Goal: Task Accomplishment & Management: Use online tool/utility

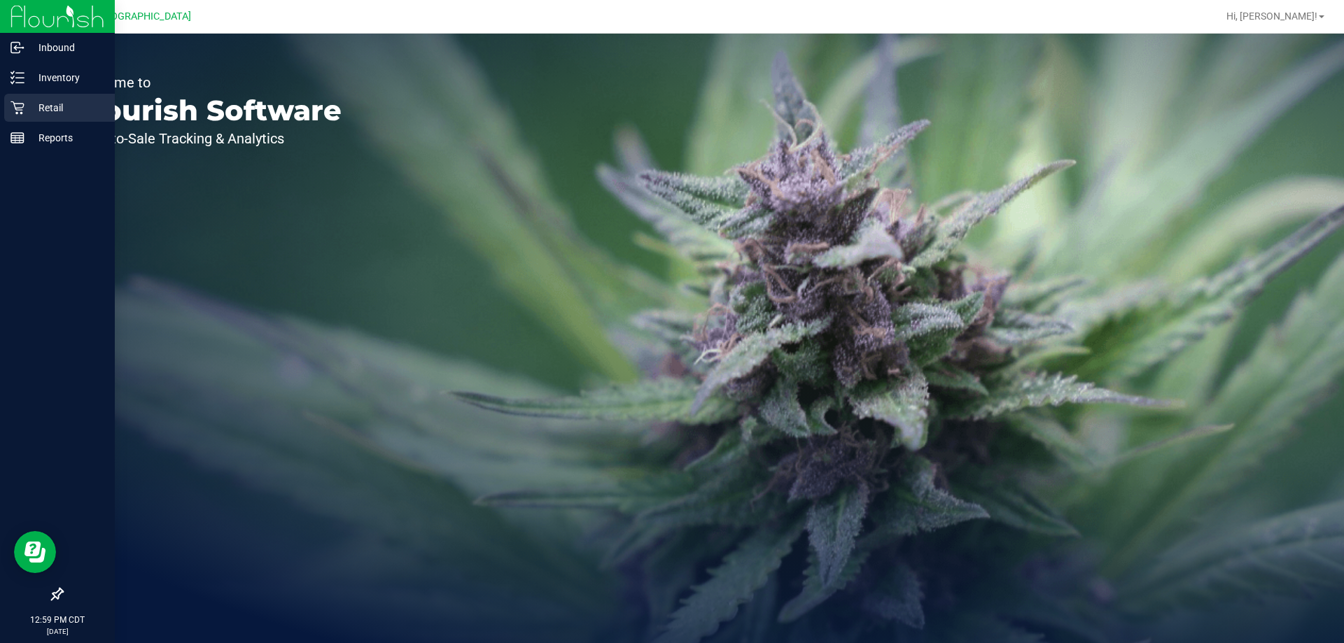
click at [73, 111] on p "Retail" at bounding box center [66, 107] width 84 height 17
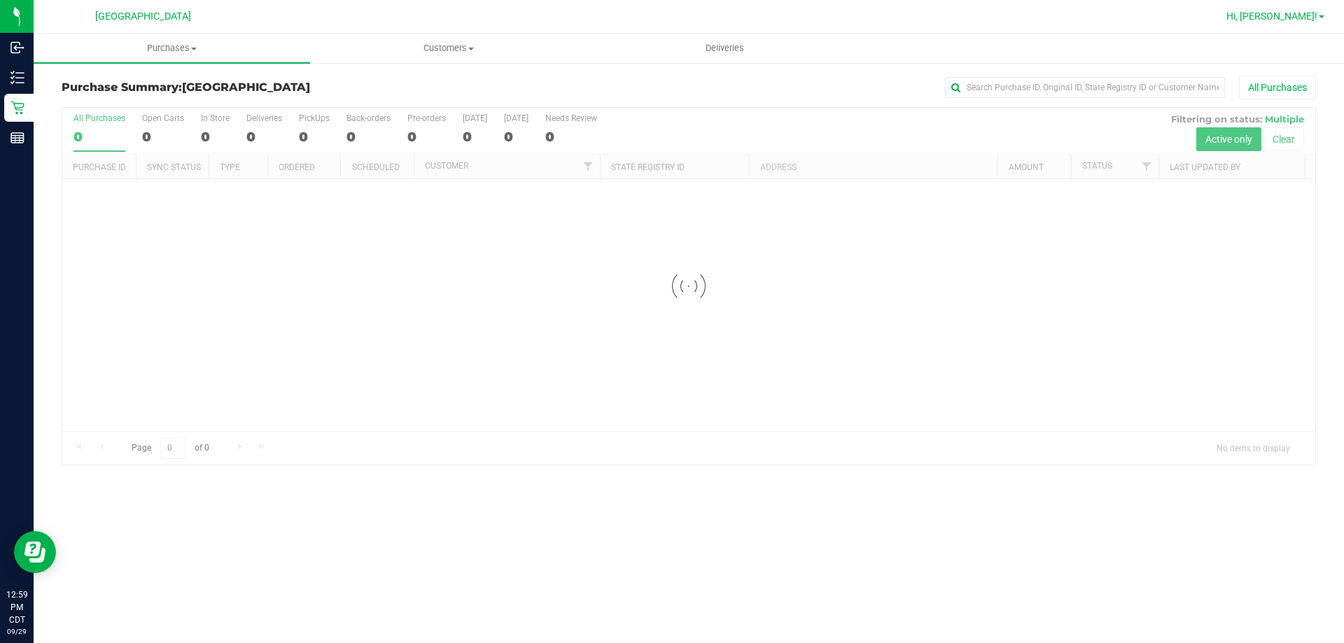
click at [1298, 21] on span "Hi, [PERSON_NAME]!" at bounding box center [1271, 15] width 91 height 11
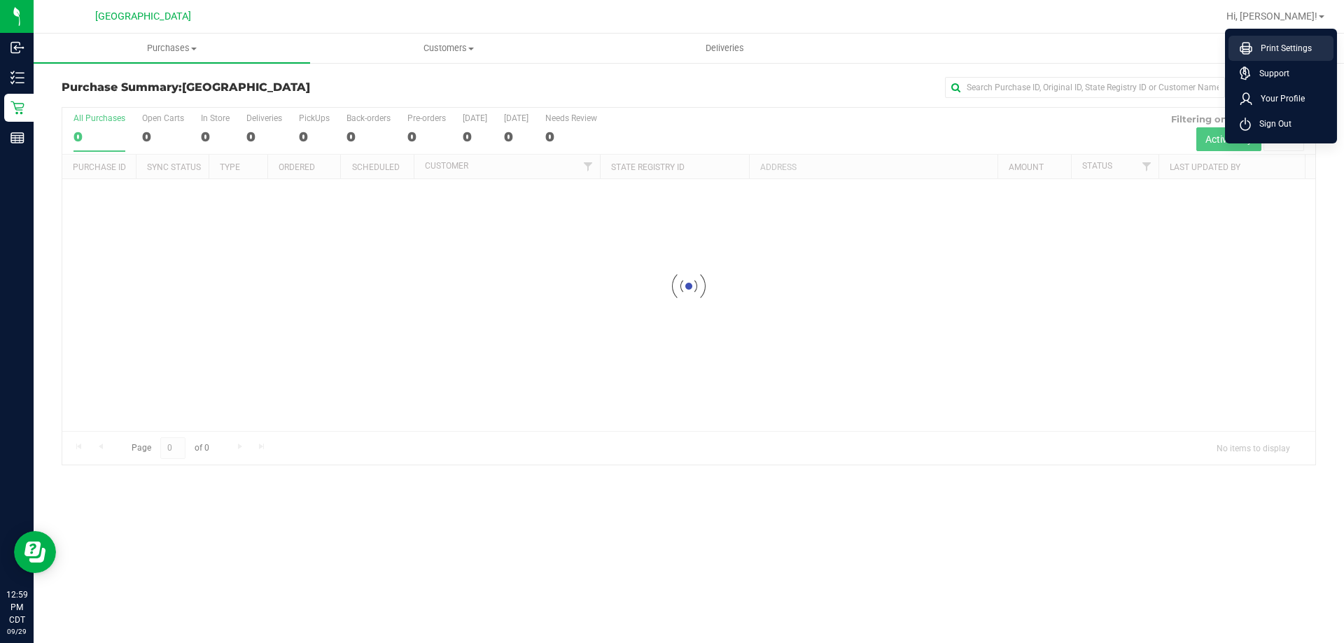
click at [1291, 53] on span "Print Settings" at bounding box center [1281, 48] width 59 height 14
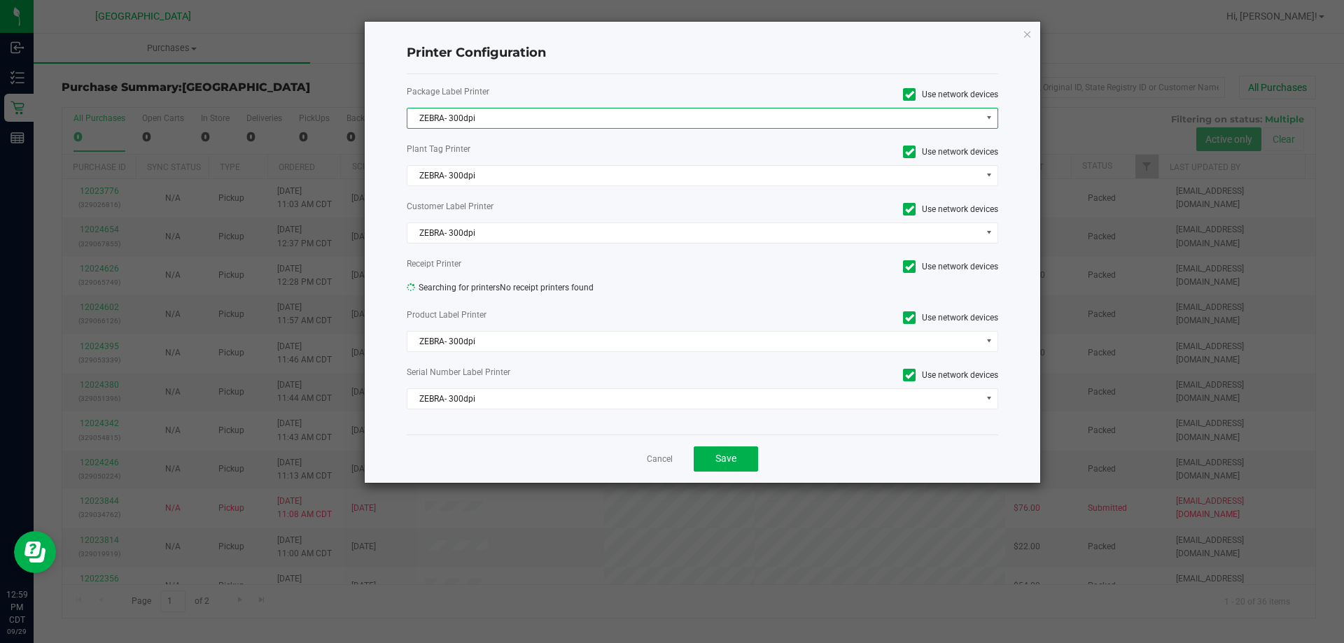
click at [724, 118] on span "ZEBRA- 300dpi" at bounding box center [693, 118] width 573 height 20
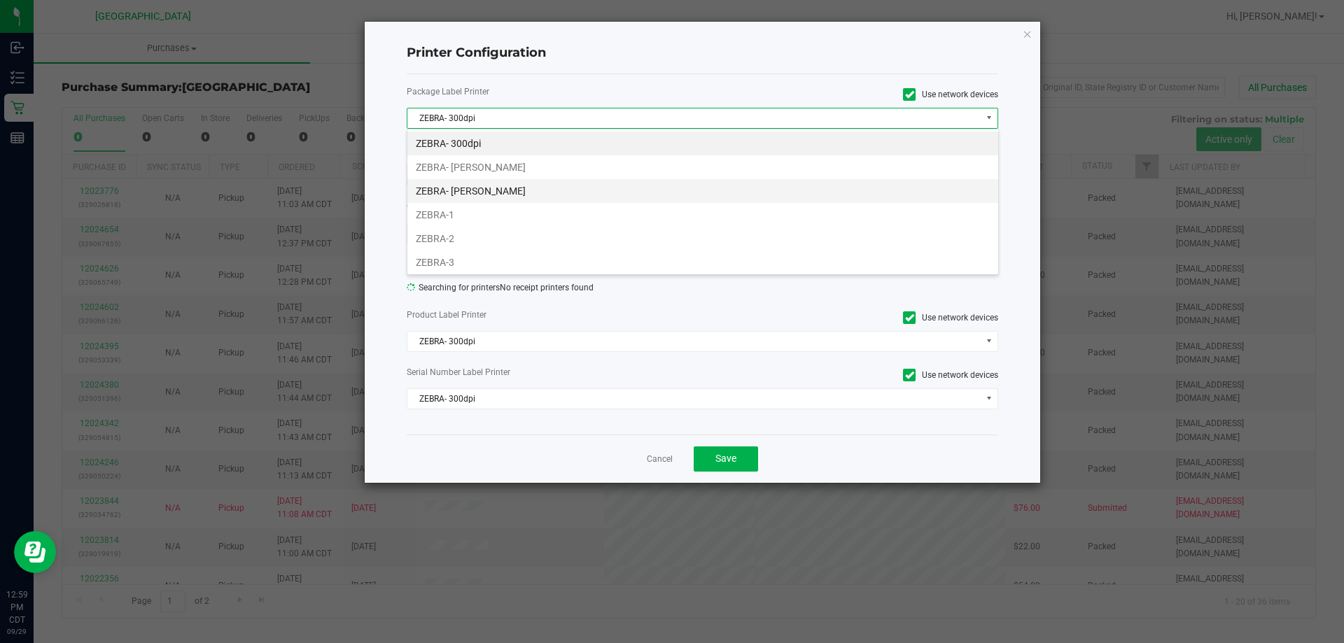
scroll to position [21, 591]
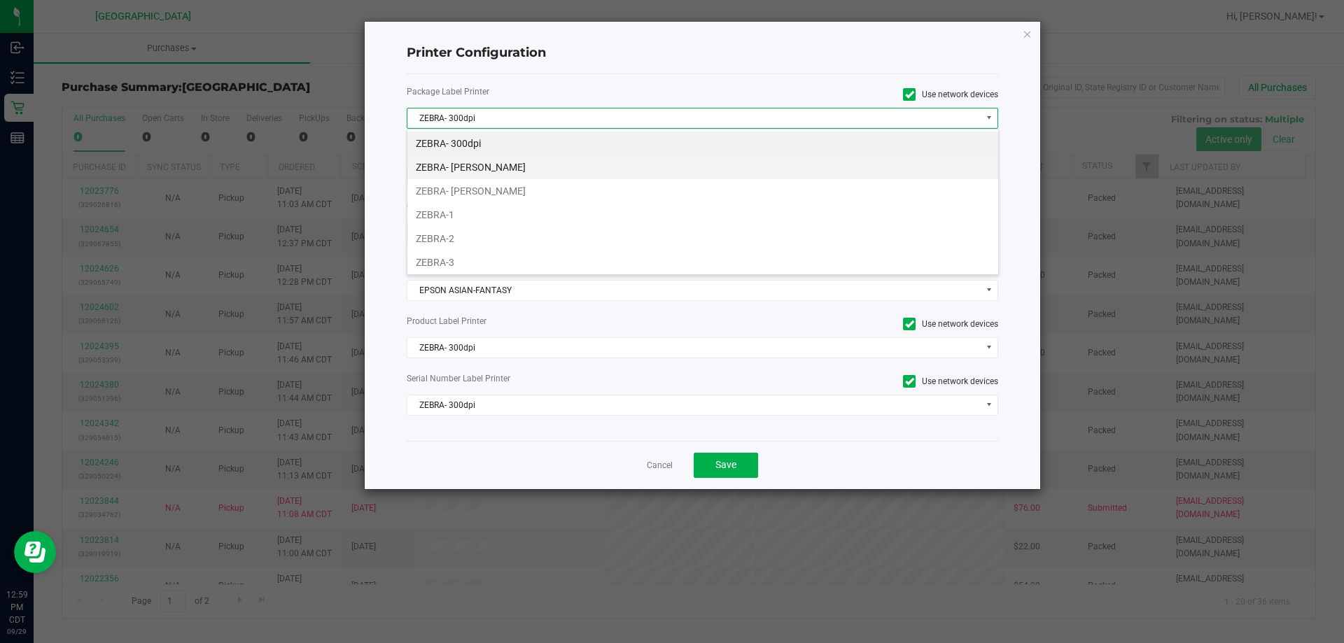
click at [540, 174] on li "ZEBRA- [PERSON_NAME]" at bounding box center [702, 167] width 591 height 24
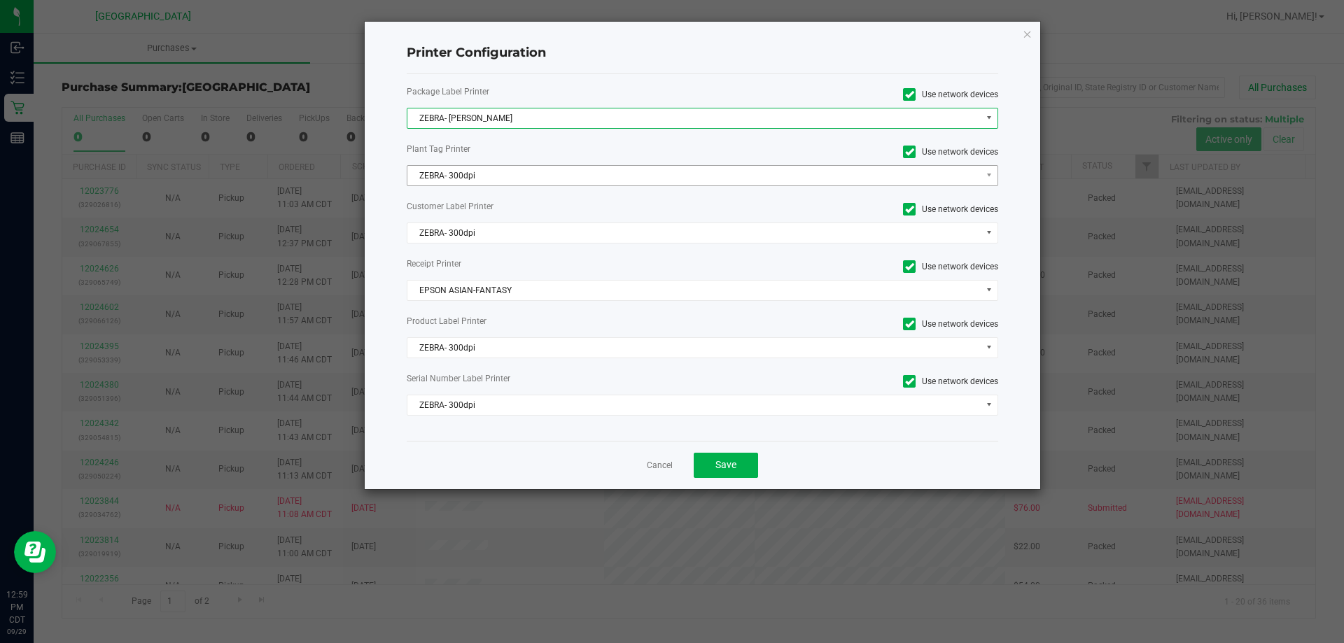
click at [542, 188] on div "Package Label Printer Use network devices ZEBRA- [PERSON_NAME] Plant Tag Printe…" at bounding box center [703, 257] width 592 height 367
click at [543, 170] on span "ZEBRA- 300dpi" at bounding box center [693, 176] width 573 height 20
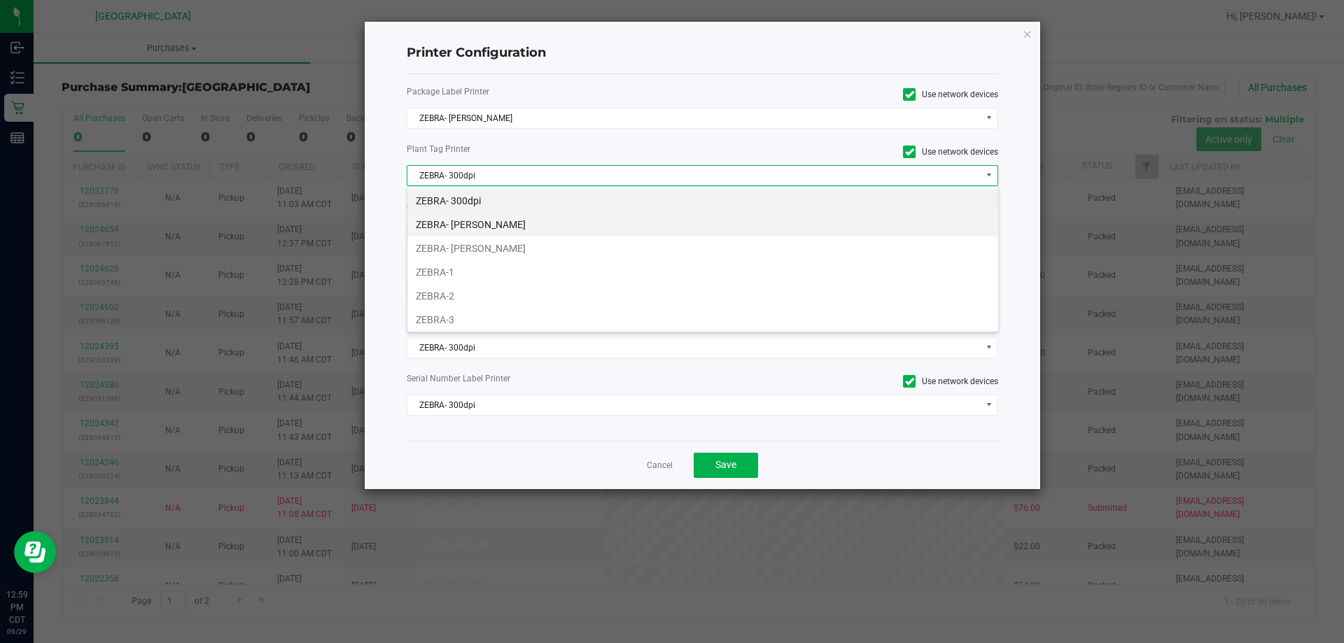
drag, startPoint x: 538, startPoint y: 206, endPoint x: 539, endPoint y: 214, distance: 8.4
click at [539, 214] on ul "ZEBRA- 300dpi ZEBRA- [PERSON_NAME] ZEBRA- [PERSON_NAME] ZEBRA-1 ZEBRA-2 ZEBRA-3…" at bounding box center [702, 284] width 591 height 190
click at [542, 228] on li "ZEBRA- [PERSON_NAME]" at bounding box center [702, 225] width 591 height 24
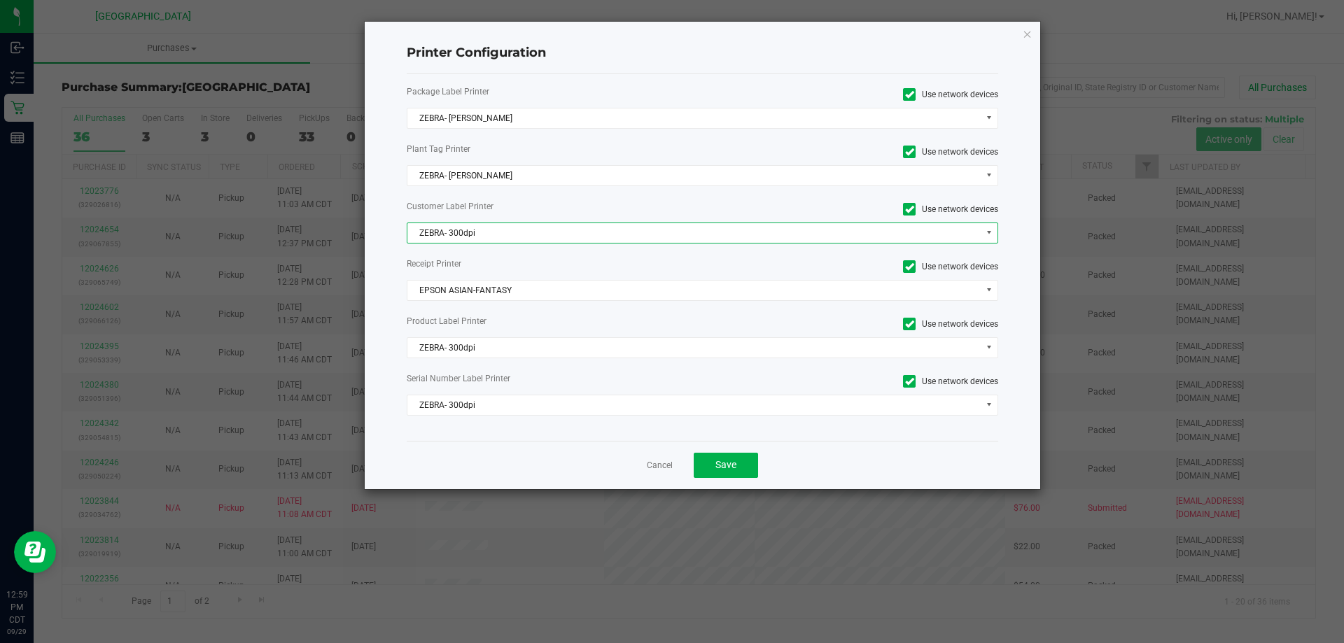
click at [545, 240] on span "ZEBRA- 300dpi" at bounding box center [693, 233] width 573 height 20
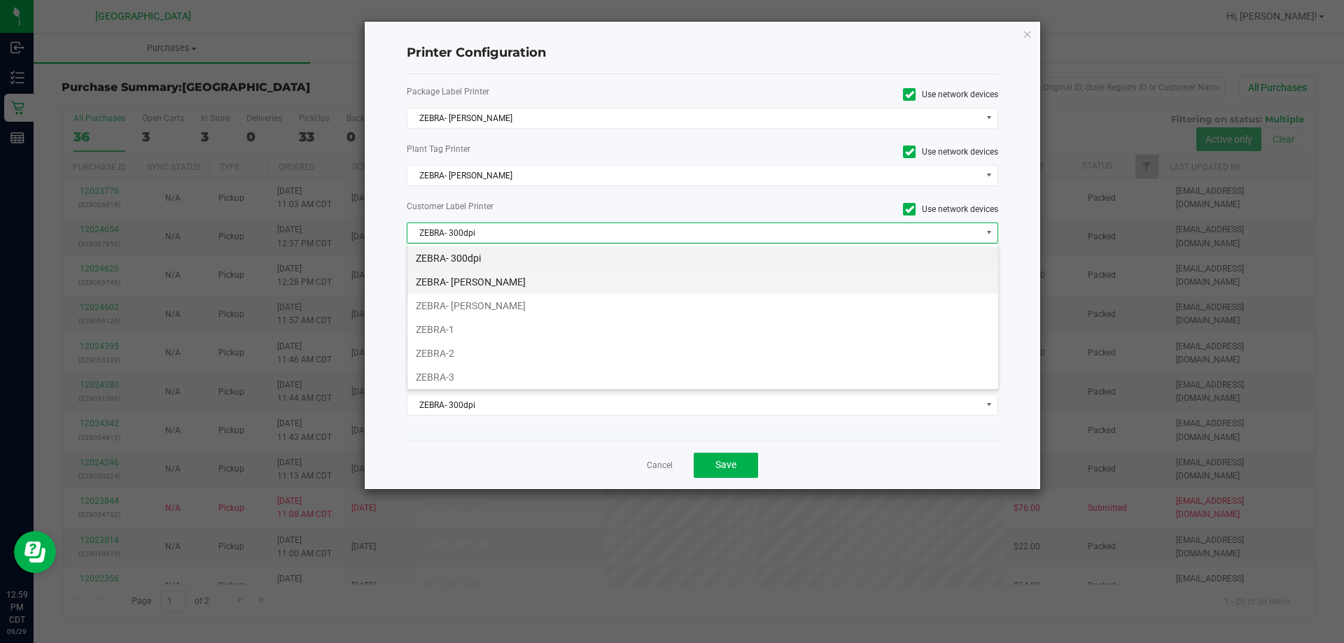
click at [542, 279] on li "ZEBRA- [PERSON_NAME]" at bounding box center [702, 282] width 591 height 24
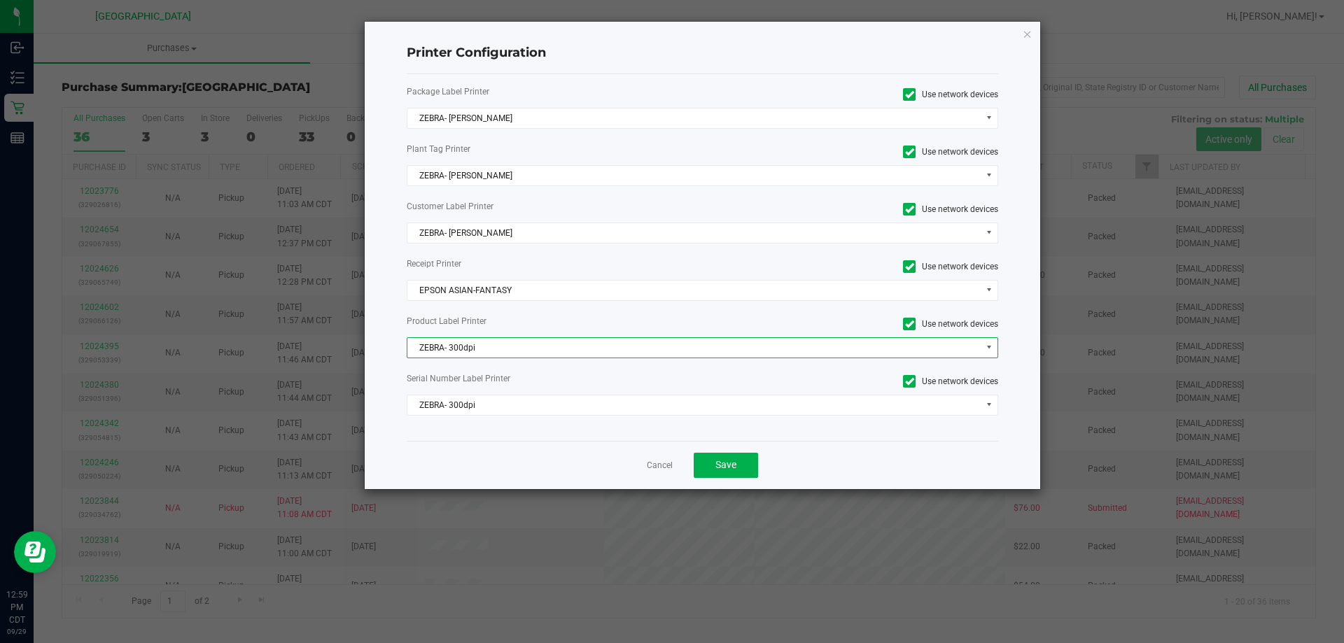
click at [528, 356] on span "ZEBRA- 300dpi" at bounding box center [693, 348] width 573 height 20
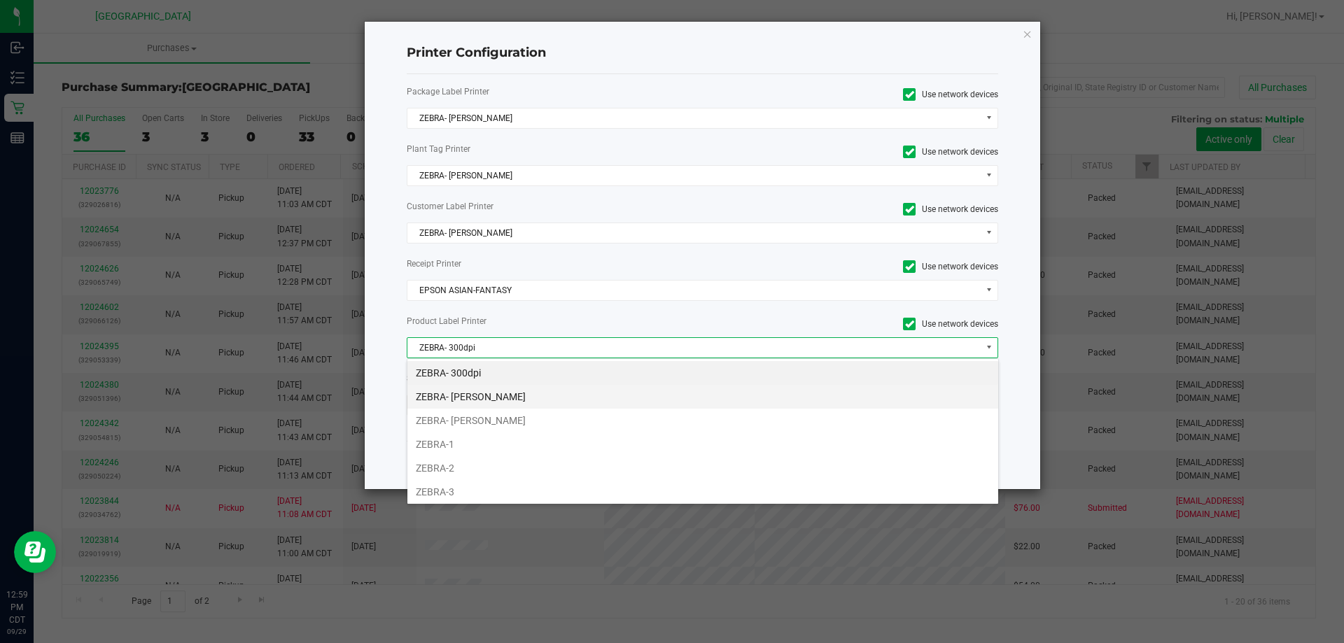
click at [545, 393] on li "ZEBRA- [PERSON_NAME]" at bounding box center [702, 397] width 591 height 24
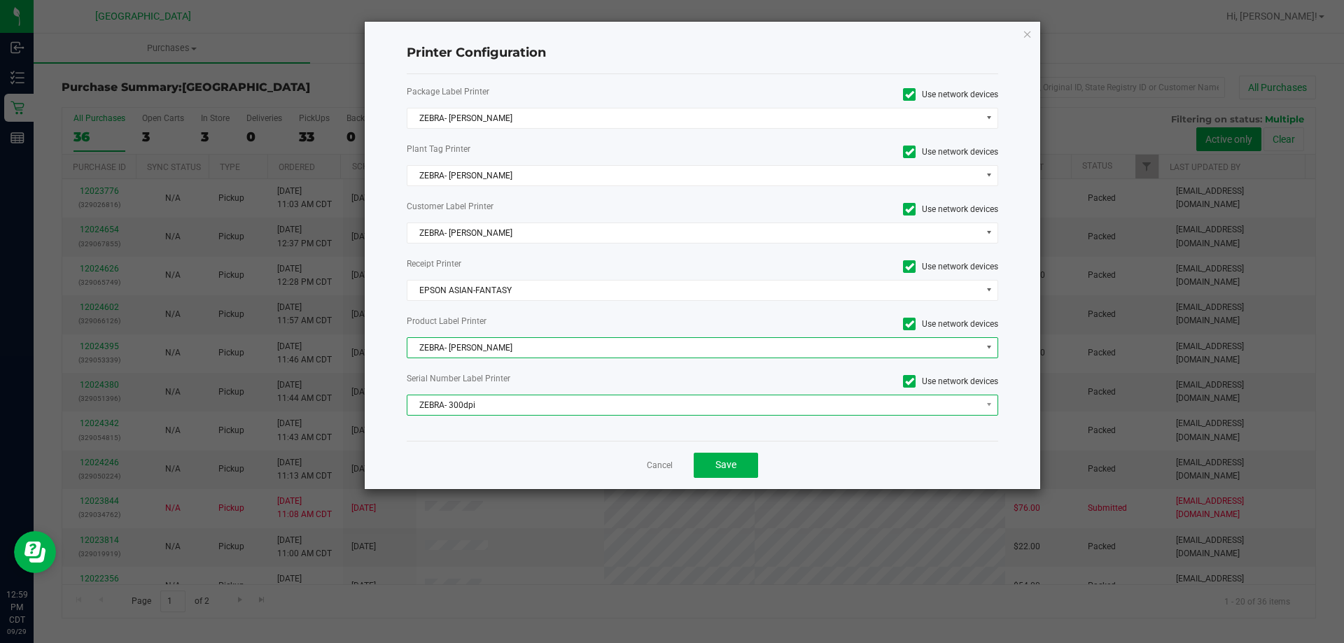
click at [542, 407] on span "ZEBRA- 300dpi" at bounding box center [693, 405] width 573 height 20
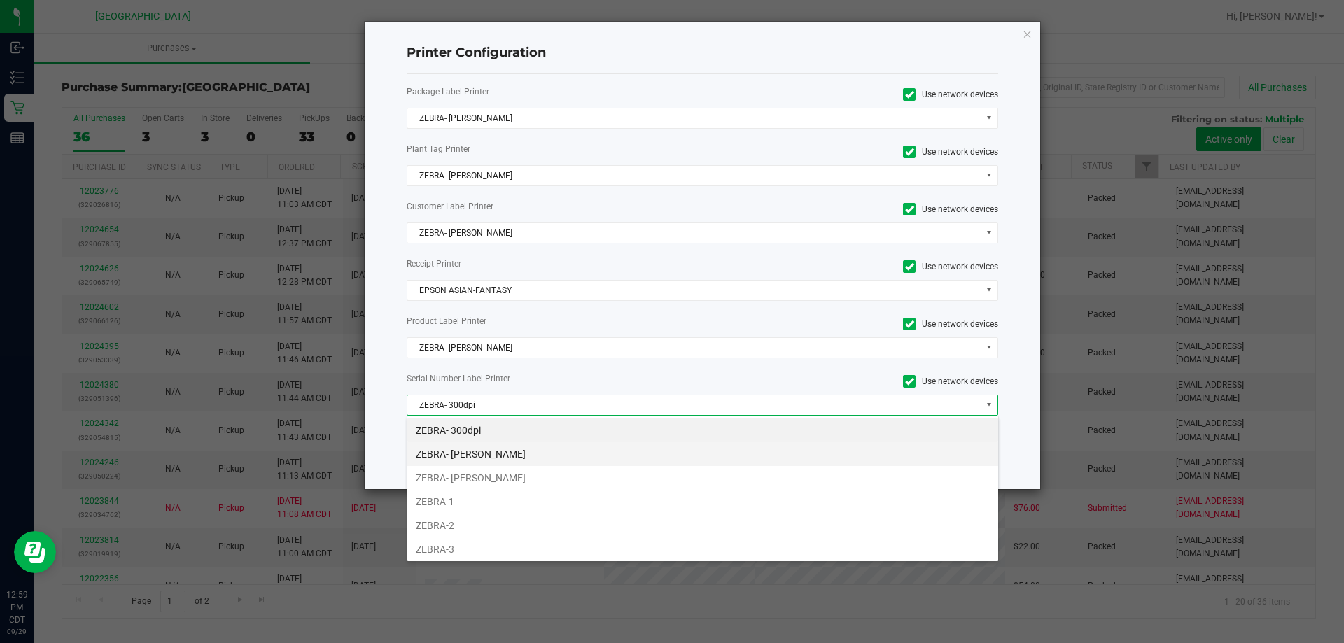
click at [535, 451] on li "ZEBRA- [PERSON_NAME]" at bounding box center [702, 454] width 591 height 24
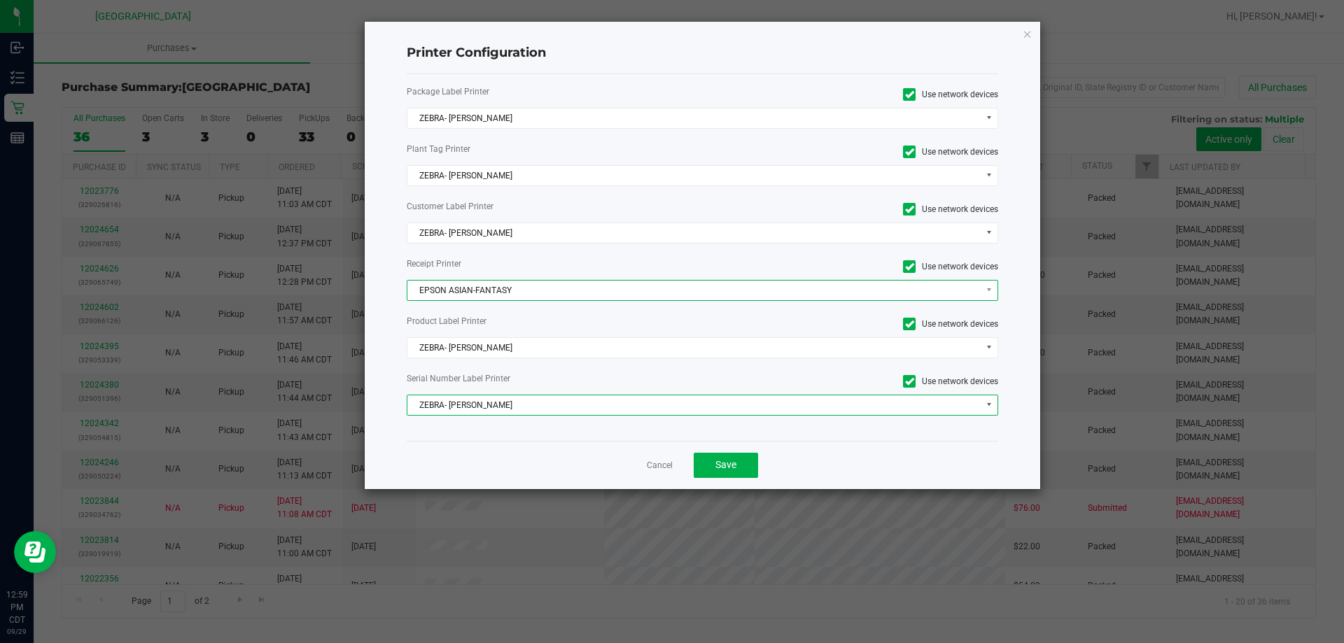
click at [512, 286] on span "EPSON ASIAN-FANTASY" at bounding box center [693, 291] width 573 height 20
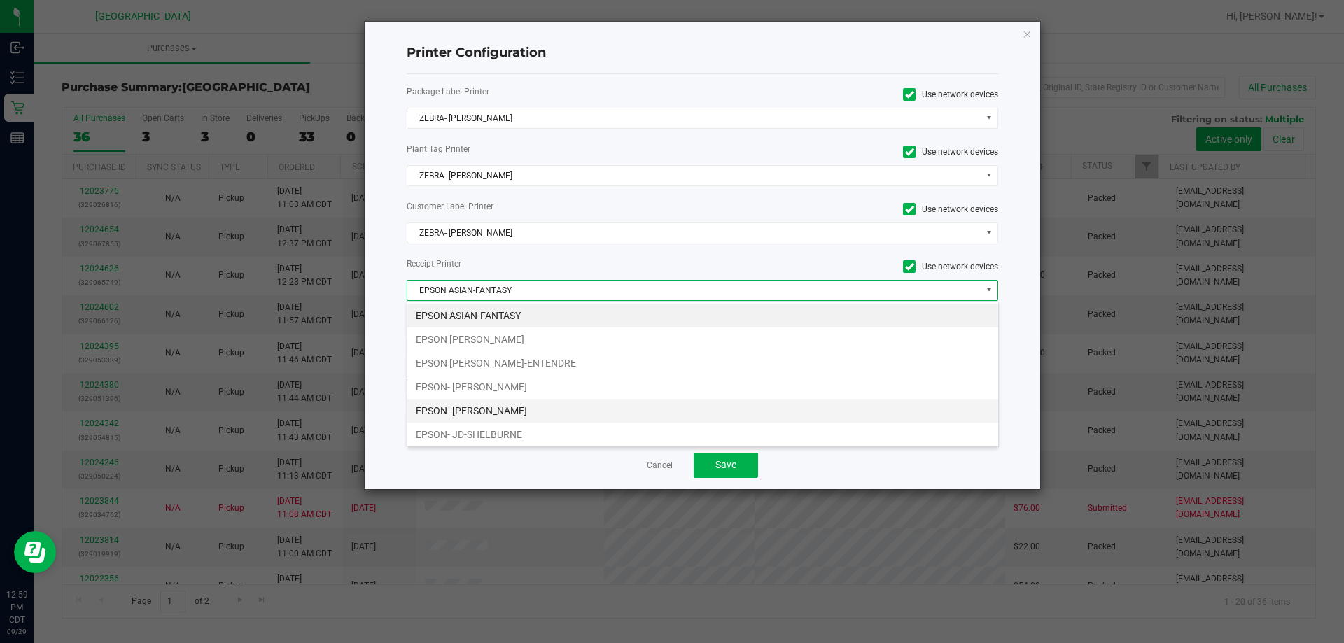
click at [512, 421] on li "EPSON- [PERSON_NAME]" at bounding box center [702, 411] width 591 height 24
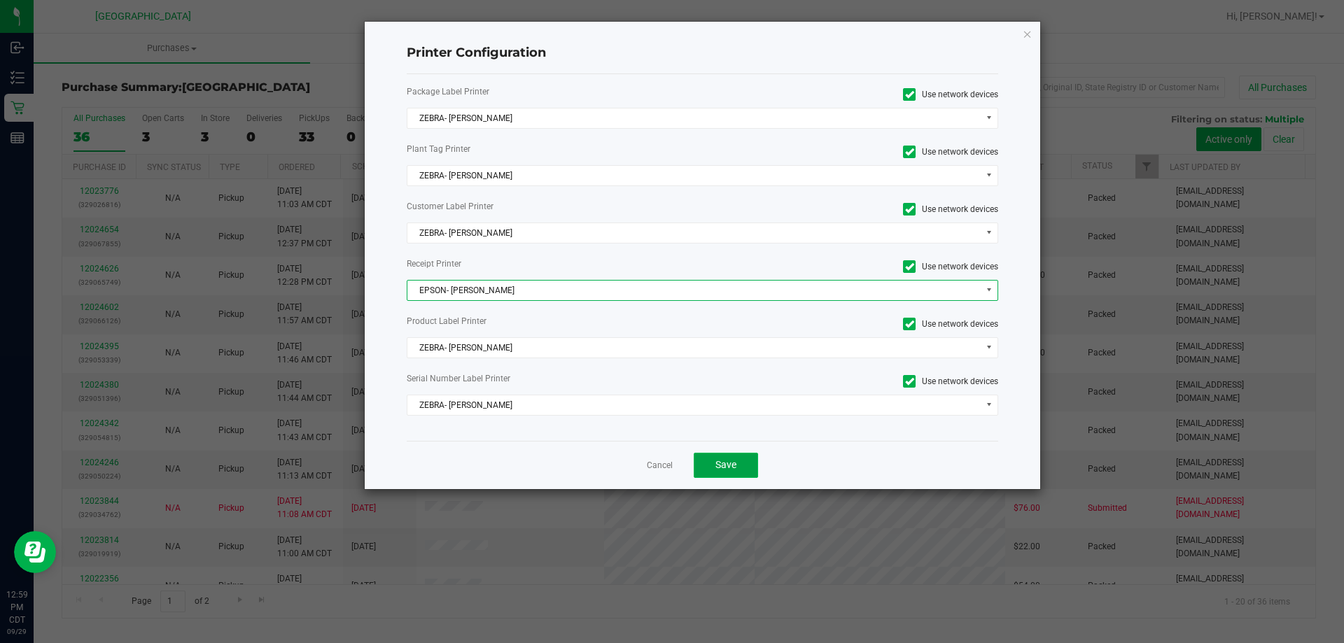
click at [719, 477] on button "Save" at bounding box center [726, 465] width 64 height 25
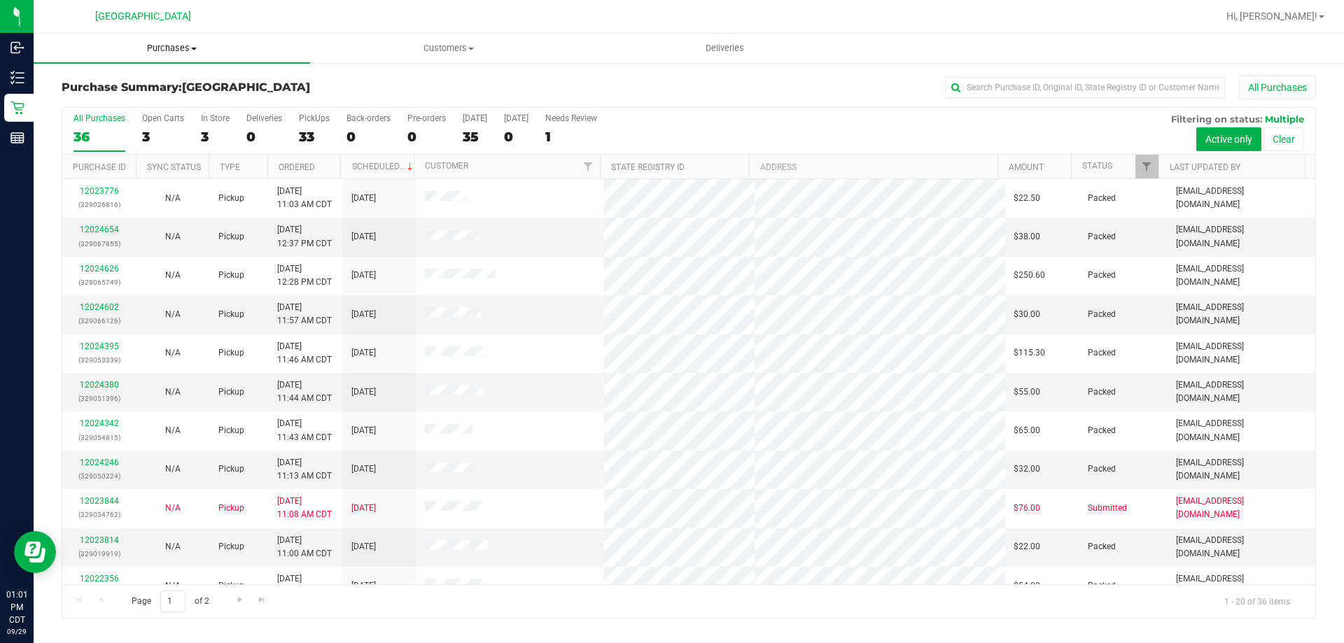
click at [188, 54] on span "Purchases" at bounding box center [172, 48] width 276 height 13
click at [141, 99] on li "Fulfillment" at bounding box center [172, 101] width 276 height 17
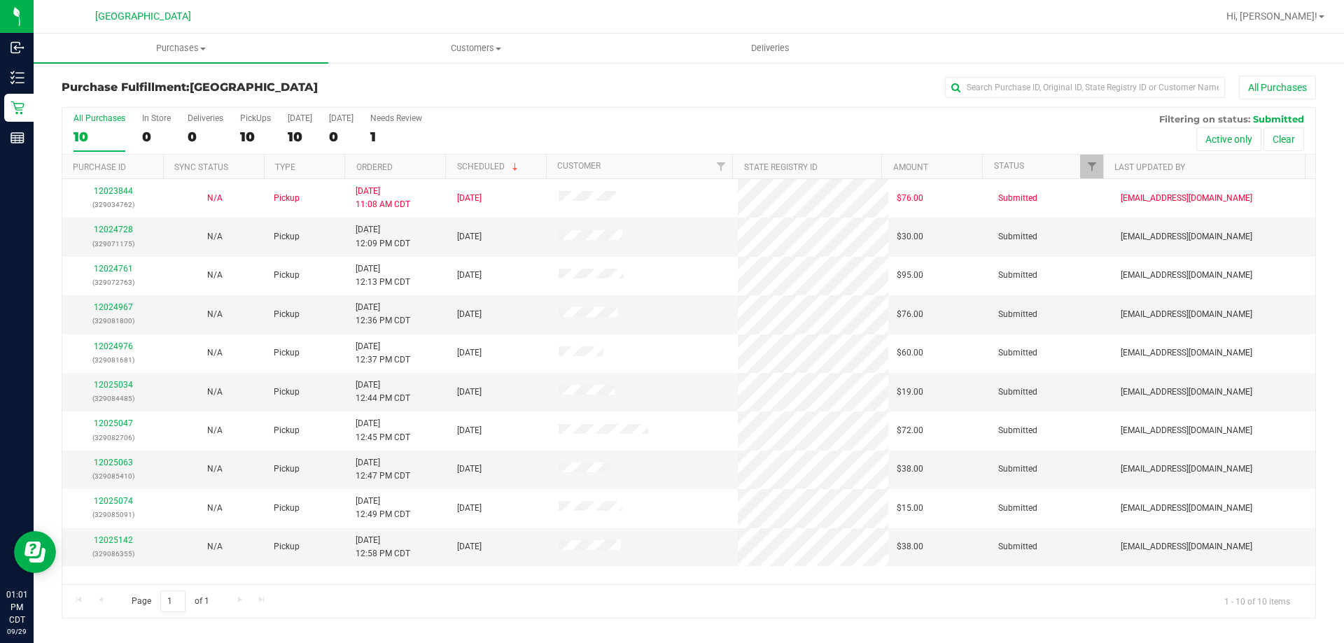
click at [408, 165] on th "Ordered" at bounding box center [394, 167] width 101 height 24
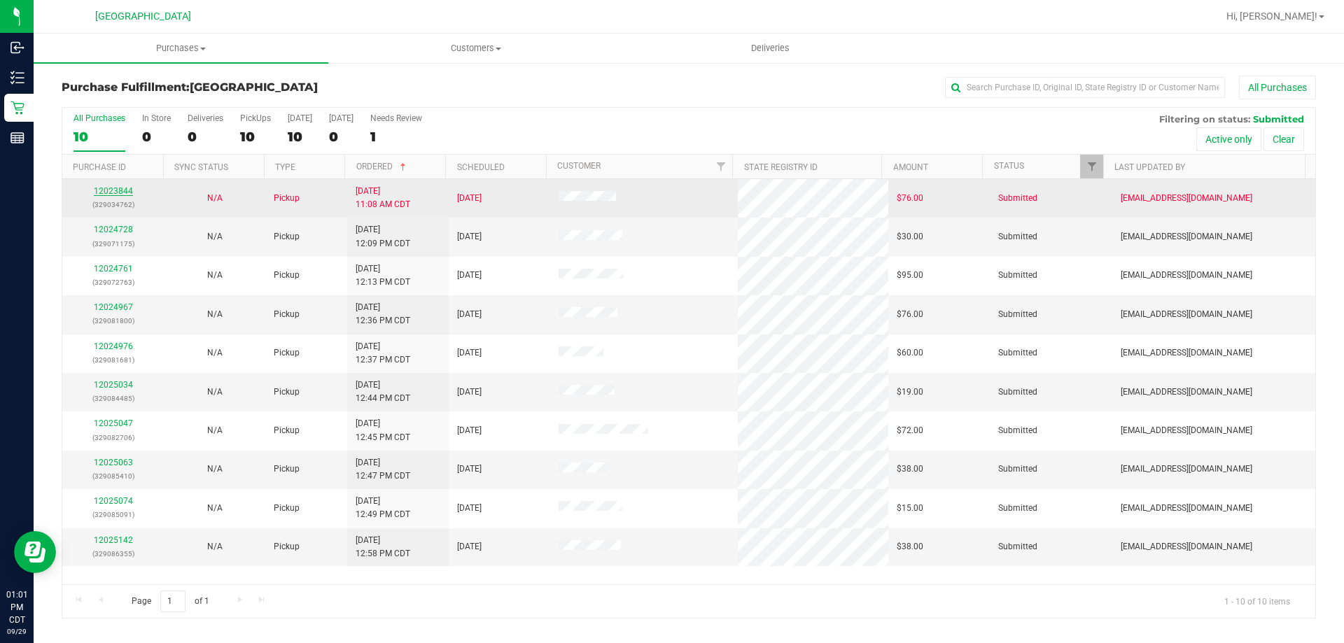
click at [122, 191] on link "12023844" at bounding box center [113, 191] width 39 height 10
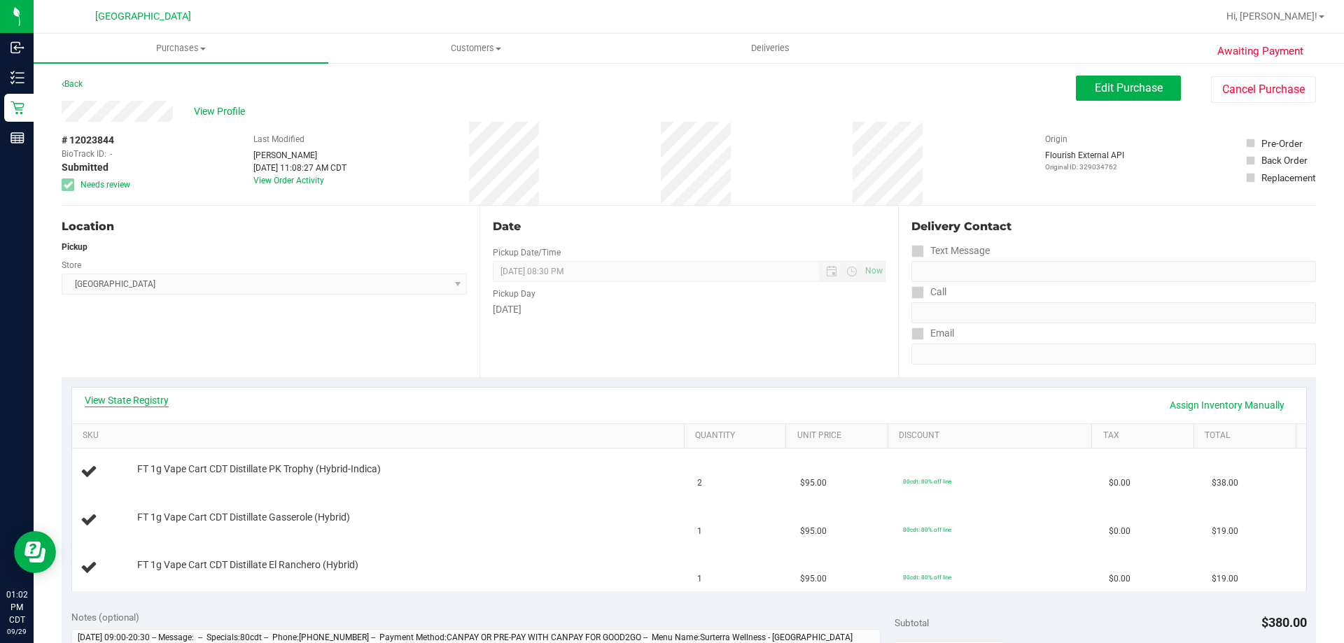
click at [146, 407] on link "View State Registry" at bounding box center [127, 400] width 84 height 14
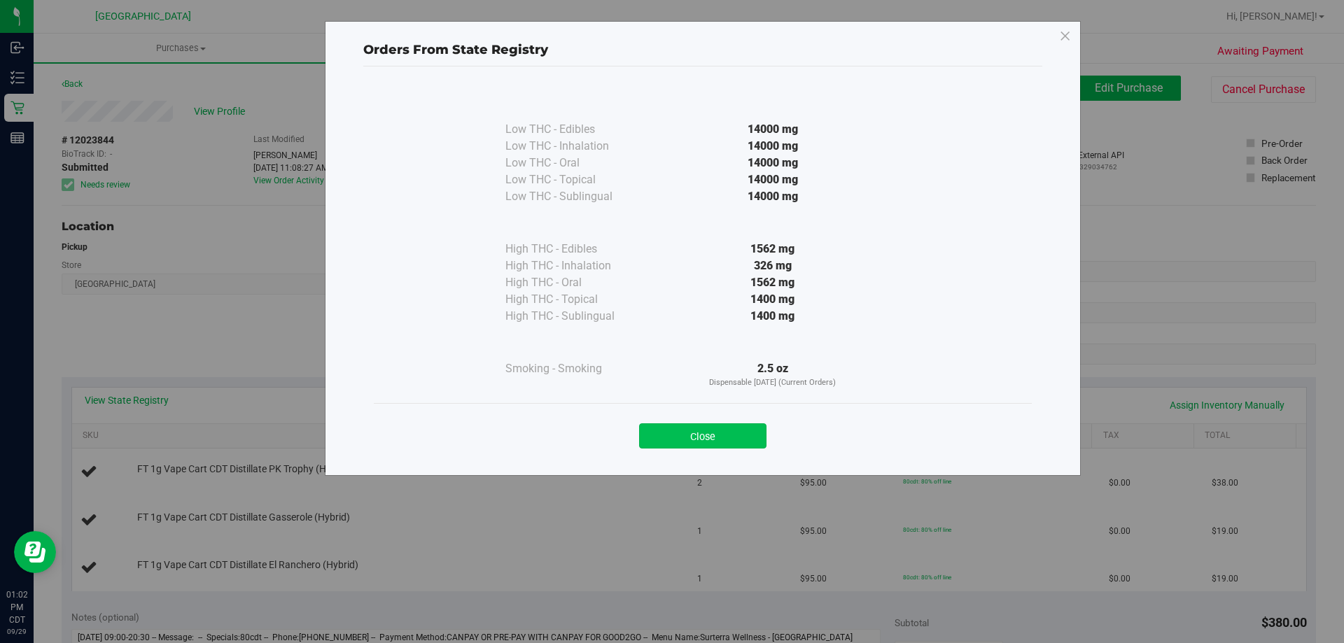
click at [679, 428] on button "Close" at bounding box center [702, 435] width 127 height 25
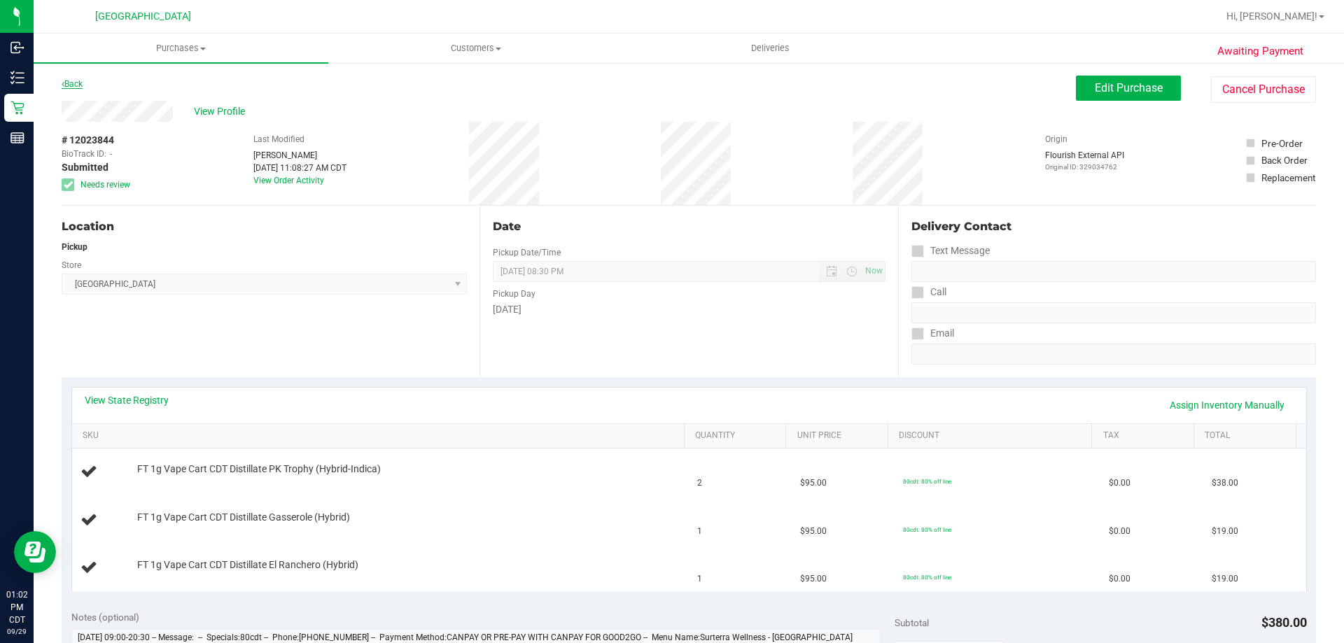
click at [73, 84] on link "Back" at bounding box center [72, 84] width 21 height 10
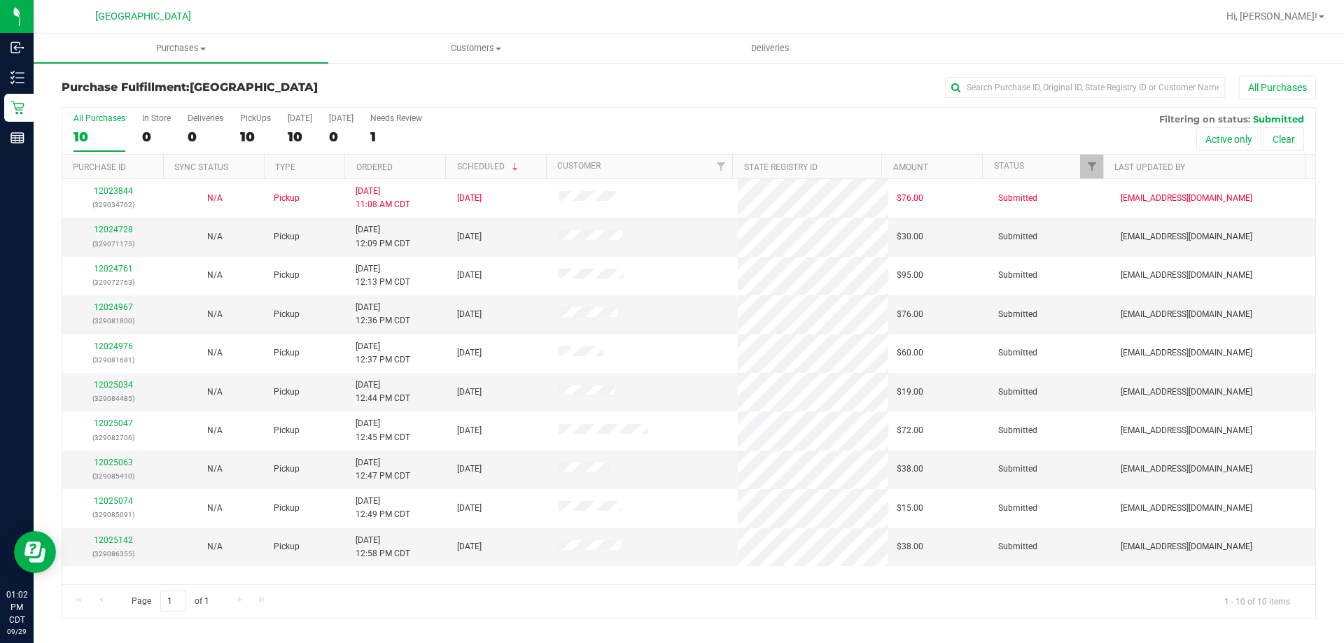
click at [414, 160] on th "Ordered" at bounding box center [394, 167] width 101 height 24
click at [107, 226] on link "12024728" at bounding box center [113, 230] width 39 height 10
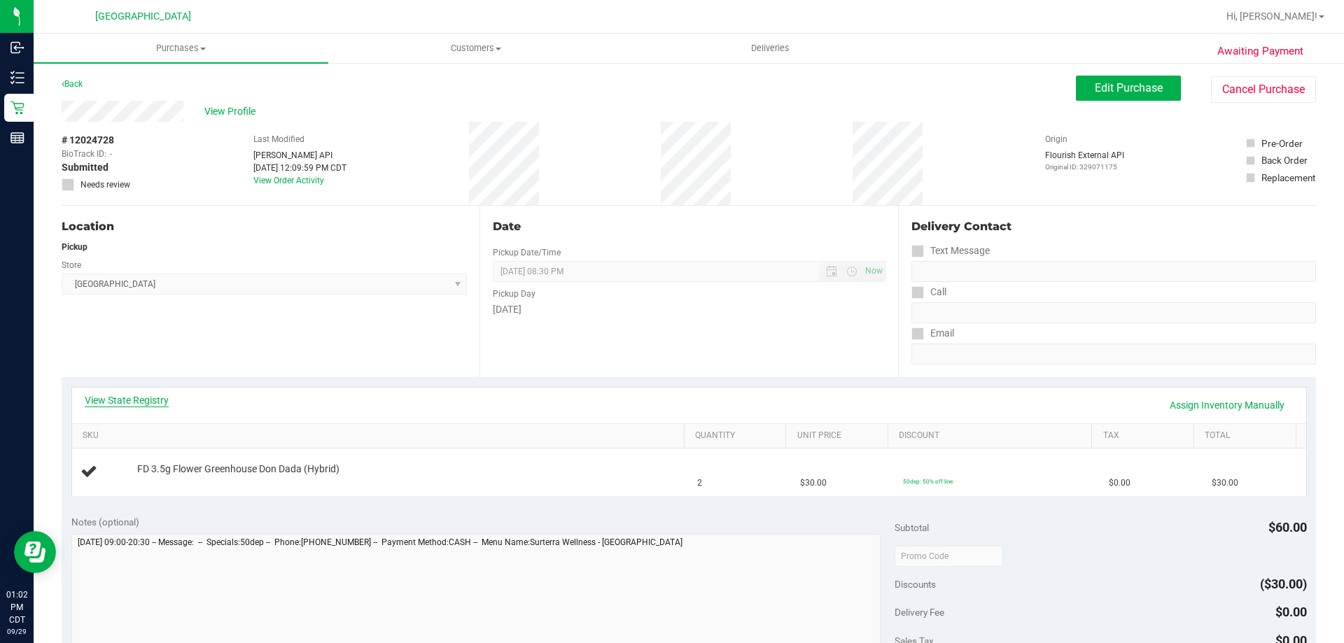
click at [157, 406] on link "View State Registry" at bounding box center [127, 400] width 84 height 14
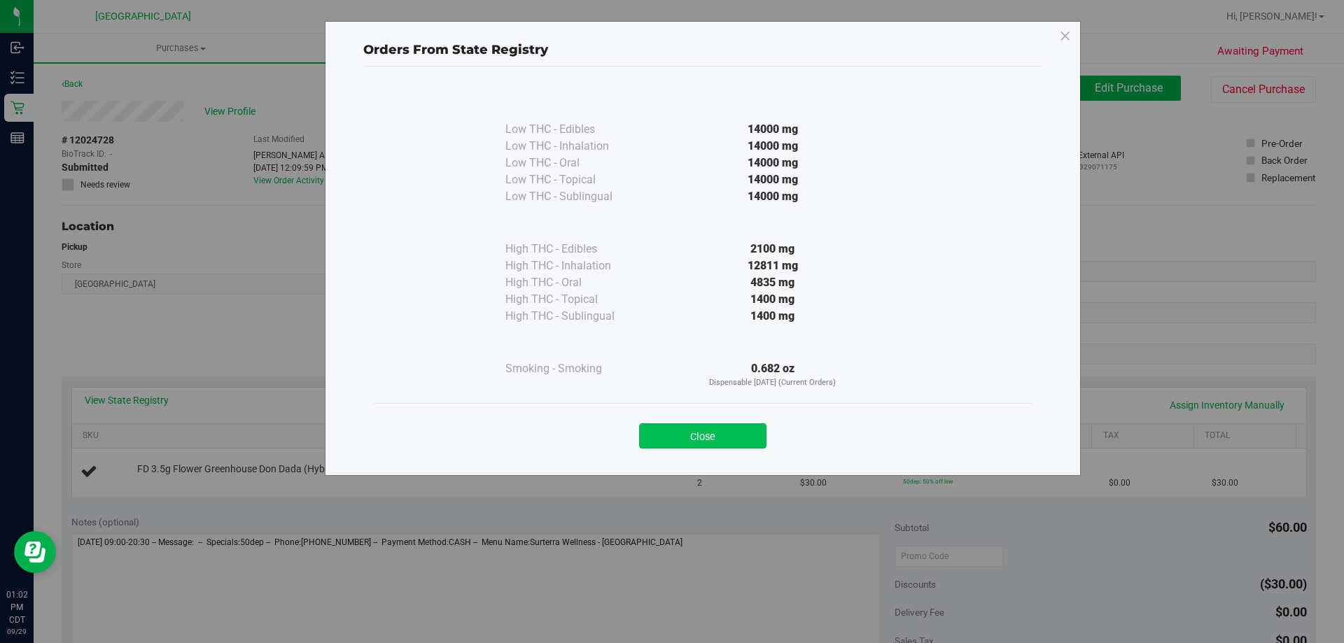
click at [727, 433] on button "Close" at bounding box center [702, 435] width 127 height 25
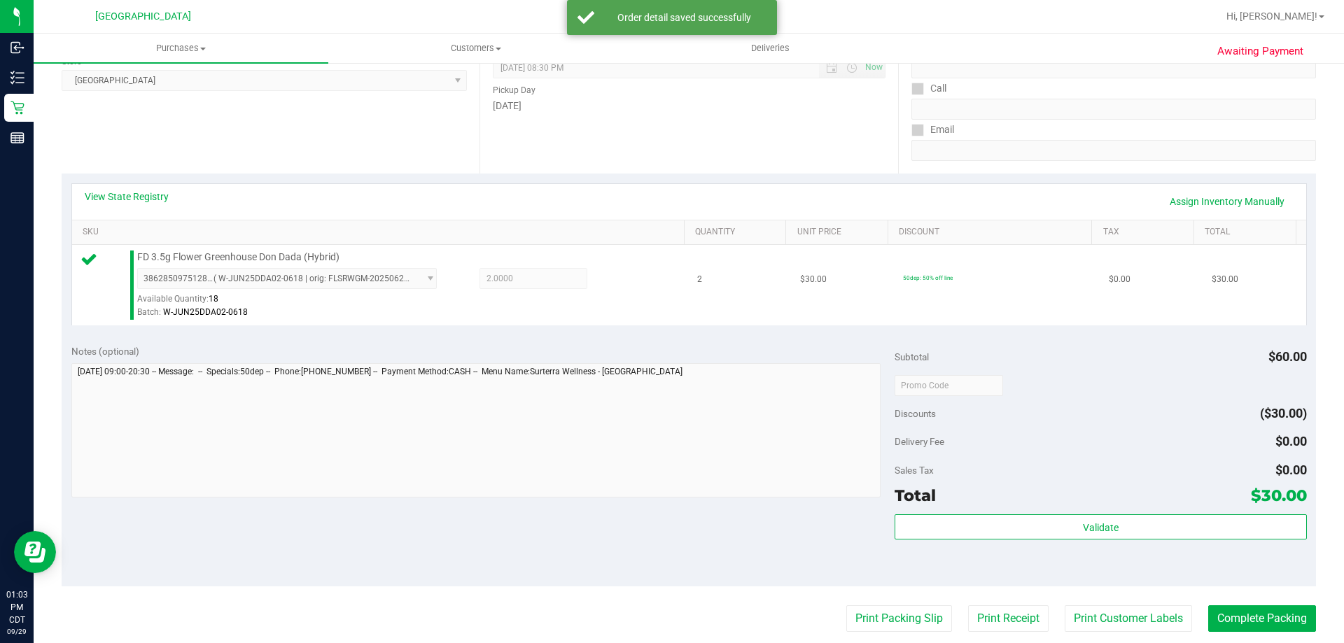
scroll to position [210, 0]
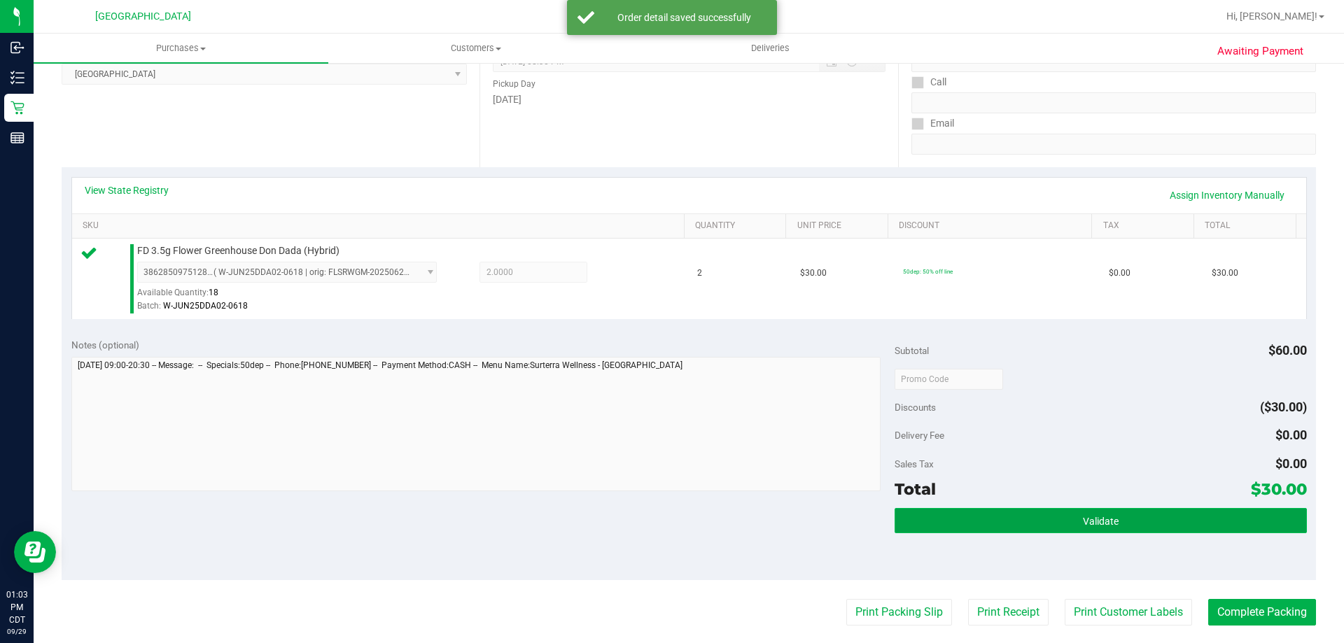
click at [1009, 514] on button "Validate" at bounding box center [1101, 520] width 412 height 25
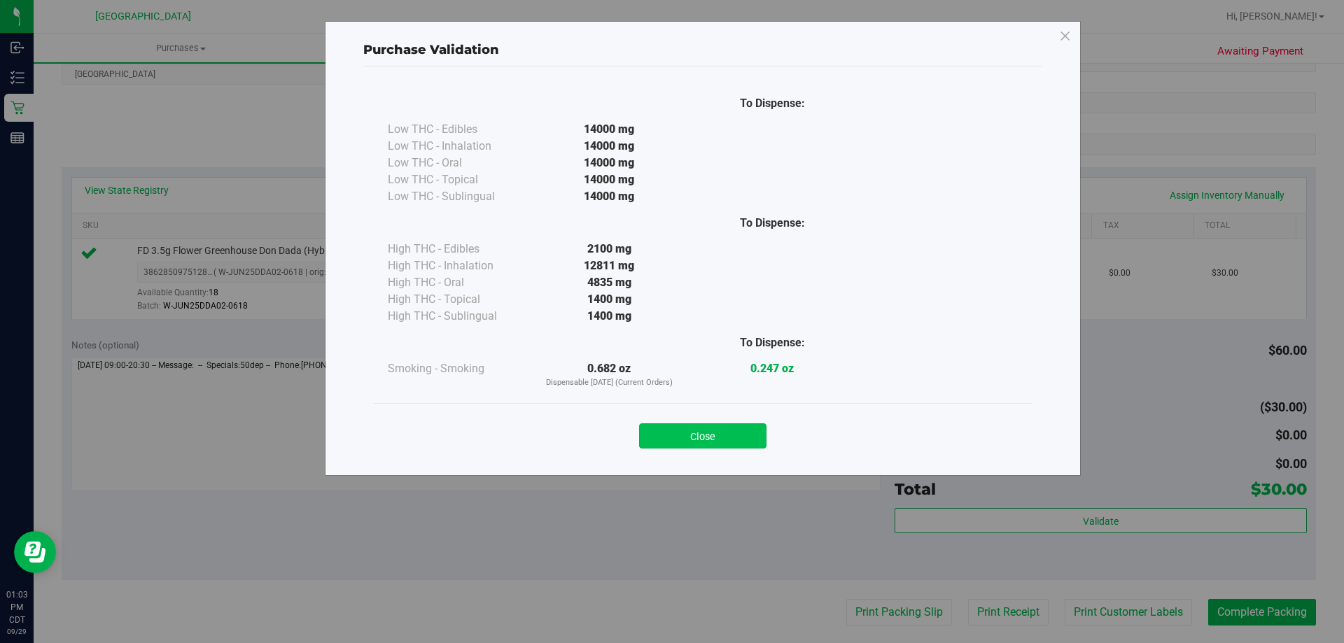
click at [755, 443] on button "Close" at bounding box center [702, 435] width 127 height 25
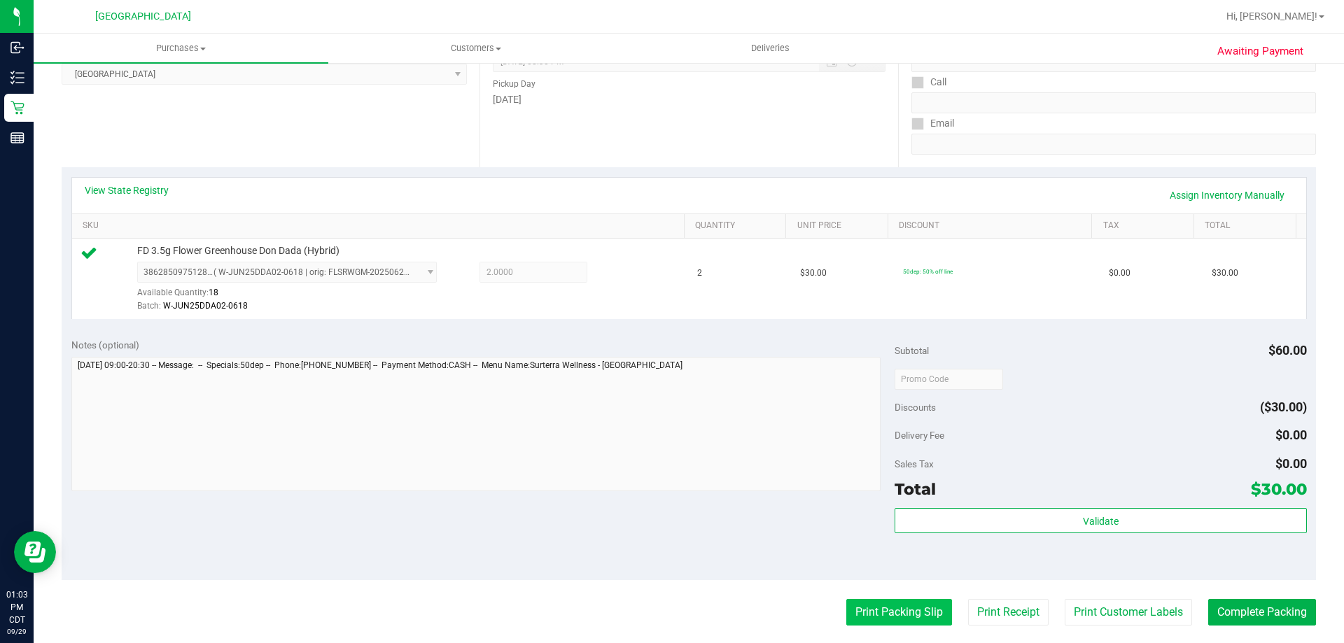
click at [876, 603] on button "Print Packing Slip" at bounding box center [899, 612] width 106 height 27
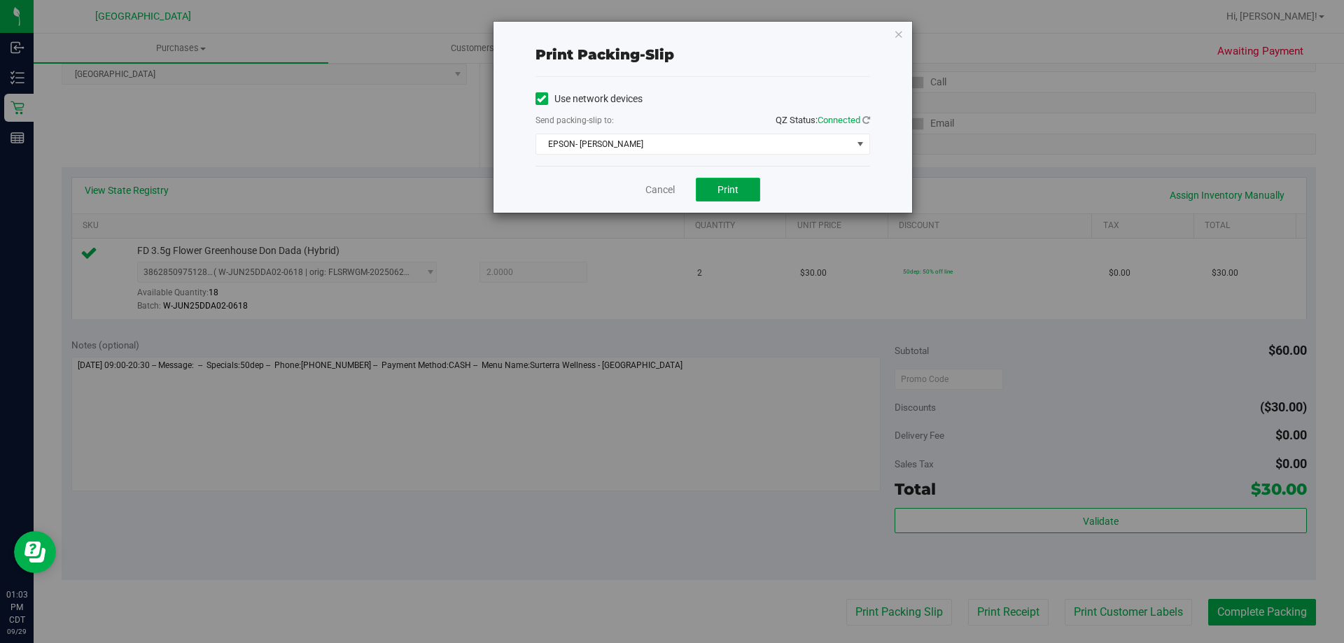
click at [713, 192] on button "Print" at bounding box center [728, 190] width 64 height 24
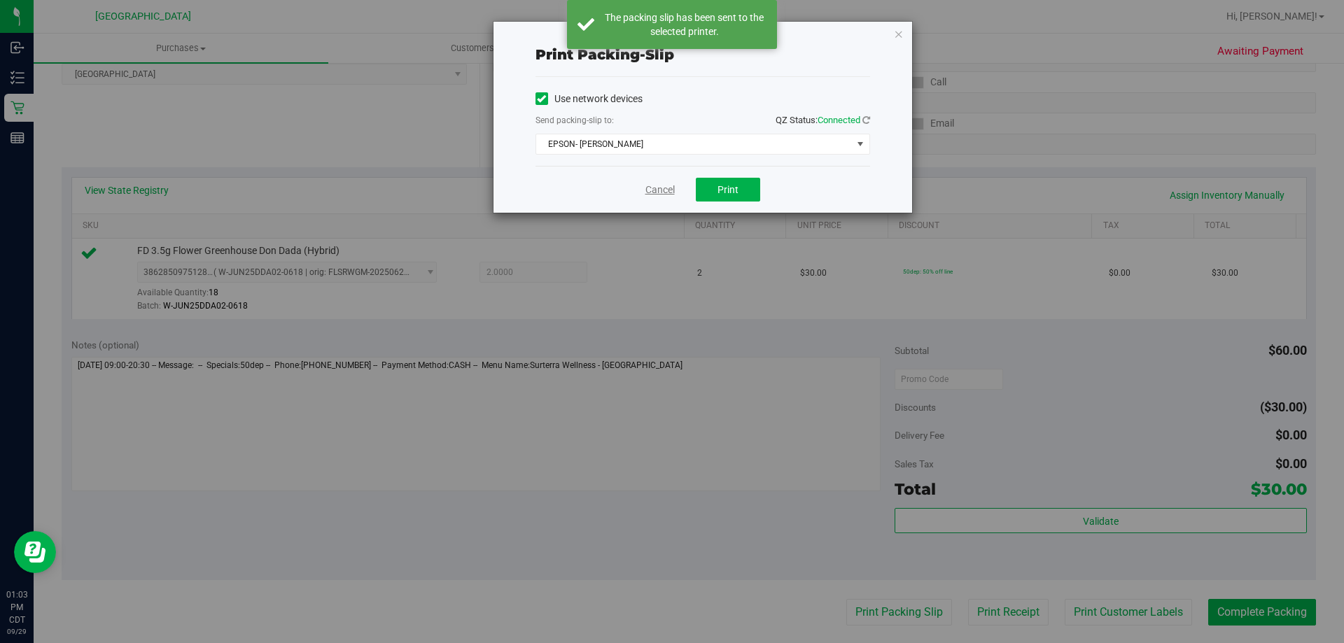
click at [658, 188] on link "Cancel" at bounding box center [659, 190] width 29 height 15
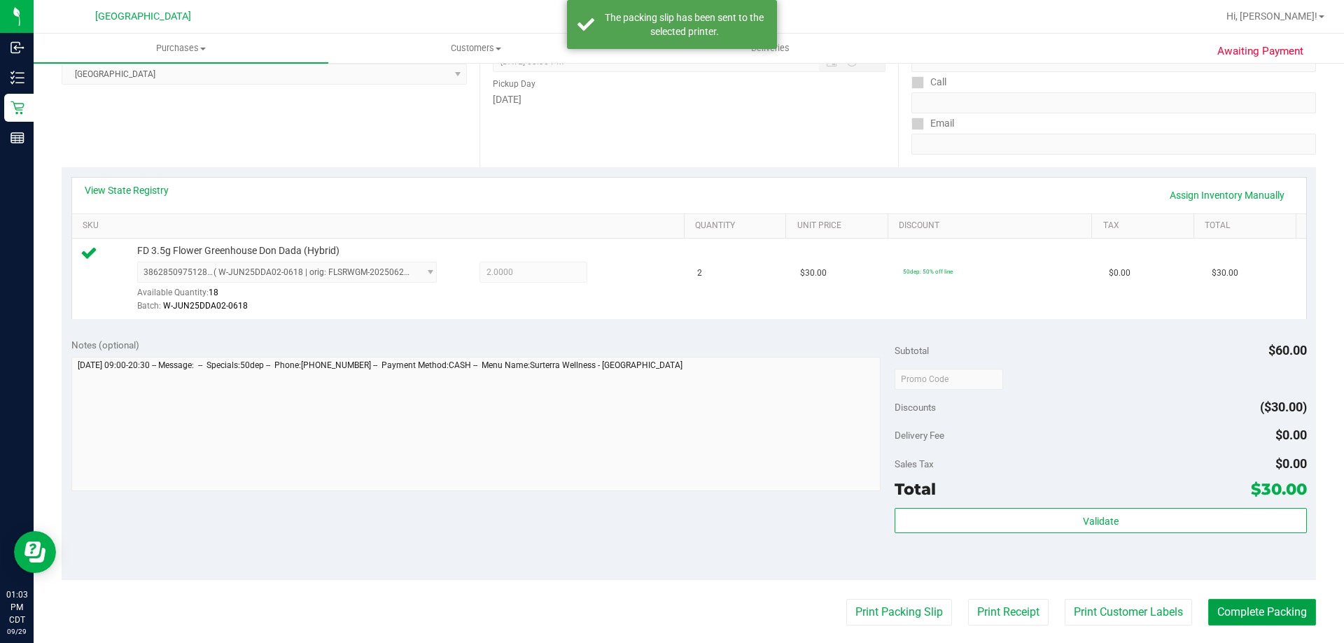
click at [1251, 614] on button "Complete Packing" at bounding box center [1262, 612] width 108 height 27
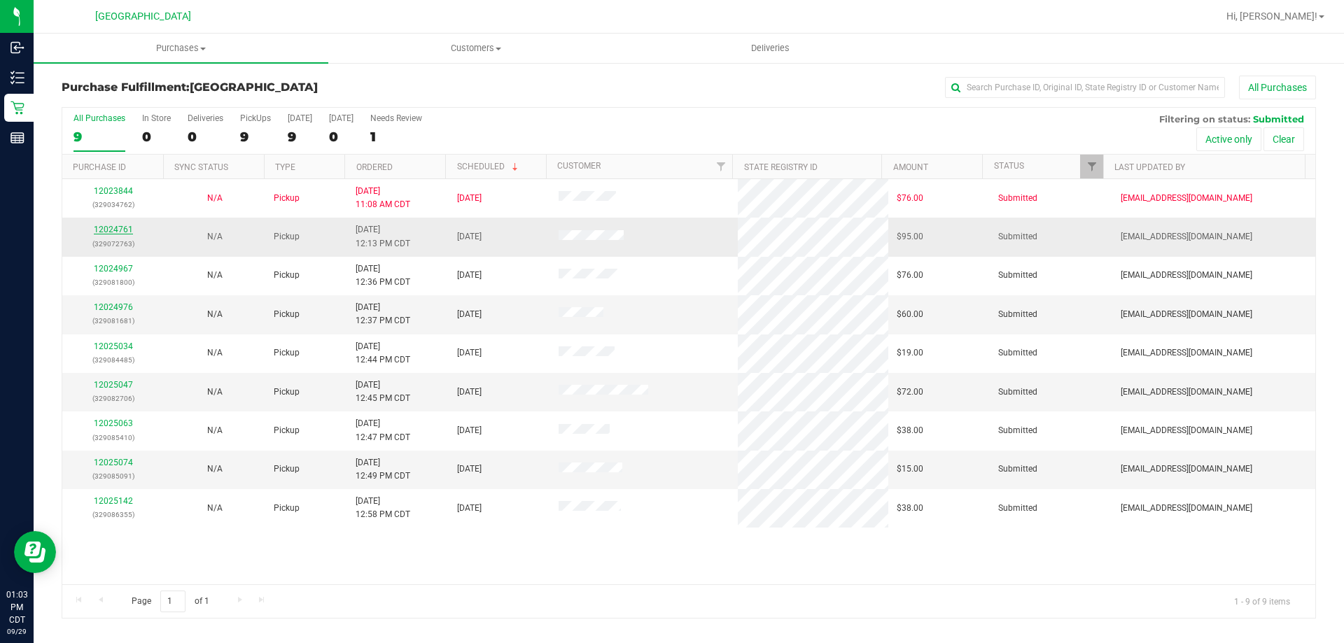
click at [122, 232] on link "12024761" at bounding box center [113, 230] width 39 height 10
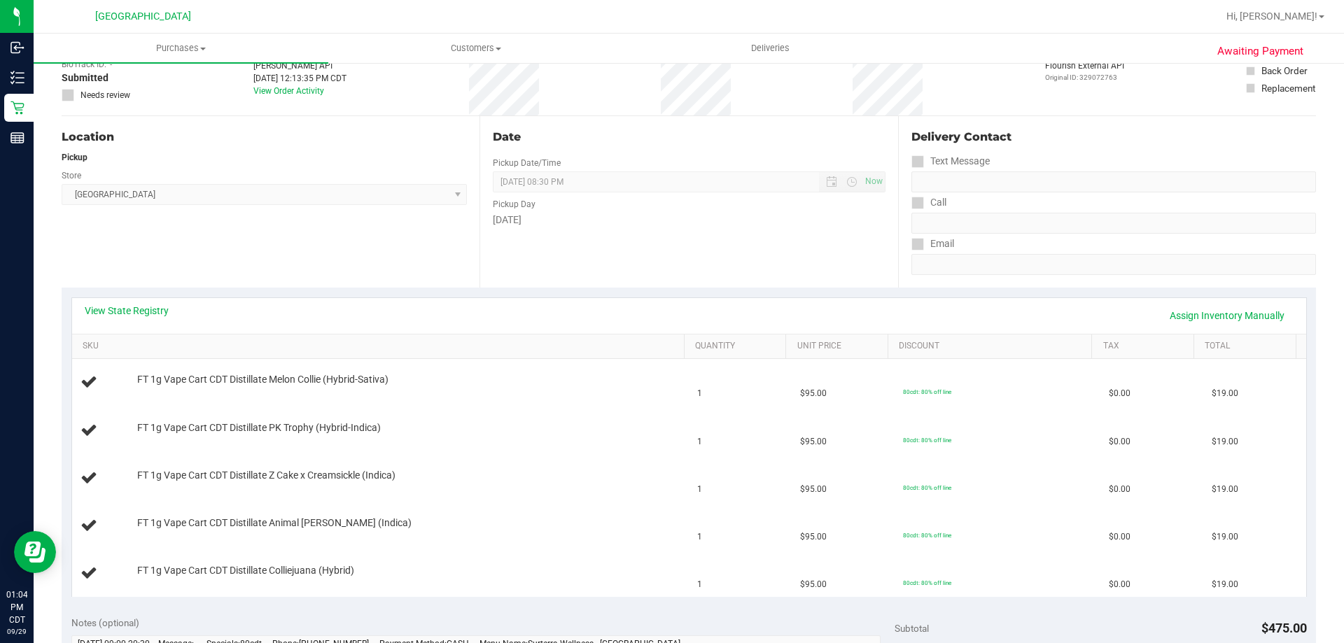
scroll to position [210, 0]
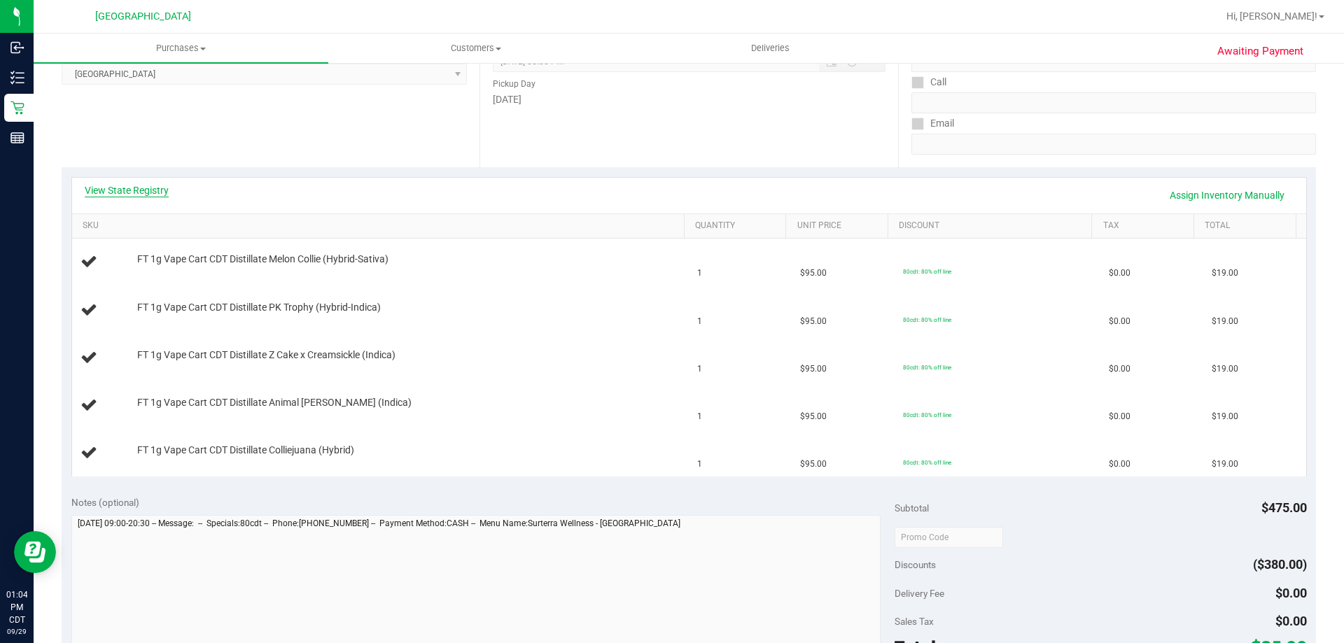
click at [119, 190] on link "View State Registry" at bounding box center [127, 190] width 84 height 14
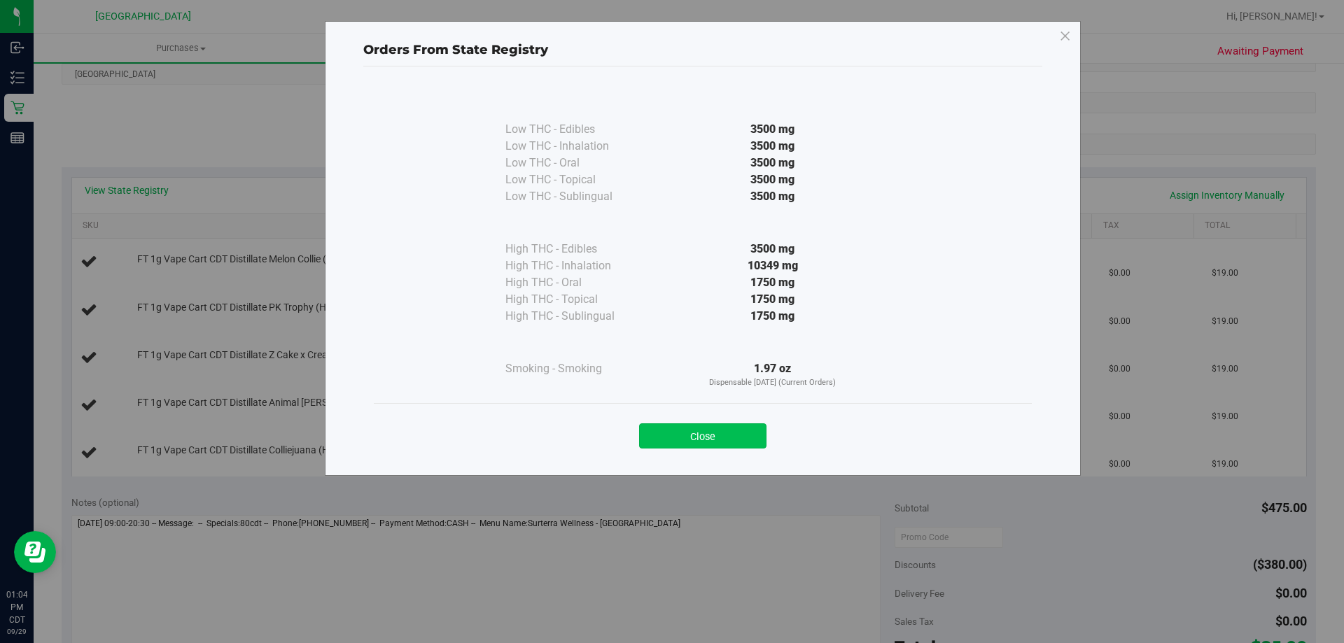
click at [738, 433] on button "Close" at bounding box center [702, 435] width 127 height 25
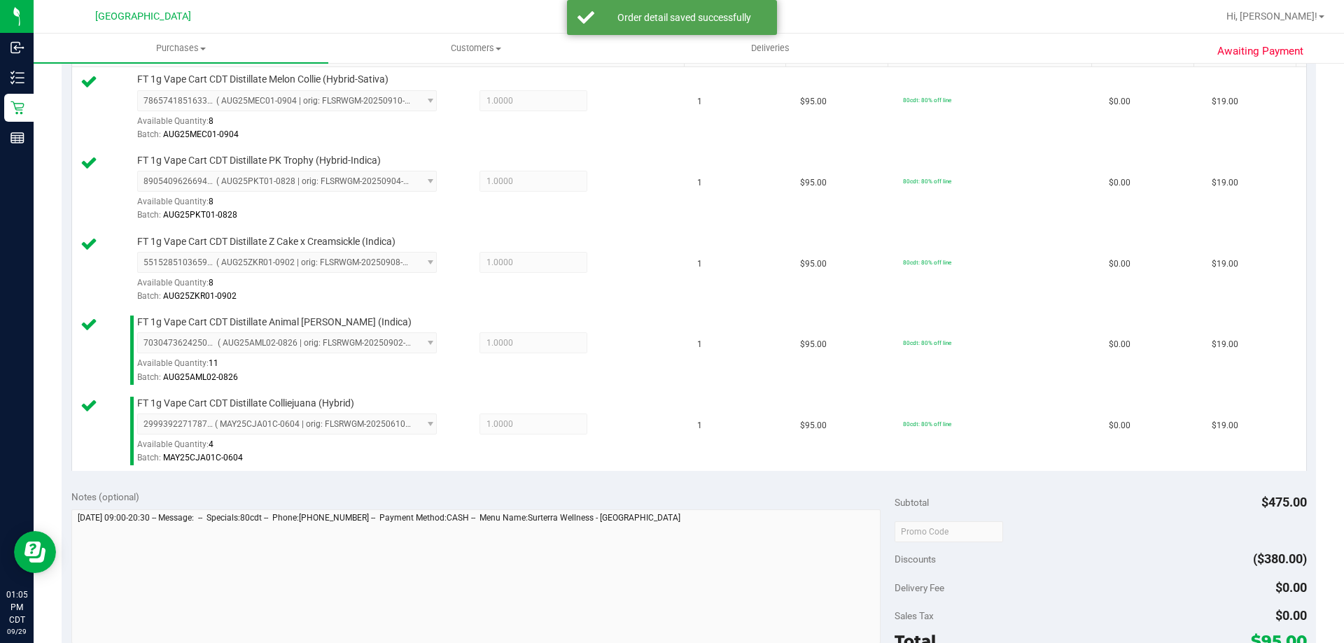
scroll to position [490, 0]
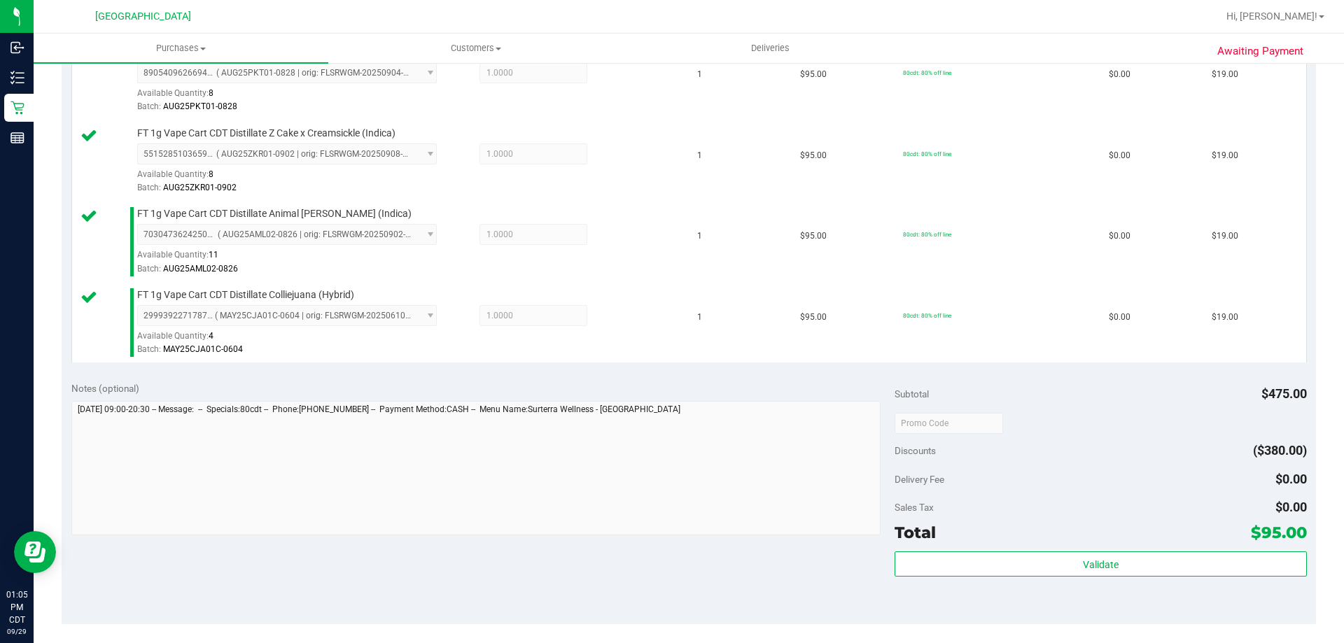
click at [1052, 584] on div "Validate" at bounding box center [1101, 583] width 412 height 63
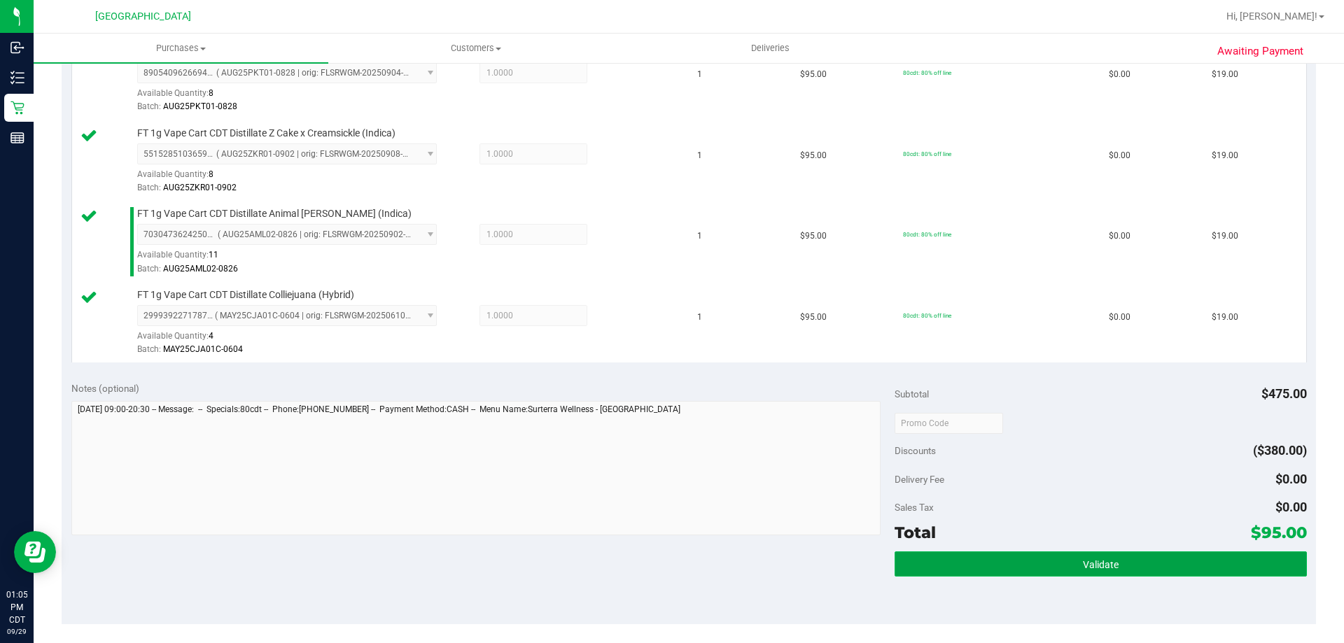
click at [1063, 567] on button "Validate" at bounding box center [1101, 564] width 412 height 25
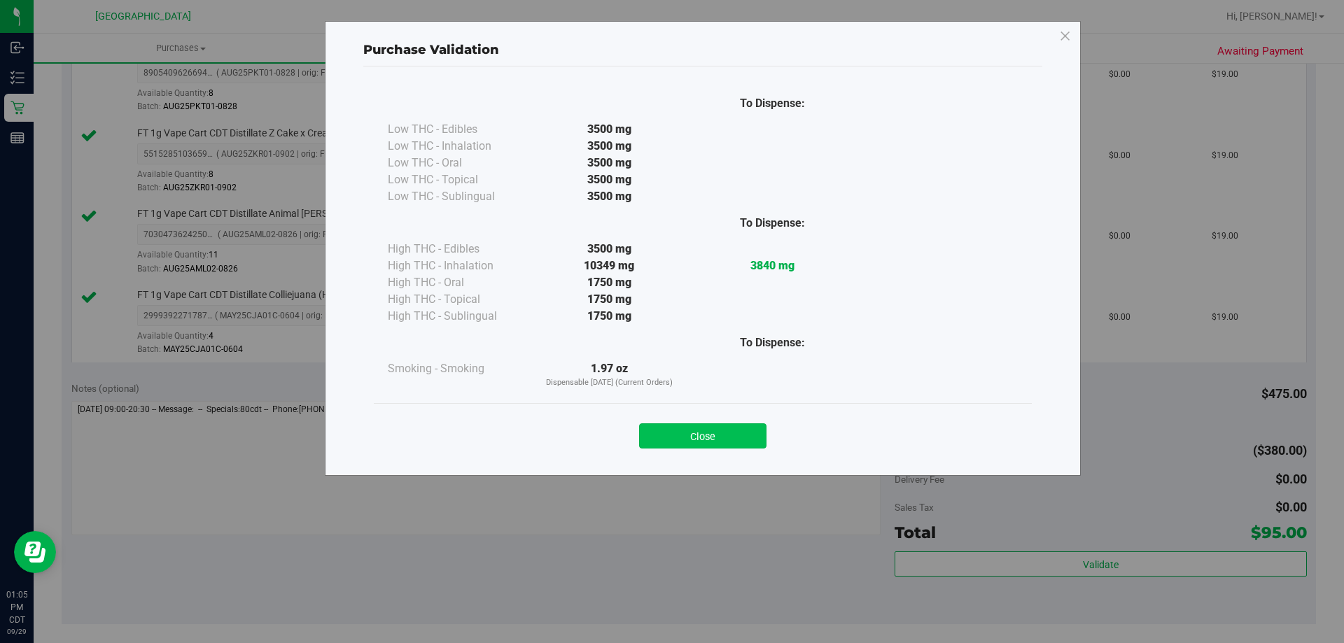
click at [752, 437] on button "Close" at bounding box center [702, 435] width 127 height 25
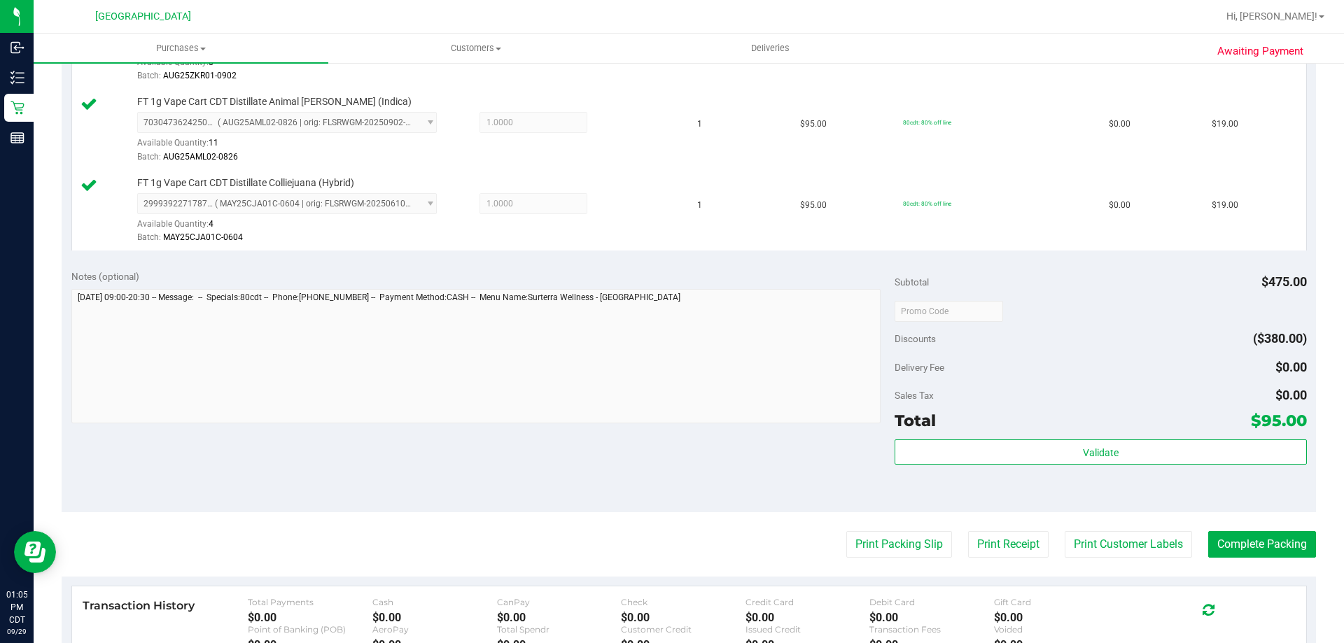
scroll to position [825, 0]
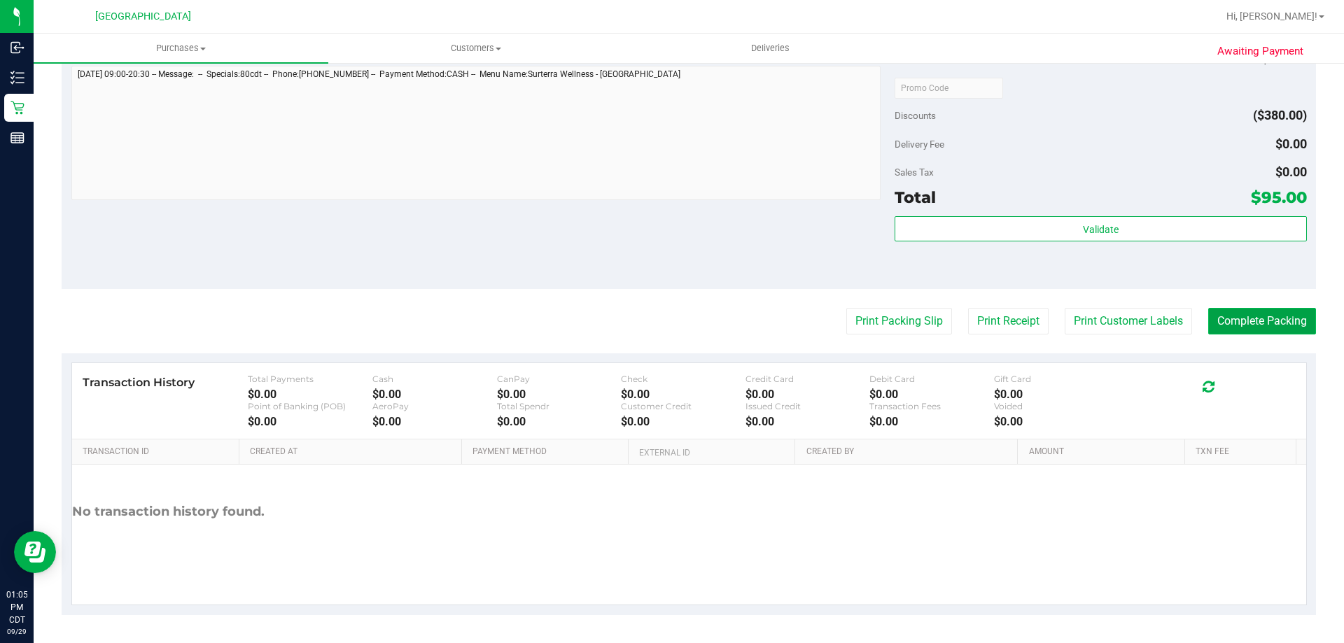
click at [1271, 328] on button "Complete Packing" at bounding box center [1262, 321] width 108 height 27
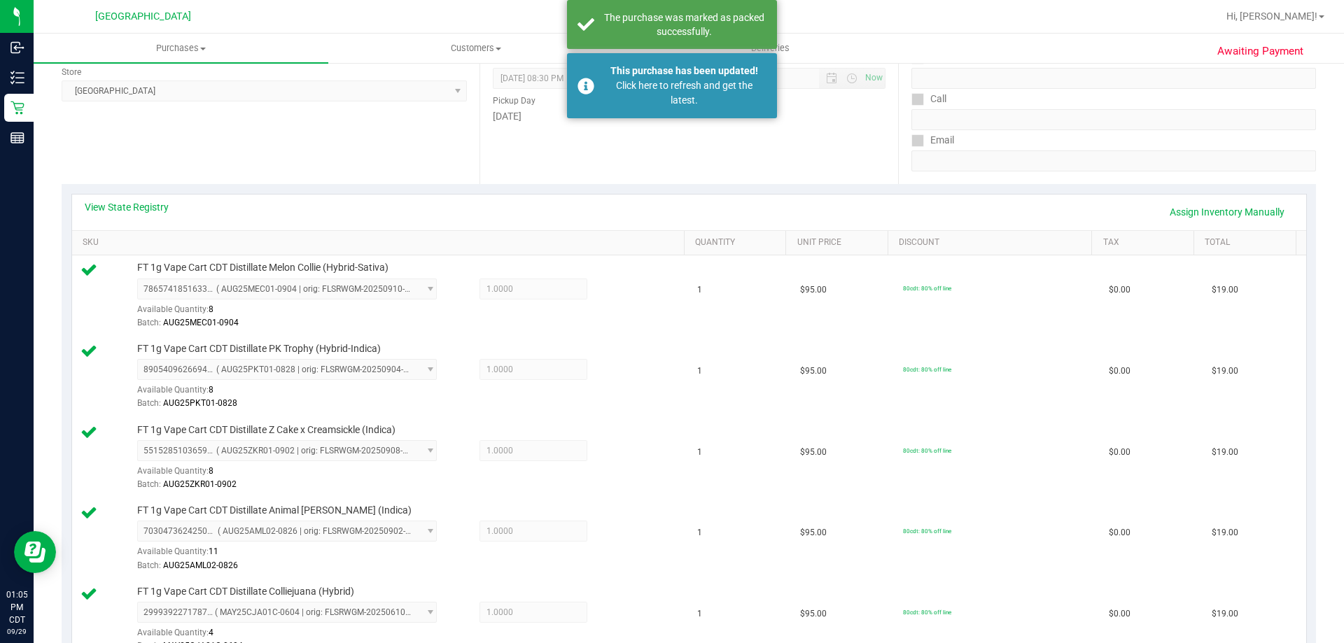
scroll to position [0, 0]
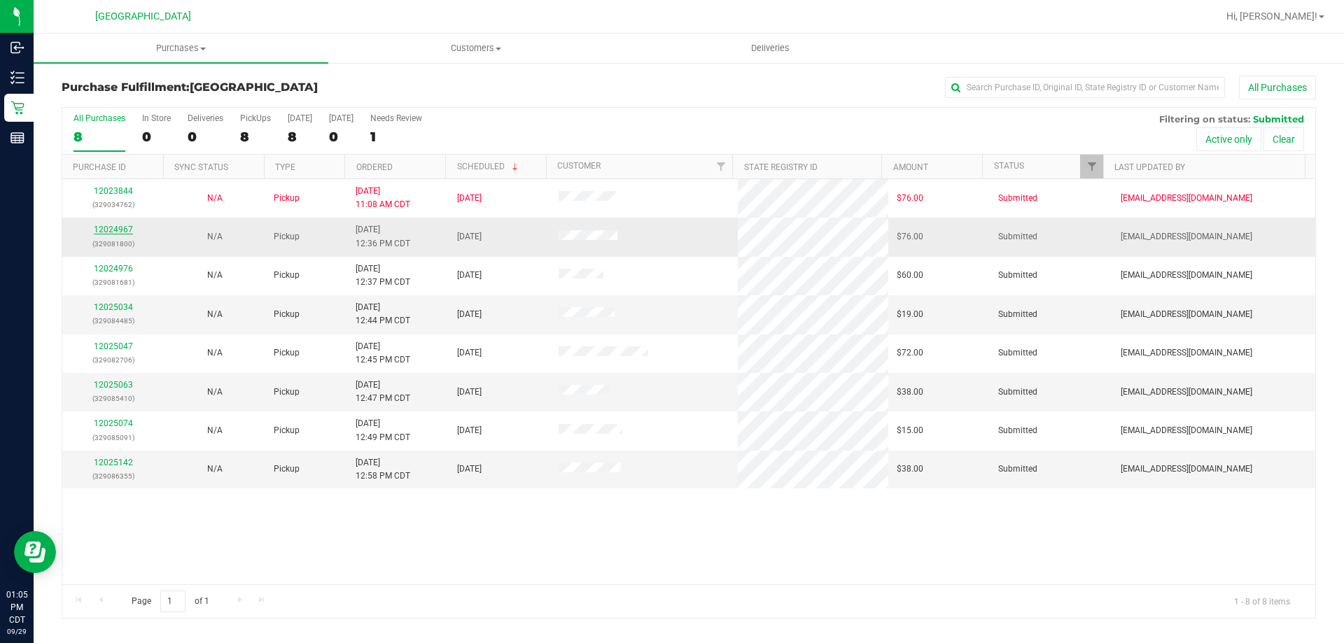
click at [122, 232] on link "12024967" at bounding box center [113, 230] width 39 height 10
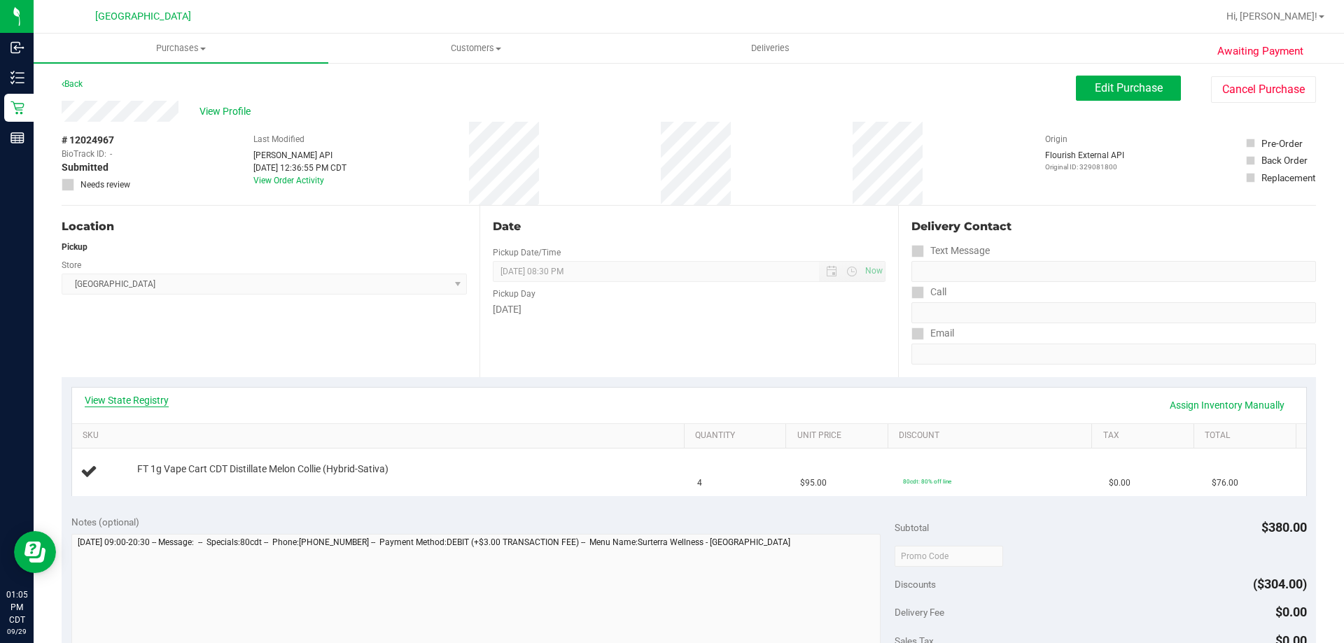
click at [134, 398] on link "View State Registry" at bounding box center [127, 400] width 84 height 14
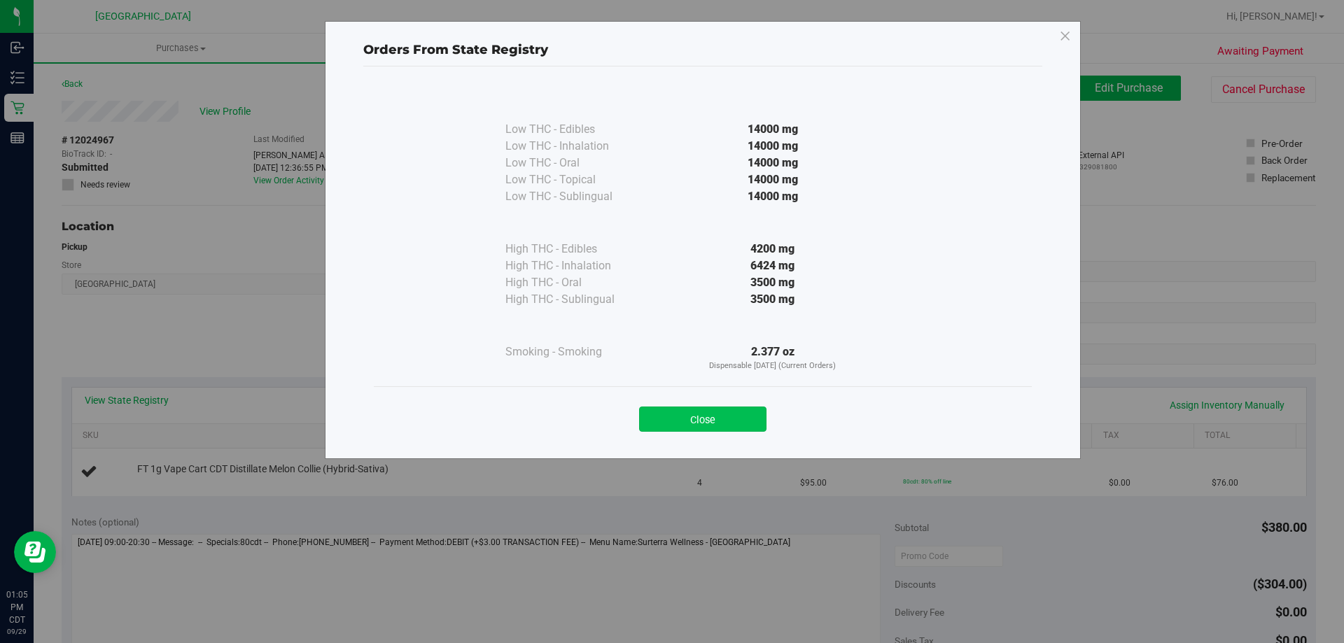
click at [741, 420] on button "Close" at bounding box center [702, 419] width 127 height 25
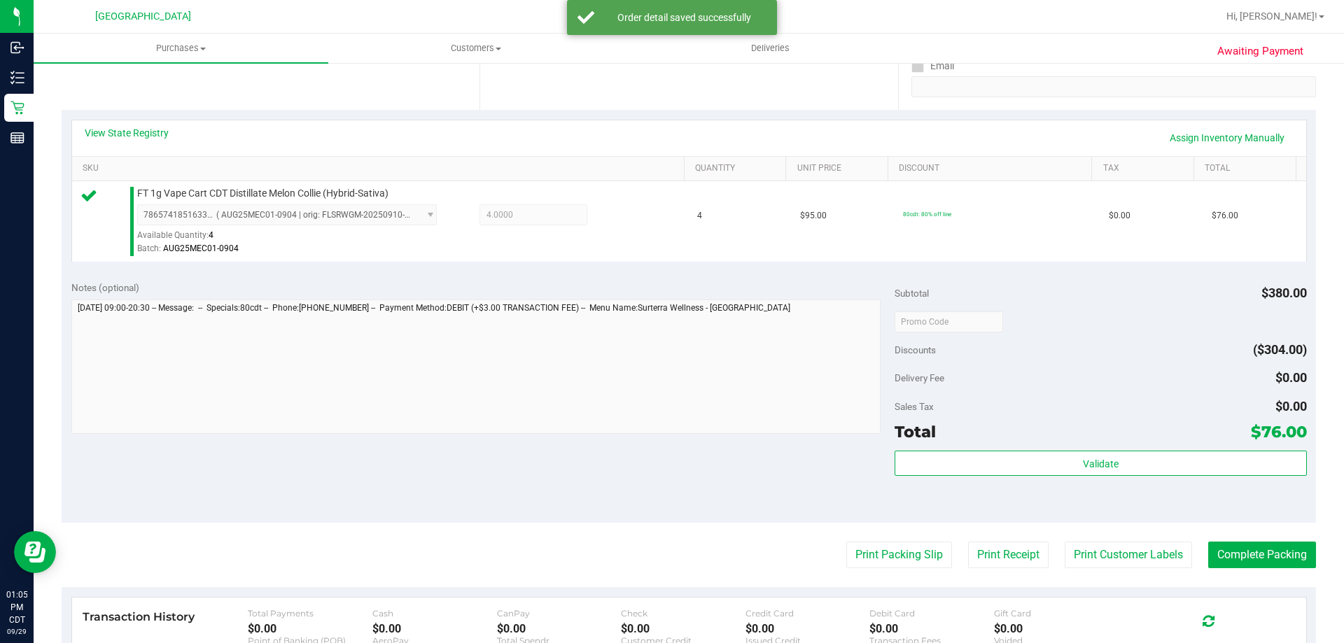
scroll to position [420, 0]
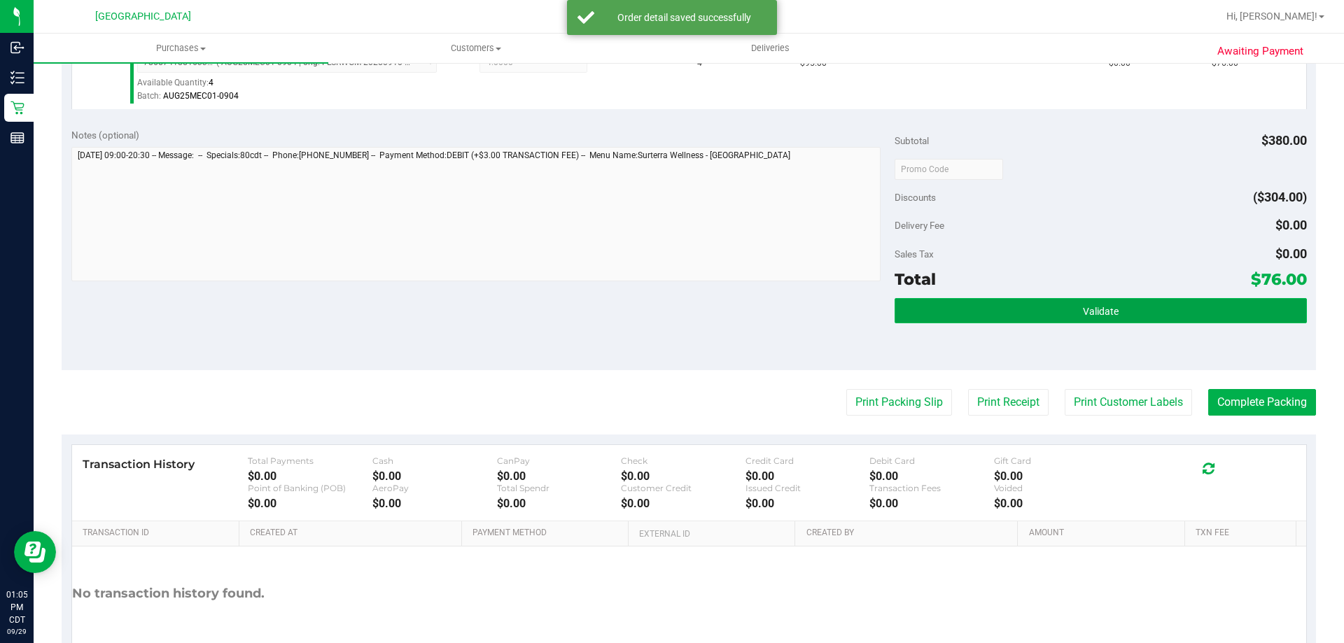
click at [1035, 308] on button "Validate" at bounding box center [1101, 310] width 412 height 25
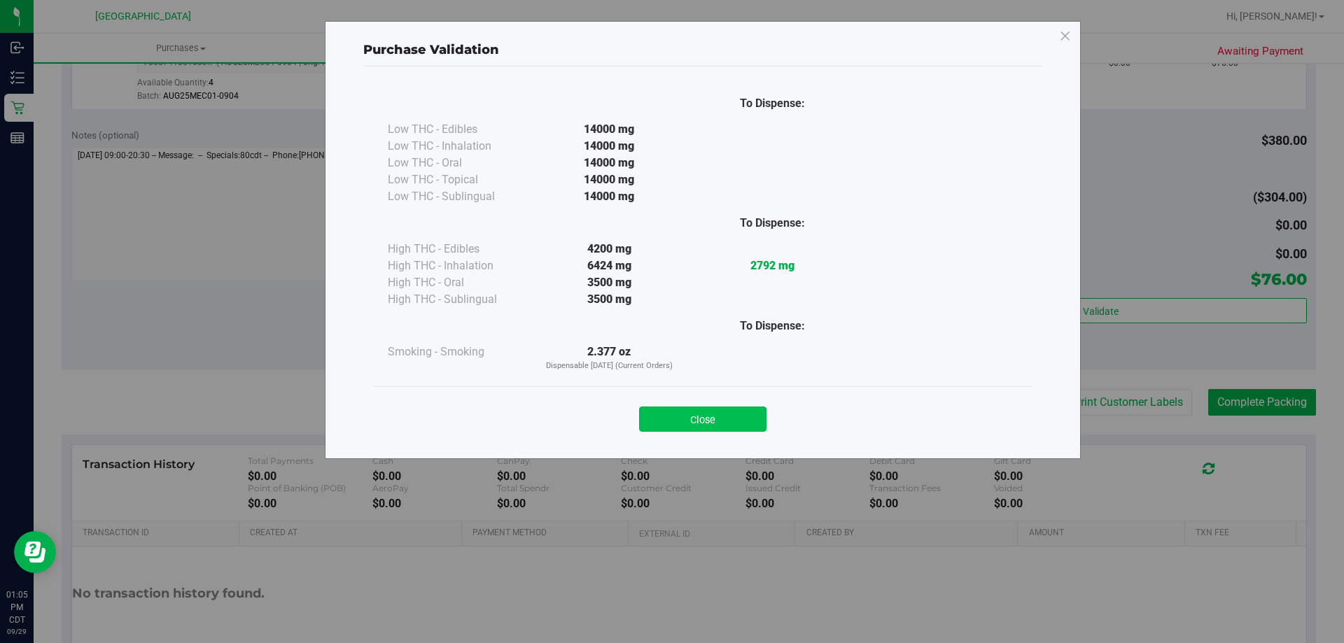
click at [749, 415] on button "Close" at bounding box center [702, 419] width 127 height 25
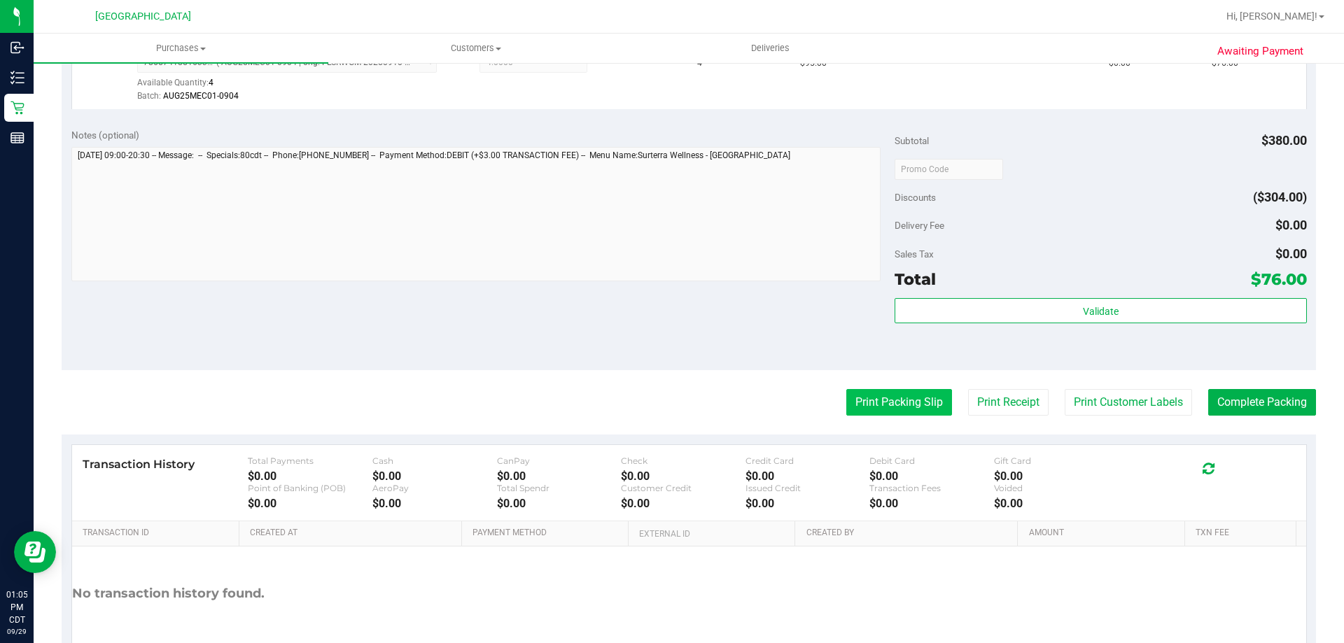
click at [890, 394] on button "Print Packing Slip" at bounding box center [899, 402] width 106 height 27
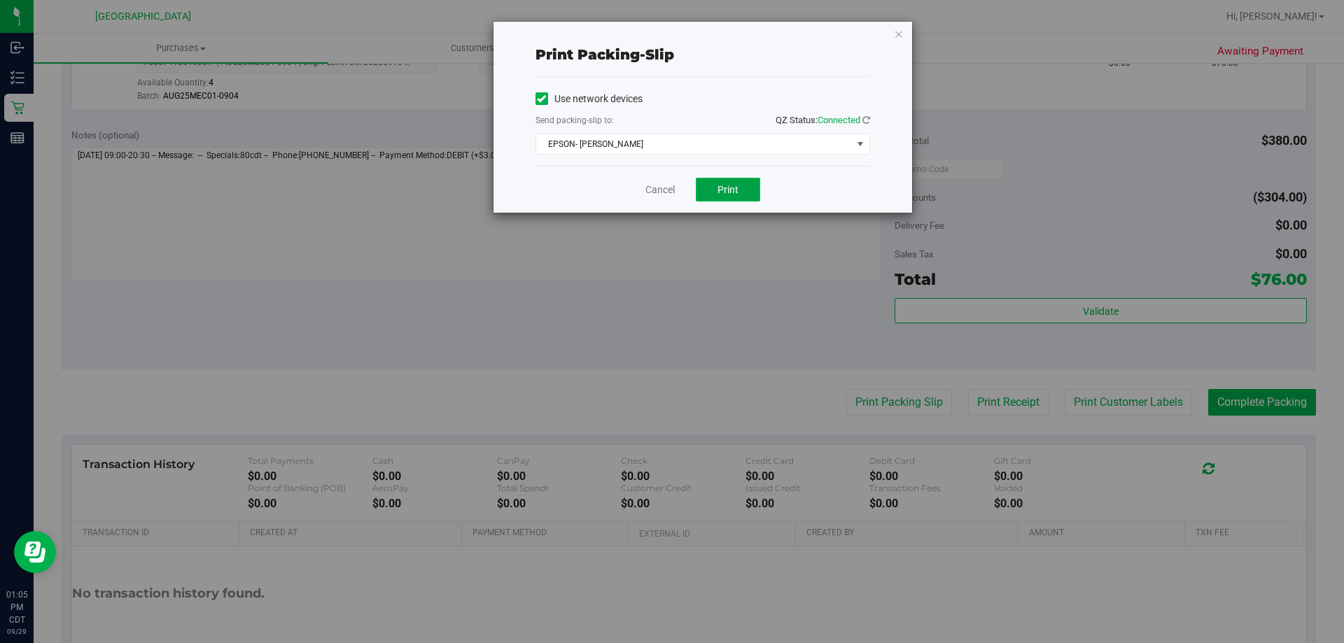
click at [740, 187] on button "Print" at bounding box center [728, 190] width 64 height 24
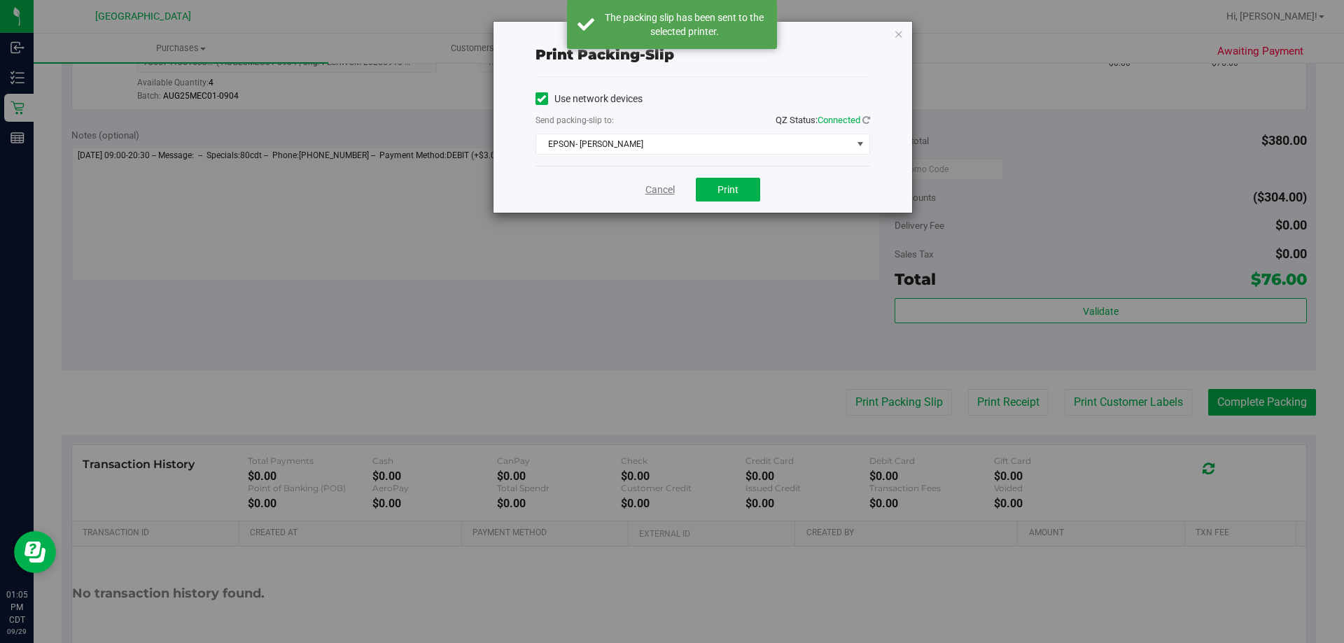
click at [659, 194] on link "Cancel" at bounding box center [659, 190] width 29 height 15
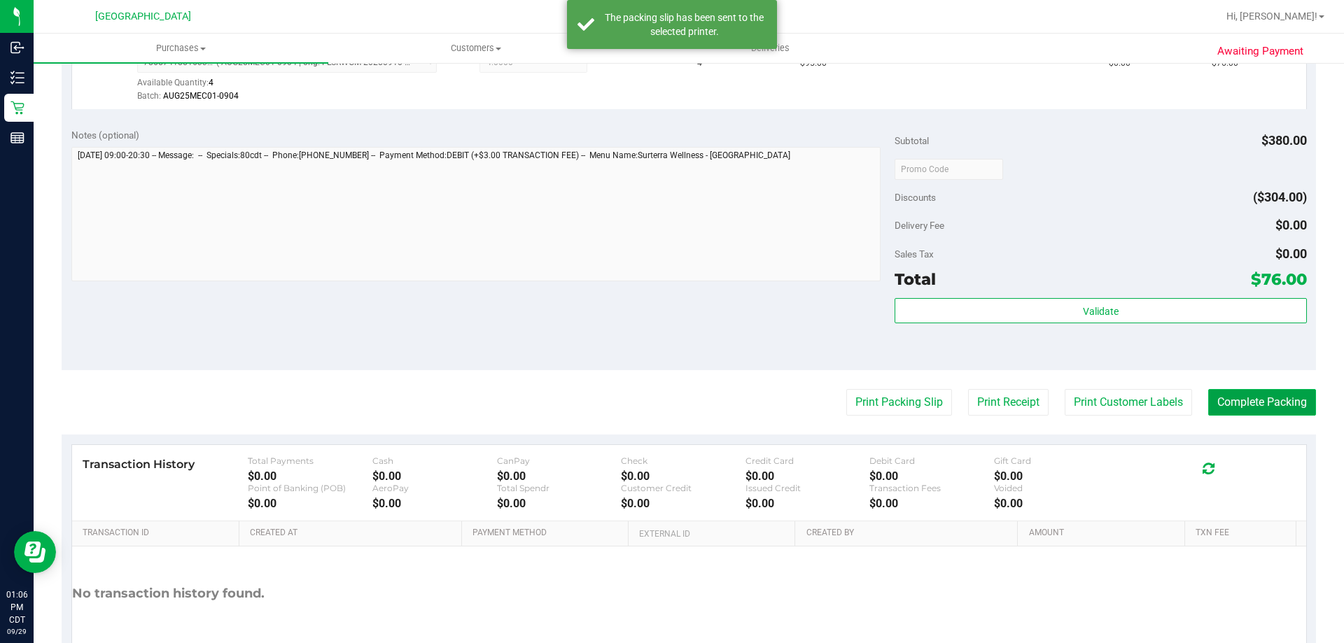
click at [1284, 396] on button "Complete Packing" at bounding box center [1262, 402] width 108 height 27
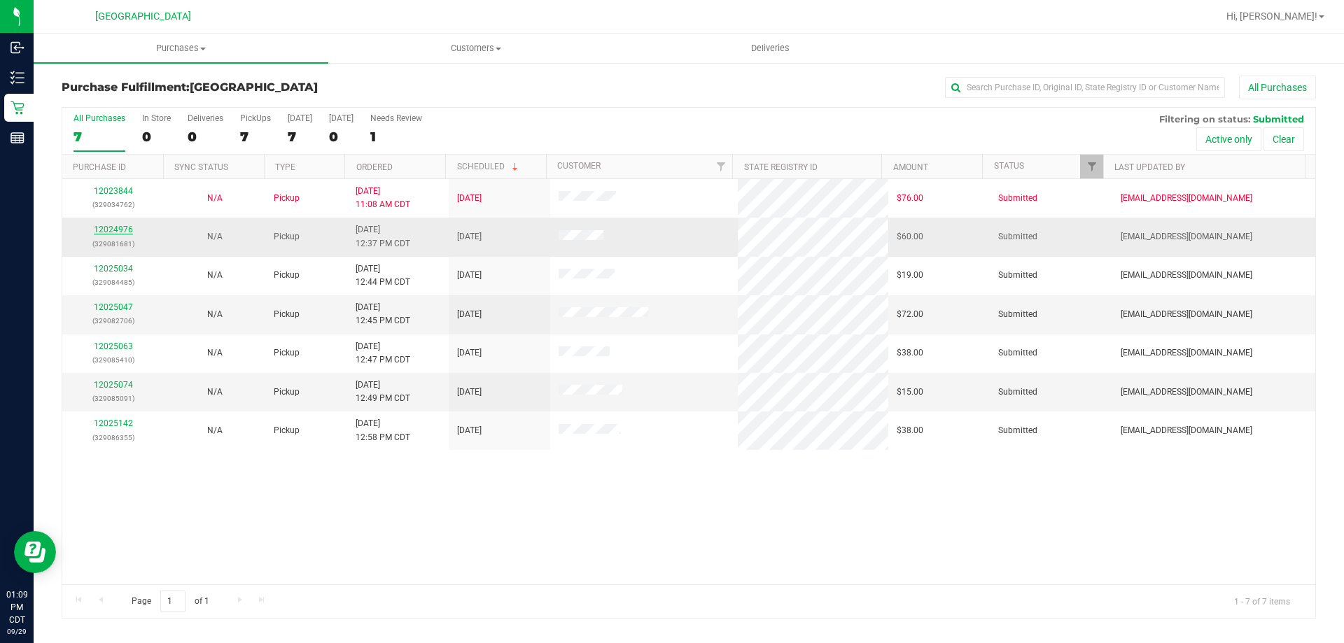
click at [118, 227] on link "12024976" at bounding box center [113, 230] width 39 height 10
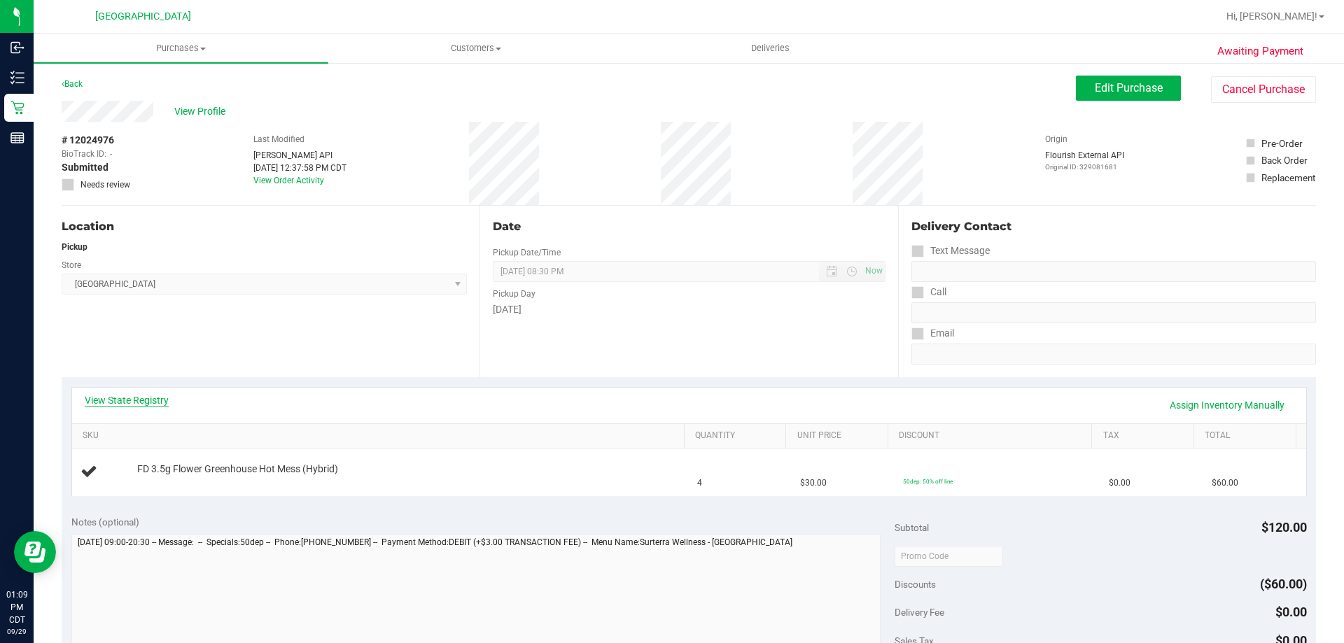
click at [155, 395] on link "View State Registry" at bounding box center [127, 400] width 84 height 14
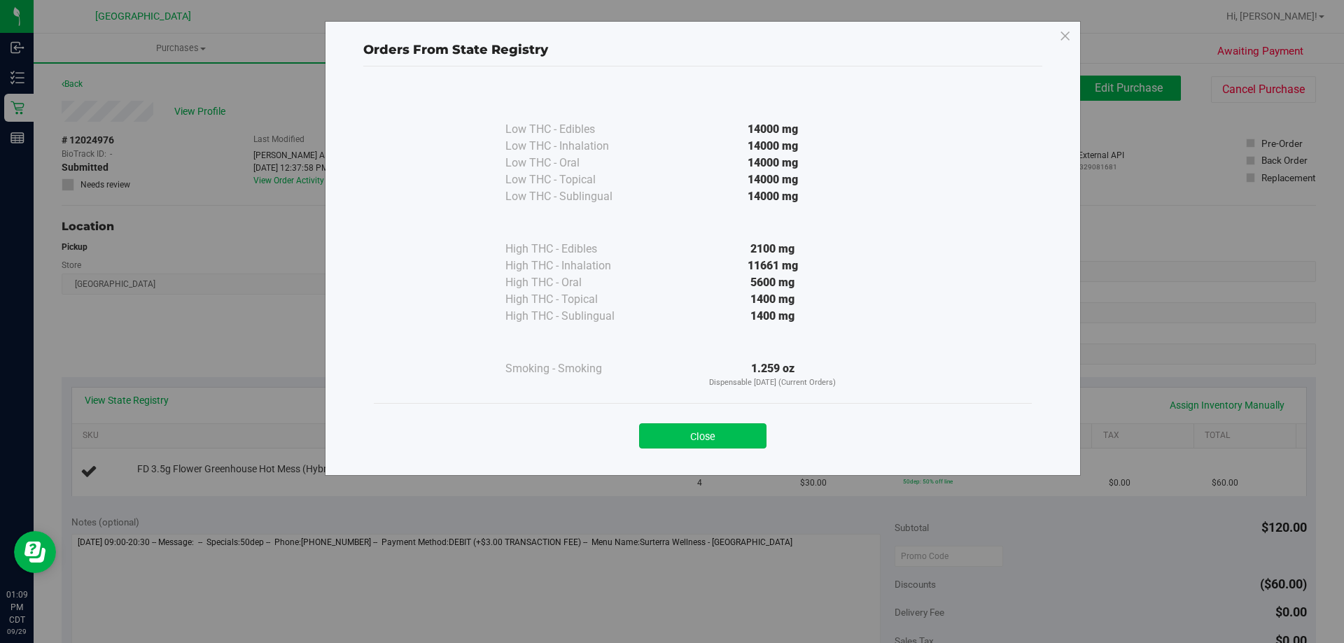
click at [729, 441] on button "Close" at bounding box center [702, 435] width 127 height 25
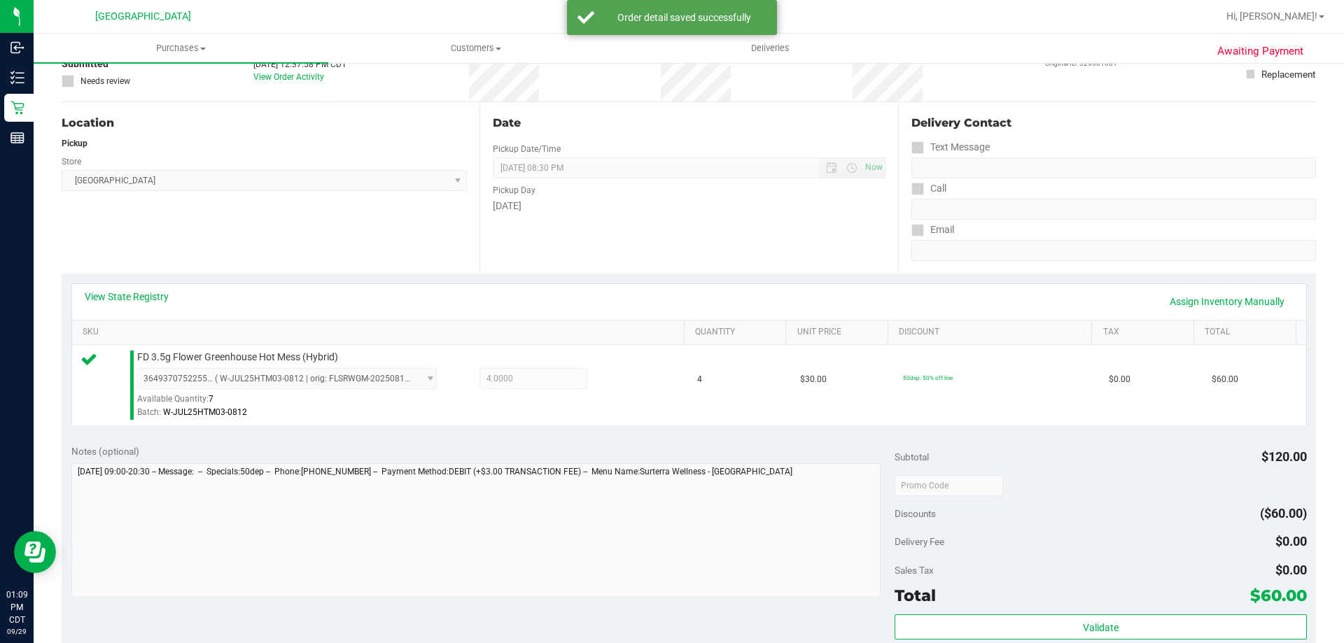
scroll to position [210, 0]
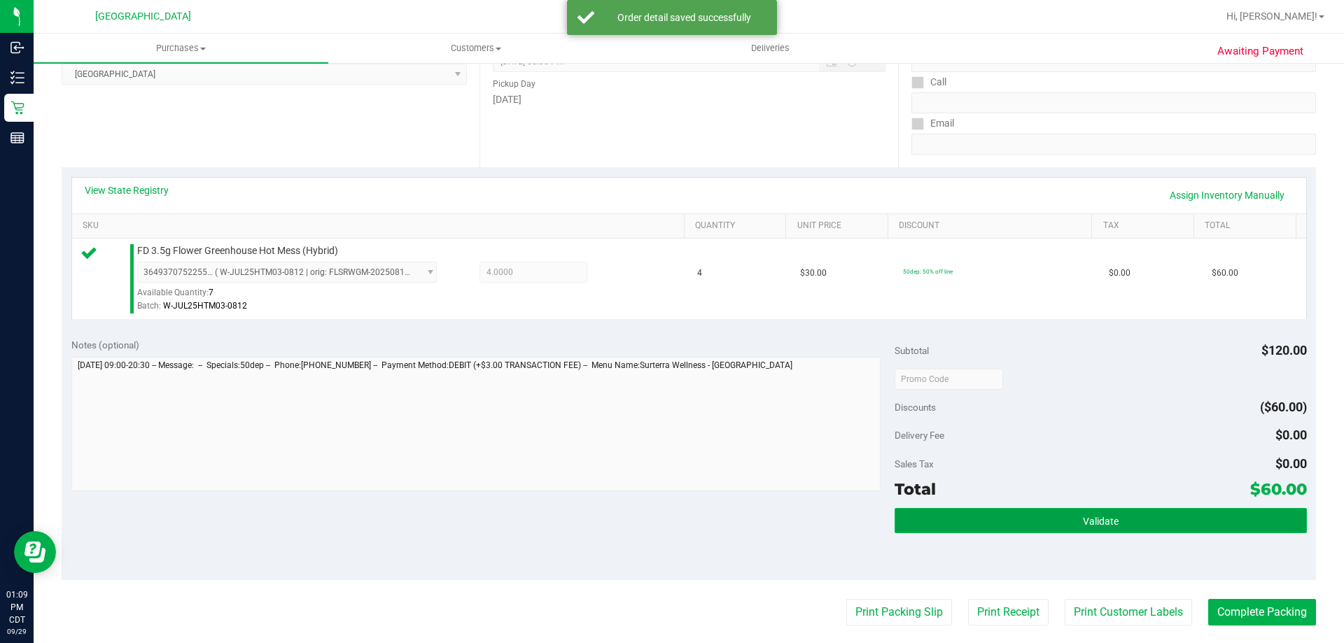
click at [1053, 531] on button "Validate" at bounding box center [1101, 520] width 412 height 25
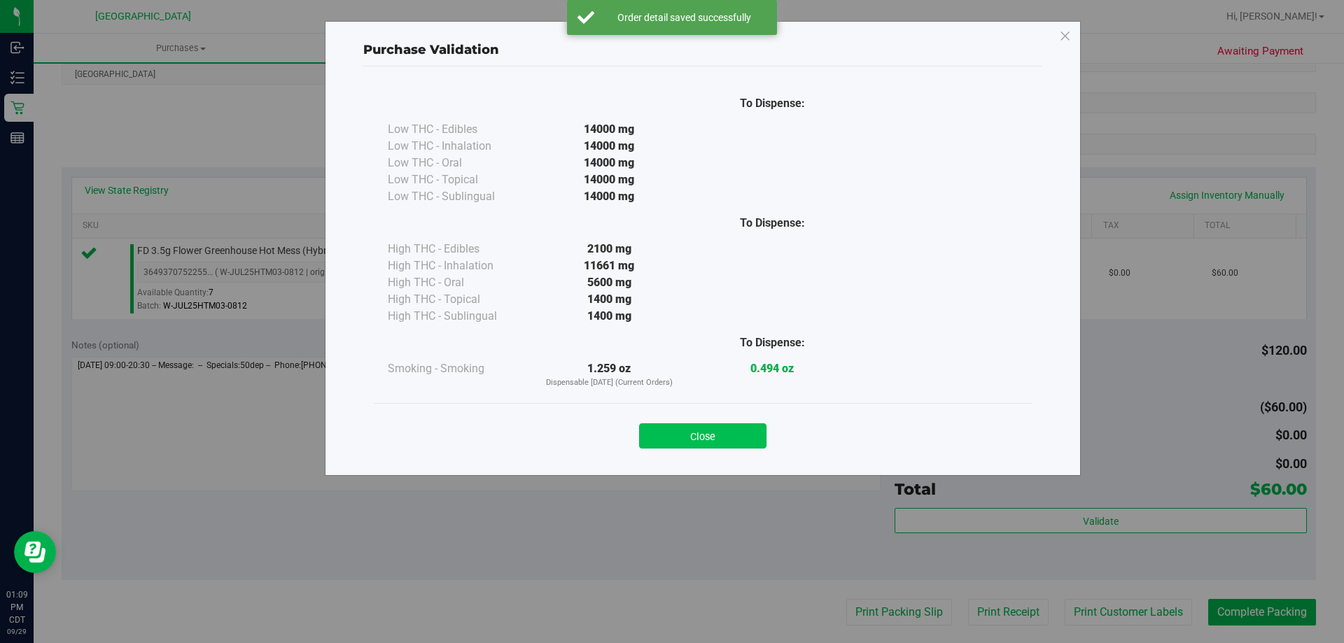
click at [727, 433] on button "Close" at bounding box center [702, 435] width 127 height 25
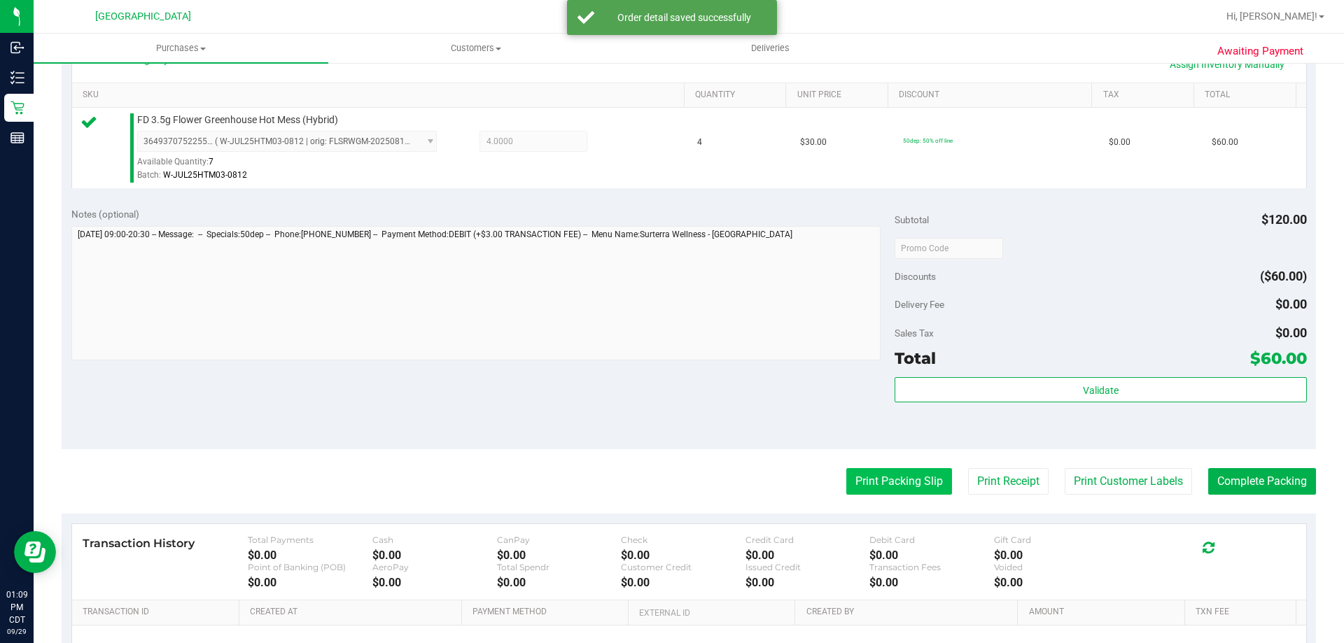
scroll to position [350, 0]
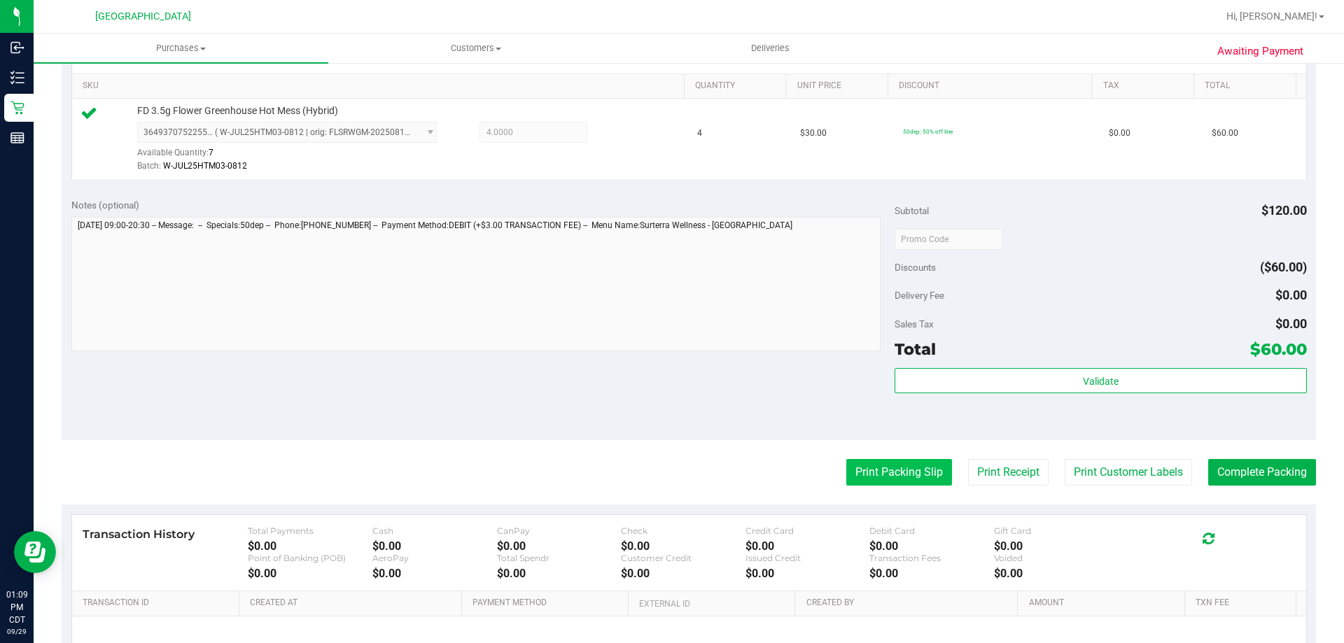
click at [886, 470] on button "Print Packing Slip" at bounding box center [899, 472] width 106 height 27
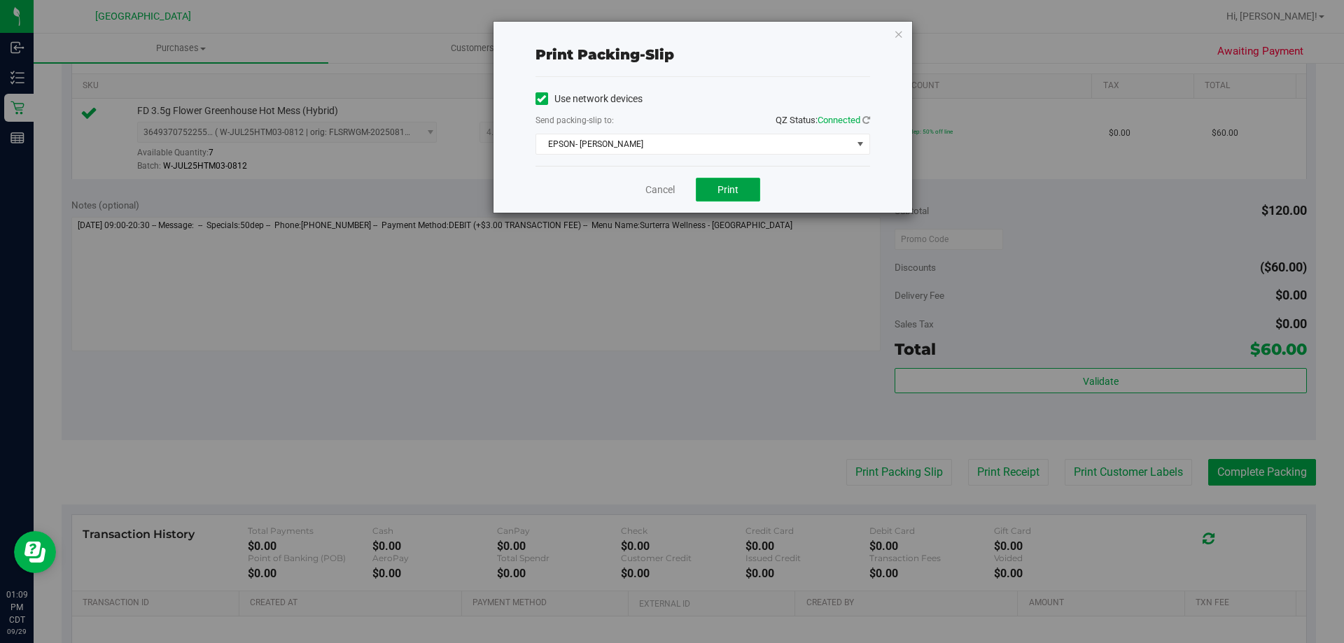
click at [745, 192] on button "Print" at bounding box center [728, 190] width 64 height 24
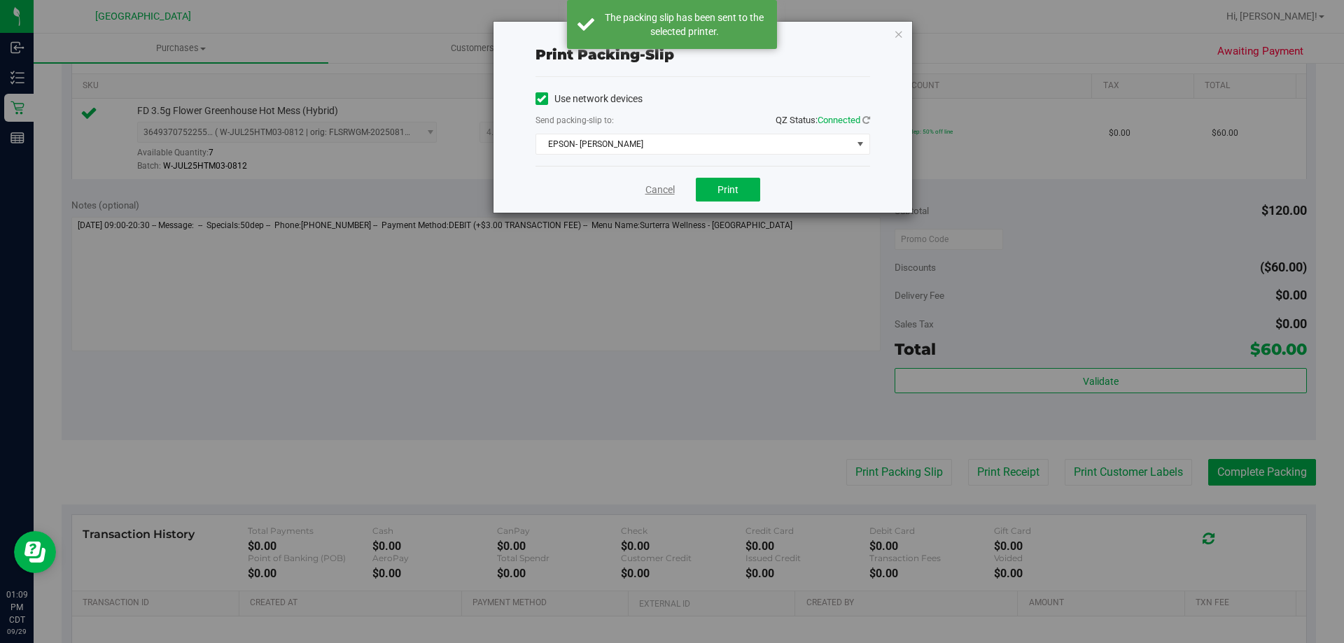
click at [663, 197] on link "Cancel" at bounding box center [659, 190] width 29 height 15
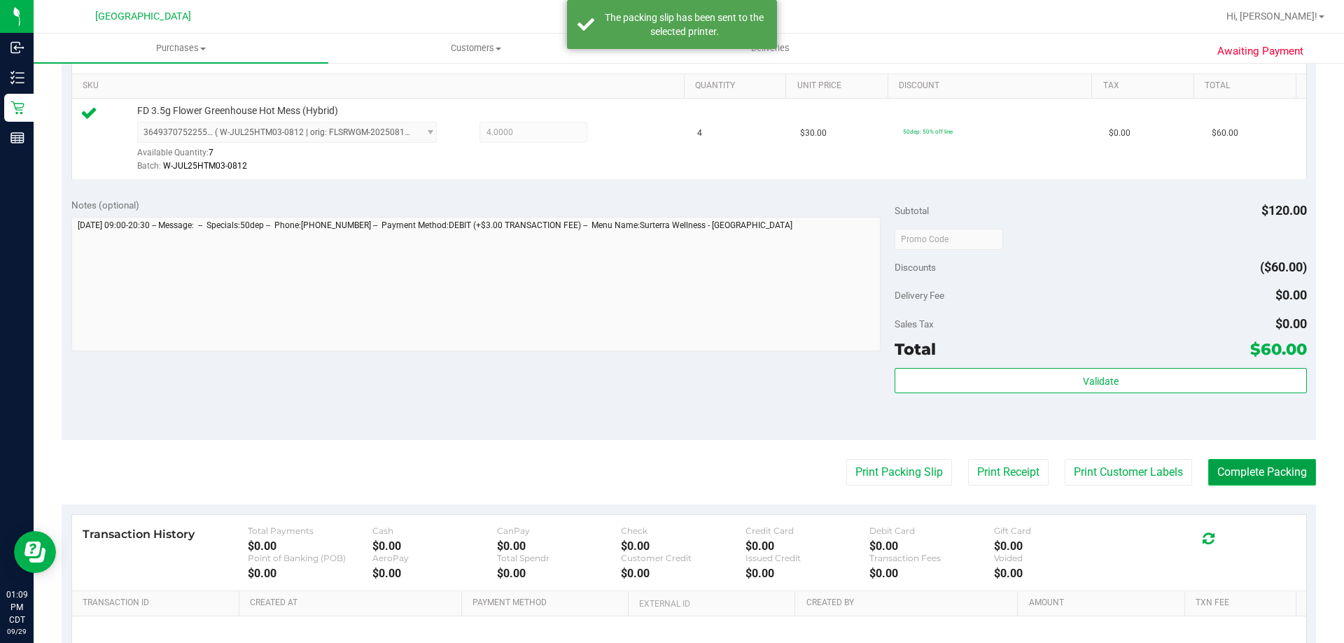
click at [1281, 480] on button "Complete Packing" at bounding box center [1262, 472] width 108 height 27
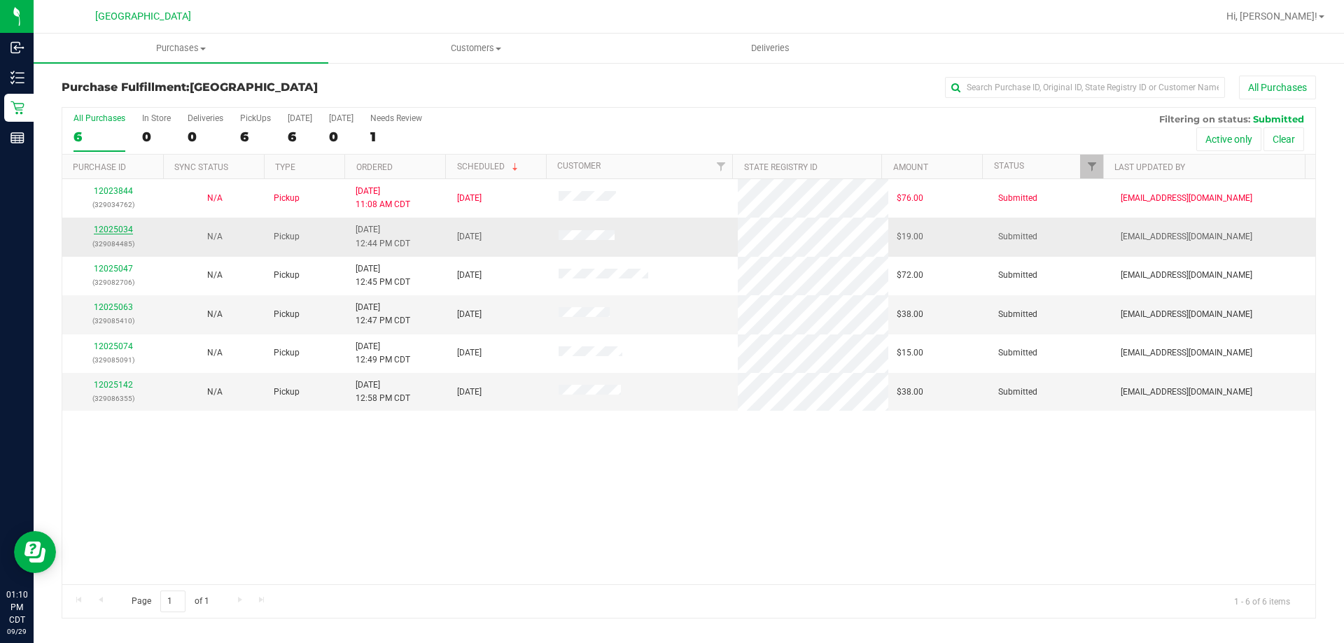
click at [122, 230] on link "12025034" at bounding box center [113, 230] width 39 height 10
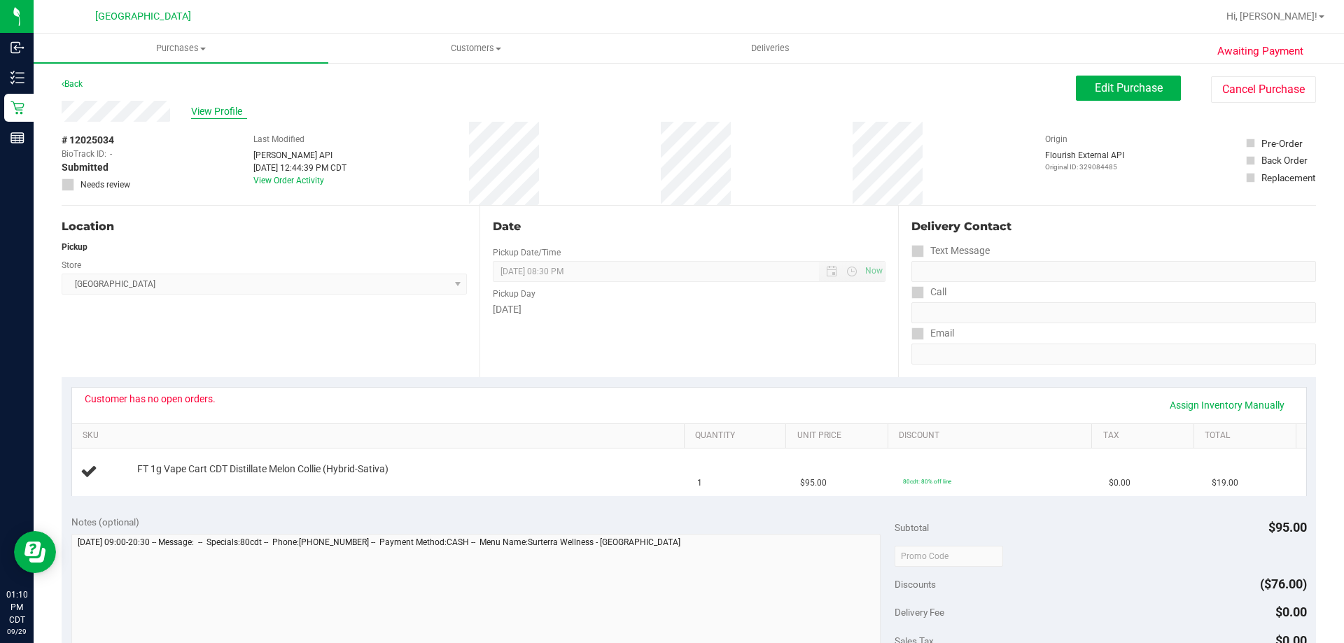
click at [230, 113] on span "View Profile" at bounding box center [219, 111] width 56 height 15
click at [71, 85] on link "Back" at bounding box center [72, 84] width 21 height 10
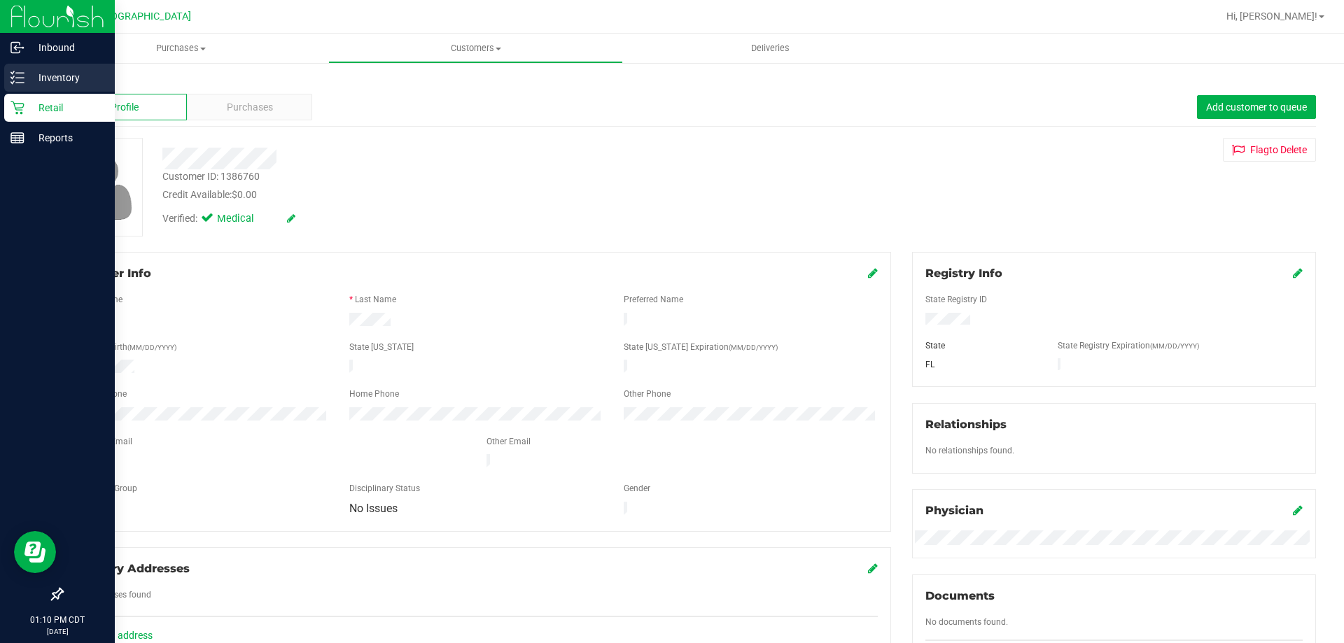
click at [80, 77] on p "Inventory" at bounding box center [66, 77] width 84 height 17
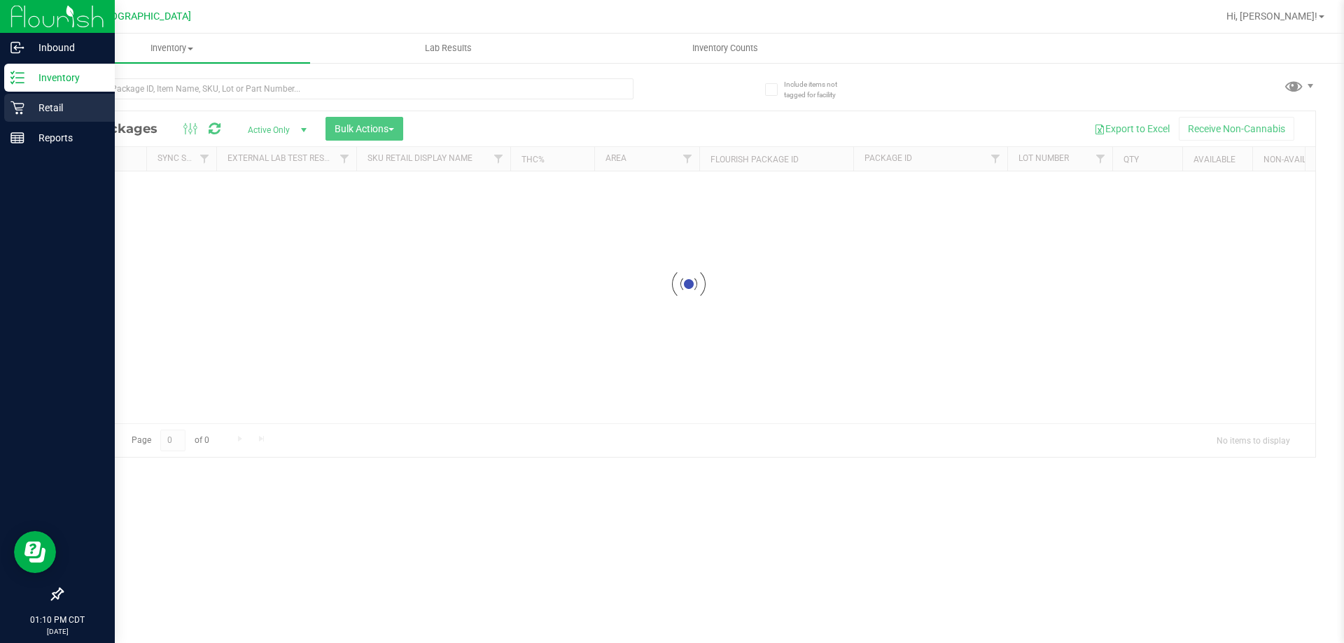
click at [66, 109] on p "Retail" at bounding box center [66, 107] width 84 height 17
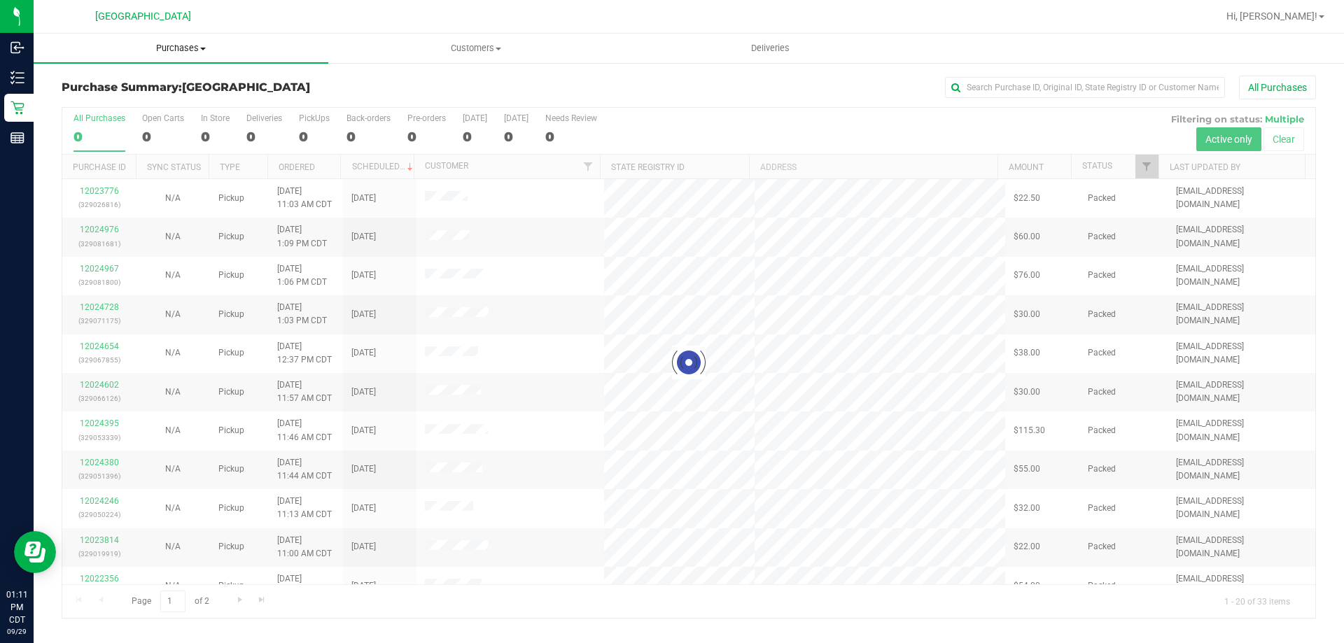
click at [166, 46] on span "Purchases" at bounding box center [181, 48] width 295 height 13
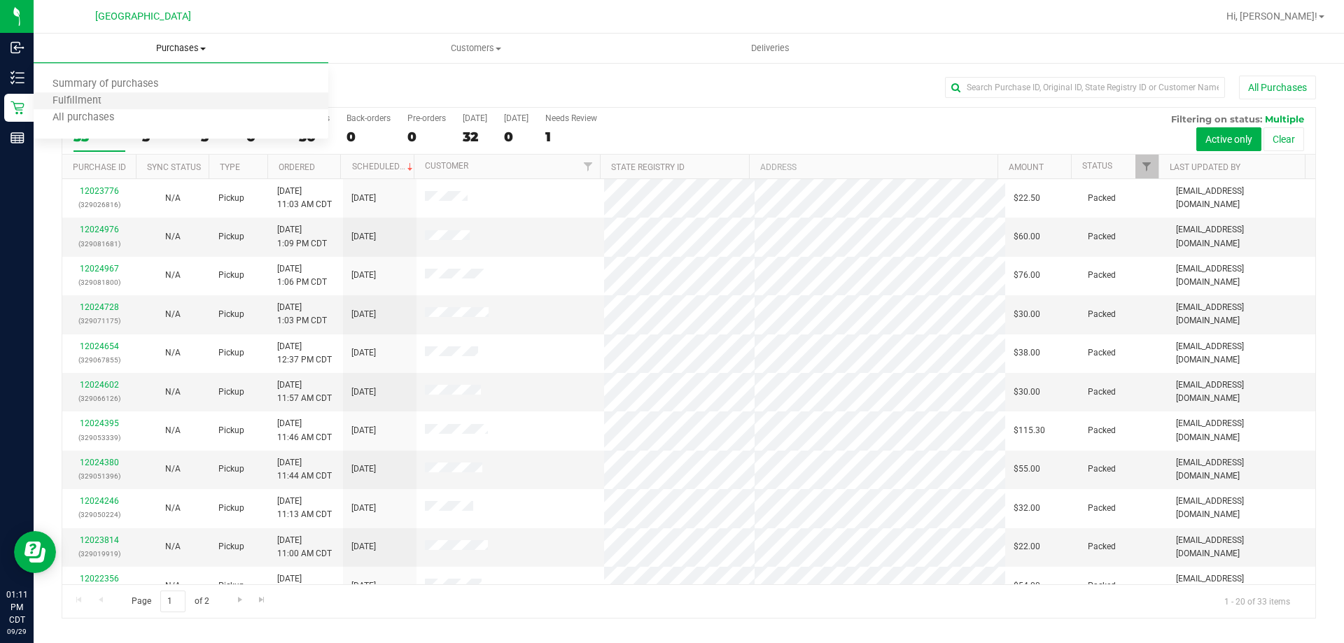
click at [121, 96] on li "Fulfillment" at bounding box center [181, 101] width 295 height 17
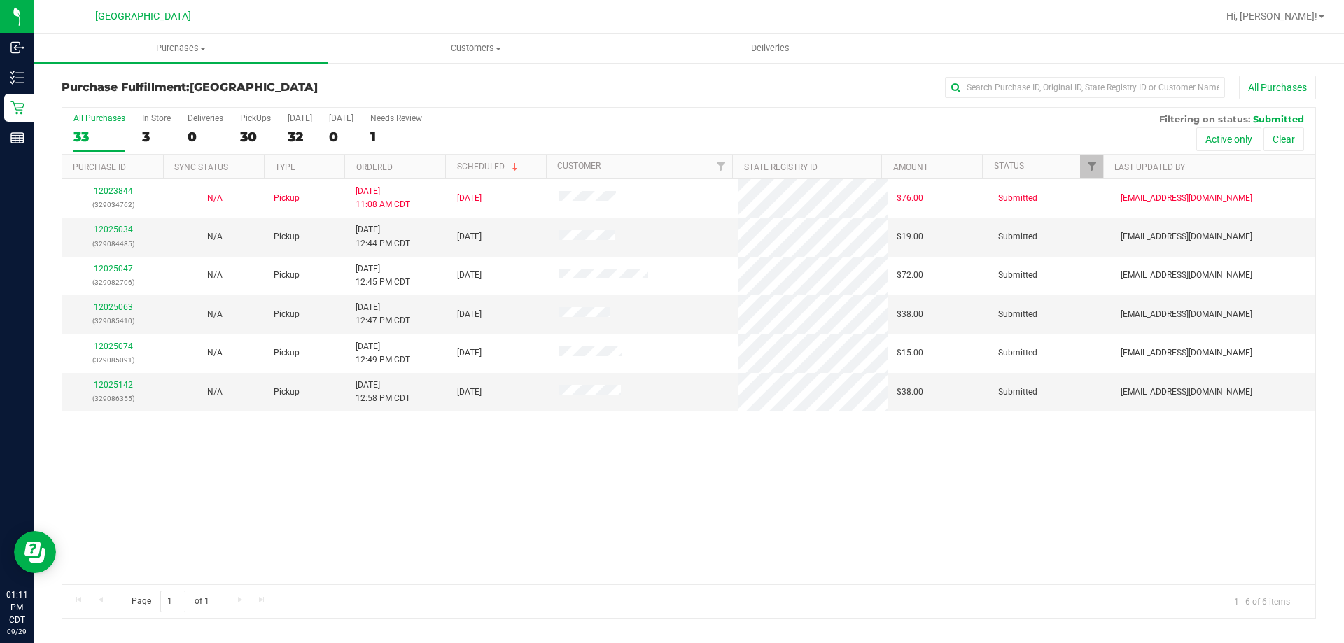
click at [400, 163] on th "Ordered" at bounding box center [394, 167] width 101 height 24
click at [122, 227] on link "12025034" at bounding box center [113, 230] width 39 height 10
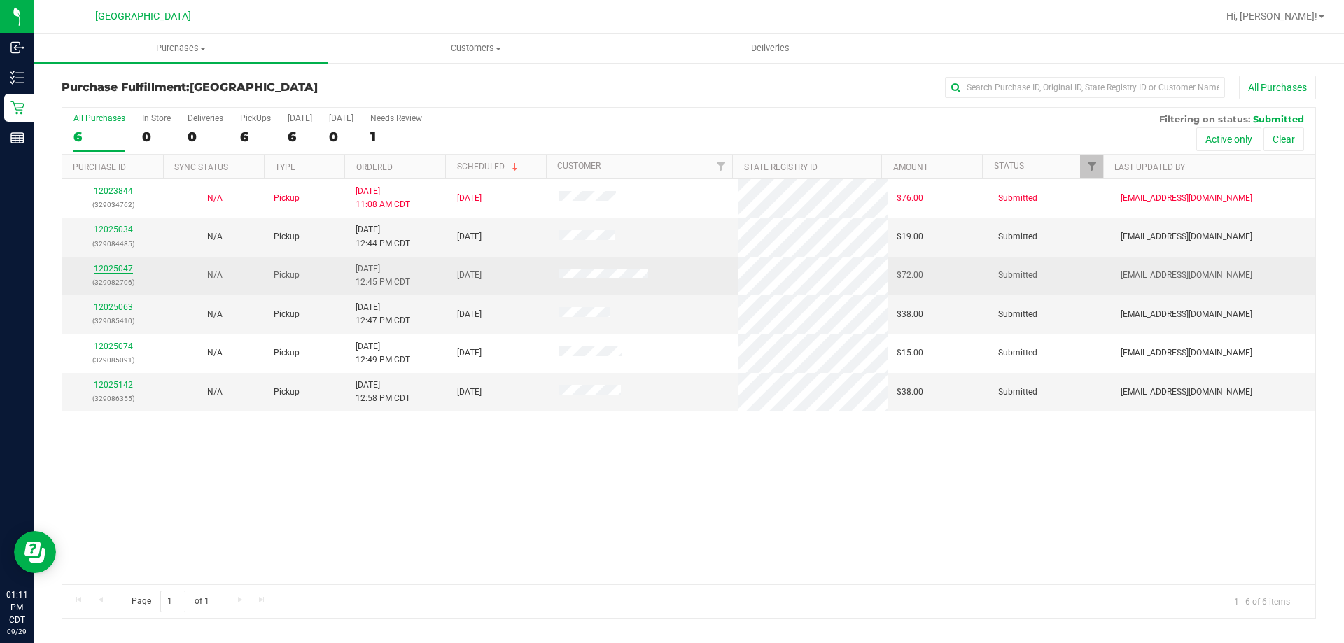
click at [116, 269] on link "12025047" at bounding box center [113, 269] width 39 height 10
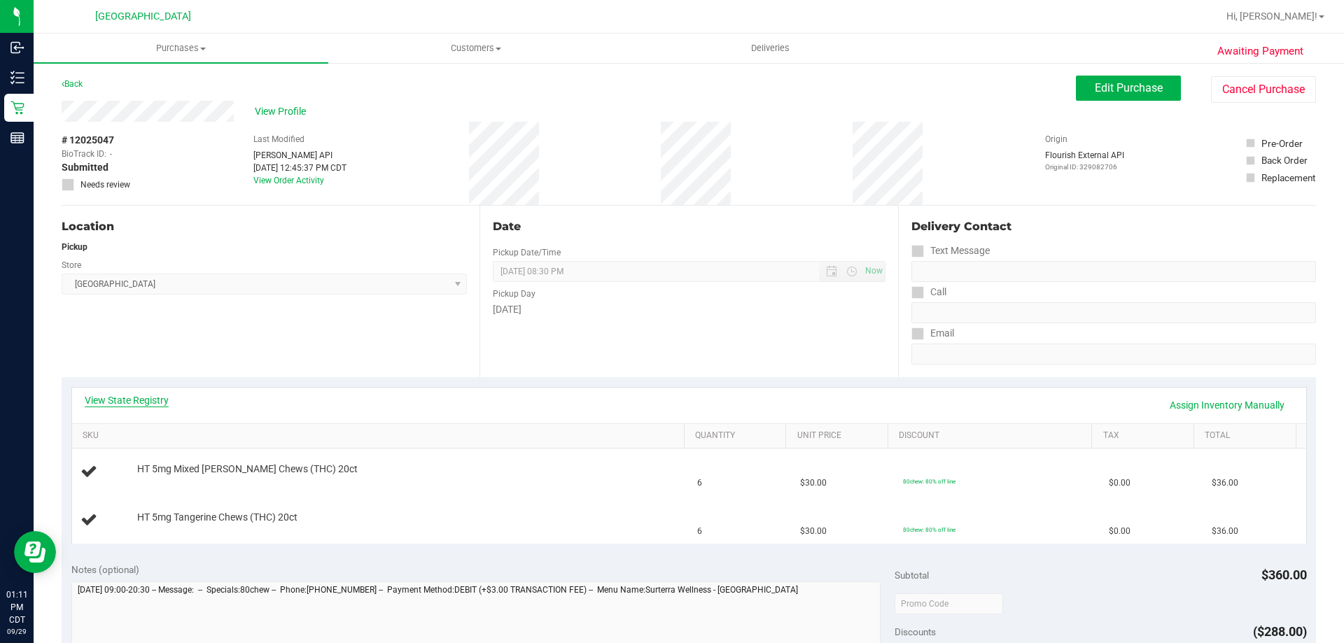
click at [165, 404] on link "View State Registry" at bounding box center [127, 400] width 84 height 14
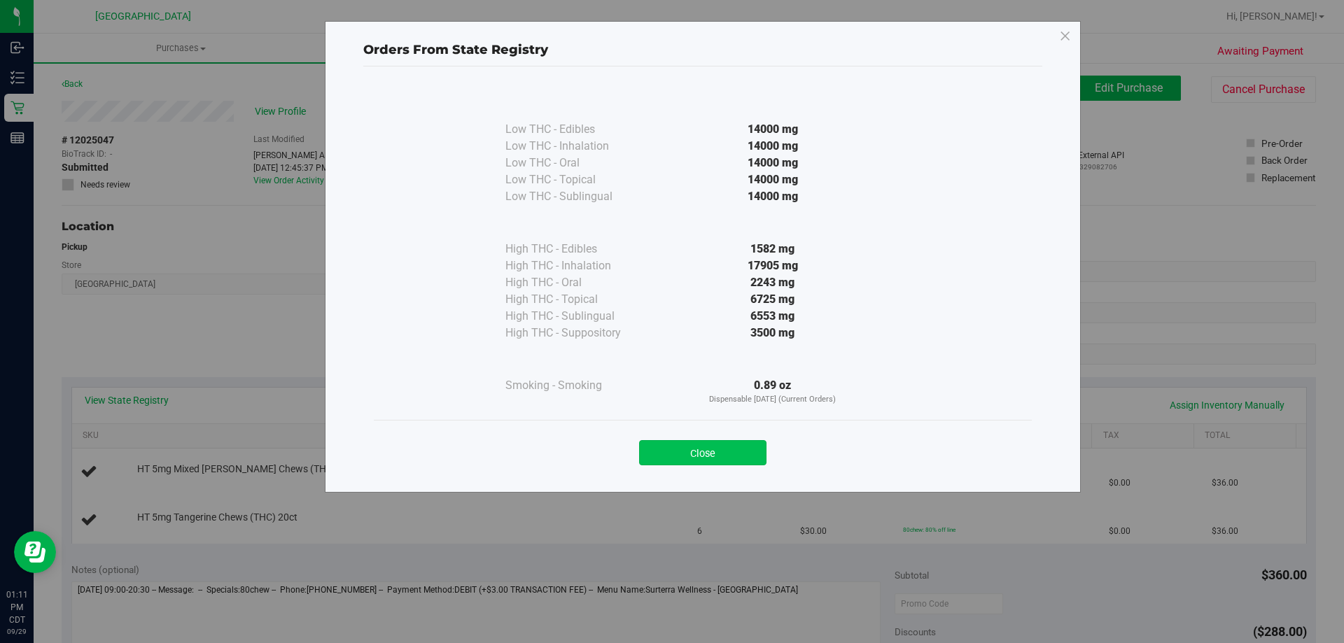
click at [701, 458] on button "Close" at bounding box center [702, 452] width 127 height 25
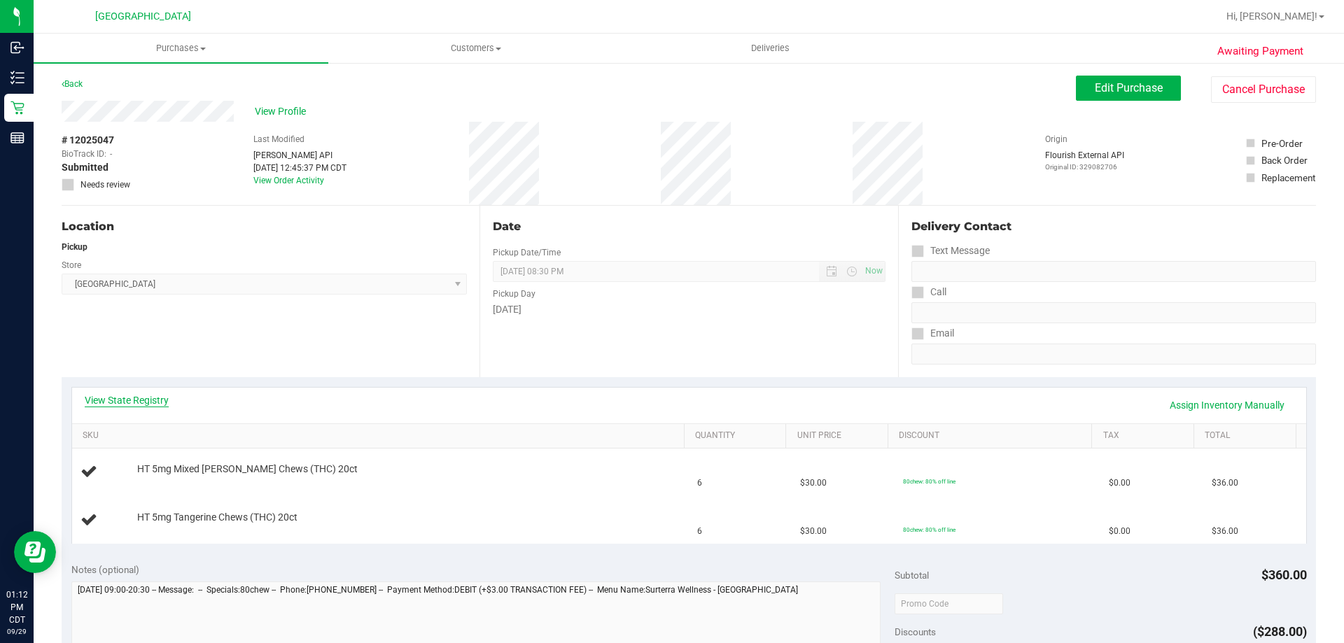
click at [132, 396] on link "View State Registry" at bounding box center [127, 400] width 84 height 14
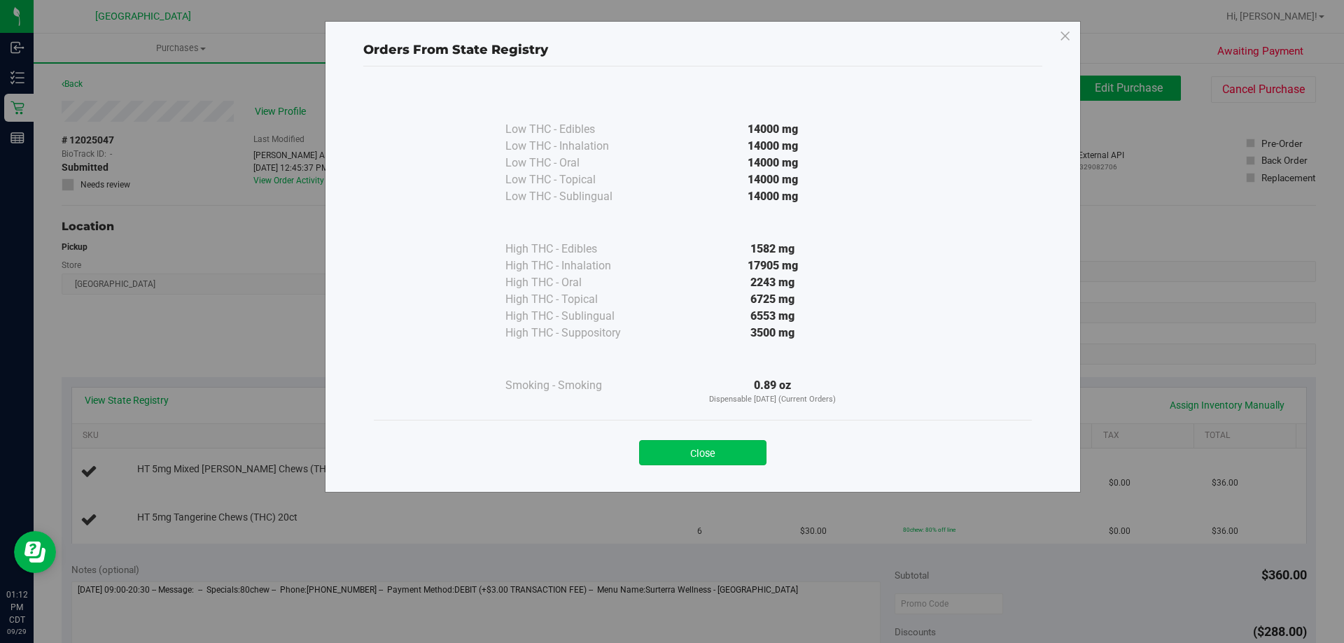
click at [726, 446] on button "Close" at bounding box center [702, 452] width 127 height 25
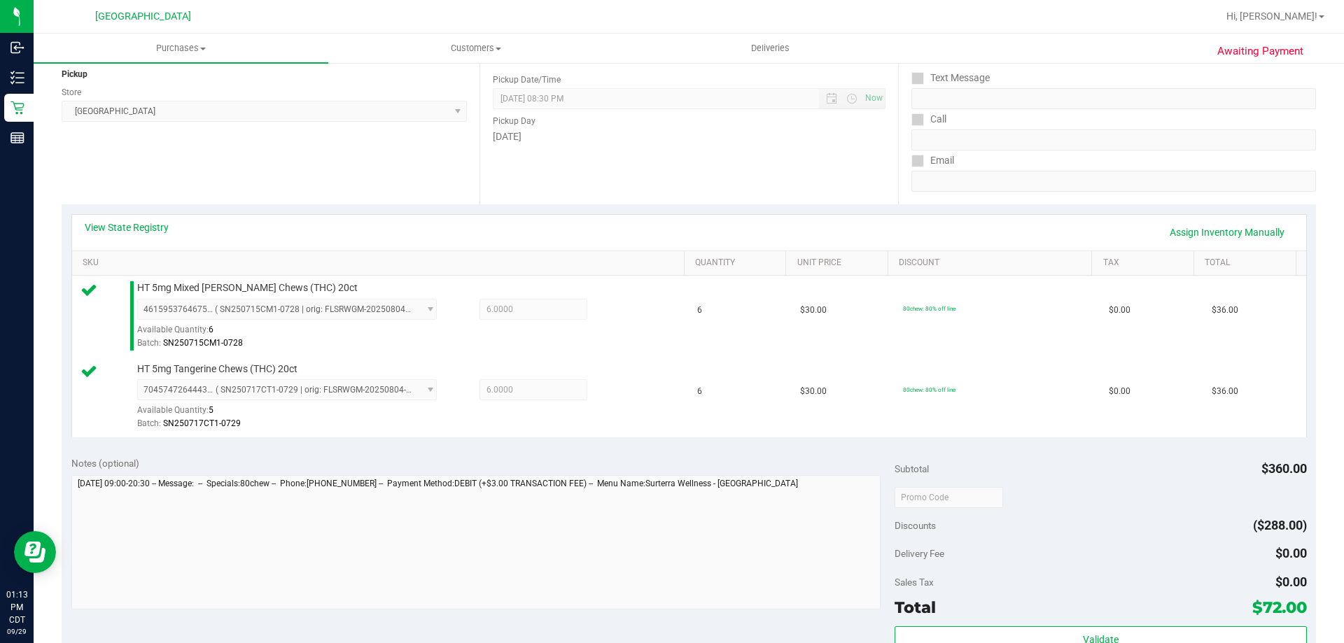
scroll to position [210, 0]
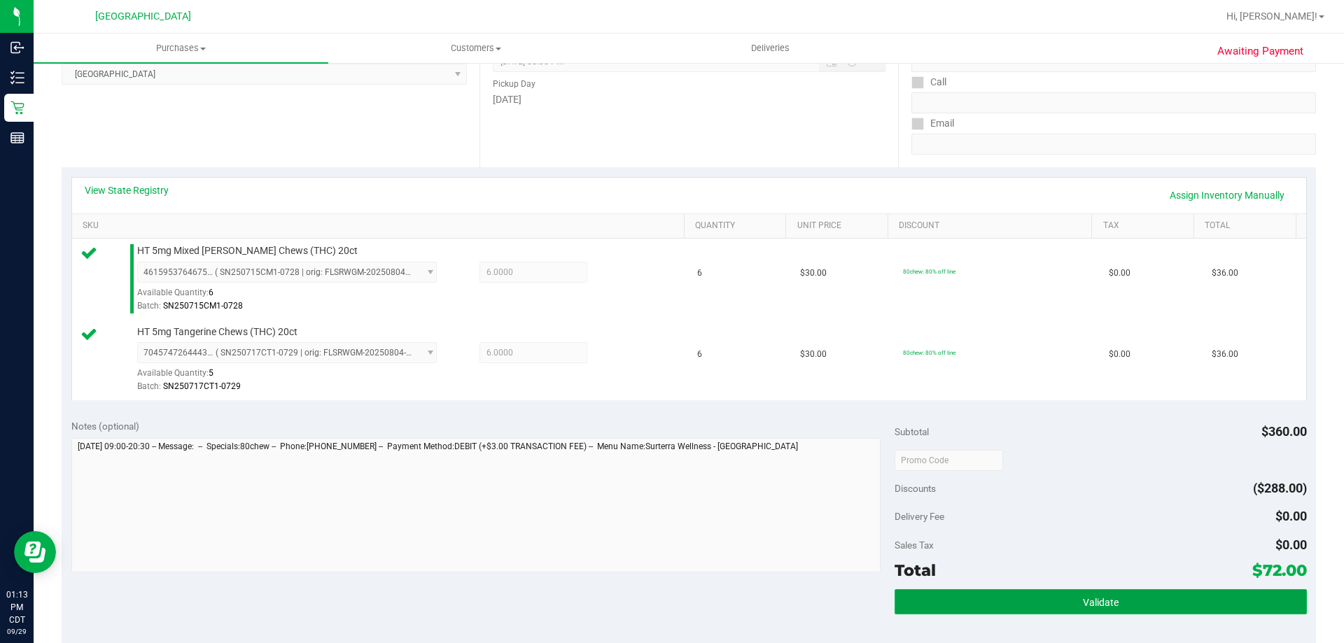
click at [1044, 590] on button "Validate" at bounding box center [1101, 601] width 412 height 25
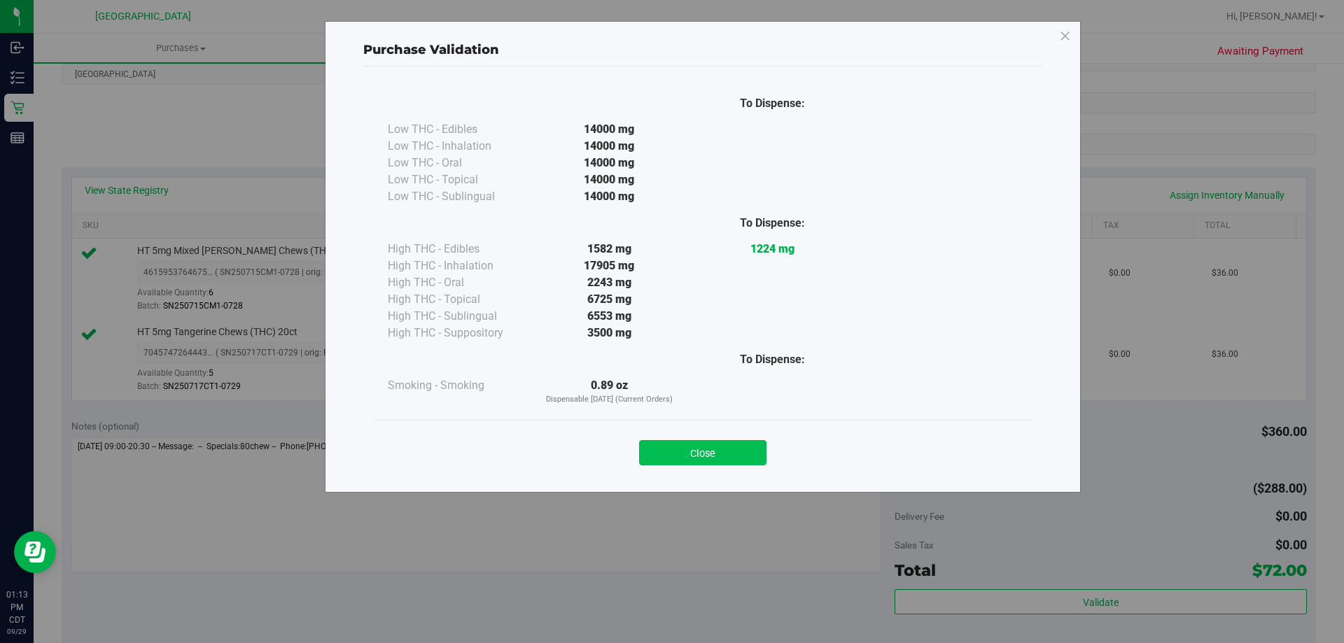
click at [745, 461] on button "Close" at bounding box center [702, 452] width 127 height 25
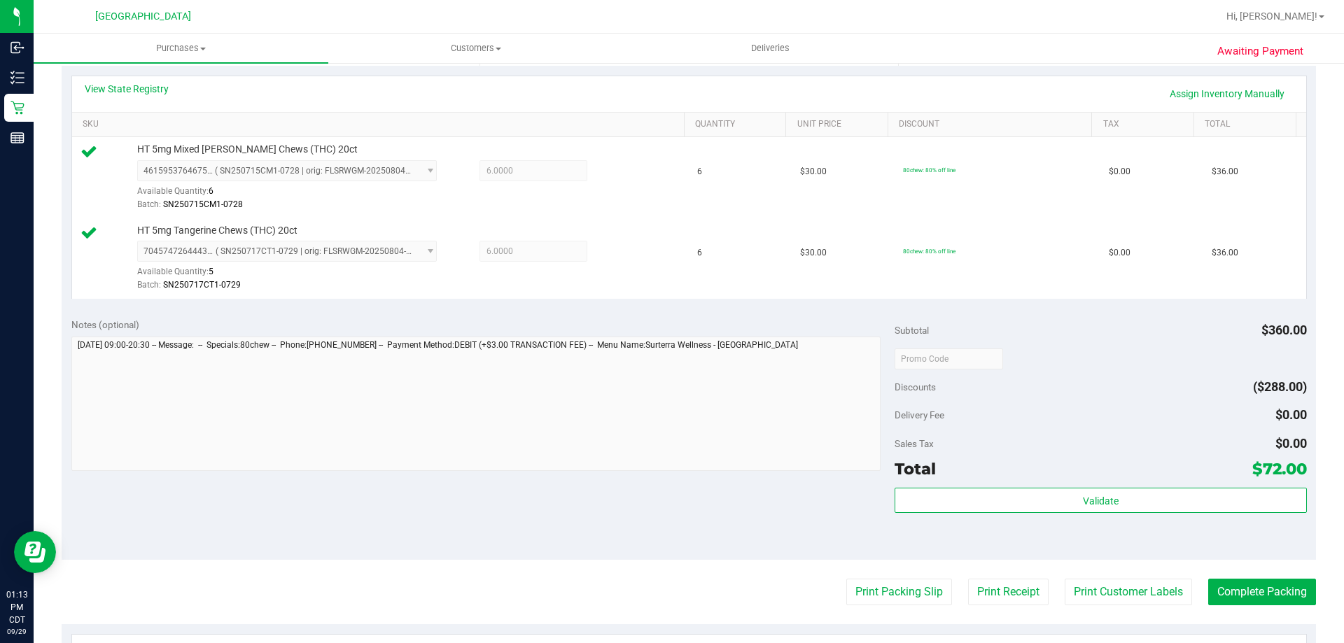
scroll to position [420, 0]
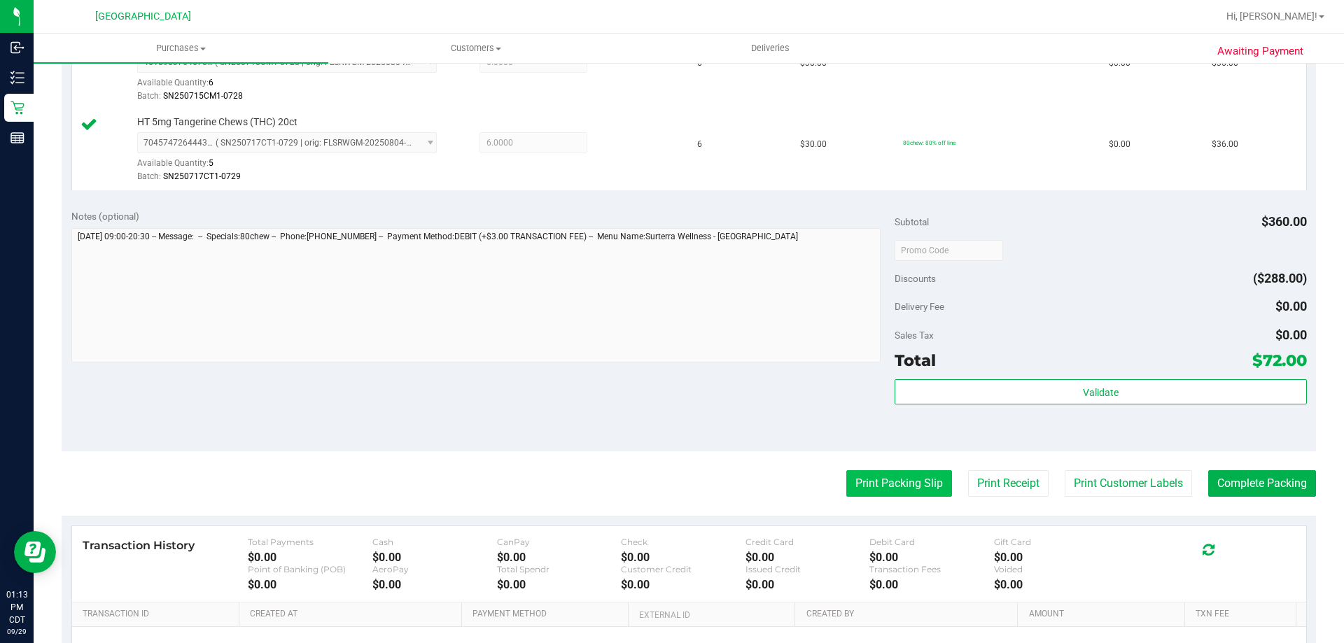
click at [891, 496] on button "Print Packing Slip" at bounding box center [899, 483] width 106 height 27
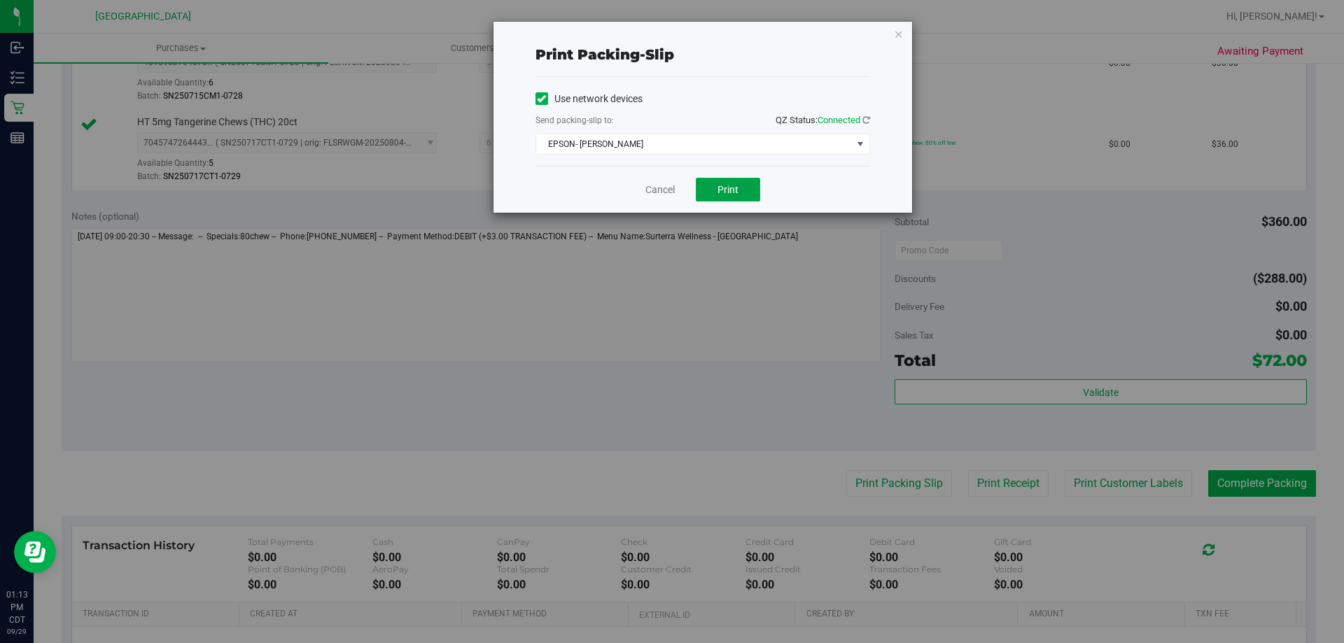
click at [735, 190] on span "Print" at bounding box center [727, 189] width 21 height 11
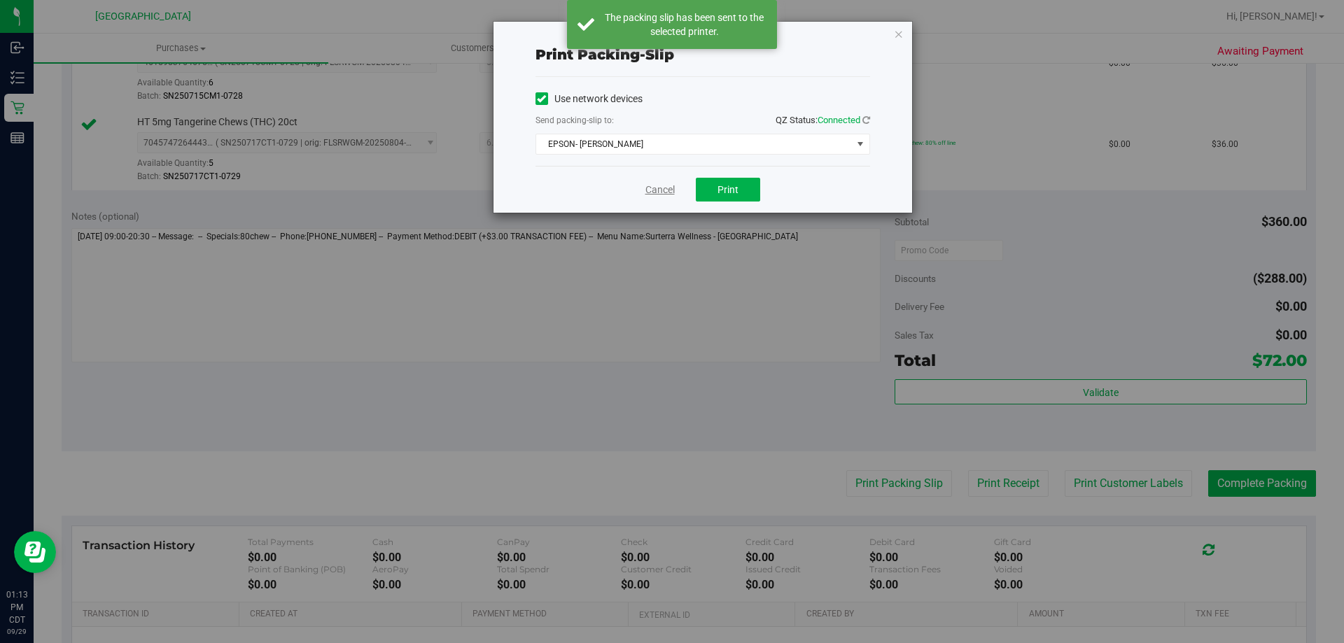
click at [647, 192] on link "Cancel" at bounding box center [659, 190] width 29 height 15
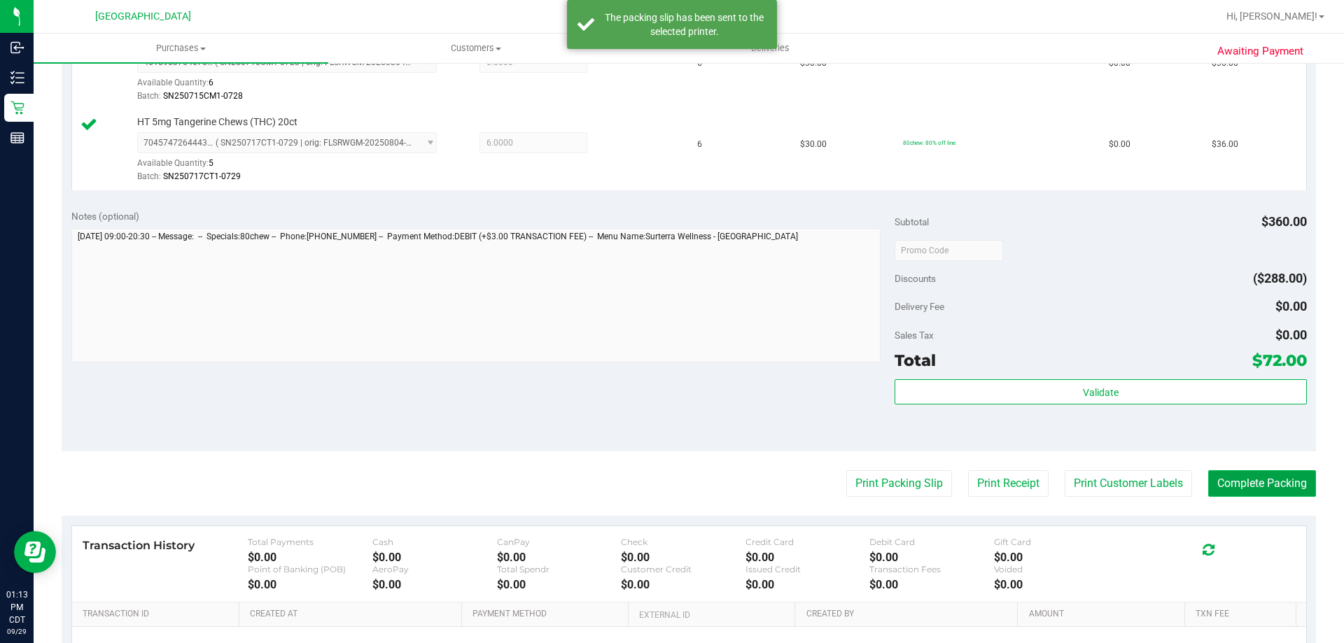
click at [1284, 472] on button "Complete Packing" at bounding box center [1262, 483] width 108 height 27
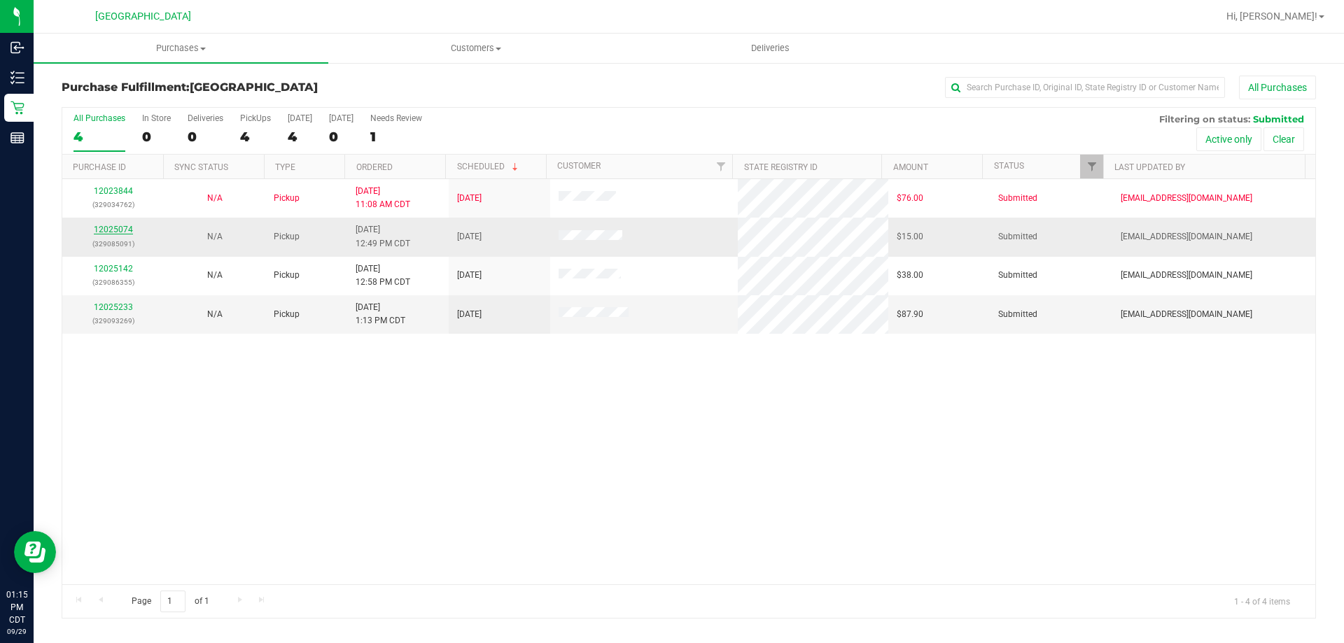
click at [117, 229] on link "12025074" at bounding box center [113, 230] width 39 height 10
click at [120, 230] on link "12025074" at bounding box center [113, 230] width 39 height 10
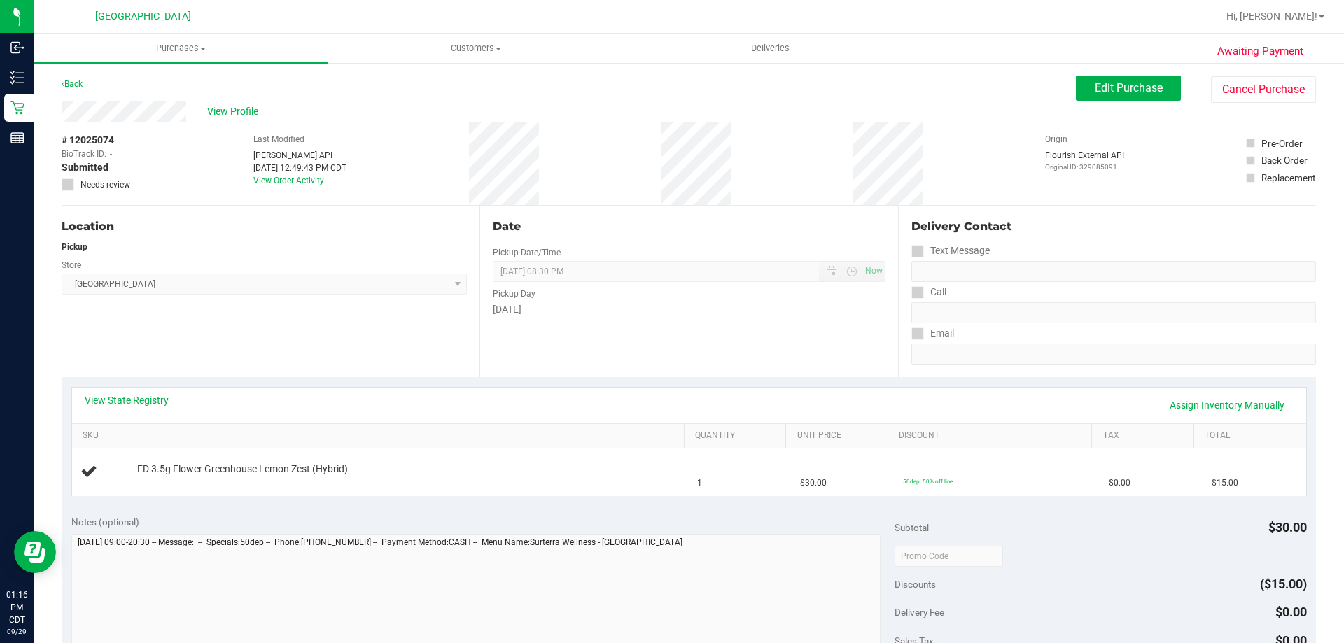
click at [141, 390] on div "View State Registry Assign Inventory Manually" at bounding box center [689, 406] width 1234 height 36
click at [142, 394] on link "View State Registry" at bounding box center [127, 400] width 84 height 14
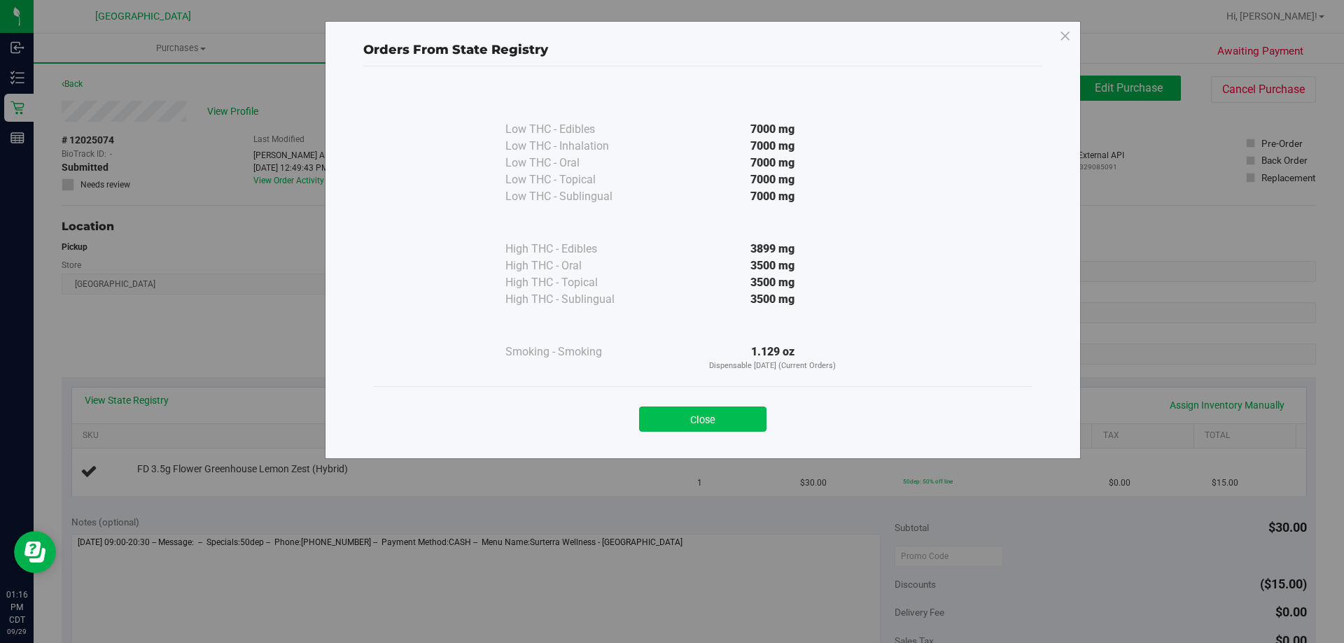
click at [728, 408] on button "Close" at bounding box center [702, 419] width 127 height 25
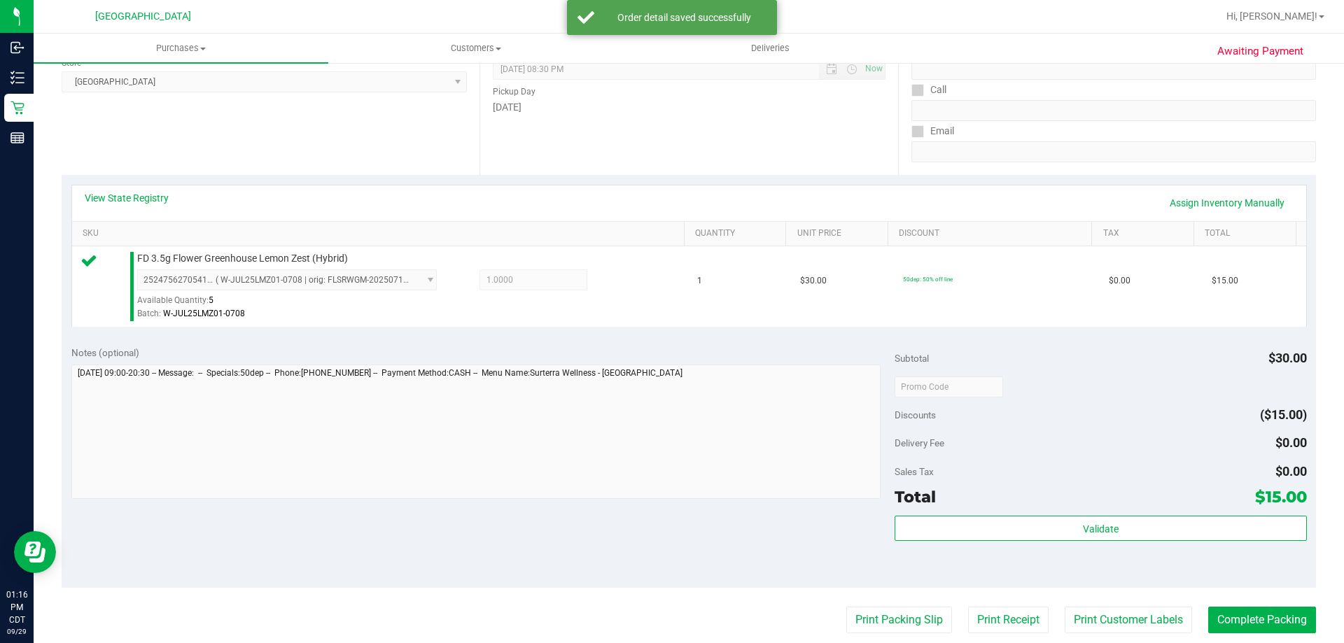
scroll to position [210, 0]
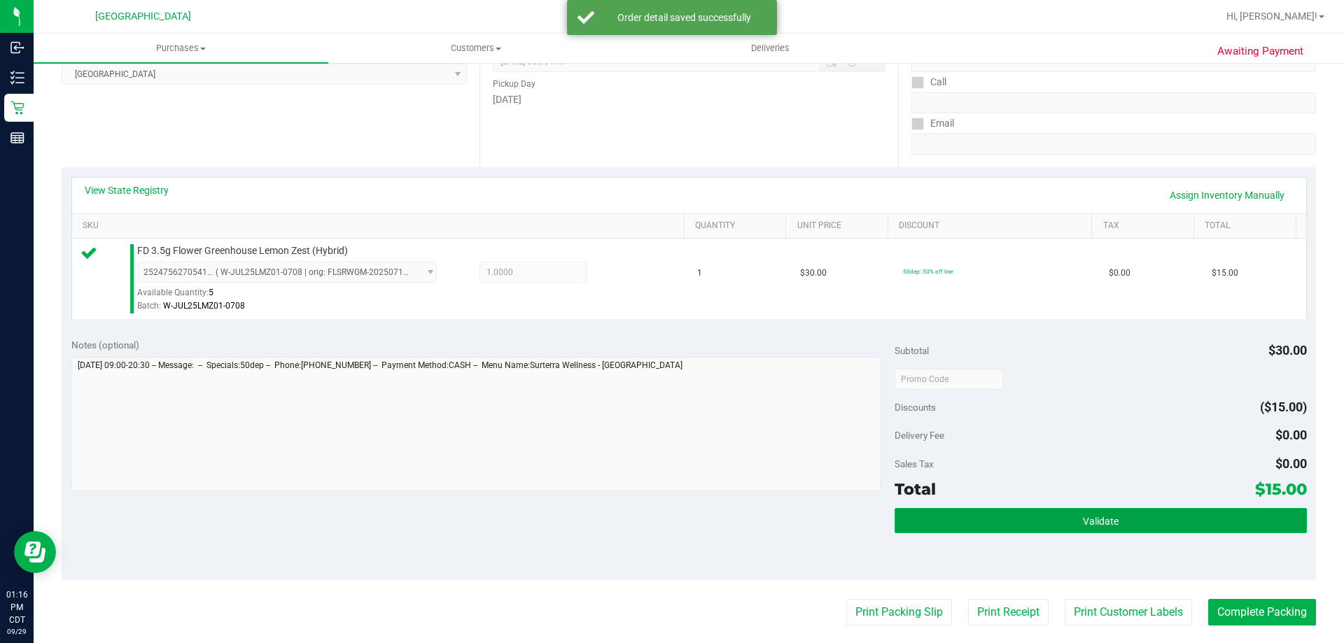
click at [1010, 518] on button "Validate" at bounding box center [1101, 520] width 412 height 25
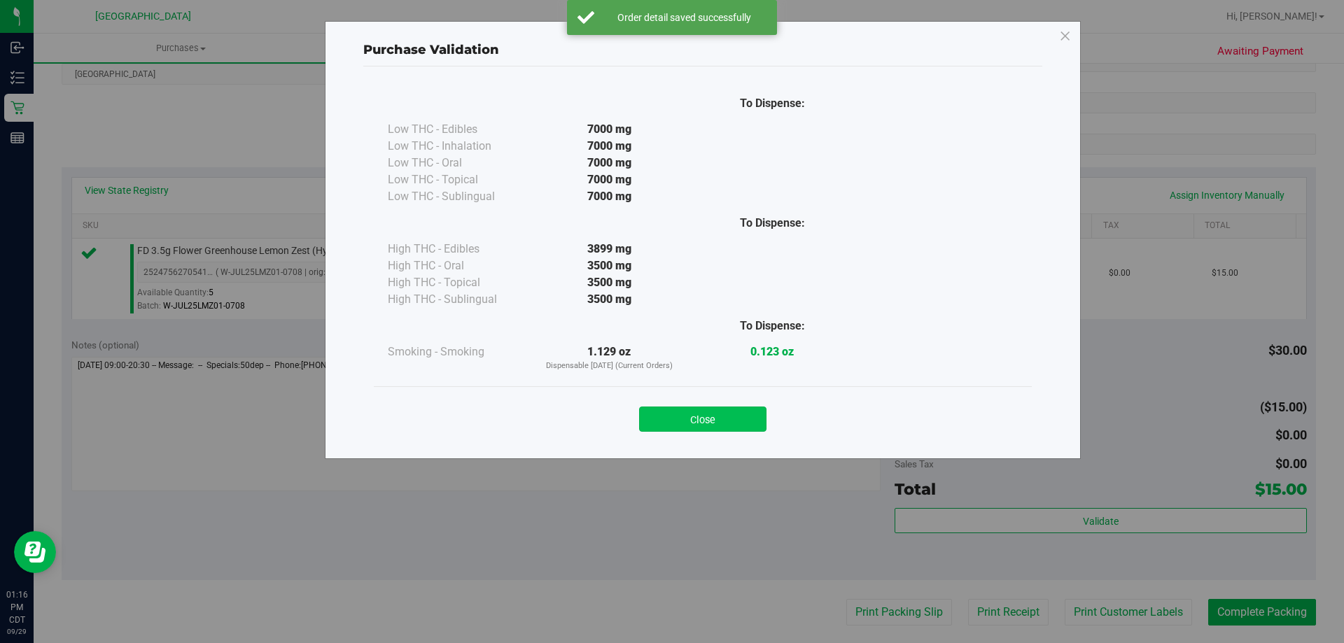
click at [717, 417] on button "Close" at bounding box center [702, 419] width 127 height 25
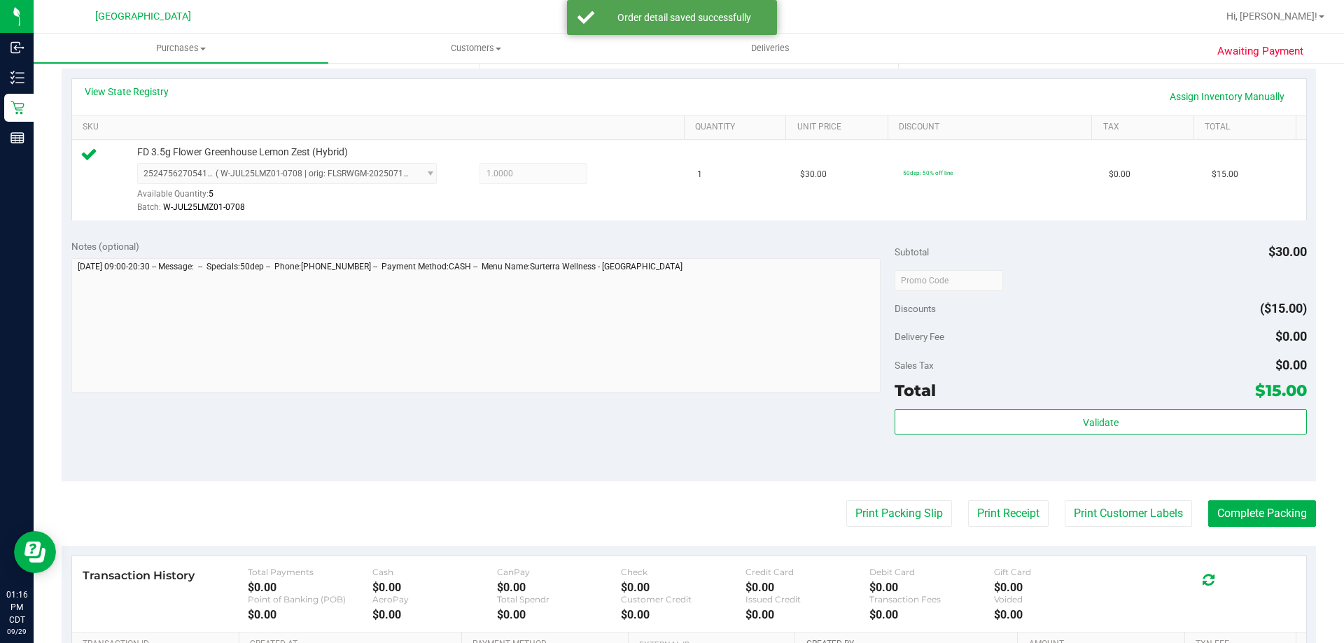
scroll to position [490, 0]
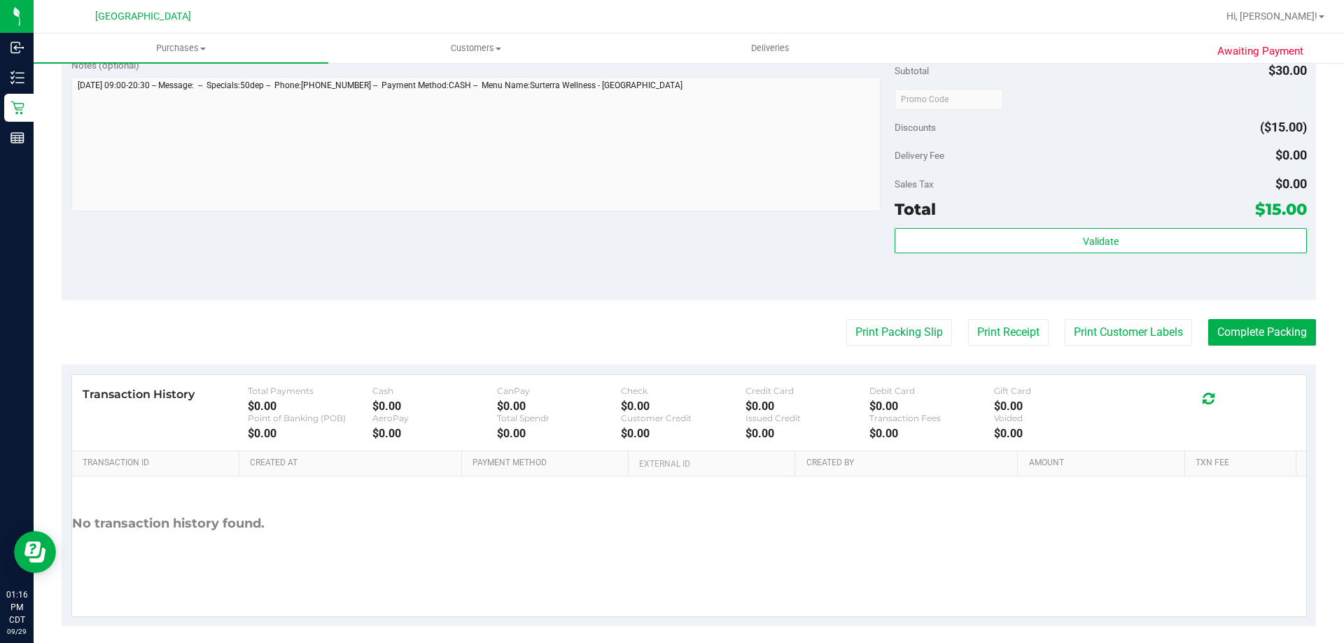
click at [880, 318] on purchase-details "Back Edit Purchase Cancel Purchase View Profile # 12025074 BioTrack ID: - Submi…" at bounding box center [689, 106] width 1254 height 1041
click at [879, 321] on button "Print Packing Slip" at bounding box center [899, 332] width 106 height 27
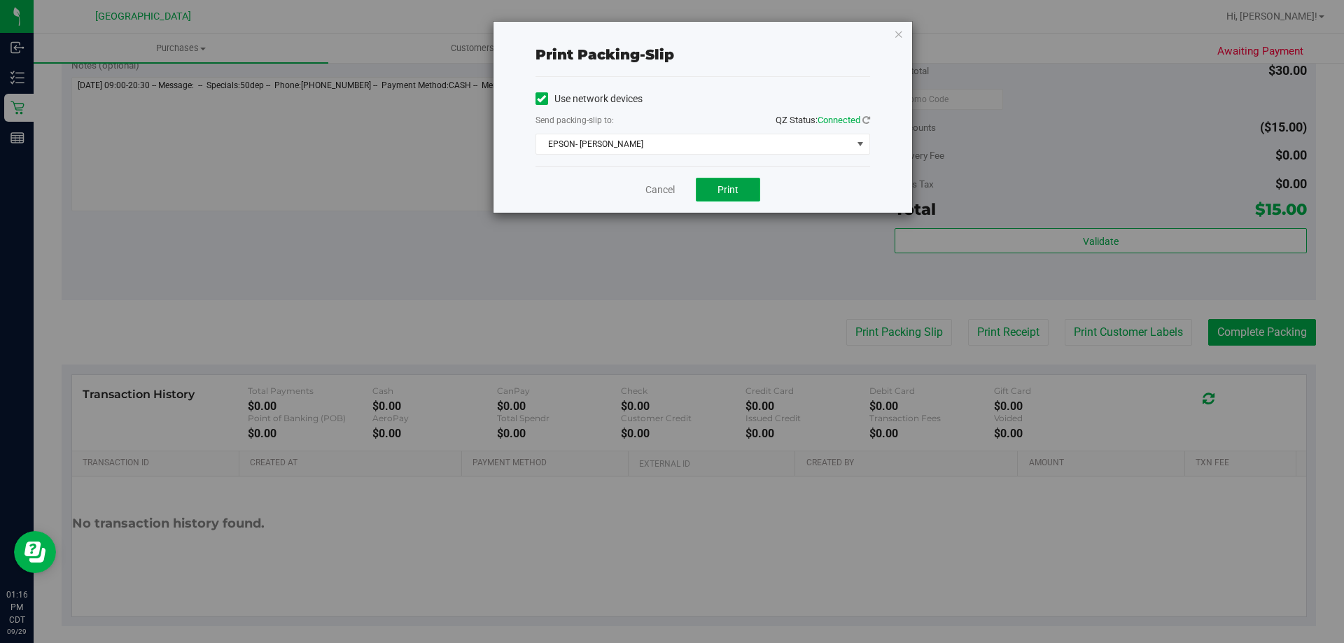
click at [730, 185] on span "Print" at bounding box center [727, 189] width 21 height 11
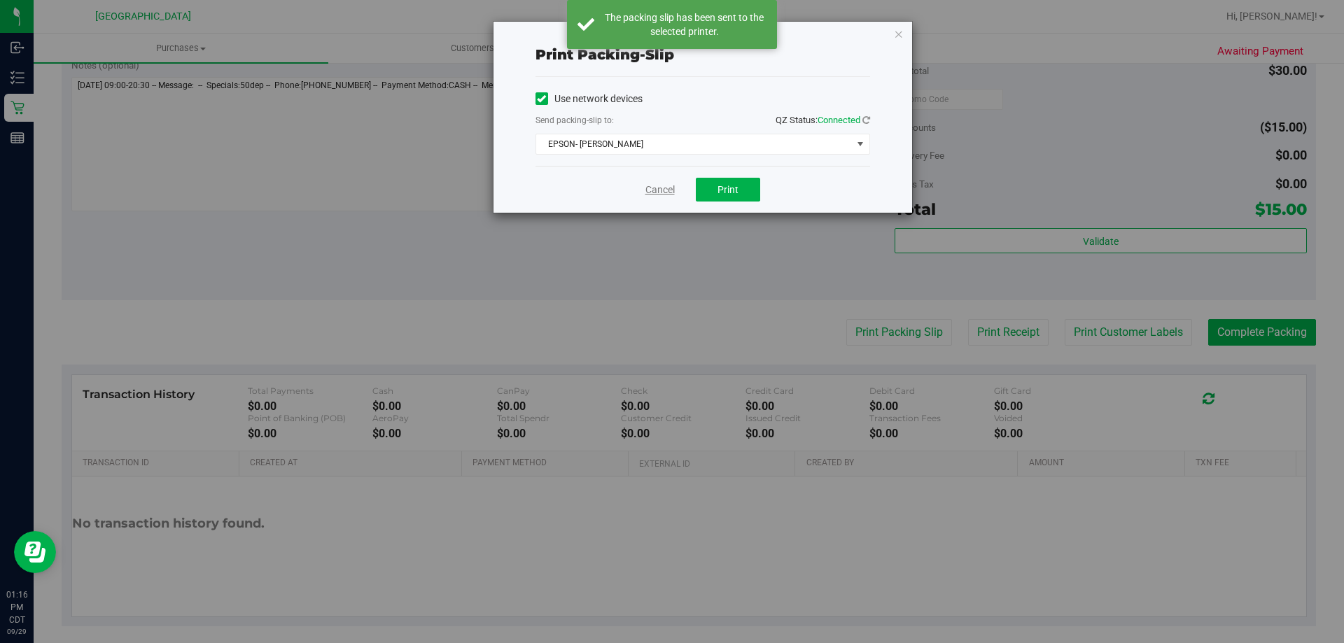
click at [666, 190] on link "Cancel" at bounding box center [659, 190] width 29 height 15
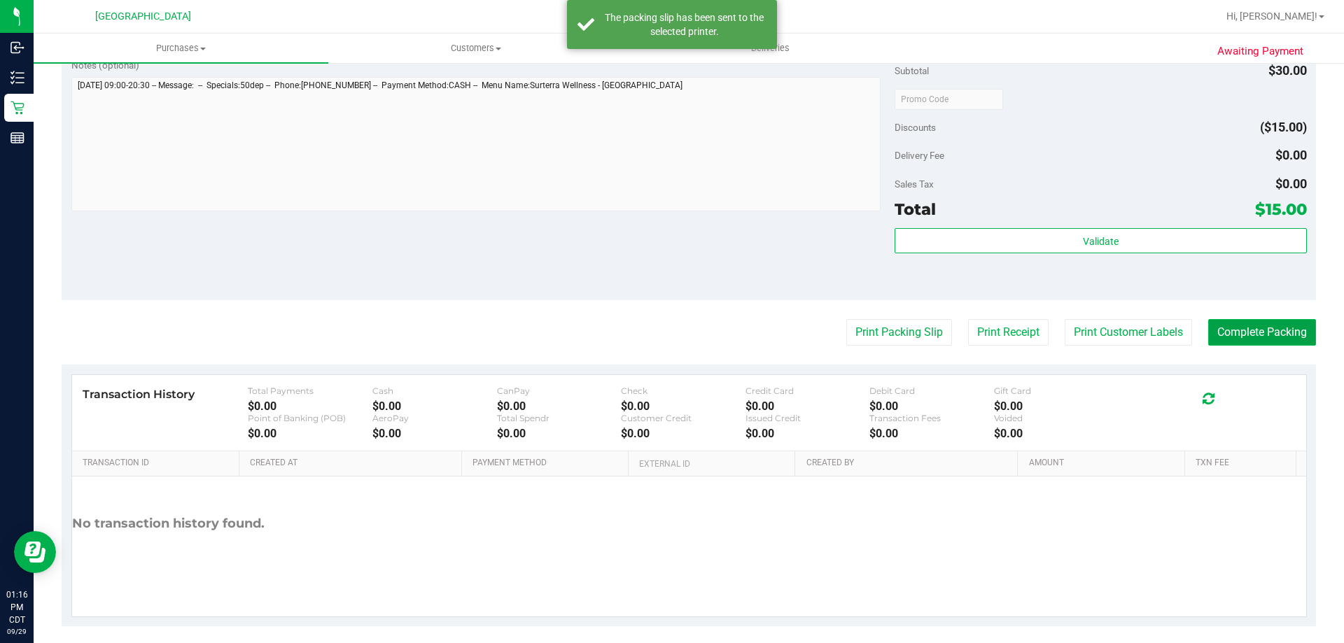
click at [1254, 341] on button "Complete Packing" at bounding box center [1262, 332] width 108 height 27
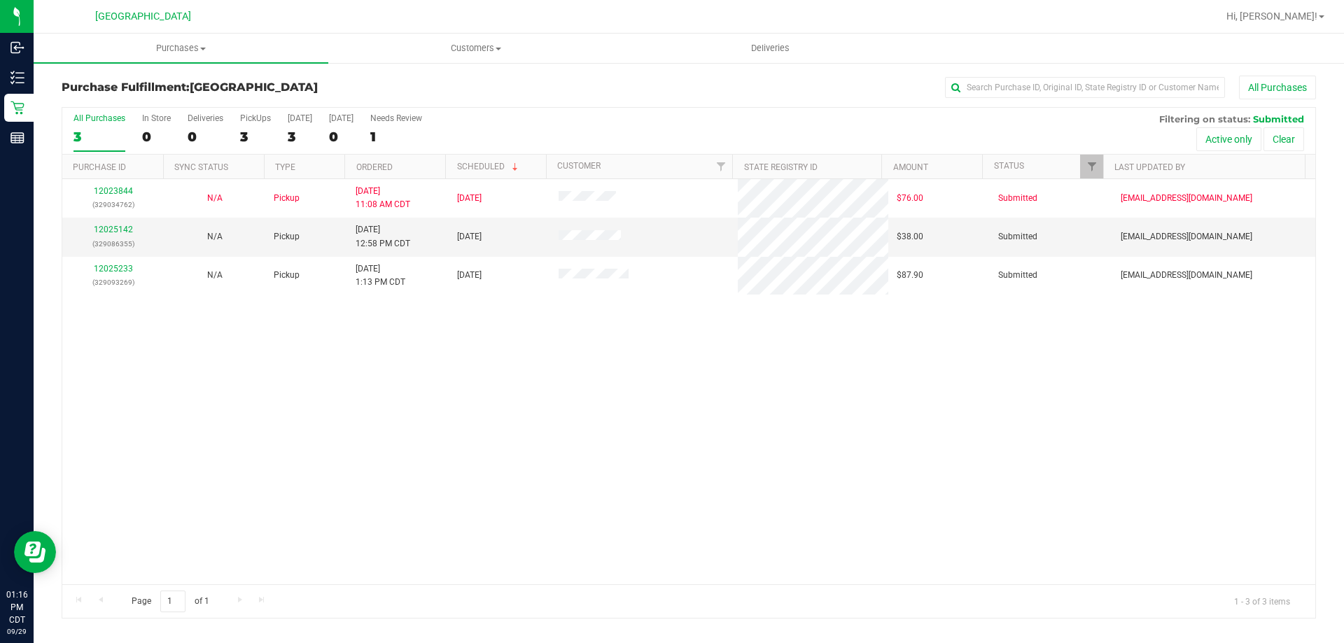
drag, startPoint x: 1254, startPoint y: 341, endPoint x: 981, endPoint y: 514, distance: 323.5
drag, startPoint x: 981, startPoint y: 514, endPoint x: 508, endPoint y: 440, distance: 479.0
click at [512, 441] on div "12023844 (329034762) N/A Pickup [DATE] 11:08 AM CDT 9/29/2025 $76.00 Submitted …" at bounding box center [688, 381] width 1253 height 405
click at [111, 227] on link "12025142" at bounding box center [113, 230] width 39 height 10
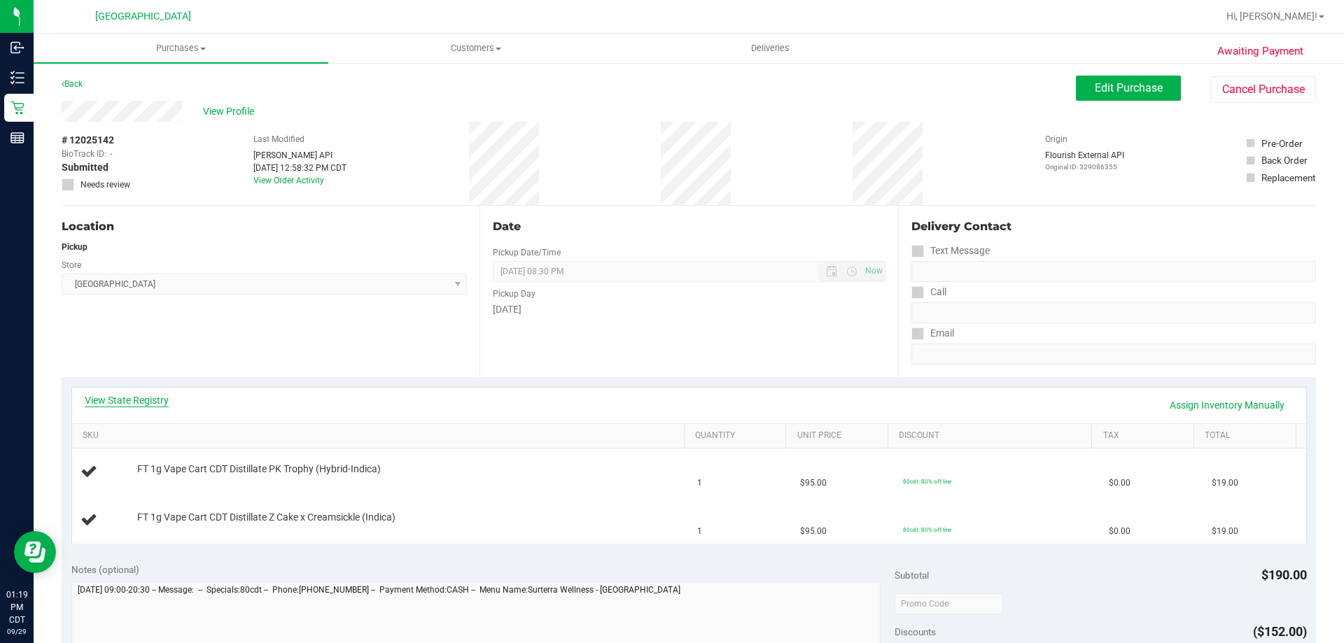
click at [133, 400] on link "View State Registry" at bounding box center [127, 400] width 84 height 14
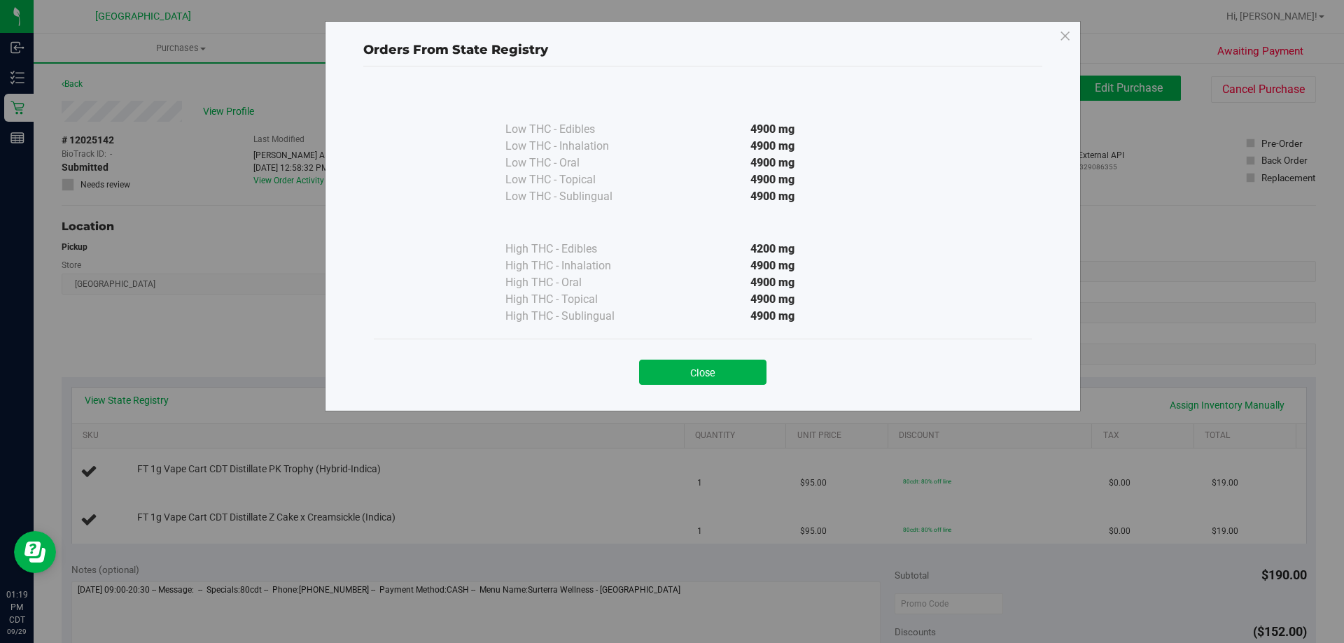
click at [714, 386] on div "Close" at bounding box center [703, 367] width 658 height 57
click at [721, 370] on button "Close" at bounding box center [702, 372] width 127 height 25
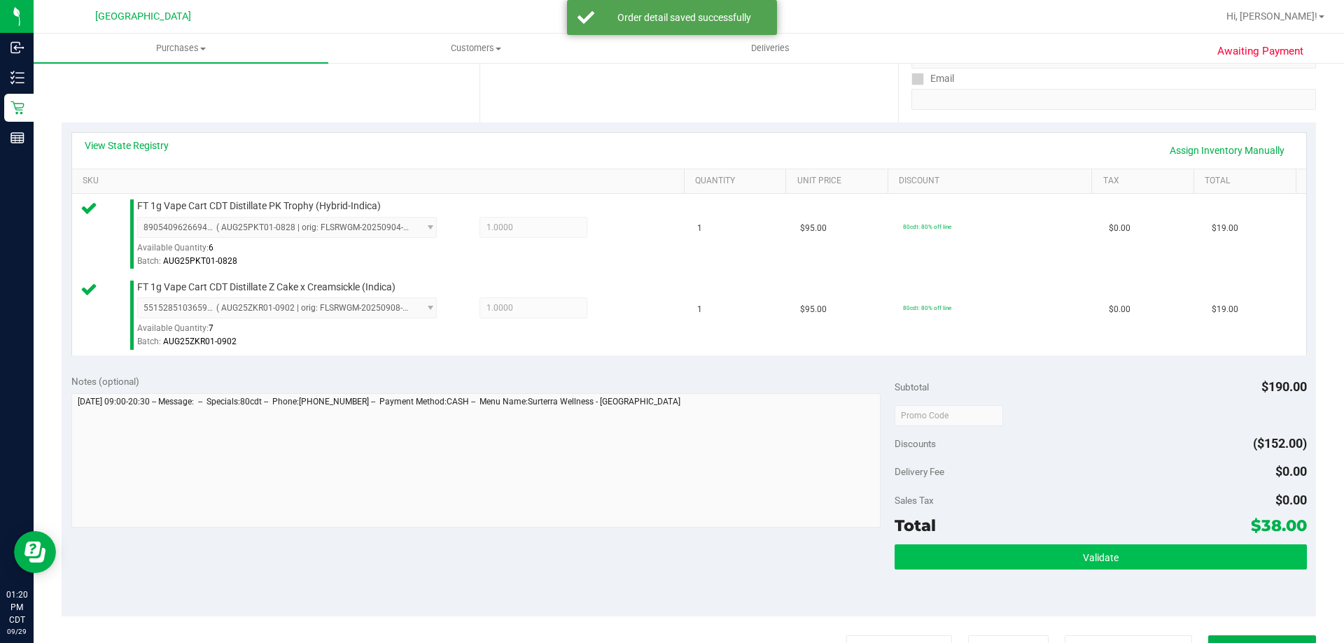
scroll to position [280, 0]
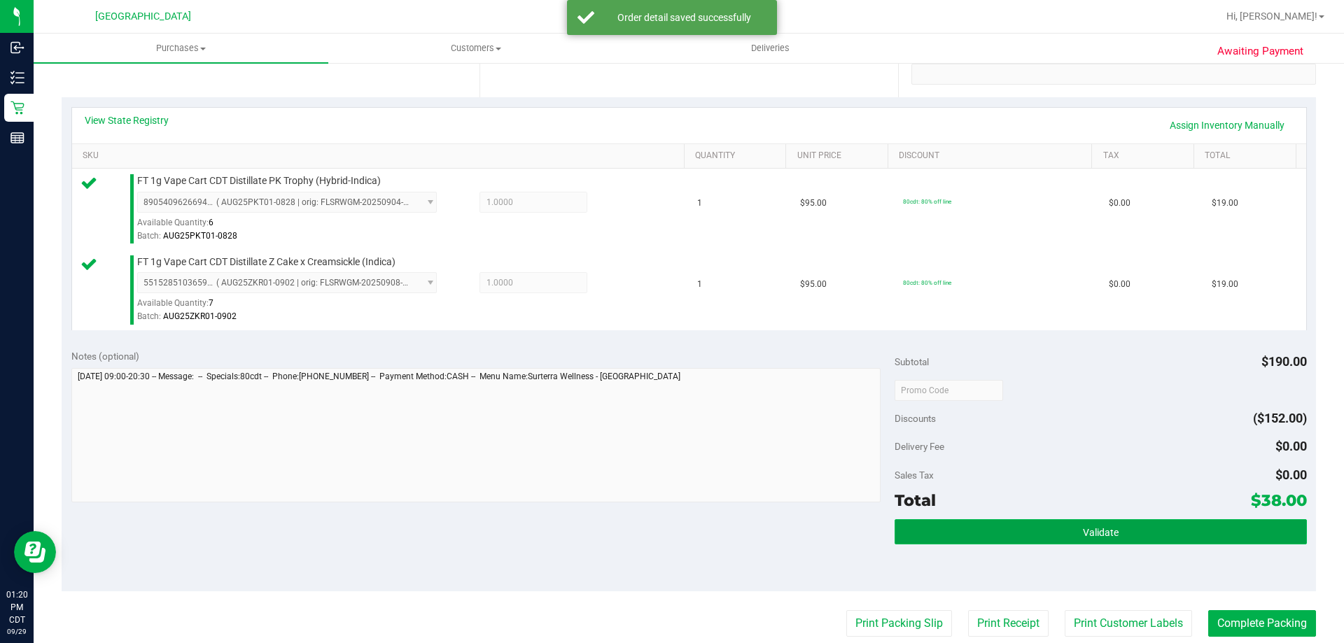
click at [1060, 528] on button "Validate" at bounding box center [1101, 531] width 412 height 25
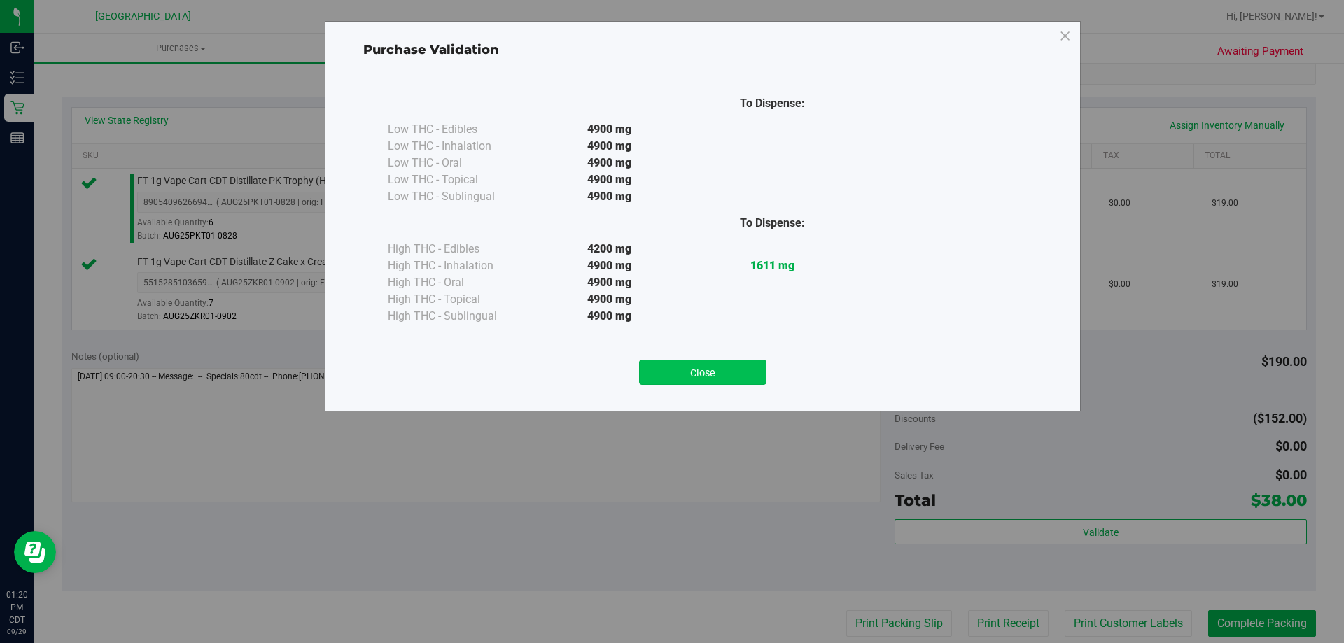
click at [747, 377] on button "Close" at bounding box center [702, 372] width 127 height 25
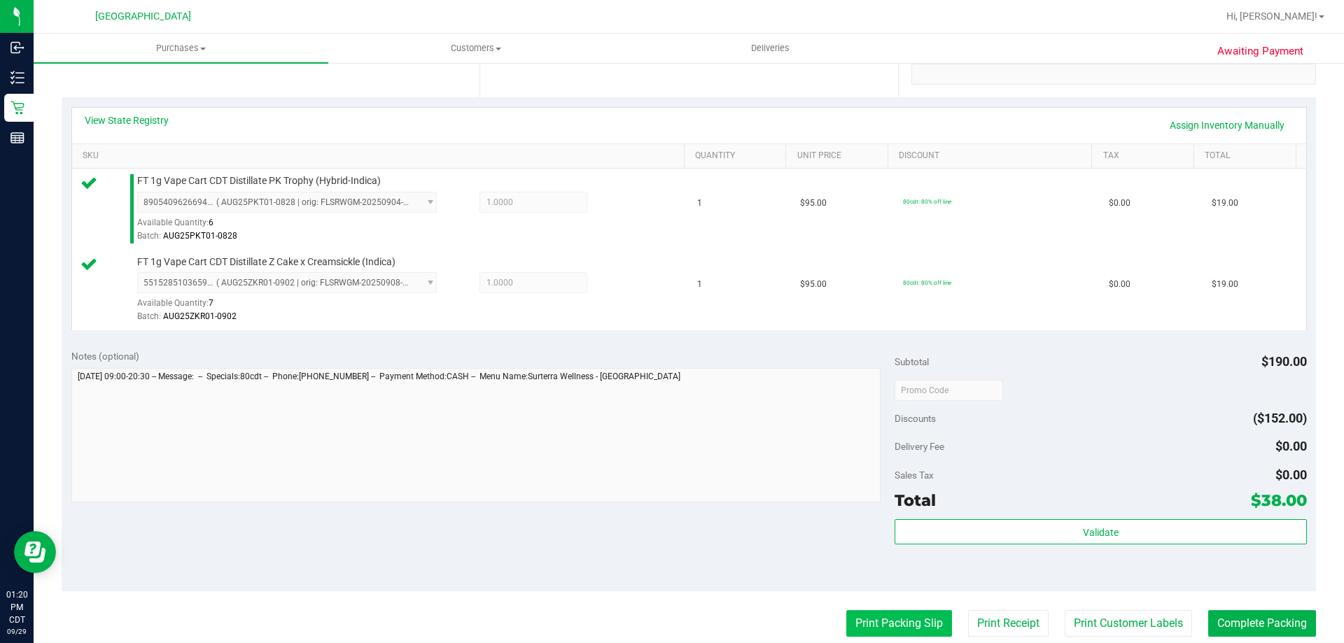
click at [871, 636] on button "Print Packing Slip" at bounding box center [899, 623] width 106 height 27
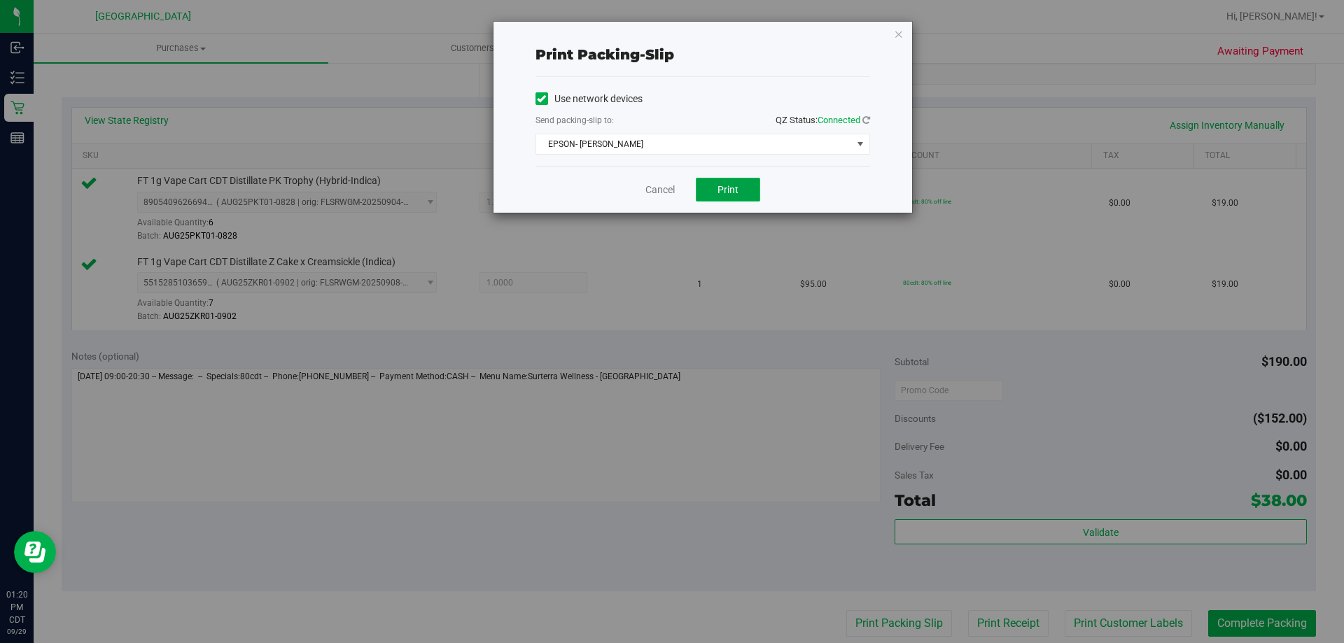
click at [710, 181] on button "Print" at bounding box center [728, 190] width 64 height 24
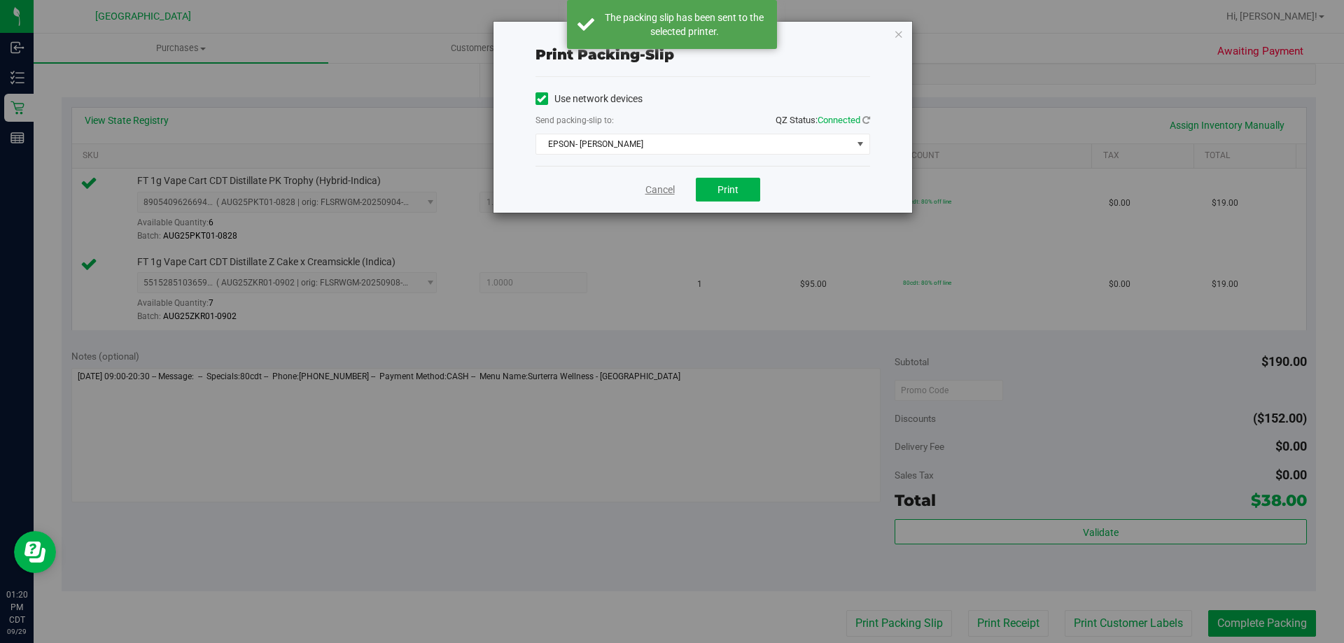
click at [652, 189] on link "Cancel" at bounding box center [659, 190] width 29 height 15
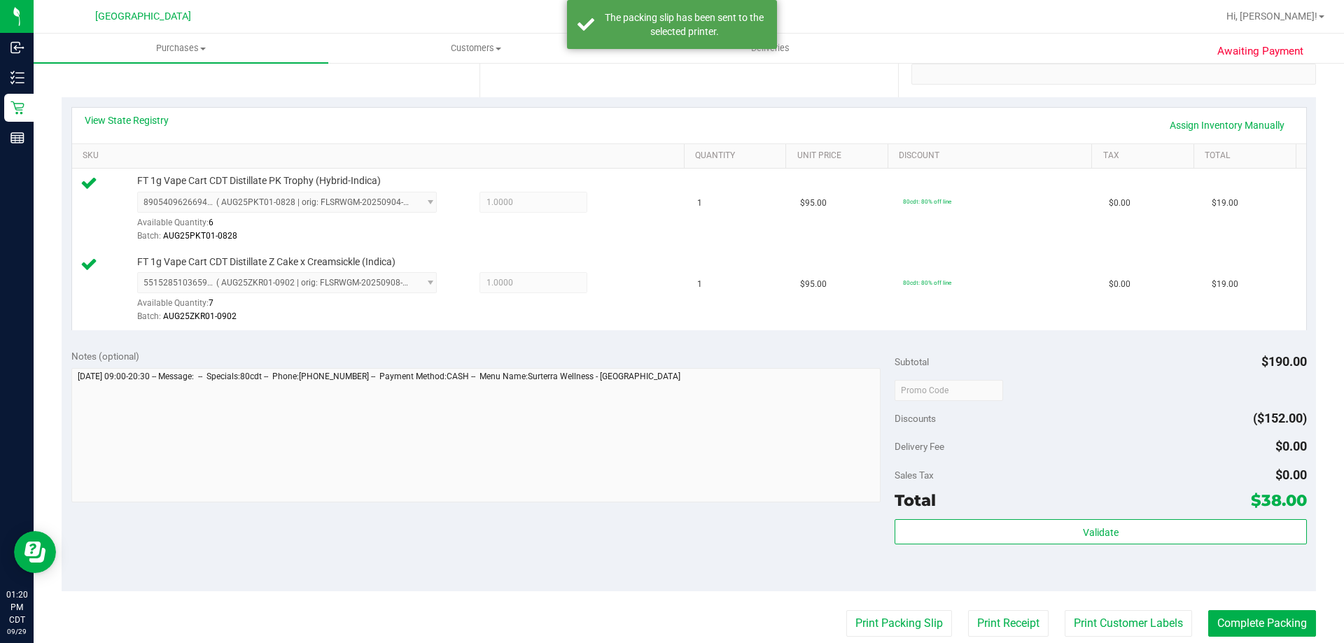
scroll to position [560, 0]
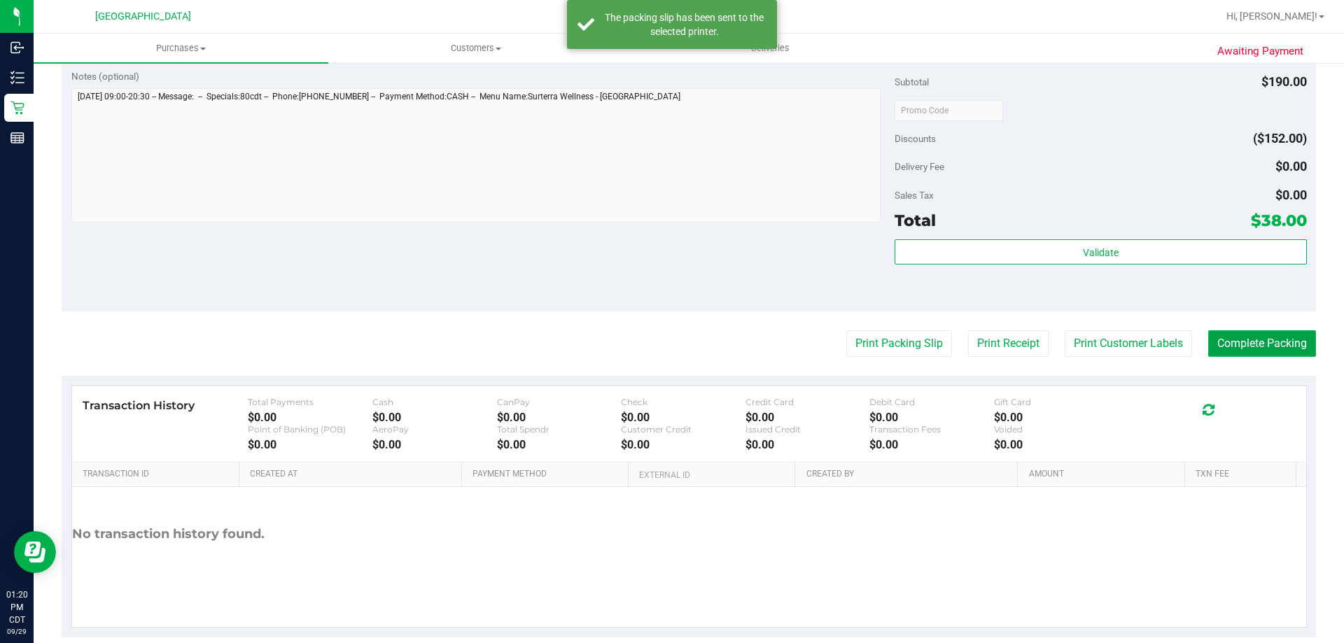
click at [1216, 342] on button "Complete Packing" at bounding box center [1262, 343] width 108 height 27
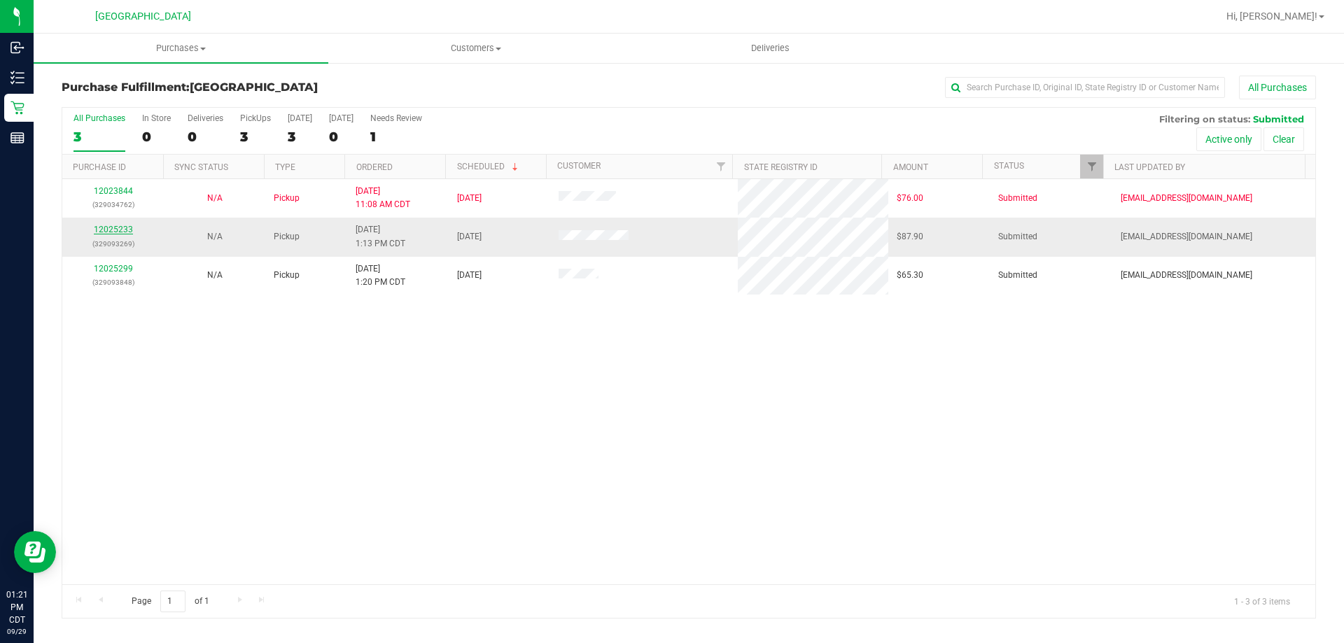
click at [127, 229] on link "12025233" at bounding box center [113, 230] width 39 height 10
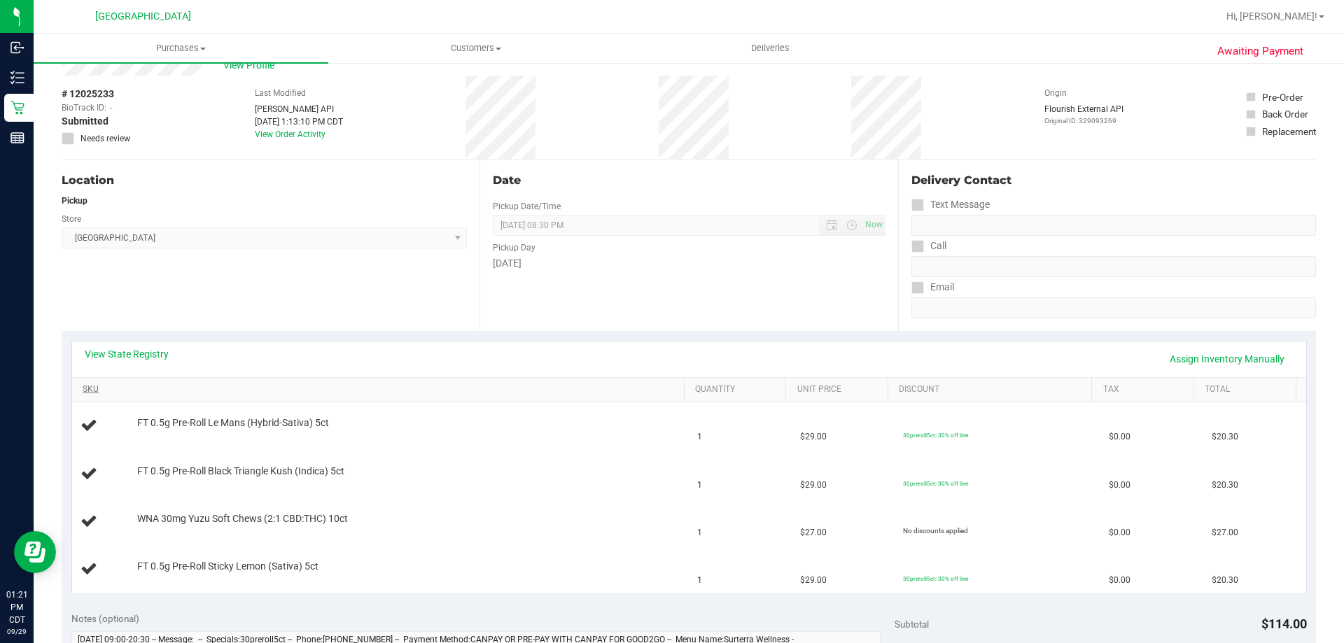
scroll to position [70, 0]
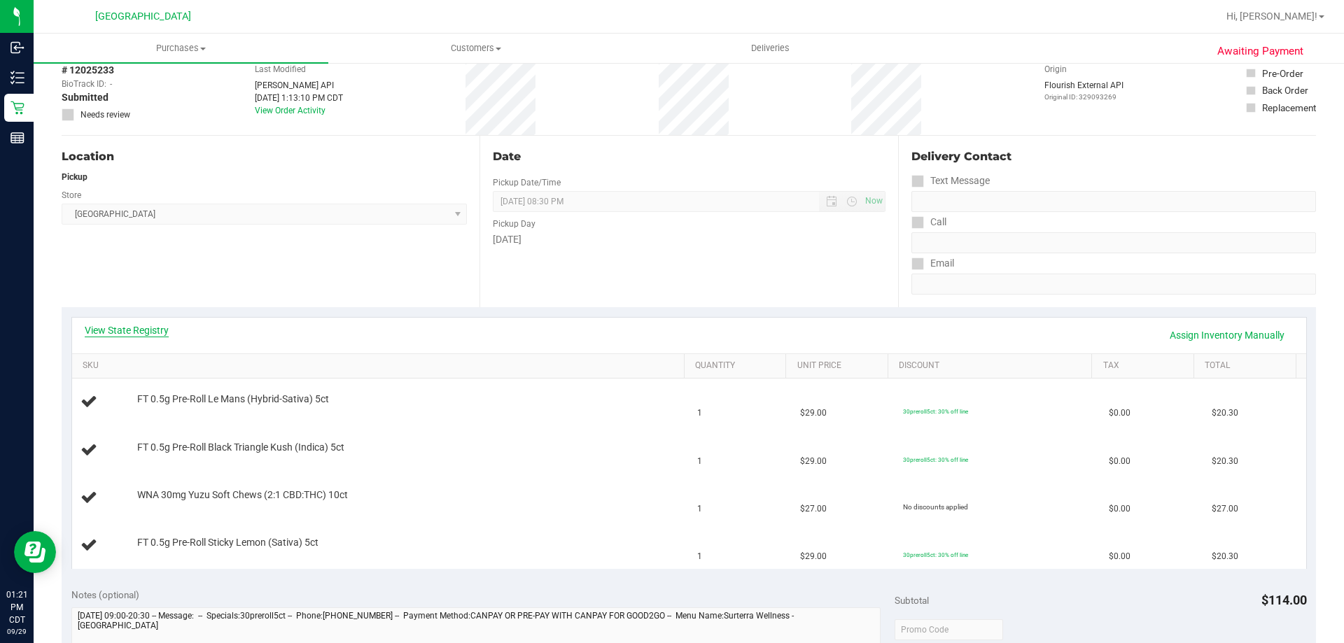
click at [148, 329] on link "View State Registry" at bounding box center [127, 330] width 84 height 14
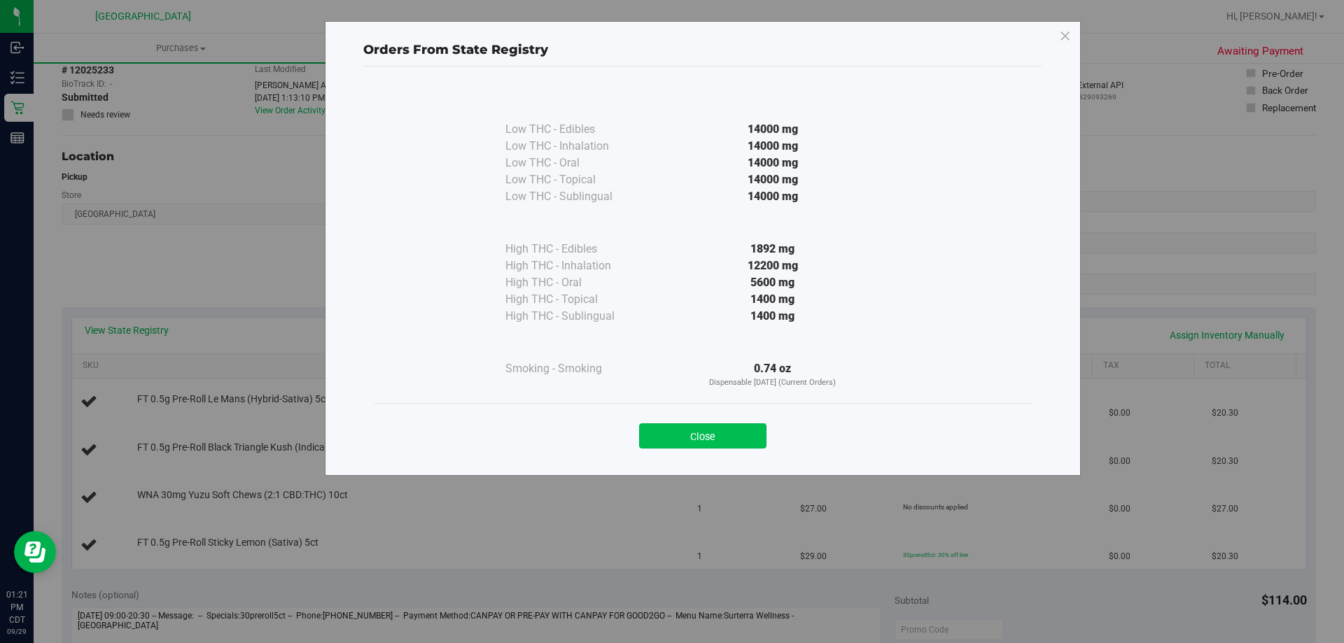
click at [736, 430] on button "Close" at bounding box center [702, 435] width 127 height 25
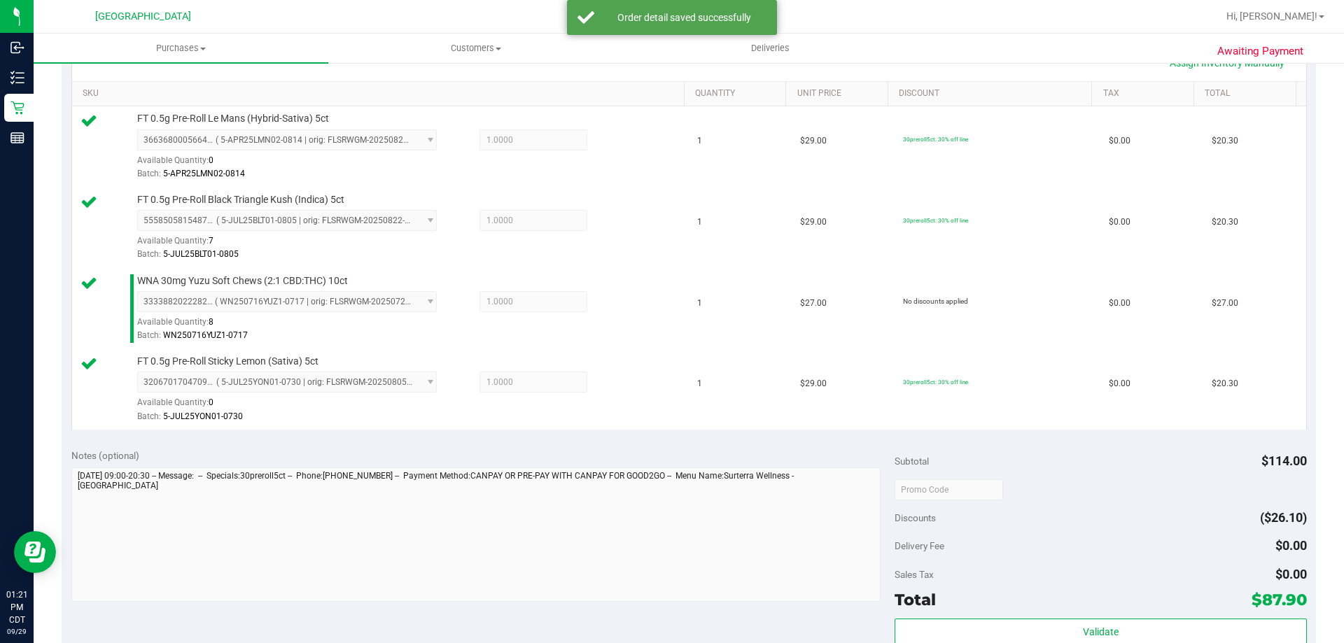
scroll to position [420, 0]
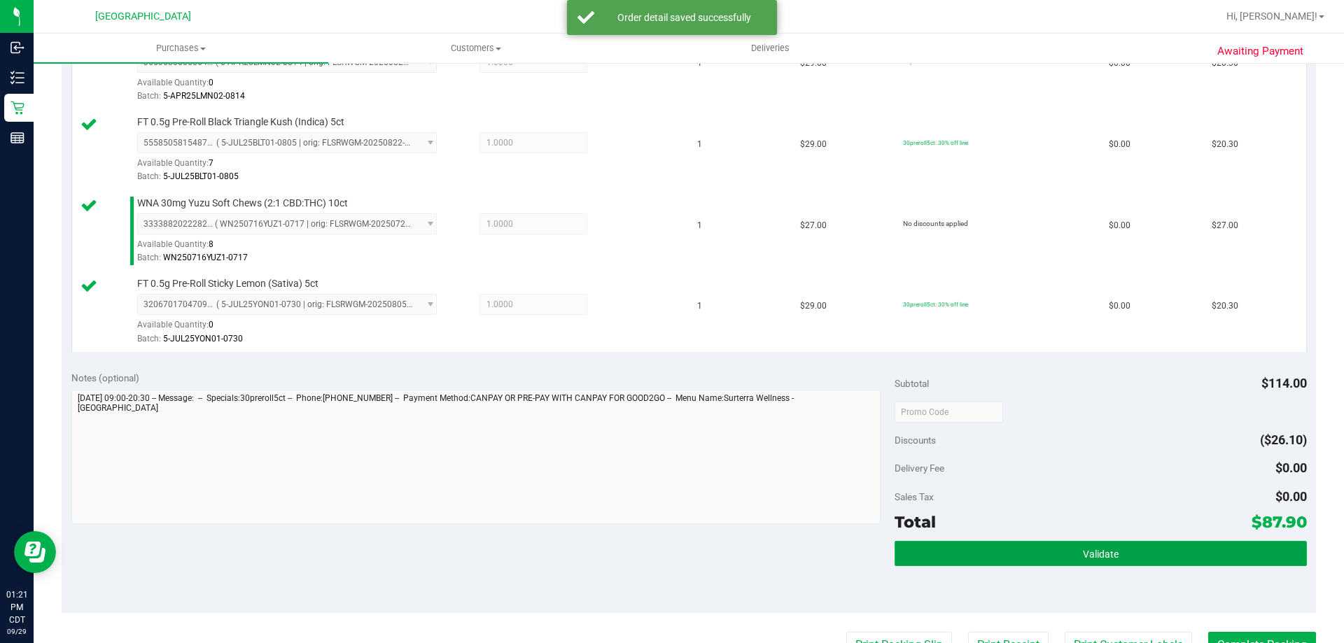
click at [960, 544] on button "Validate" at bounding box center [1101, 553] width 412 height 25
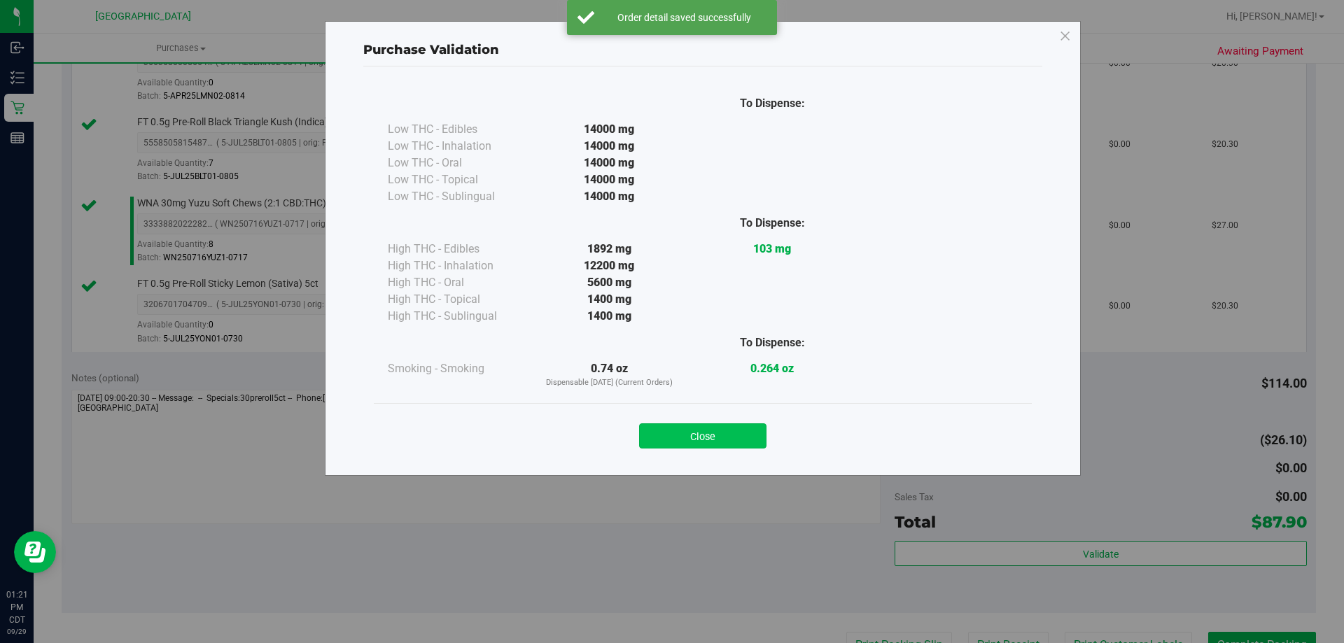
click at [700, 435] on button "Close" at bounding box center [702, 435] width 127 height 25
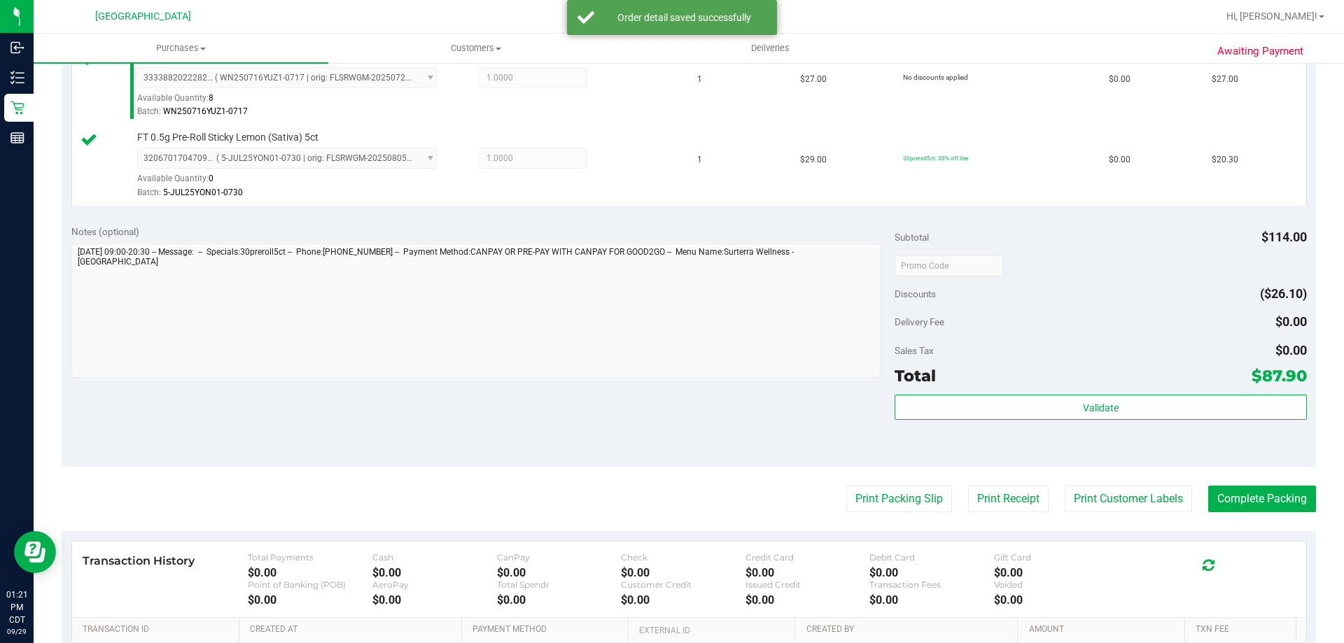
scroll to position [700, 0]
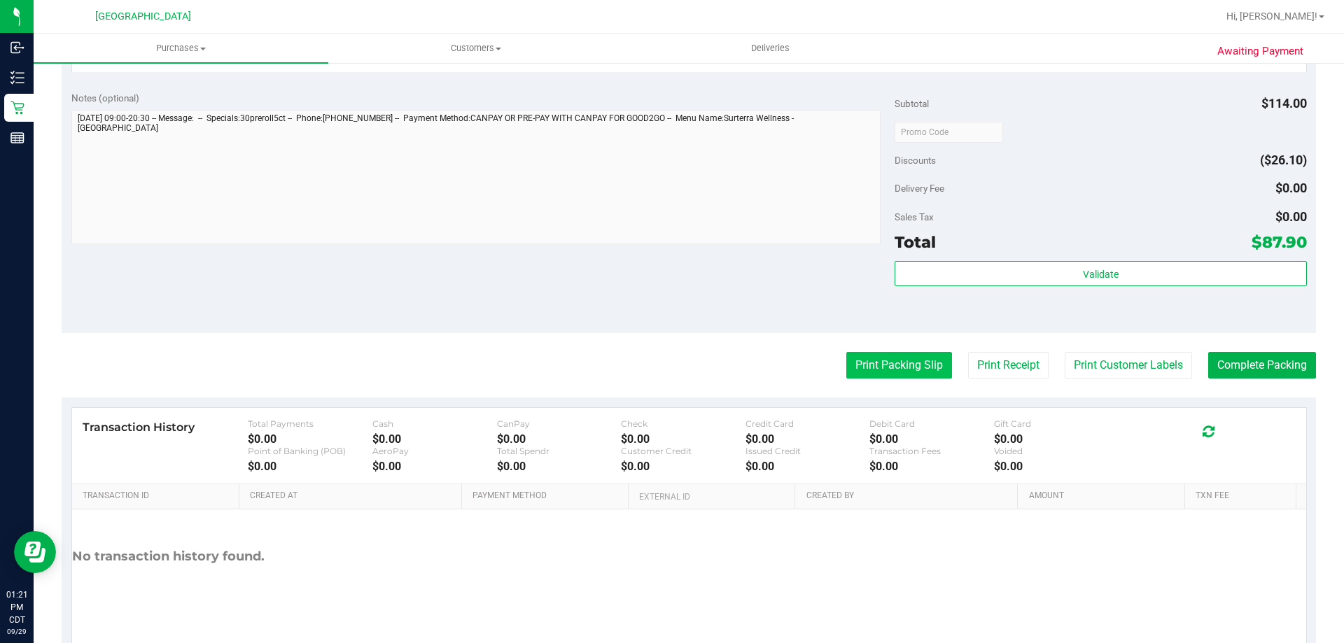
click at [897, 358] on button "Print Packing Slip" at bounding box center [899, 365] width 106 height 27
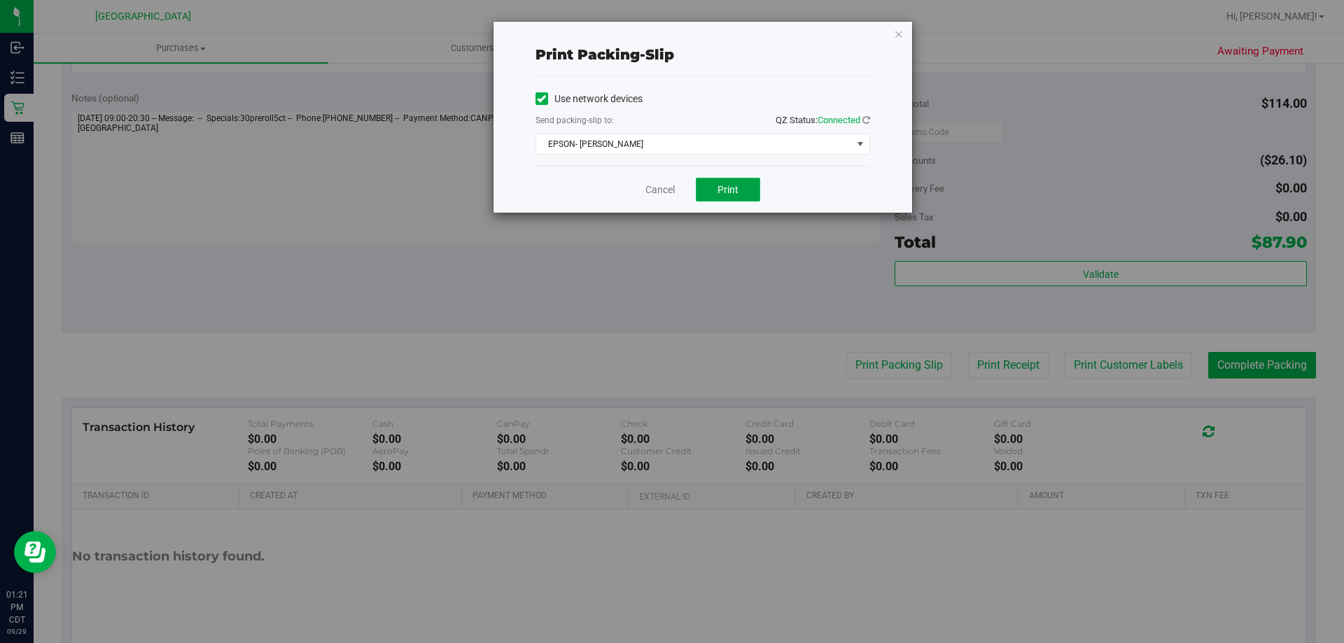
click at [735, 195] on button "Print" at bounding box center [728, 190] width 64 height 24
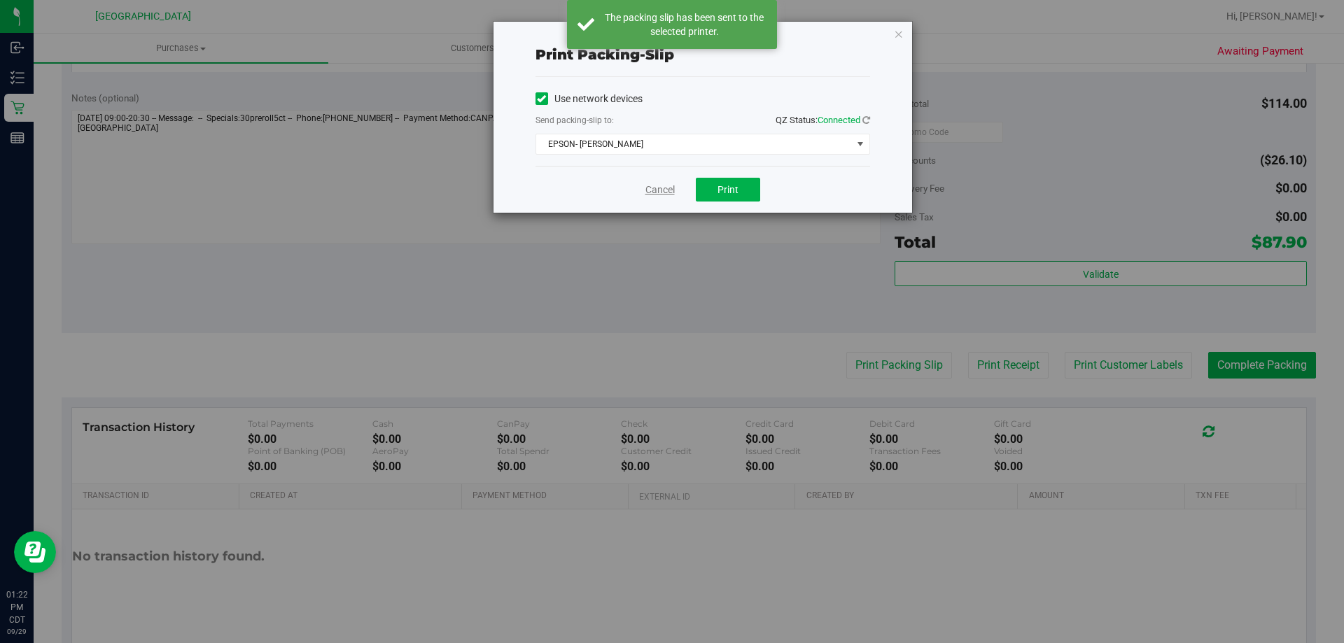
click at [663, 190] on link "Cancel" at bounding box center [659, 190] width 29 height 15
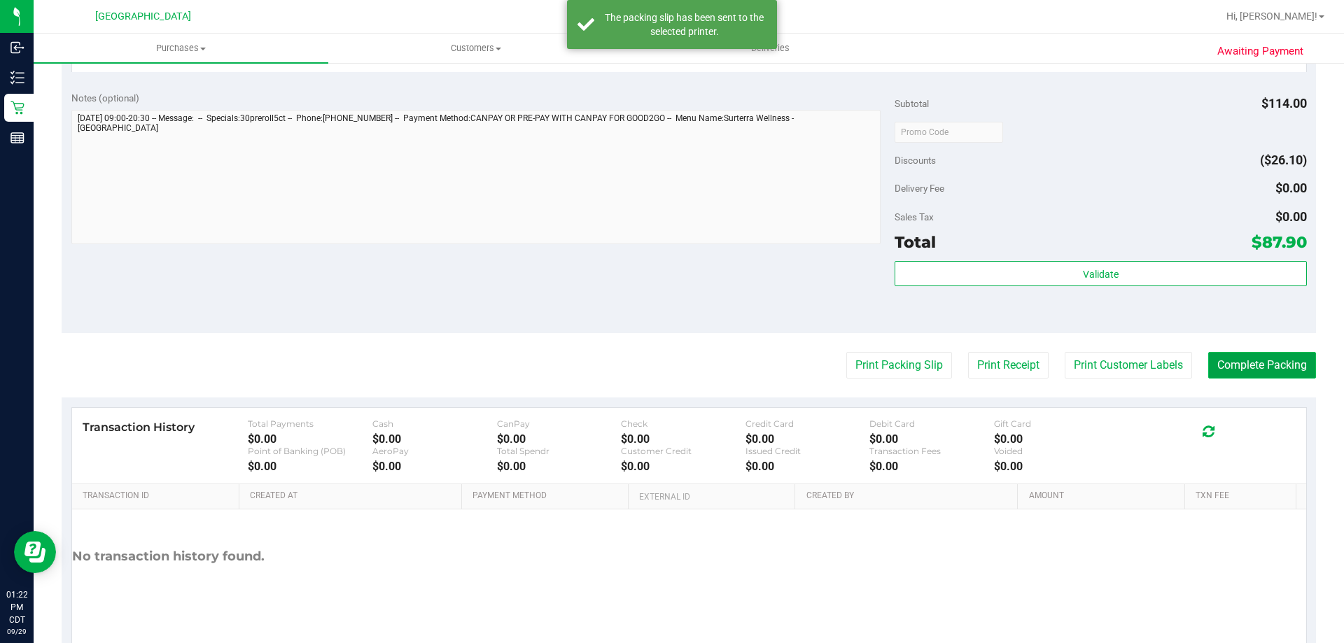
click at [1227, 370] on button "Complete Packing" at bounding box center [1262, 365] width 108 height 27
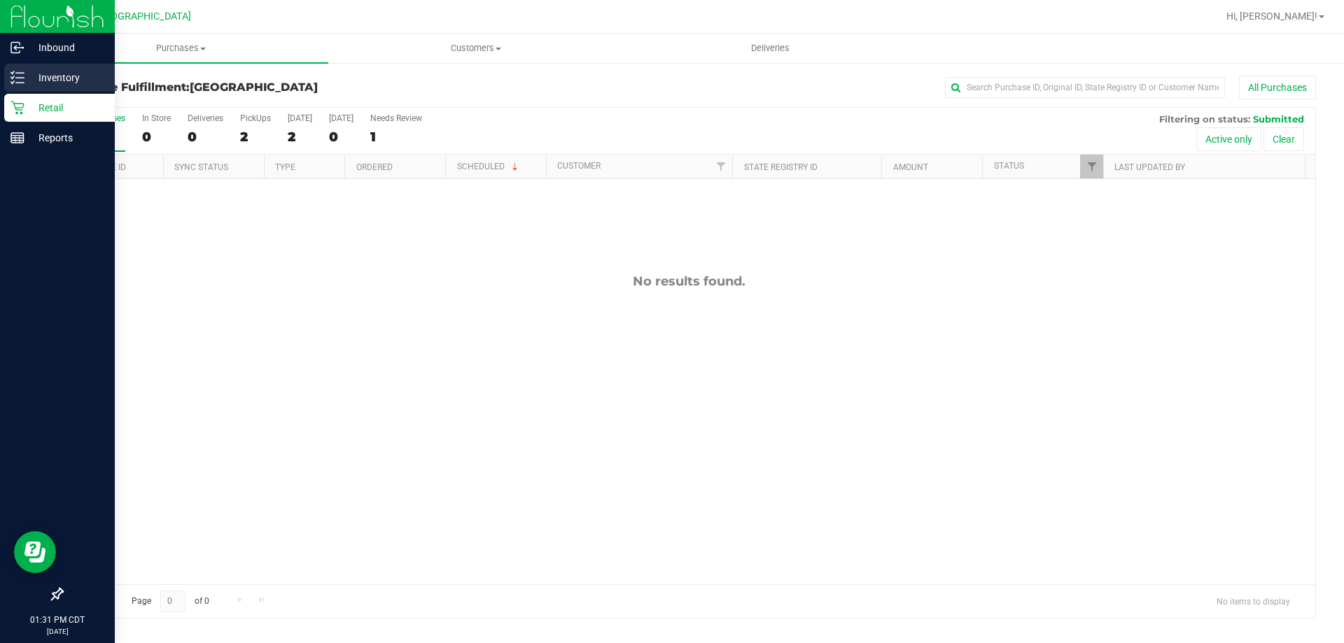
click at [35, 76] on p "Inventory" at bounding box center [66, 77] width 84 height 17
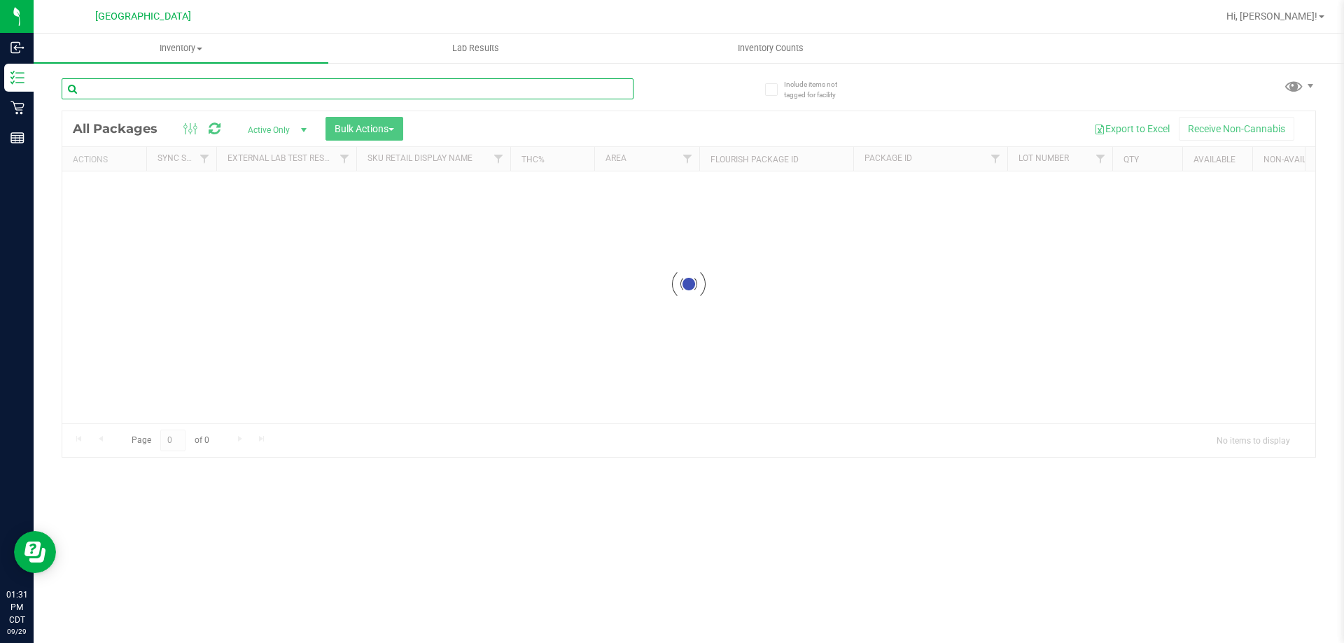
click at [137, 93] on input "text" at bounding box center [348, 88] width 572 height 21
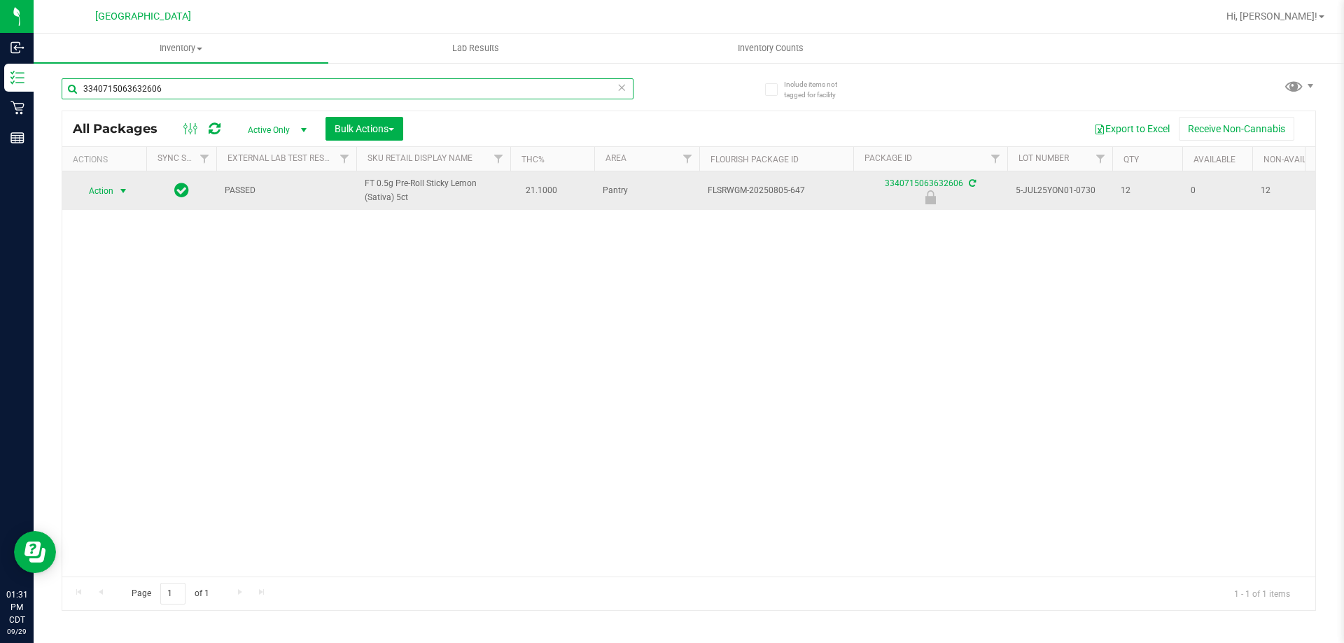
type input "3340715063632606"
click at [108, 191] on span "Action" at bounding box center [95, 191] width 38 height 20
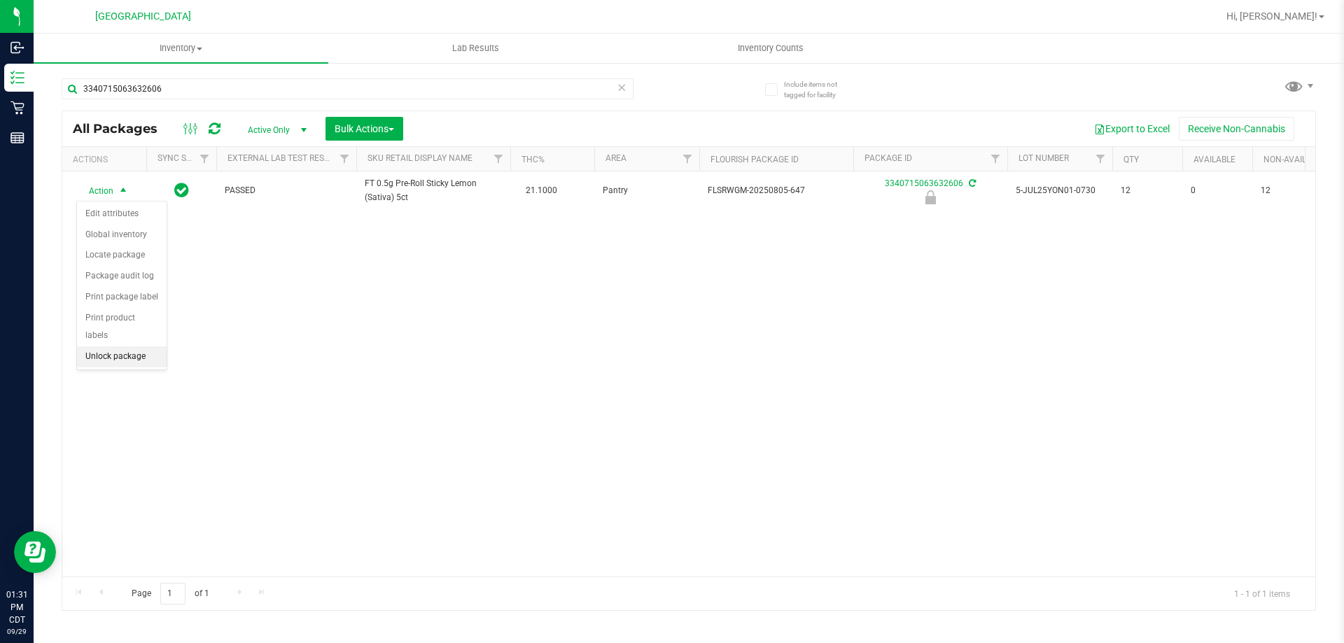
click at [134, 346] on li "Unlock package" at bounding box center [122, 356] width 90 height 21
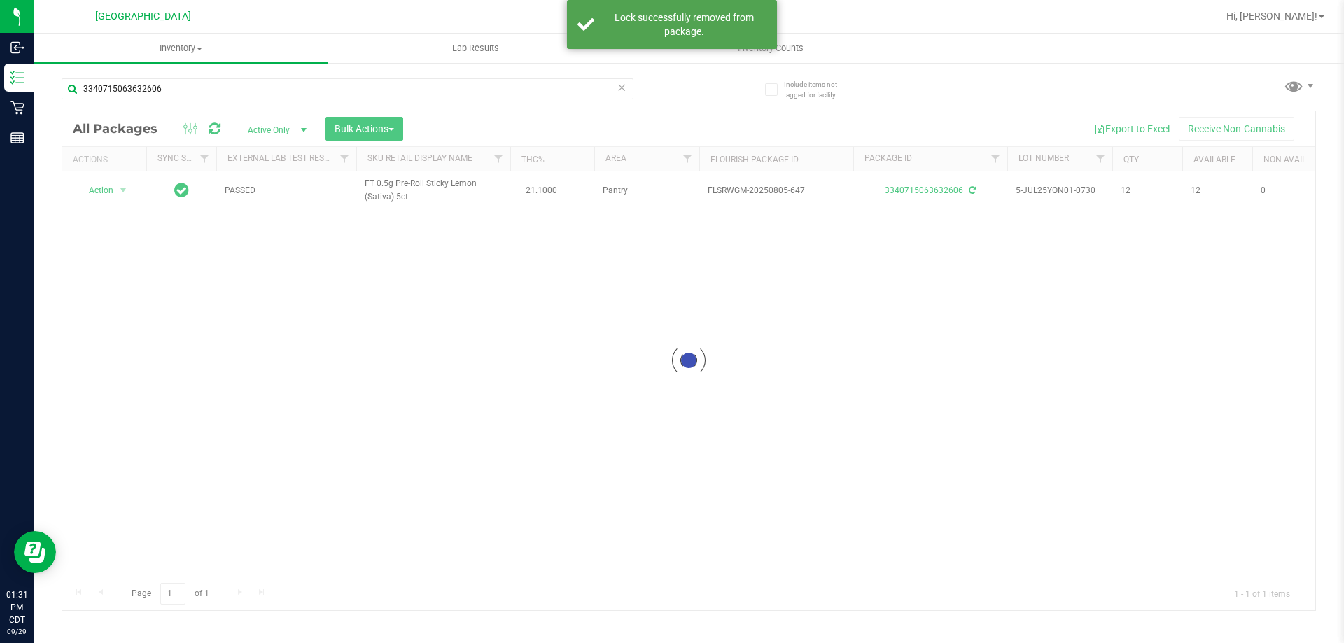
click at [106, 188] on div at bounding box center [688, 360] width 1253 height 499
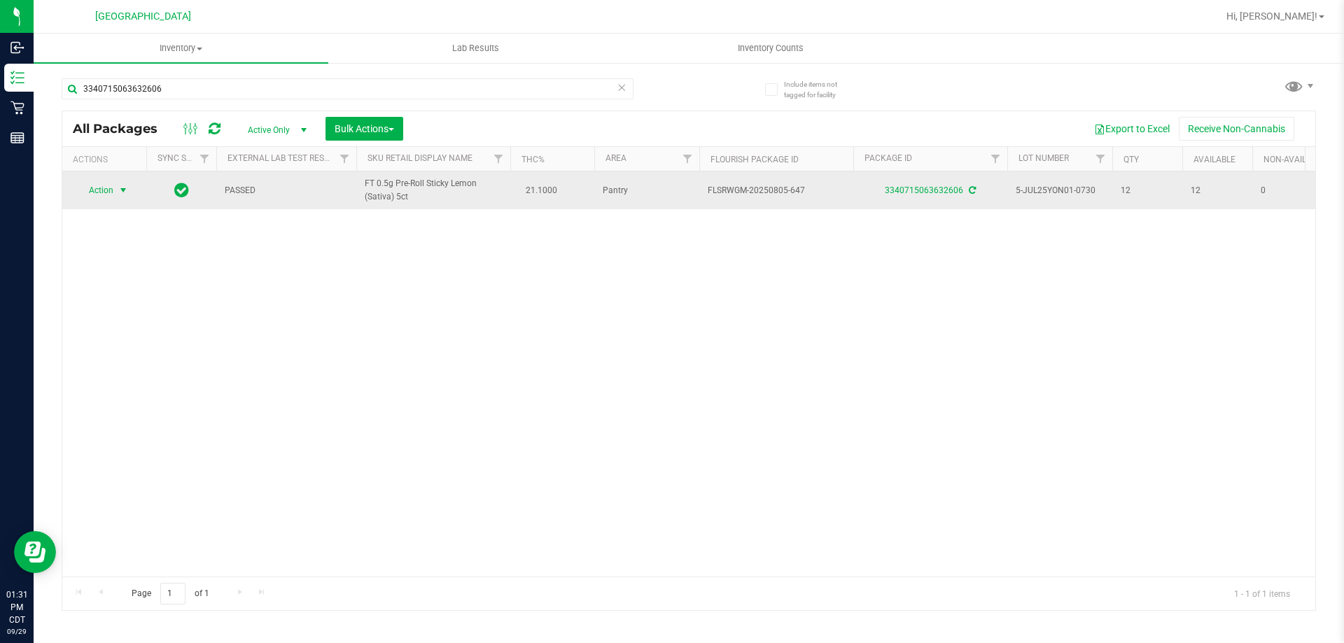
click at [107, 191] on span "Action" at bounding box center [95, 191] width 38 height 20
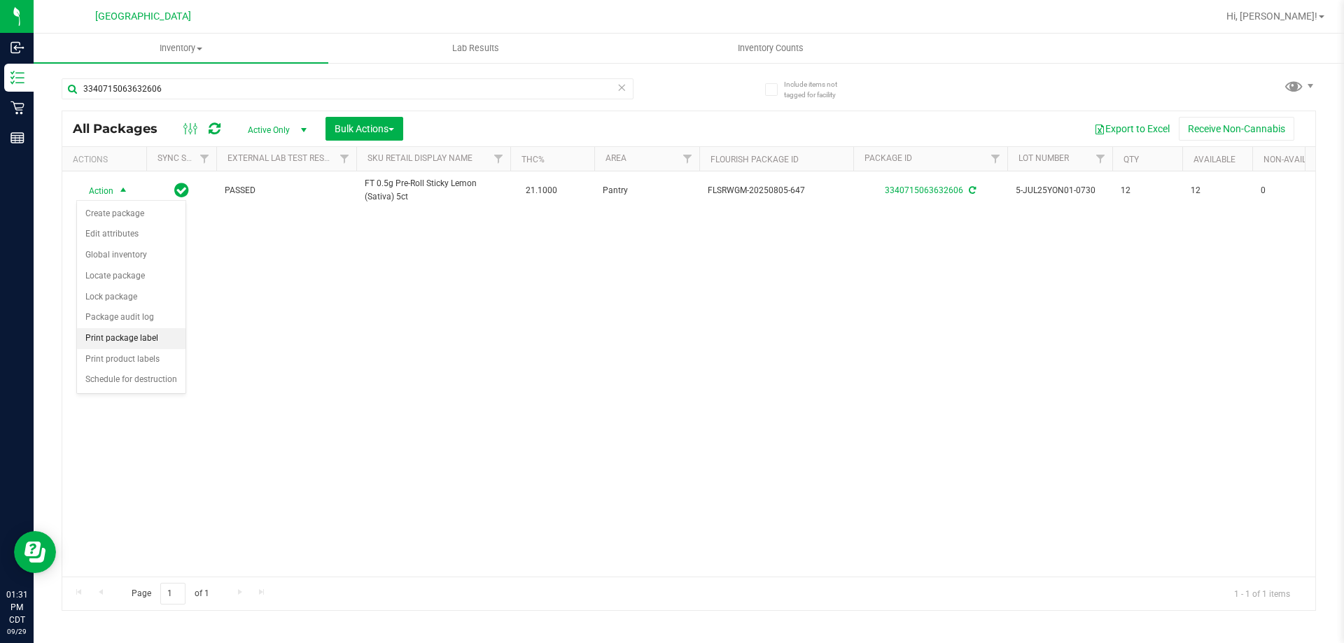
click at [137, 337] on li "Print package label" at bounding box center [131, 338] width 108 height 21
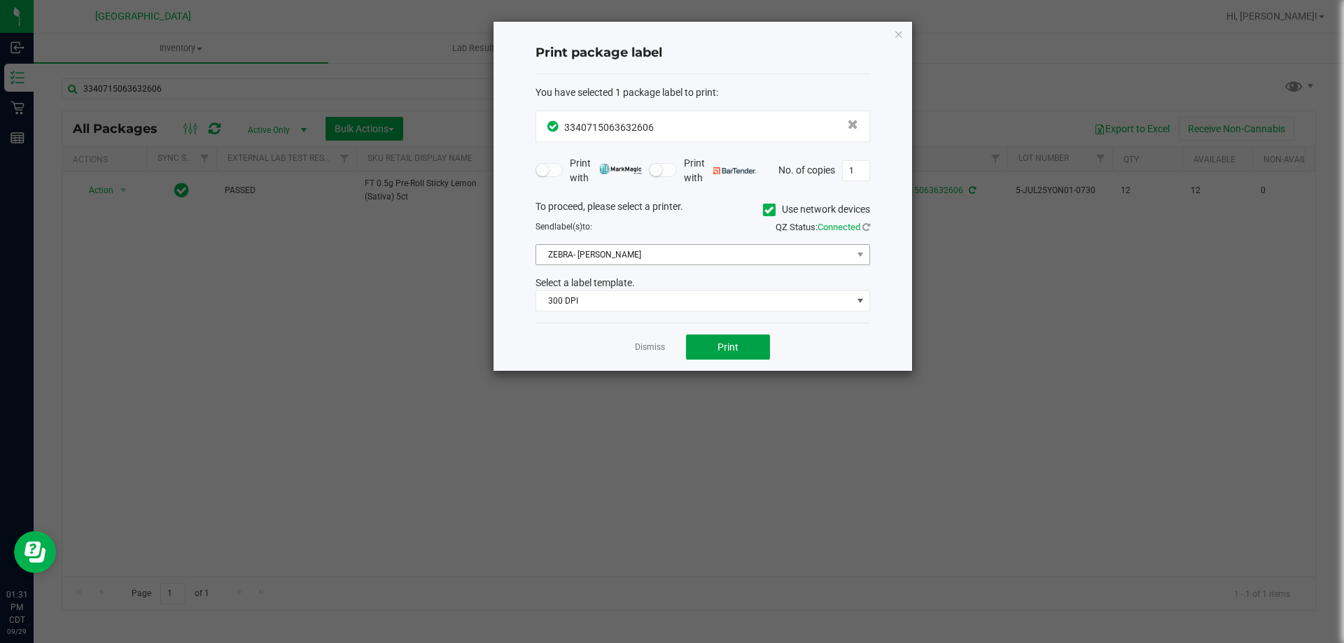
drag, startPoint x: 727, startPoint y: 344, endPoint x: 766, endPoint y: 256, distance: 96.5
click at [766, 256] on div "Print package label You have selected 1 package label to print : 33407150636326…" at bounding box center [702, 196] width 419 height 349
click at [758, 297] on span "300 DPI" at bounding box center [694, 301] width 316 height 20
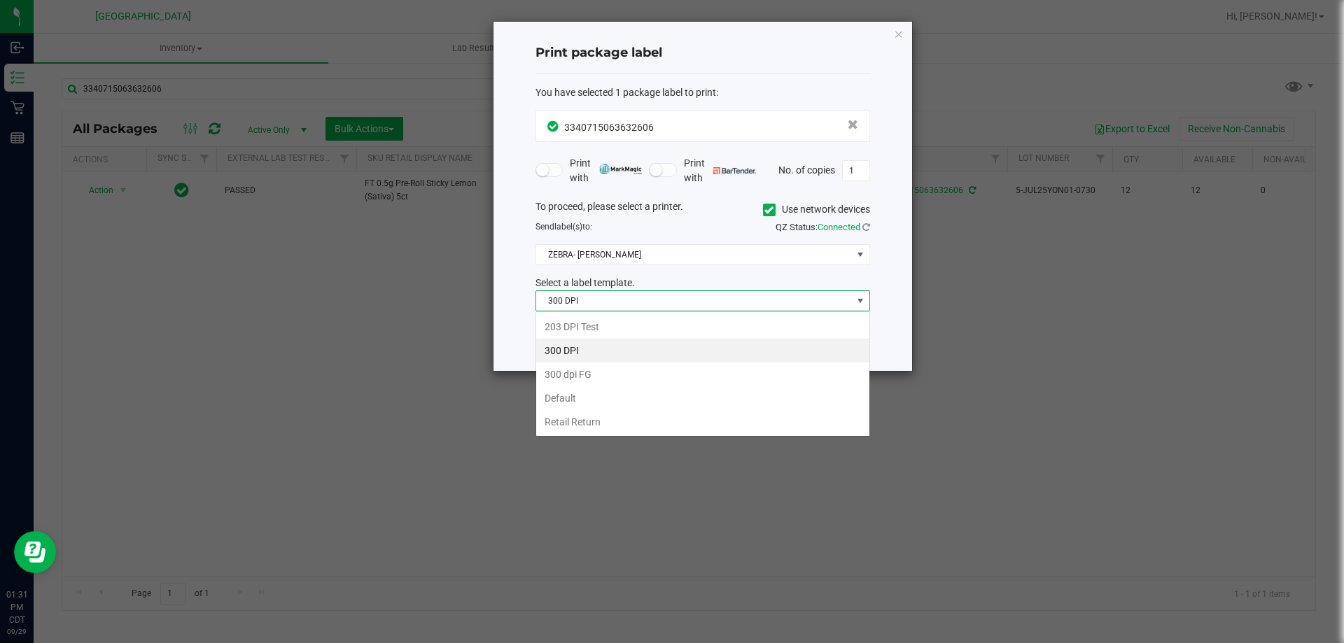
scroll to position [21, 335]
click at [722, 325] on li "203 DPI Test" at bounding box center [702, 327] width 333 height 24
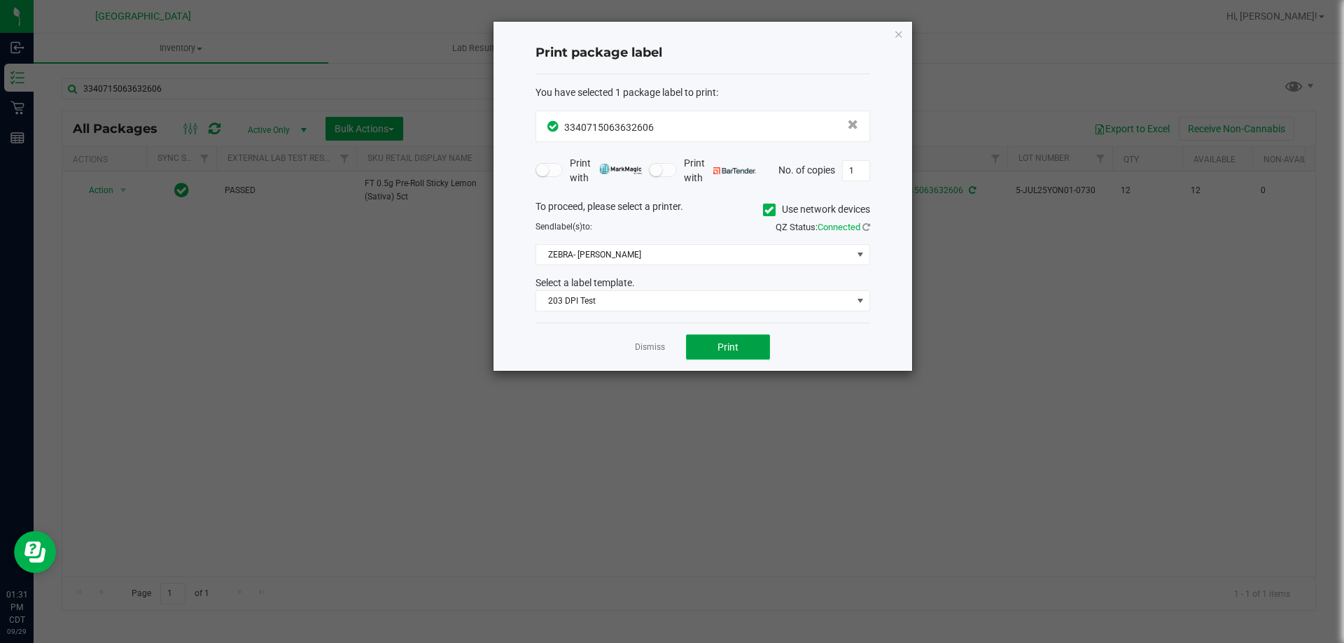
click at [724, 353] on span "Print" at bounding box center [727, 347] width 21 height 11
click at [645, 352] on link "Dismiss" at bounding box center [650, 348] width 30 height 12
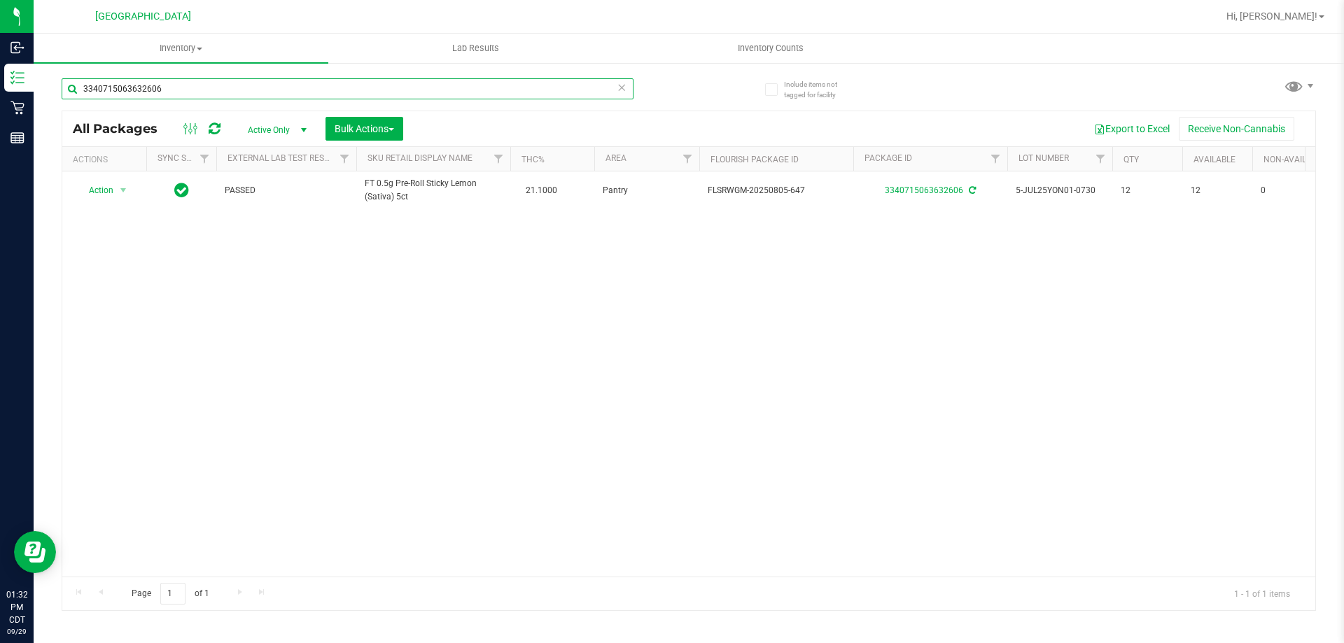
drag, startPoint x: 193, startPoint y: 91, endPoint x: 39, endPoint y: 99, distance: 154.2
click at [39, 99] on div "Include items not tagged for facility 3340715063632606 All Packages Active Only…" at bounding box center [689, 275] width 1310 height 427
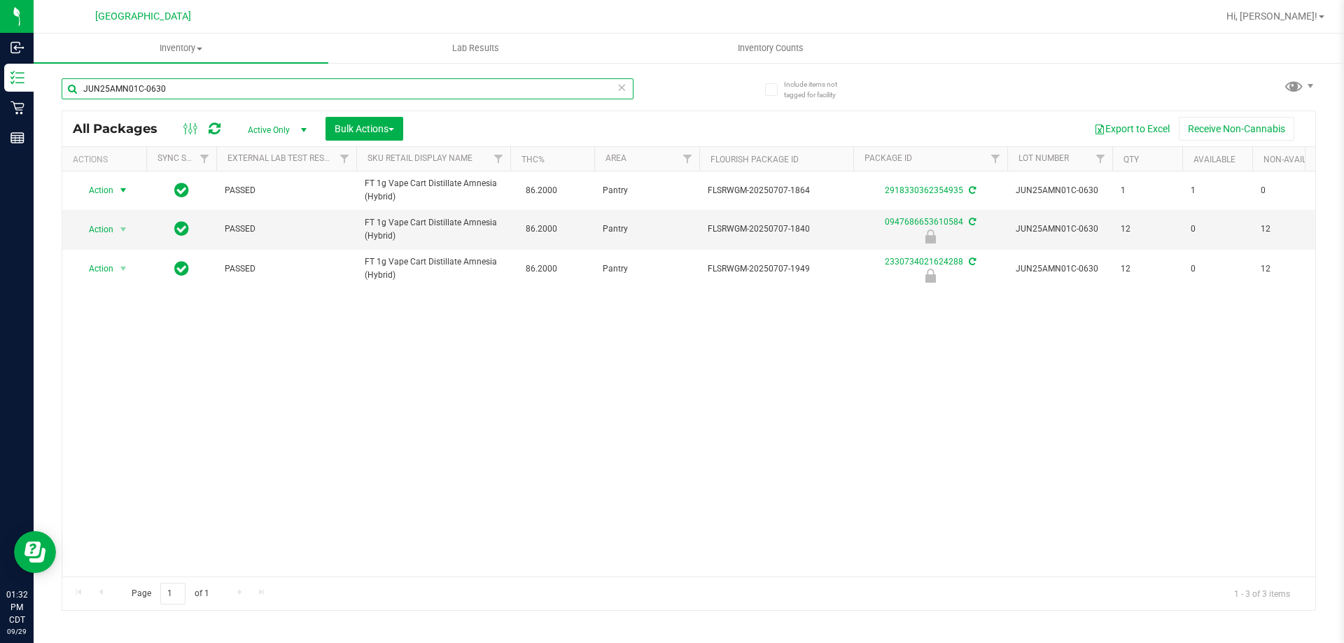
type input "JUN25AMN01C-0630"
click at [108, 188] on span "Action" at bounding box center [95, 191] width 38 height 20
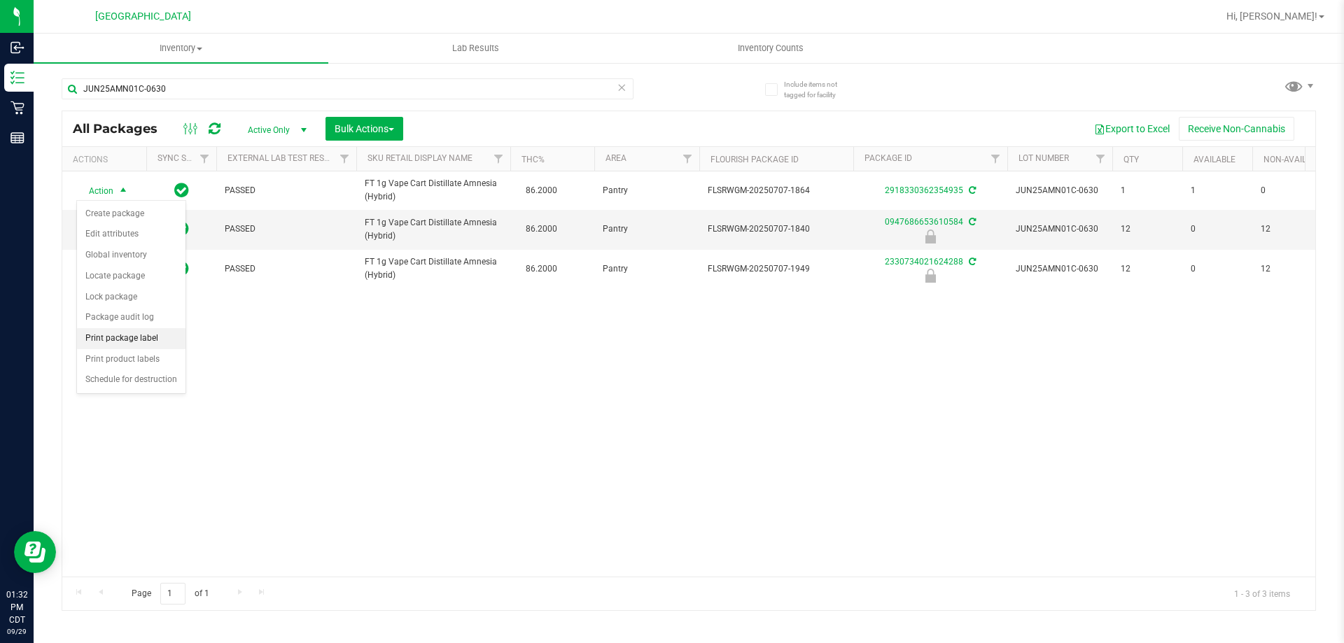
click at [146, 335] on li "Print package label" at bounding box center [131, 338] width 108 height 21
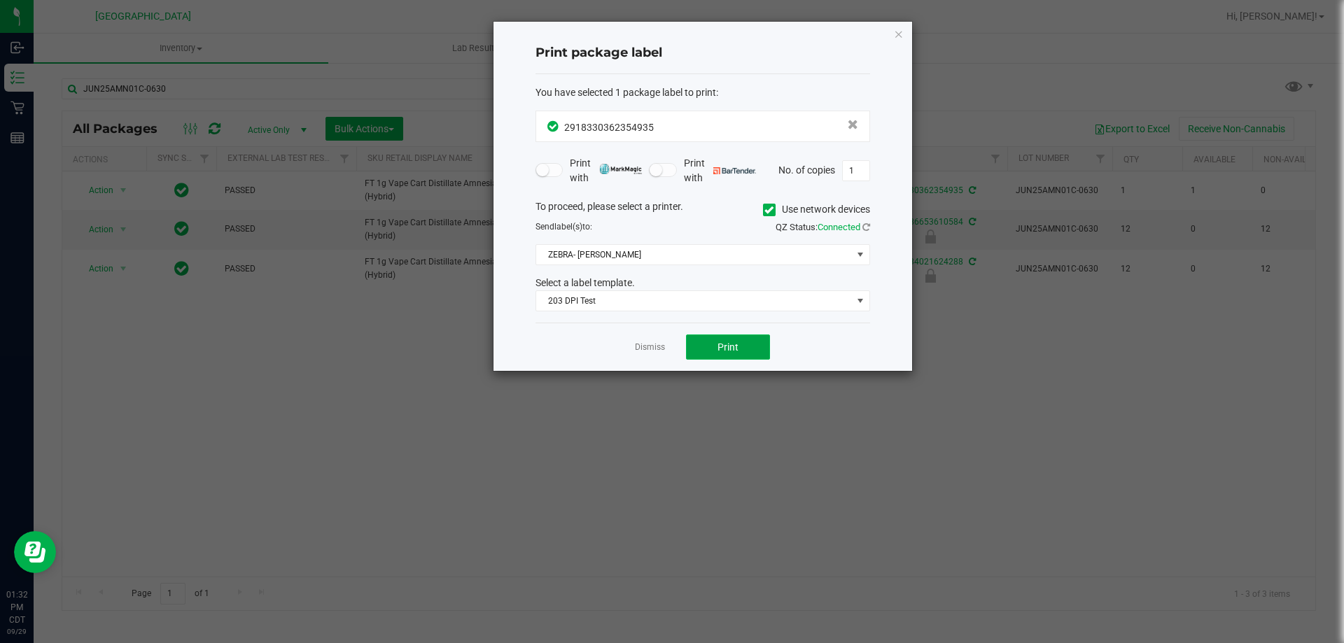
click at [734, 350] on span "Print" at bounding box center [727, 347] width 21 height 11
click at [638, 348] on link "Dismiss" at bounding box center [650, 348] width 30 height 12
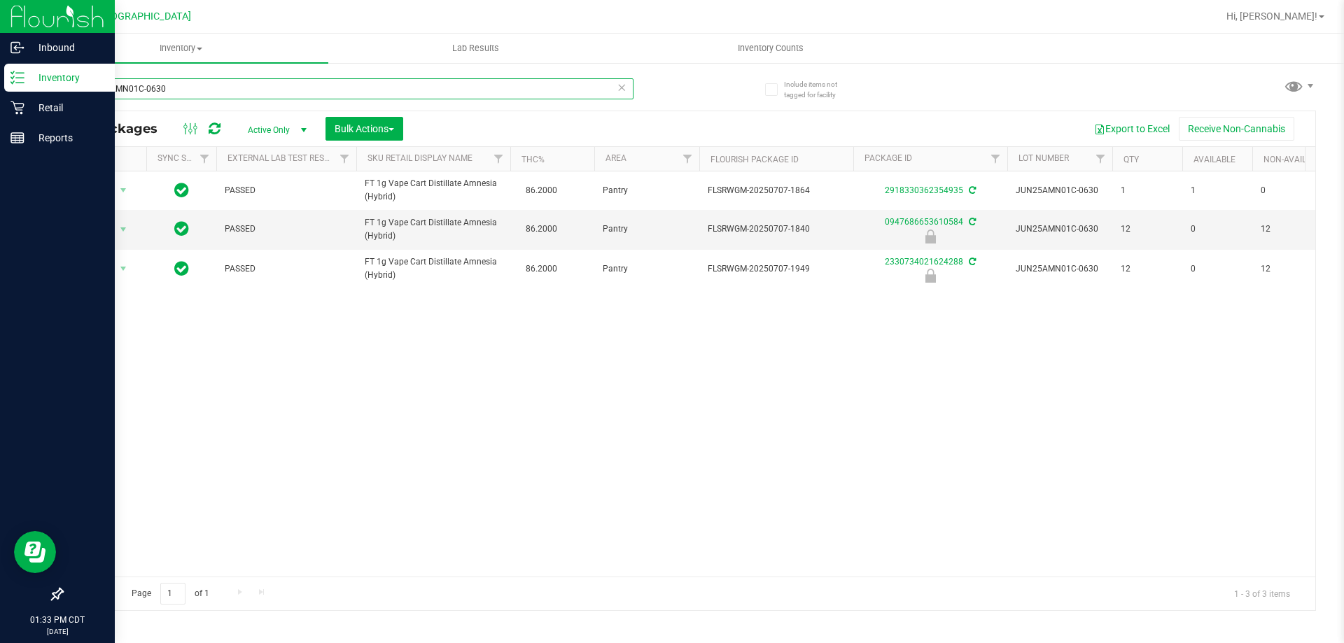
drag, startPoint x: 197, startPoint y: 83, endPoint x: 25, endPoint y: 83, distance: 172.2
click at [25, 83] on div "Inbound Inventory Retail Reports 01:33 PM CDT [DATE] 09/29 [GEOGRAPHIC_DATA] Hi…" at bounding box center [672, 321] width 1344 height 643
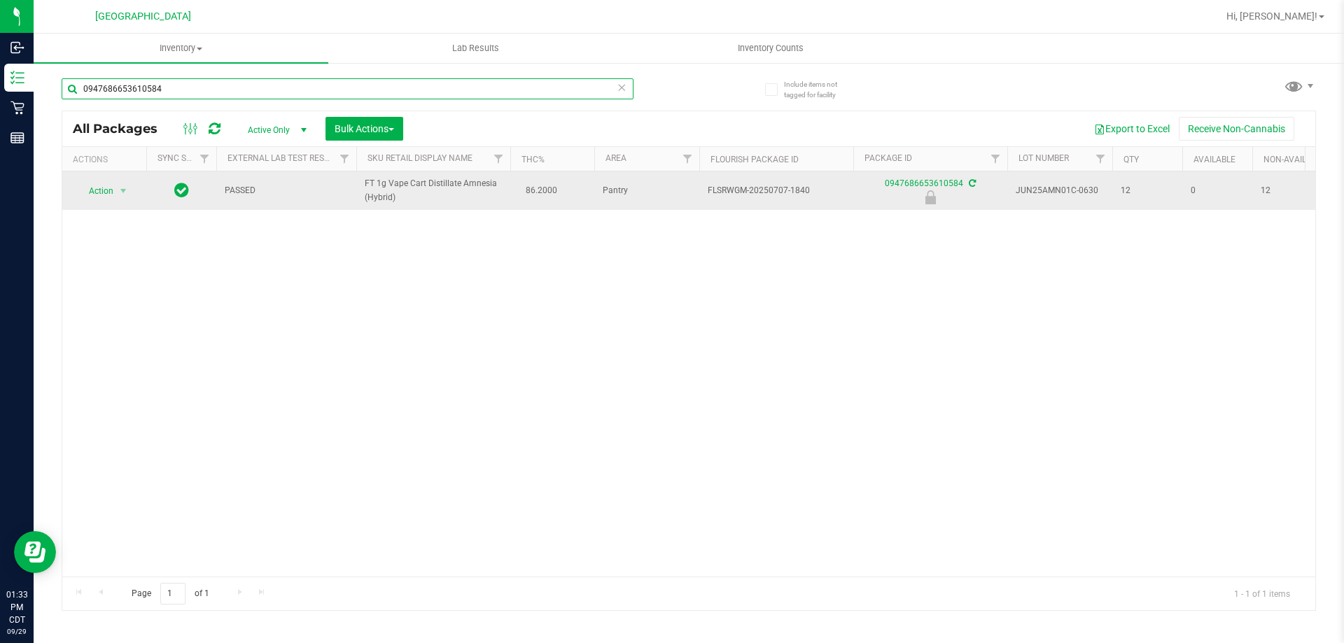
type input "0947686653610584"
click at [132, 190] on span "select" at bounding box center [123, 191] width 17 height 20
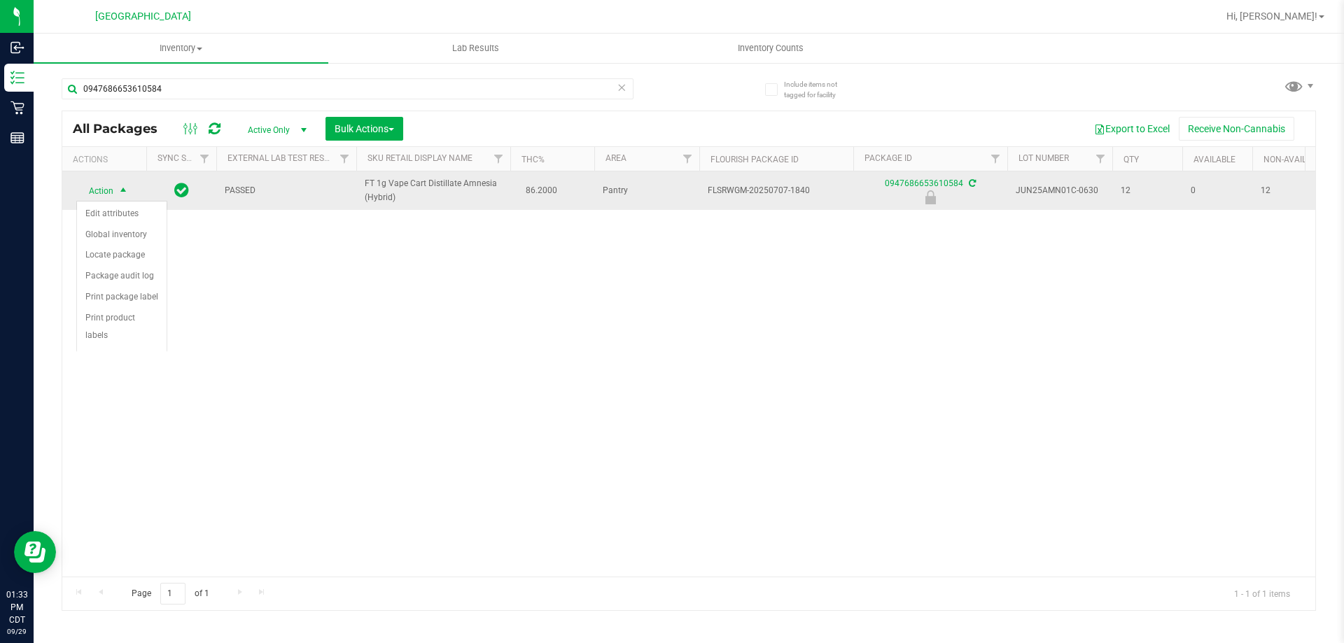
click at [118, 188] on span "select" at bounding box center [123, 190] width 11 height 11
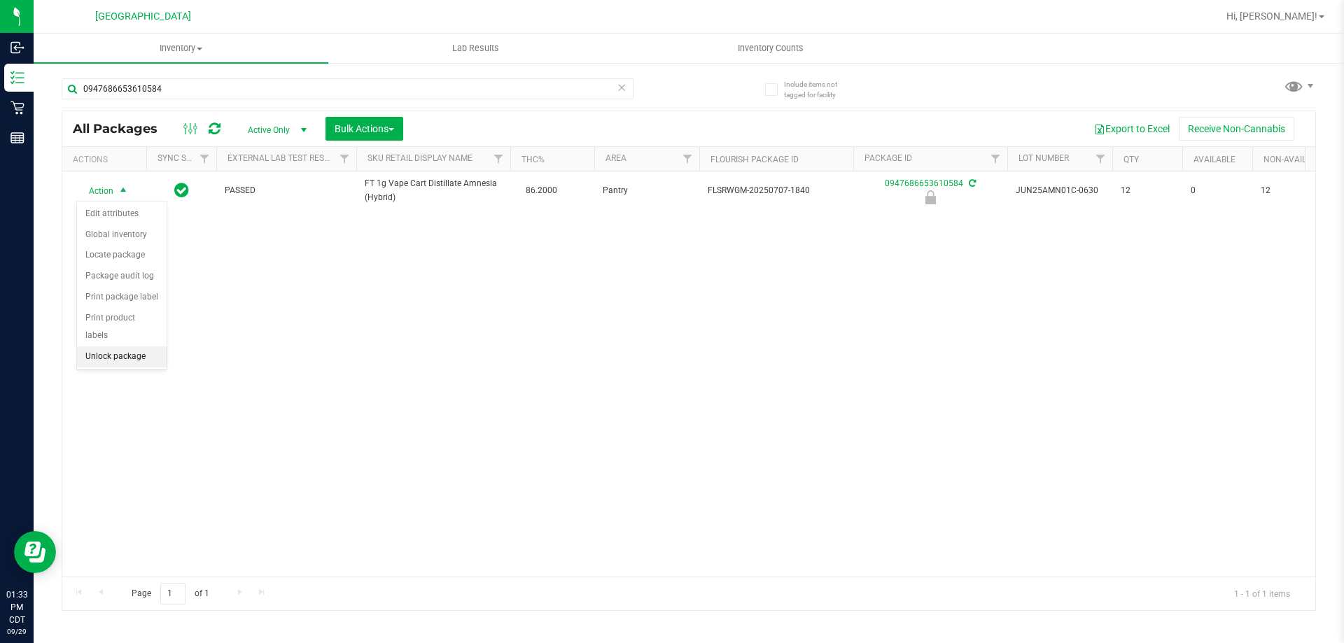
click at [126, 346] on li "Unlock package" at bounding box center [122, 356] width 90 height 21
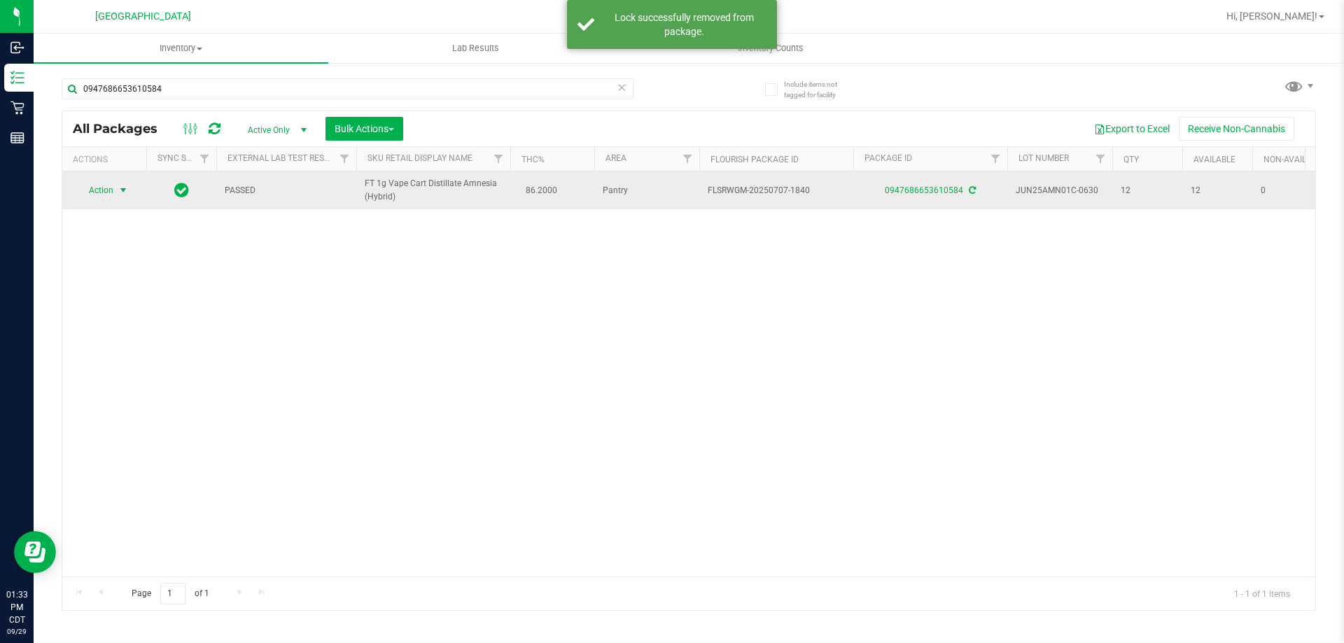
click at [111, 194] on span "Action" at bounding box center [95, 191] width 38 height 20
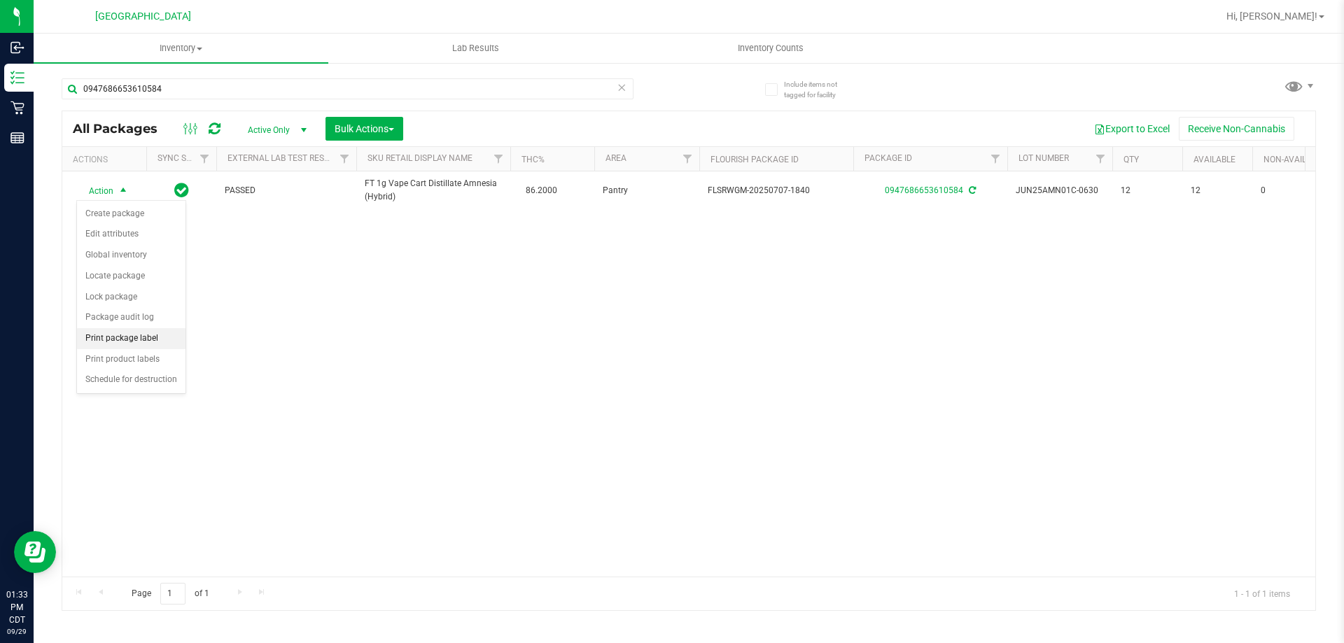
click at [153, 336] on li "Print package label" at bounding box center [131, 338] width 108 height 21
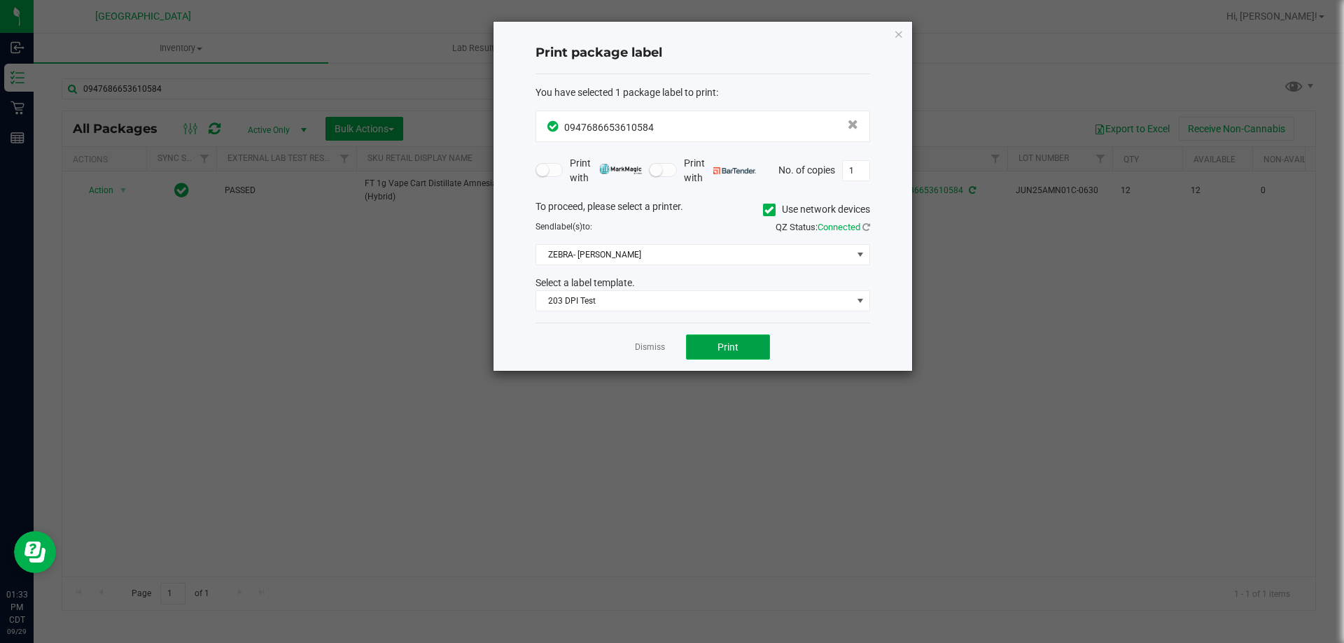
click at [694, 349] on button "Print" at bounding box center [728, 347] width 84 height 25
click at [657, 348] on link "Dismiss" at bounding box center [650, 348] width 30 height 12
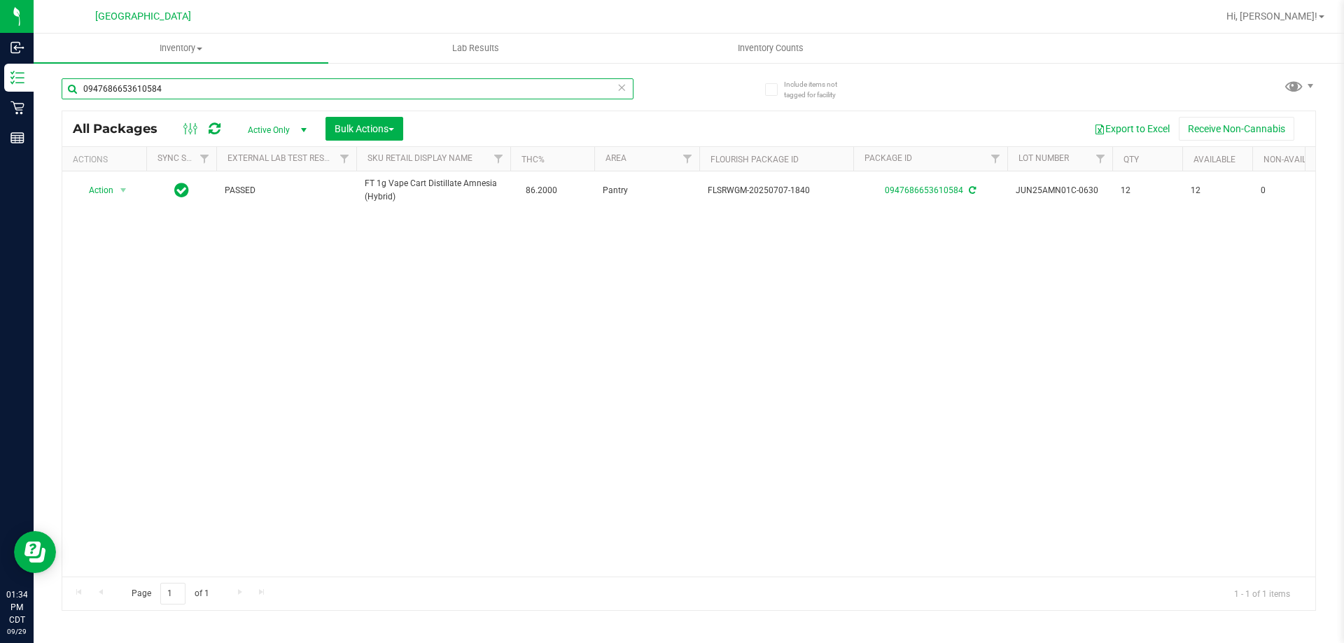
drag, startPoint x: 196, startPoint y: 84, endPoint x: 78, endPoint y: 87, distance: 118.3
click at [78, 87] on input "0947686653610584" at bounding box center [348, 88] width 572 height 21
type input "8299930641523292"
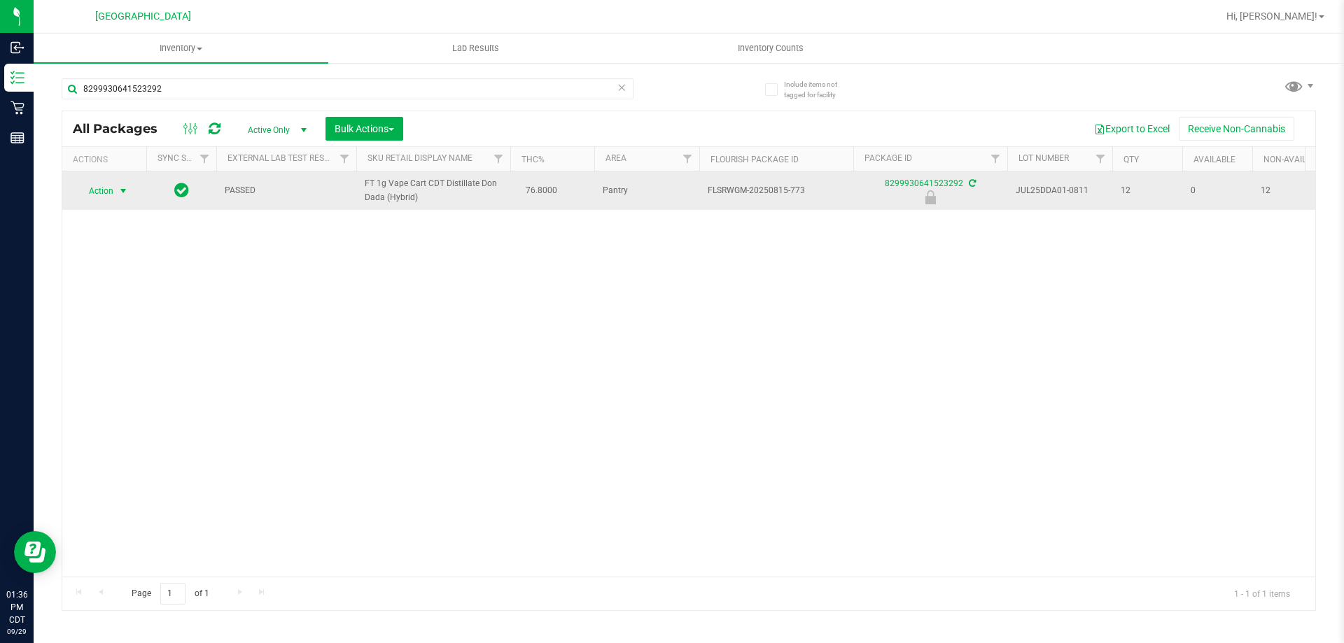
click at [83, 199] on span "Action" at bounding box center [95, 191] width 38 height 20
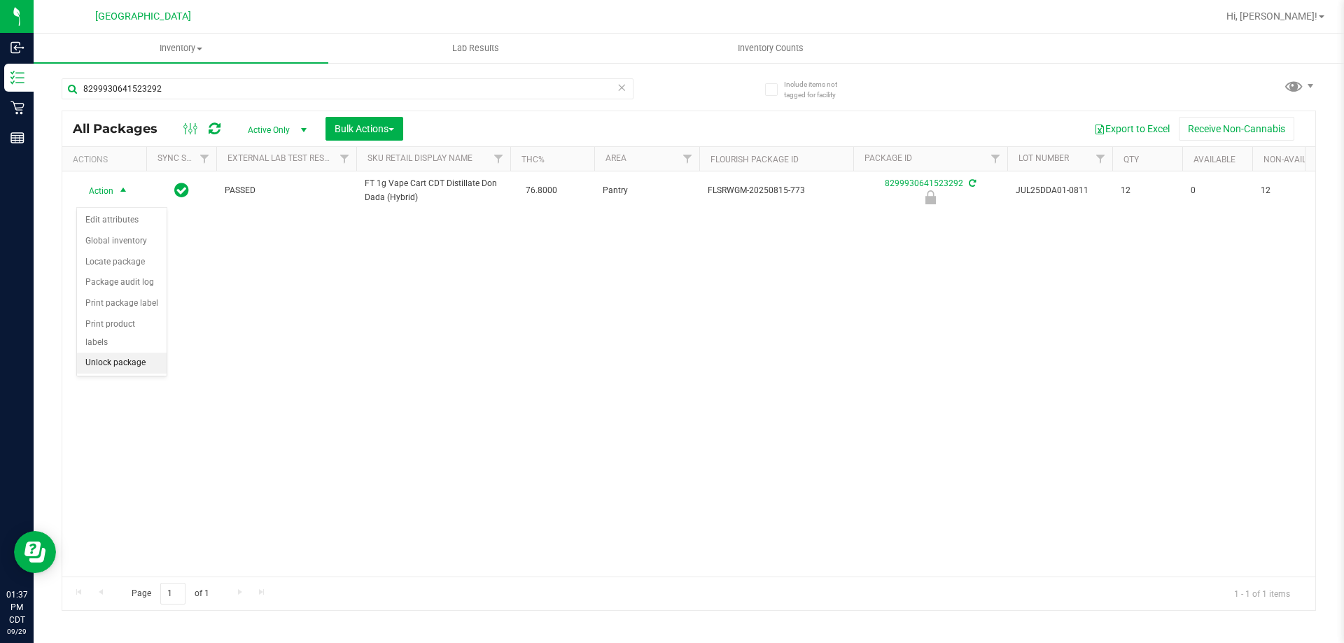
click at [127, 353] on li "Unlock package" at bounding box center [122, 363] width 90 height 21
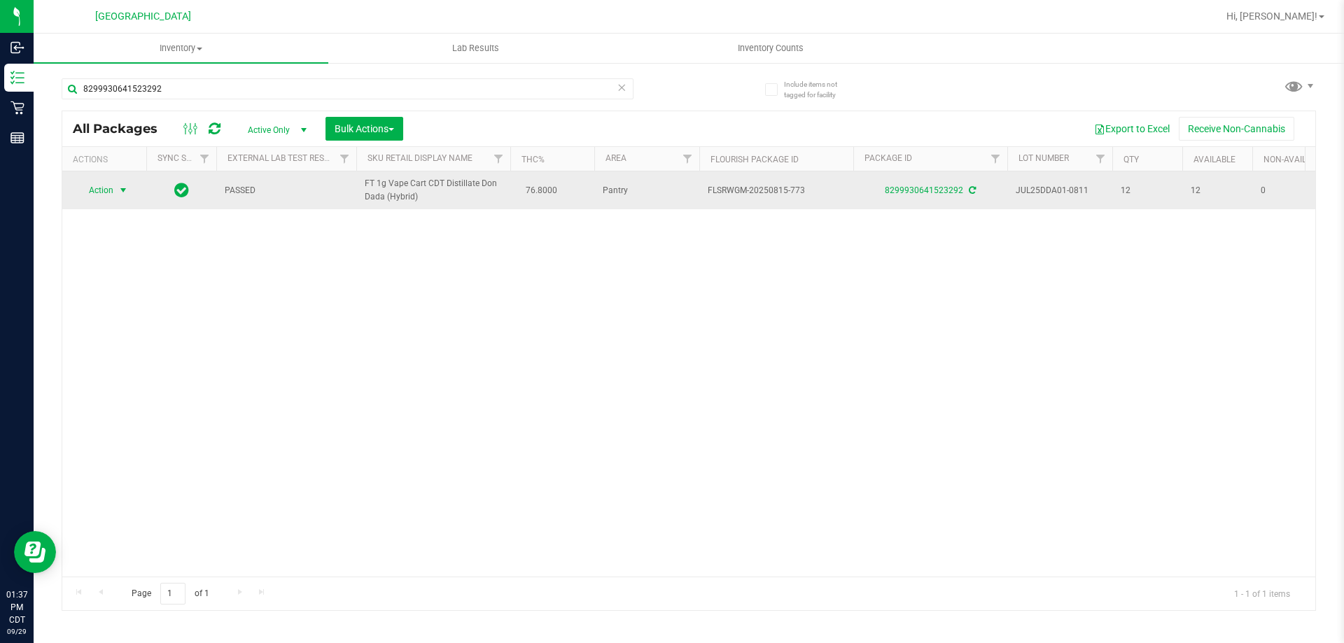
click at [125, 192] on span "select" at bounding box center [123, 190] width 11 height 11
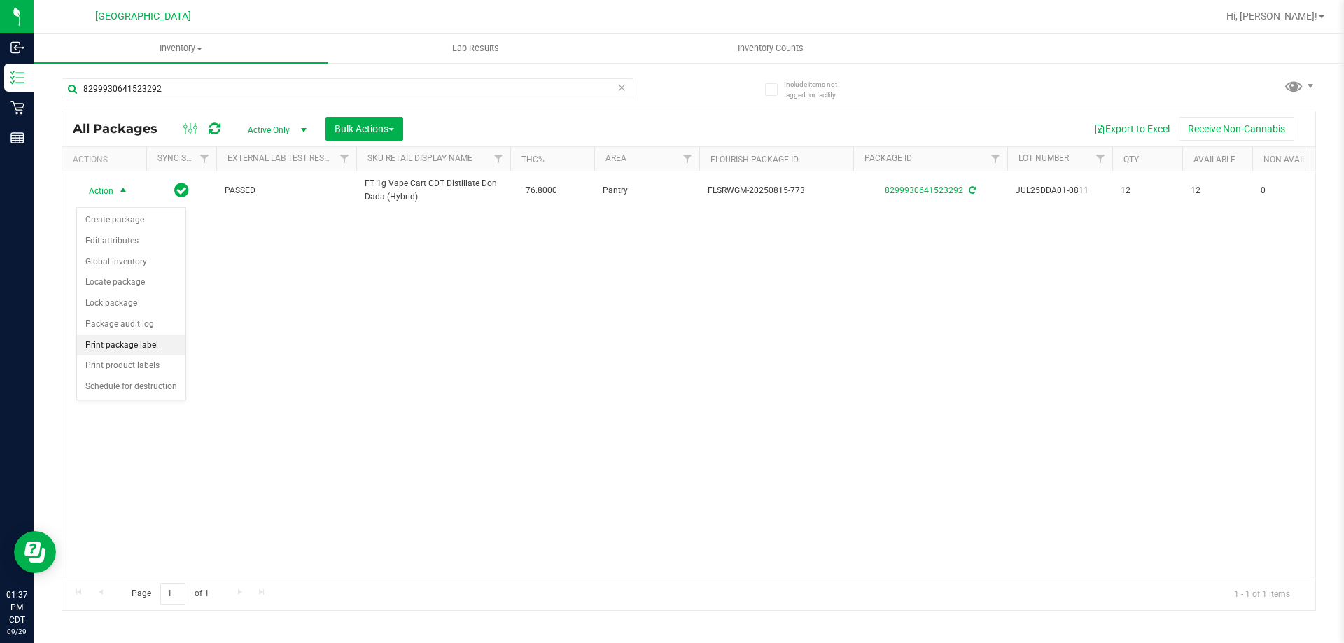
click at [144, 346] on li "Print package label" at bounding box center [131, 345] width 108 height 21
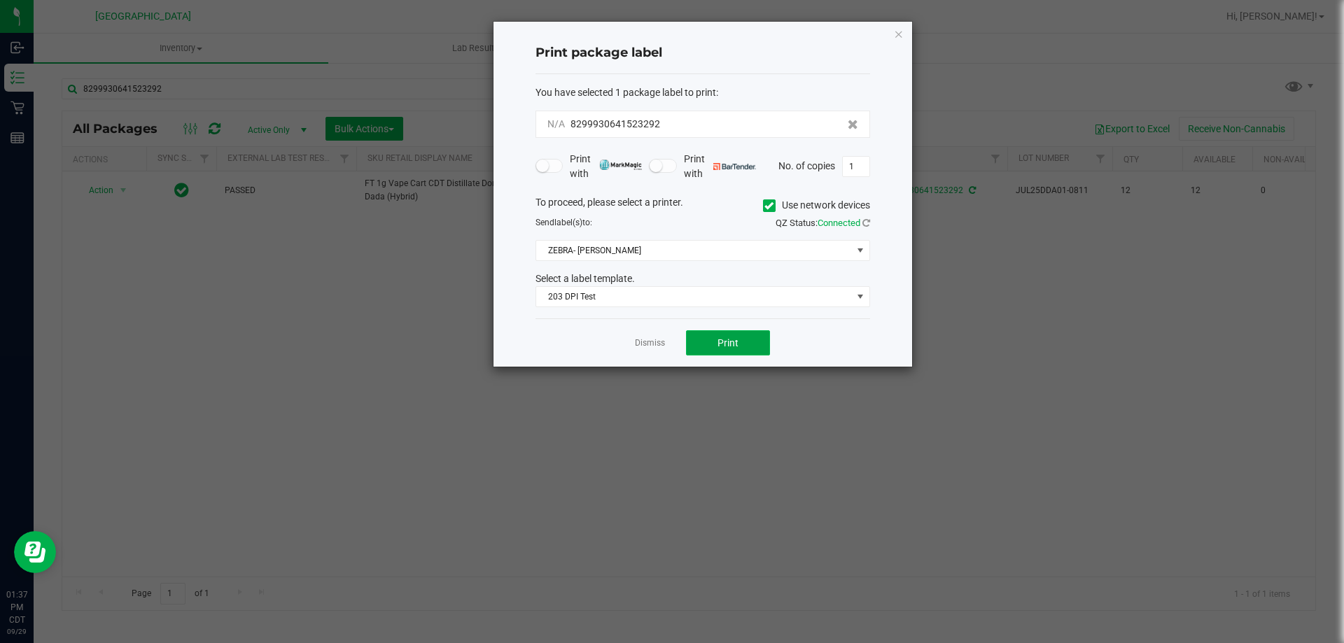
click at [711, 344] on button "Print" at bounding box center [728, 342] width 84 height 25
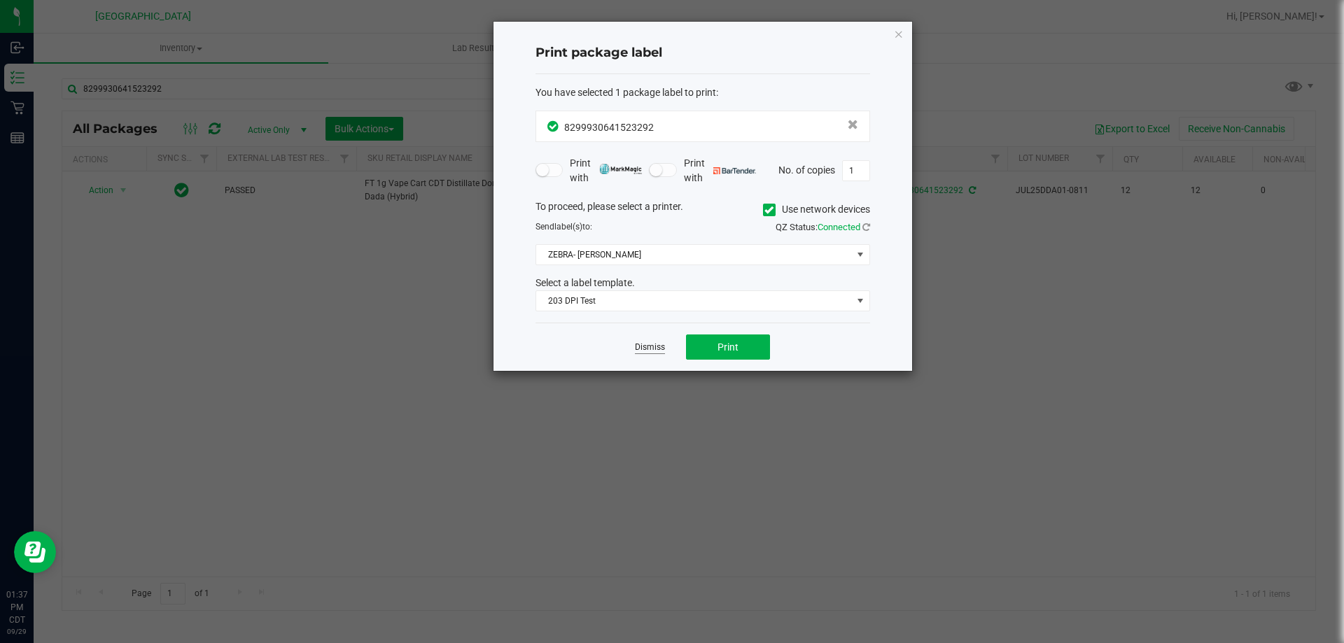
click at [655, 343] on link "Dismiss" at bounding box center [650, 348] width 30 height 12
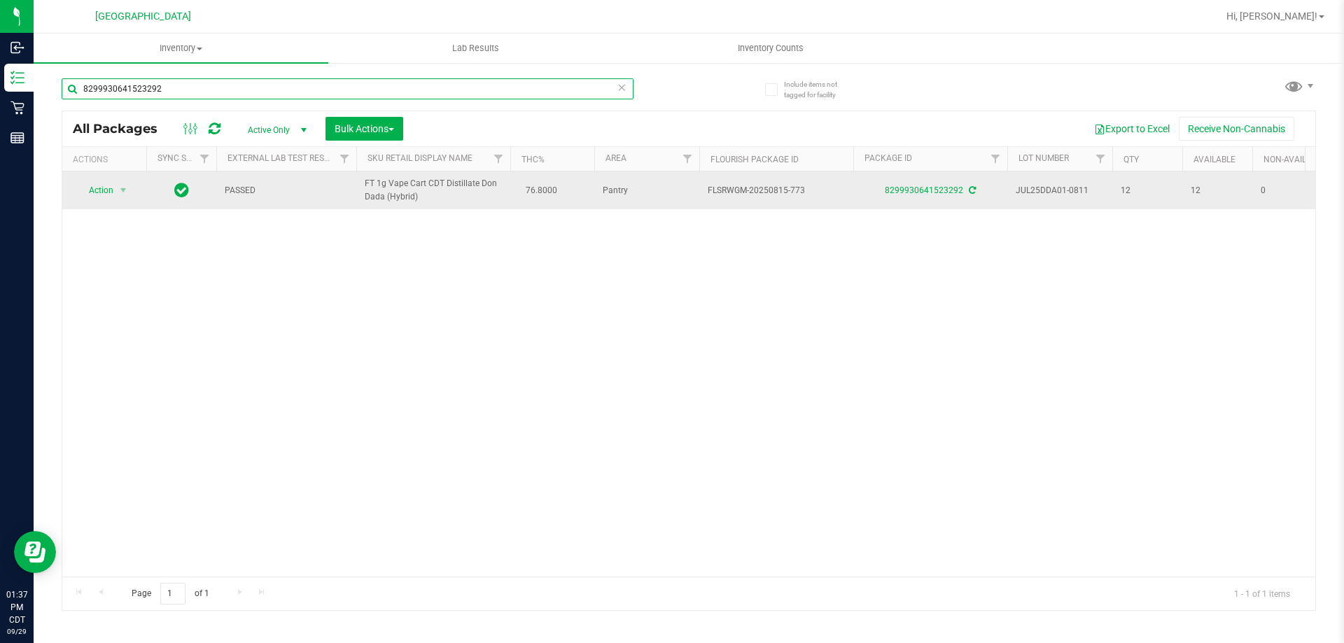
drag, startPoint x: 172, startPoint y: 92, endPoint x: 199, endPoint y: 187, distance: 98.2
click at [26, 97] on div "Inbound Inventory Retail Reports 01:37 PM CDT [DATE] 09/29 [GEOGRAPHIC_DATA] Hi…" at bounding box center [672, 321] width 1344 height 643
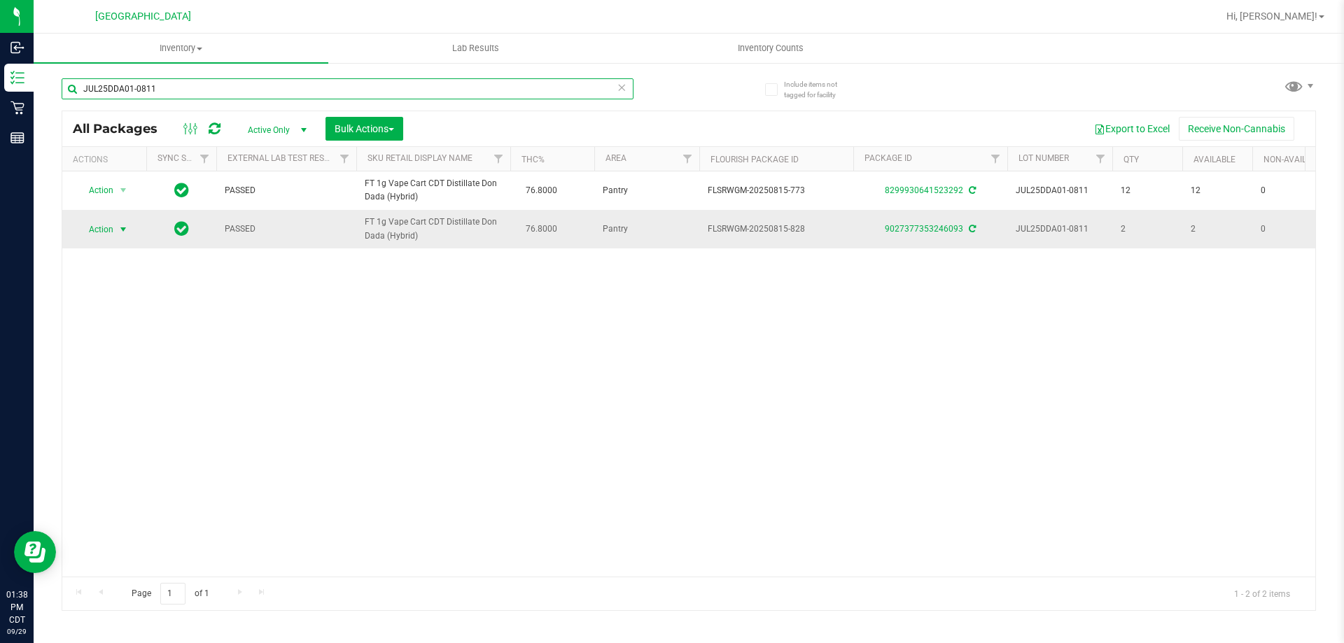
type input "JUL25DDA01-0811"
click at [109, 239] on span "Action" at bounding box center [95, 230] width 38 height 20
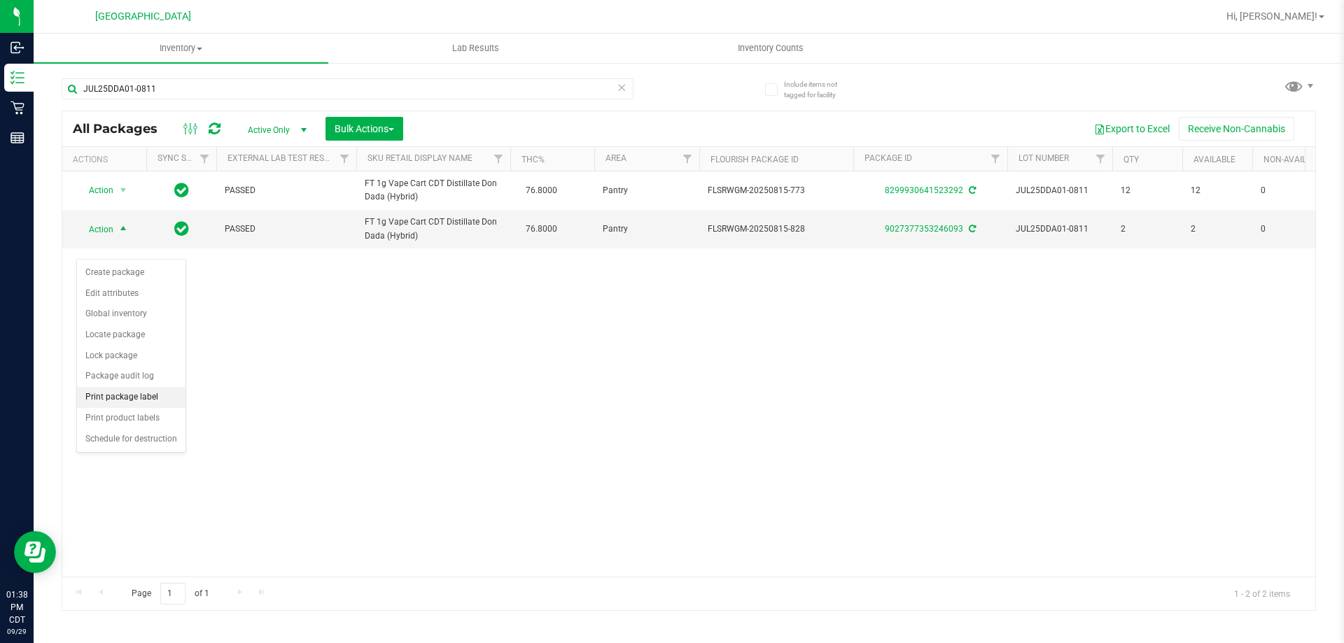
click at [132, 400] on li "Print package label" at bounding box center [131, 397] width 108 height 21
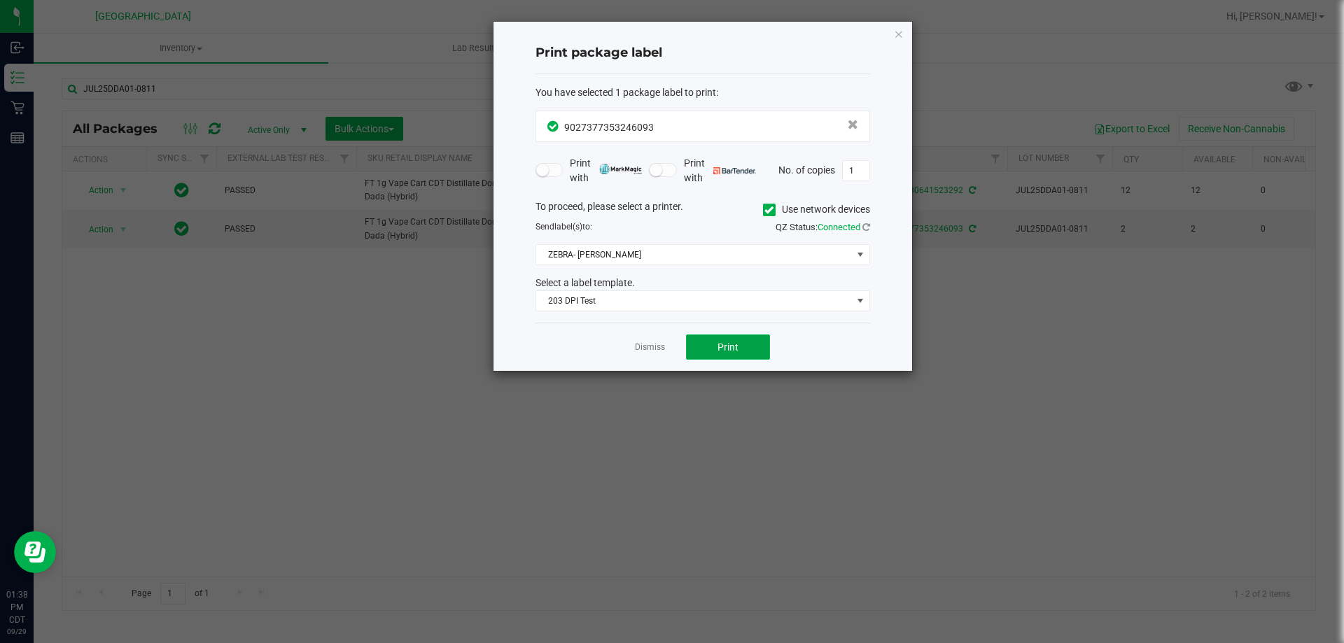
click at [710, 346] on button "Print" at bounding box center [728, 347] width 84 height 25
click at [714, 350] on button "Print" at bounding box center [728, 347] width 84 height 25
click at [647, 342] on link "Dismiss" at bounding box center [650, 348] width 30 height 12
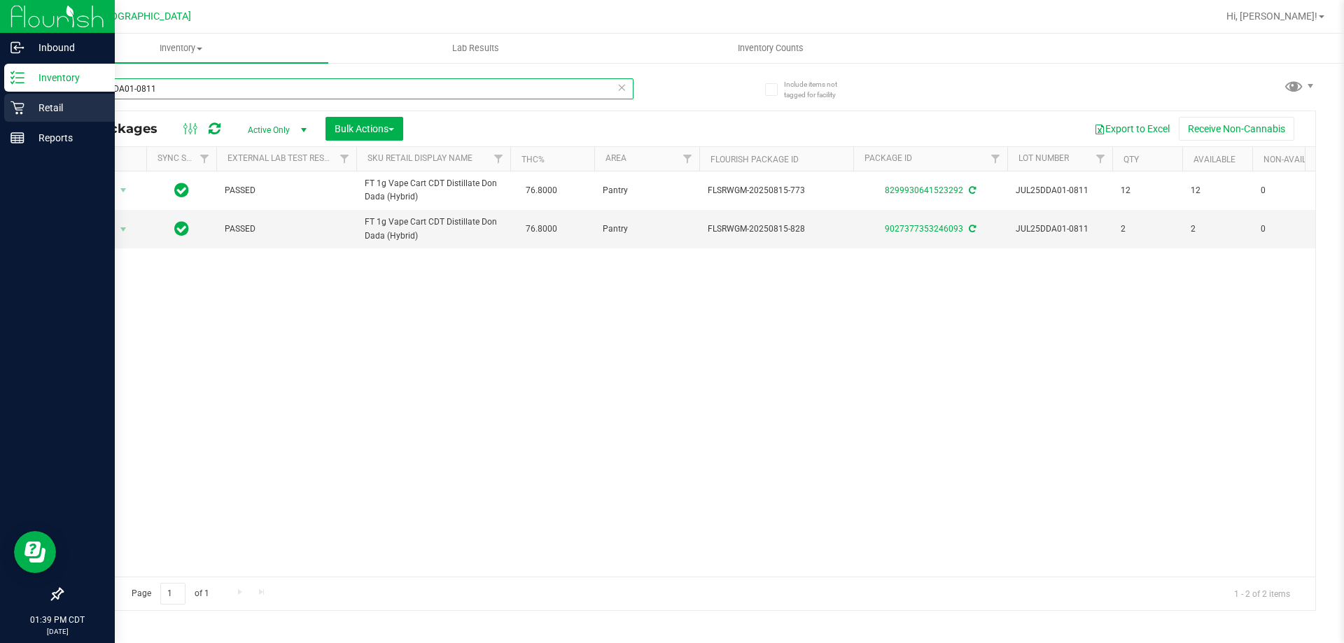
drag, startPoint x: 171, startPoint y: 88, endPoint x: 0, endPoint y: 117, distance: 173.9
click at [0, 117] on div "Inbound Inventory Retail Reports 01:39 PM CDT [DATE] 09/29 [GEOGRAPHIC_DATA] Hi…" at bounding box center [672, 321] width 1344 height 643
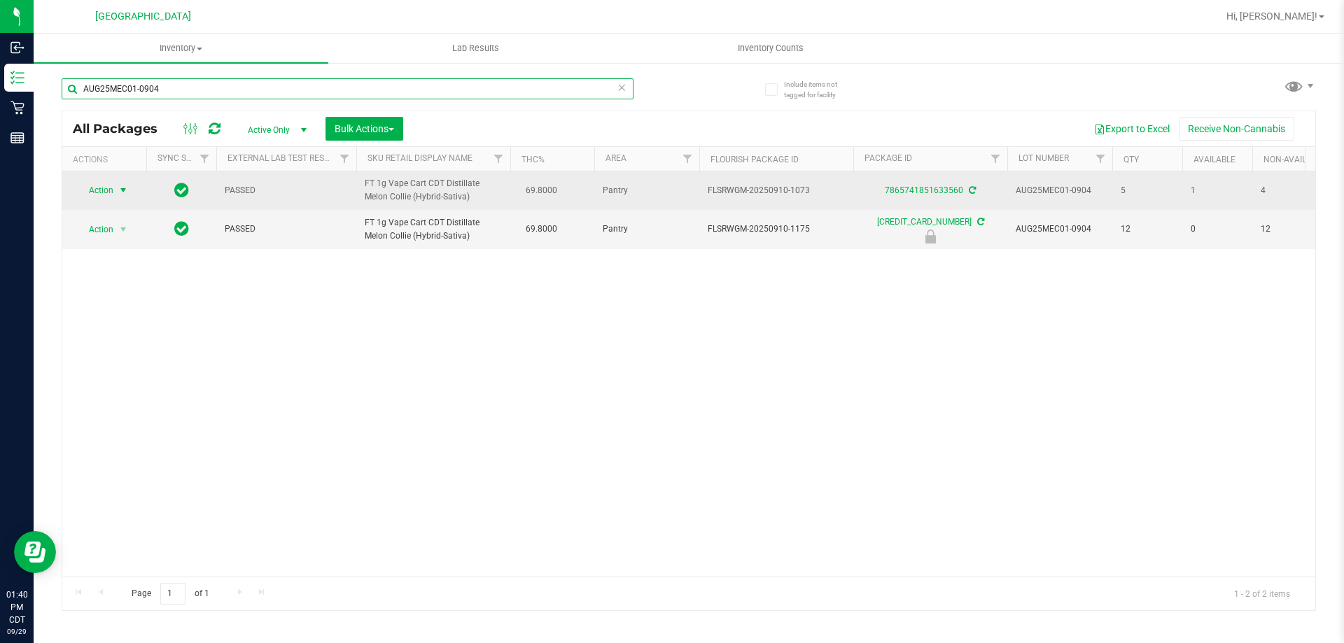
type input "AUG25MEC01-0904"
click at [107, 192] on span "Action" at bounding box center [95, 191] width 38 height 20
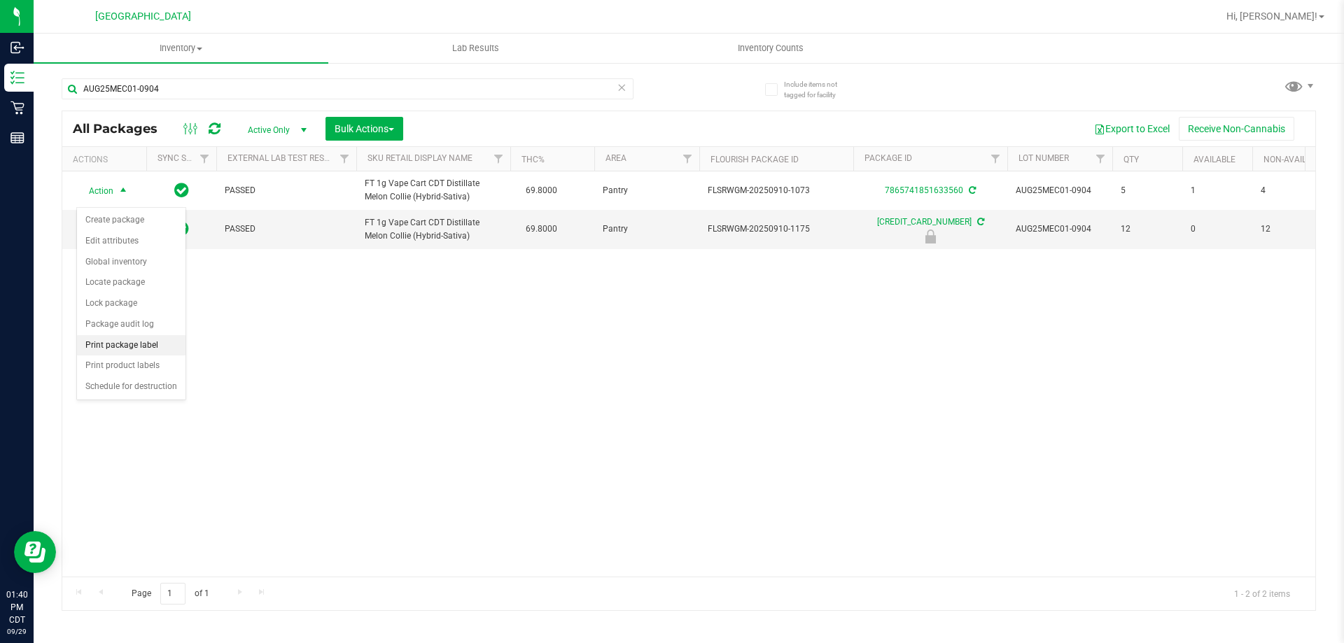
click at [140, 344] on li "Print package label" at bounding box center [131, 345] width 108 height 21
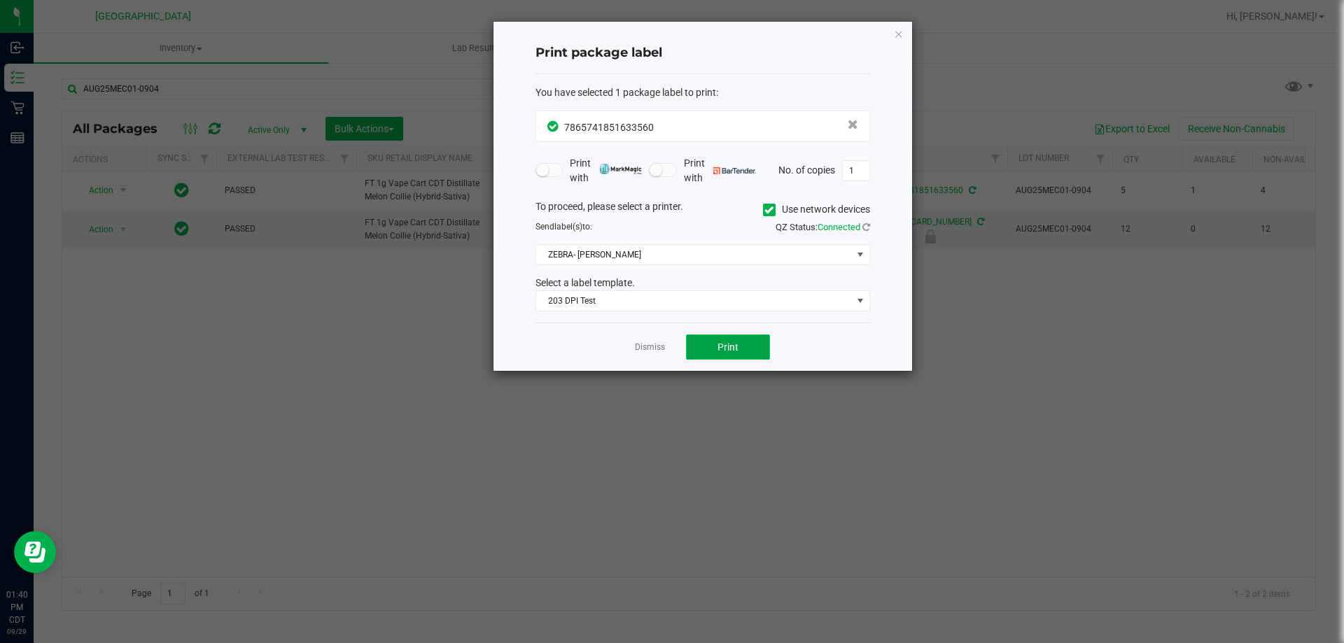
click at [725, 351] on span "Print" at bounding box center [727, 347] width 21 height 11
click at [649, 340] on app-cancel-button "Dismiss" at bounding box center [650, 347] width 30 height 15
click at [659, 352] on link "Dismiss" at bounding box center [650, 348] width 30 height 12
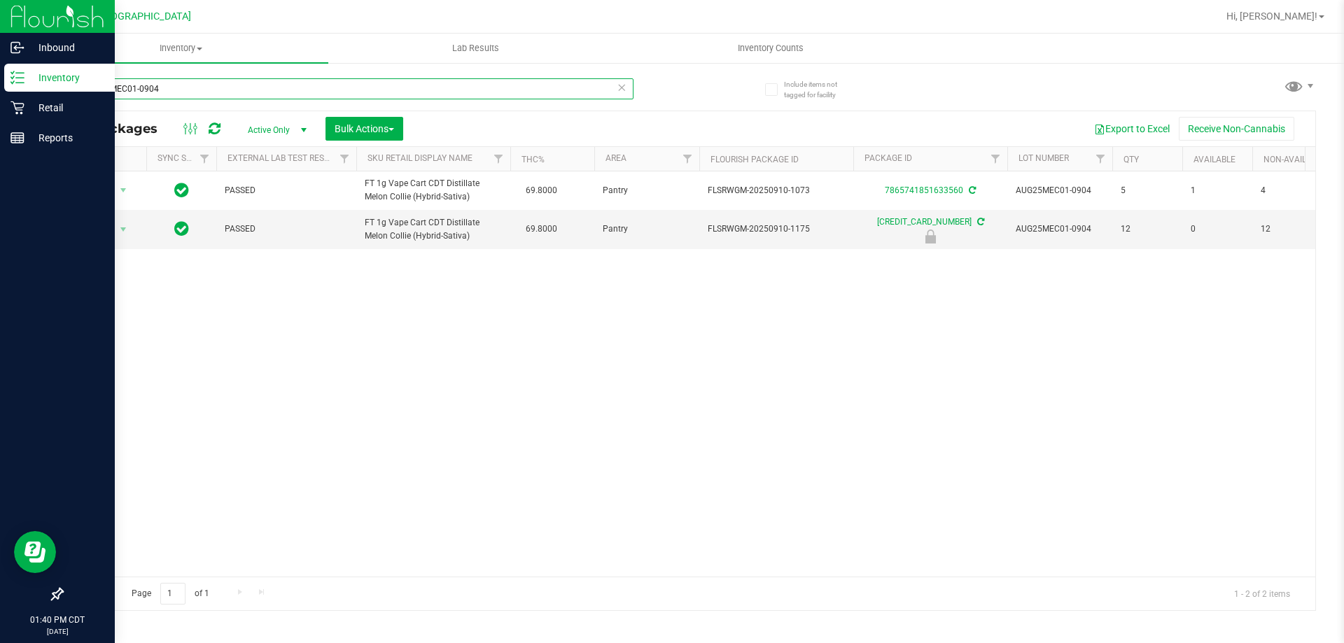
drag, startPoint x: 202, startPoint y: 89, endPoint x: 0, endPoint y: 69, distance: 203.2
click at [0, 69] on div "Inbound Inventory Retail Reports 01:40 PM CDT [DATE] 09/29 [GEOGRAPHIC_DATA] Hi…" at bounding box center [672, 321] width 1344 height 643
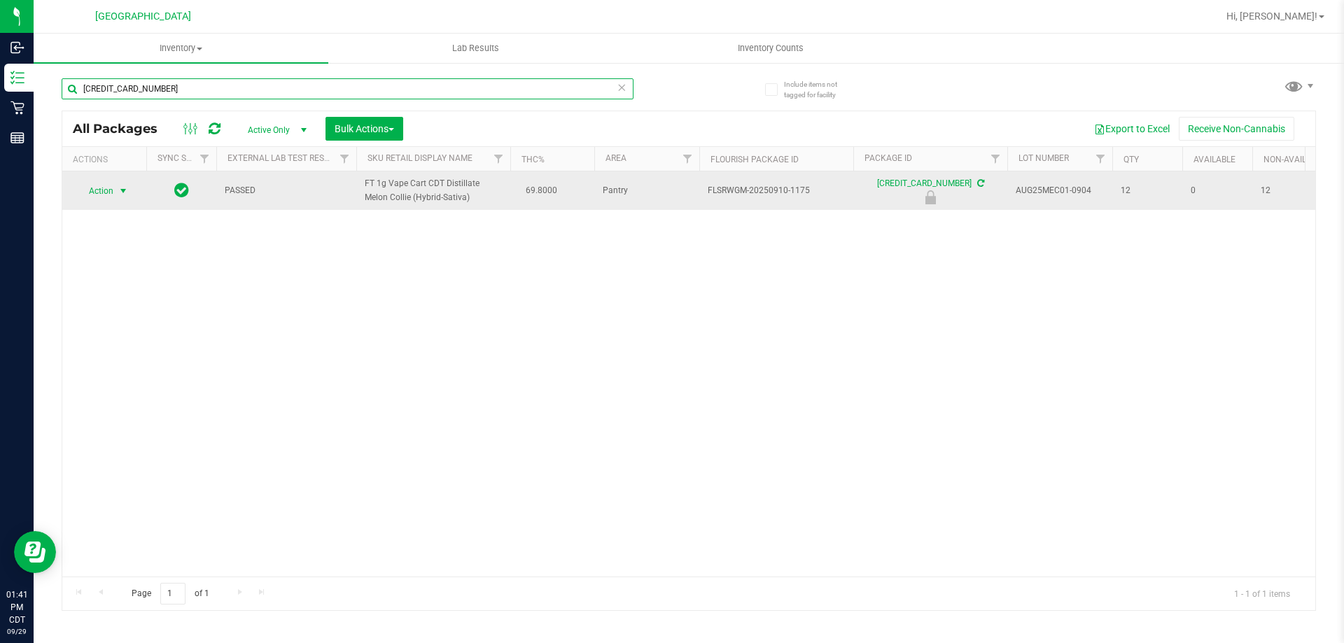
type input "[CREDIT_CARD_NUMBER]"
click at [116, 198] on span "select" at bounding box center [123, 191] width 17 height 20
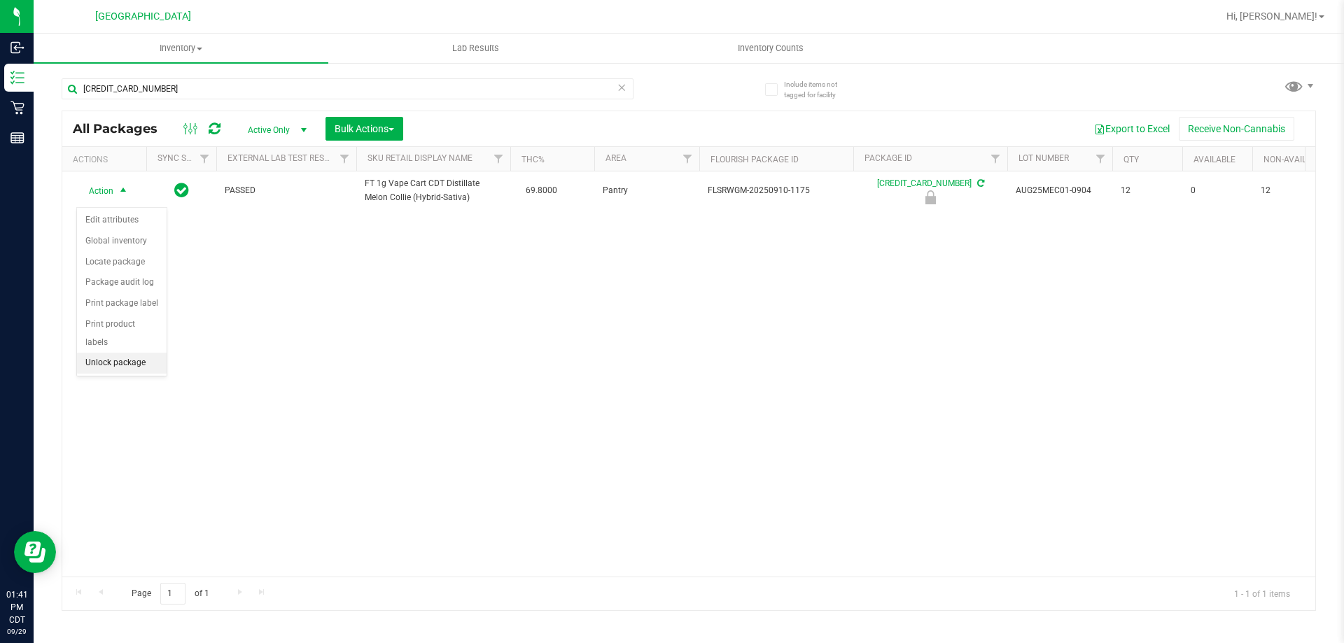
click at [138, 353] on li "Unlock package" at bounding box center [122, 363] width 90 height 21
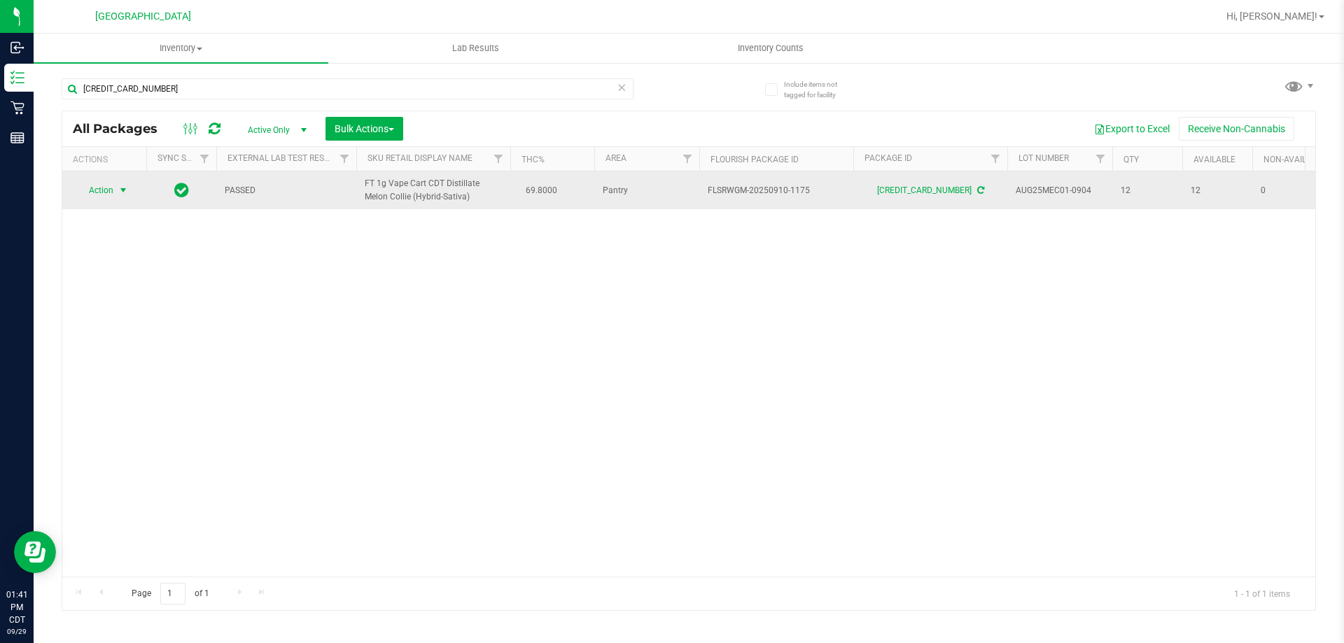
click at [117, 199] on span "select" at bounding box center [123, 191] width 17 height 20
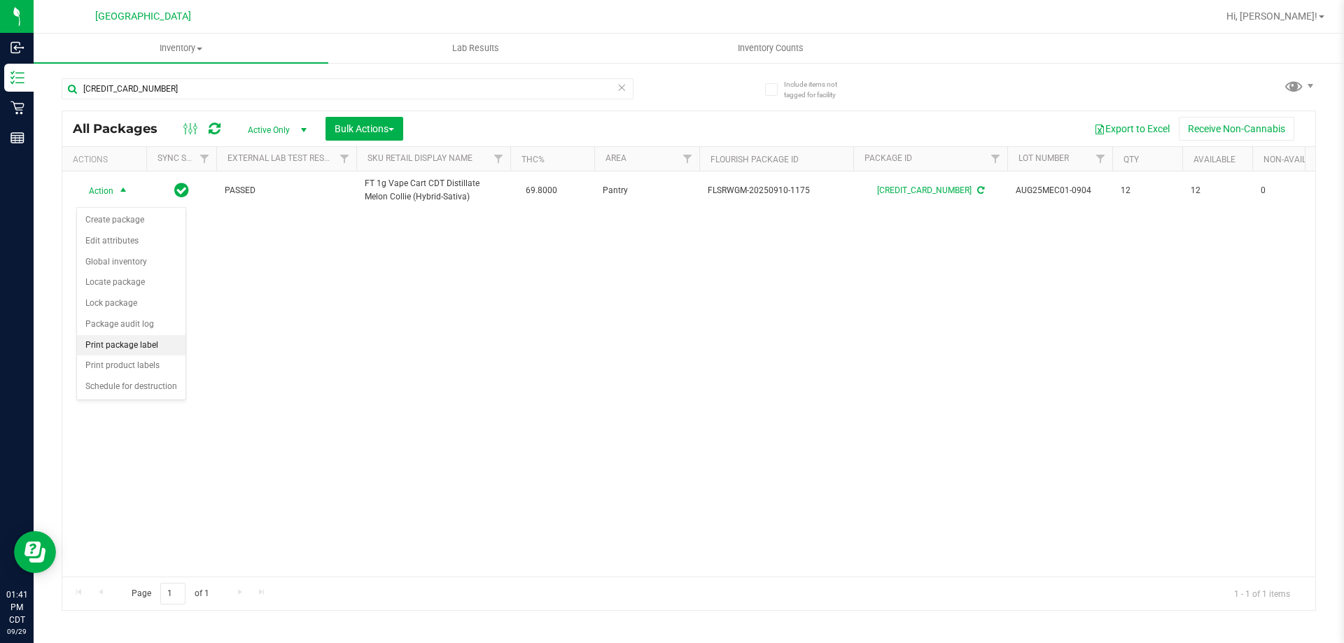
click at [129, 339] on li "Print package label" at bounding box center [131, 345] width 108 height 21
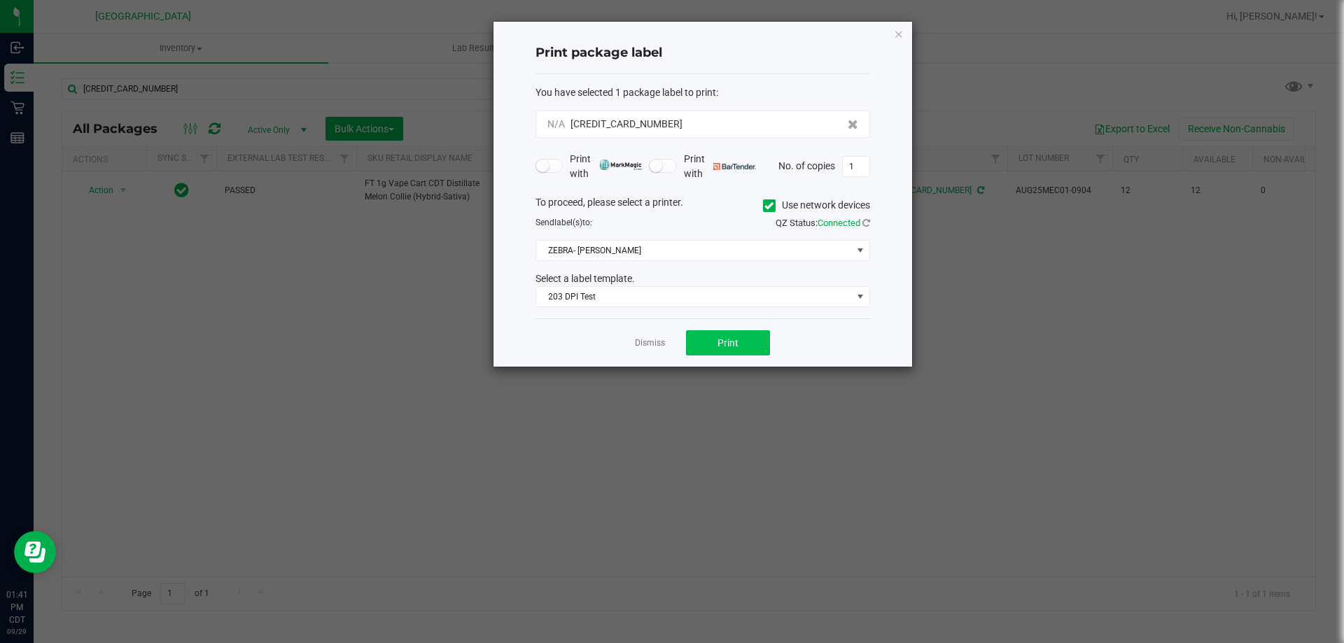
click at [759, 334] on div "Dismiss Print" at bounding box center [702, 342] width 335 height 48
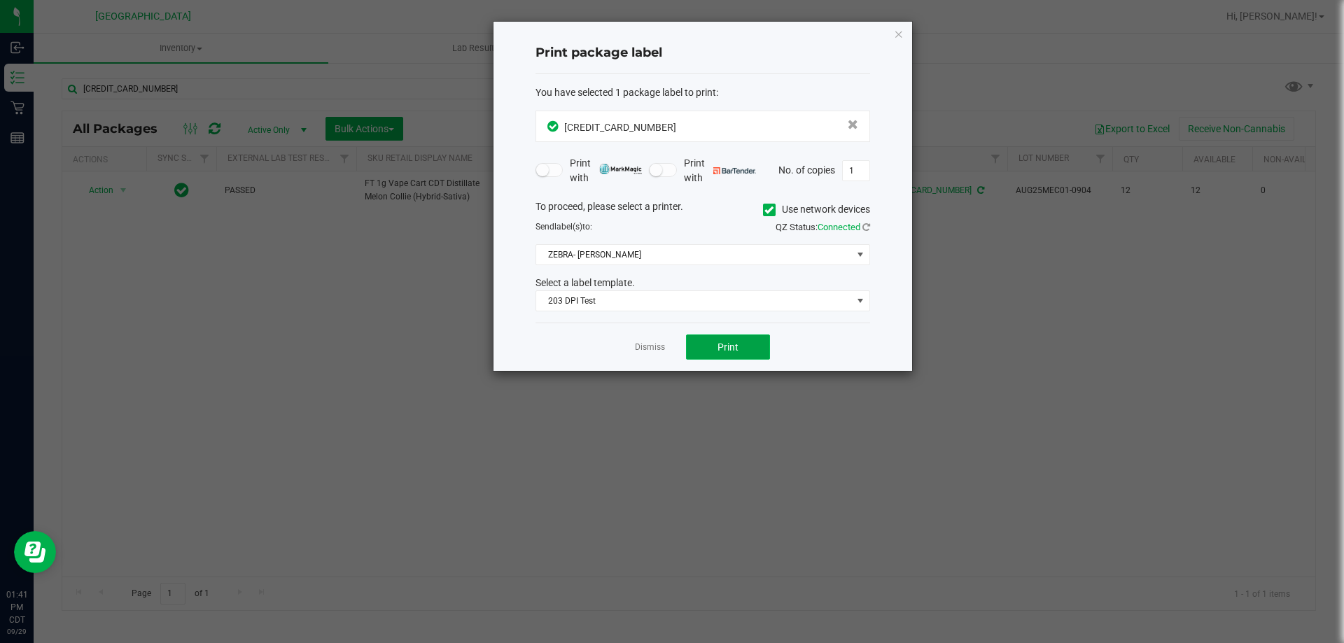
click at [762, 346] on button "Print" at bounding box center [728, 347] width 84 height 25
click at [638, 349] on link "Dismiss" at bounding box center [650, 348] width 30 height 12
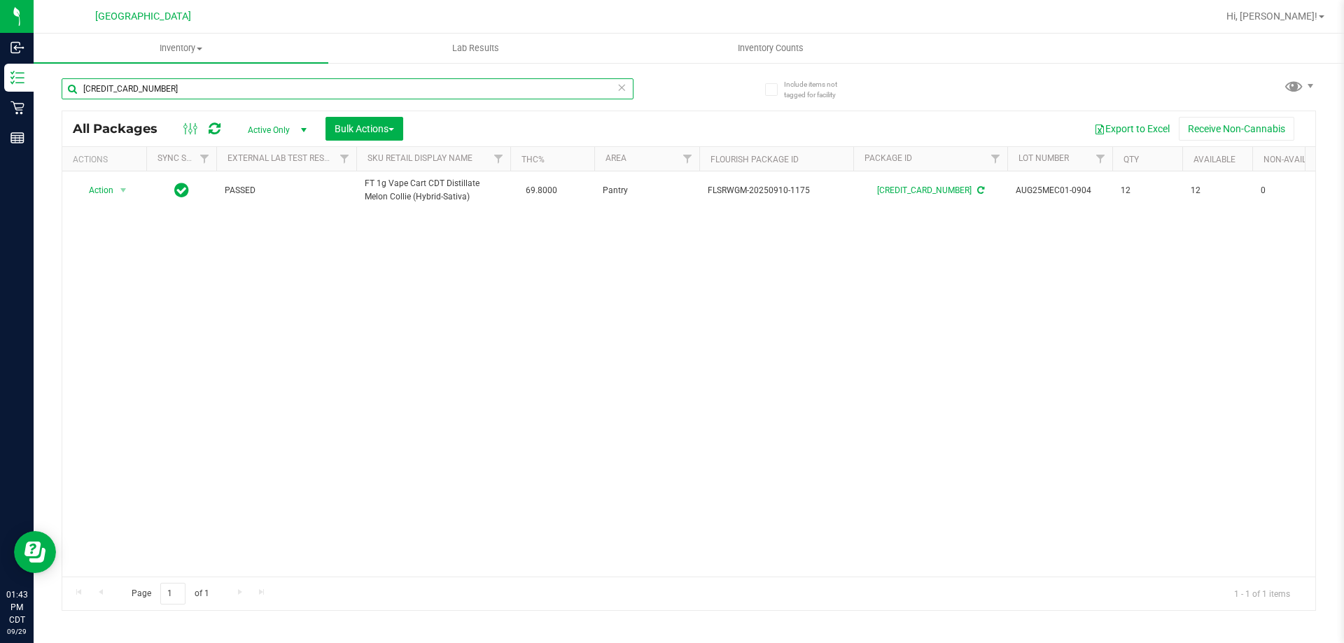
drag, startPoint x: 189, startPoint y: 93, endPoint x: 34, endPoint y: 92, distance: 155.4
click at [34, 92] on div "Include items not tagged for facility [CREDIT_CARD_NUMBER] All Packages Active …" at bounding box center [689, 275] width 1310 height 427
type input "TTS"
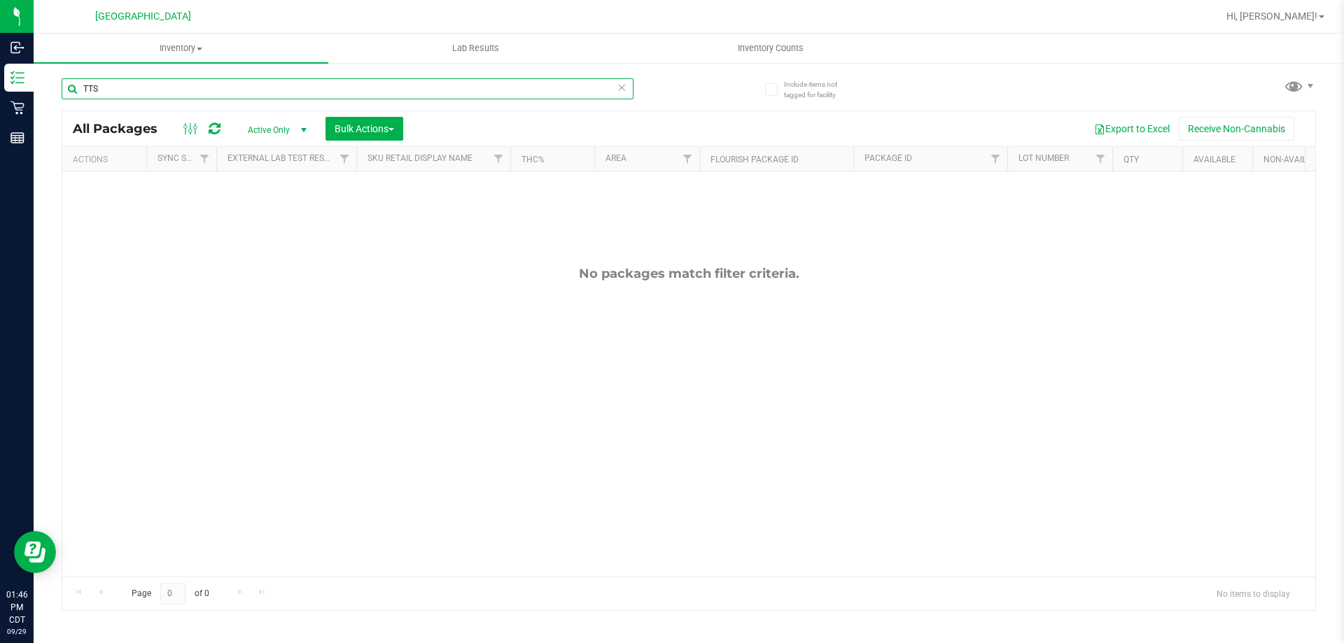
drag, startPoint x: 148, startPoint y: 91, endPoint x: 44, endPoint y: 104, distance: 105.1
click at [44, 104] on div "Include items not tagged for facility TTS All Packages Active Only Active Only …" at bounding box center [689, 275] width 1310 height 427
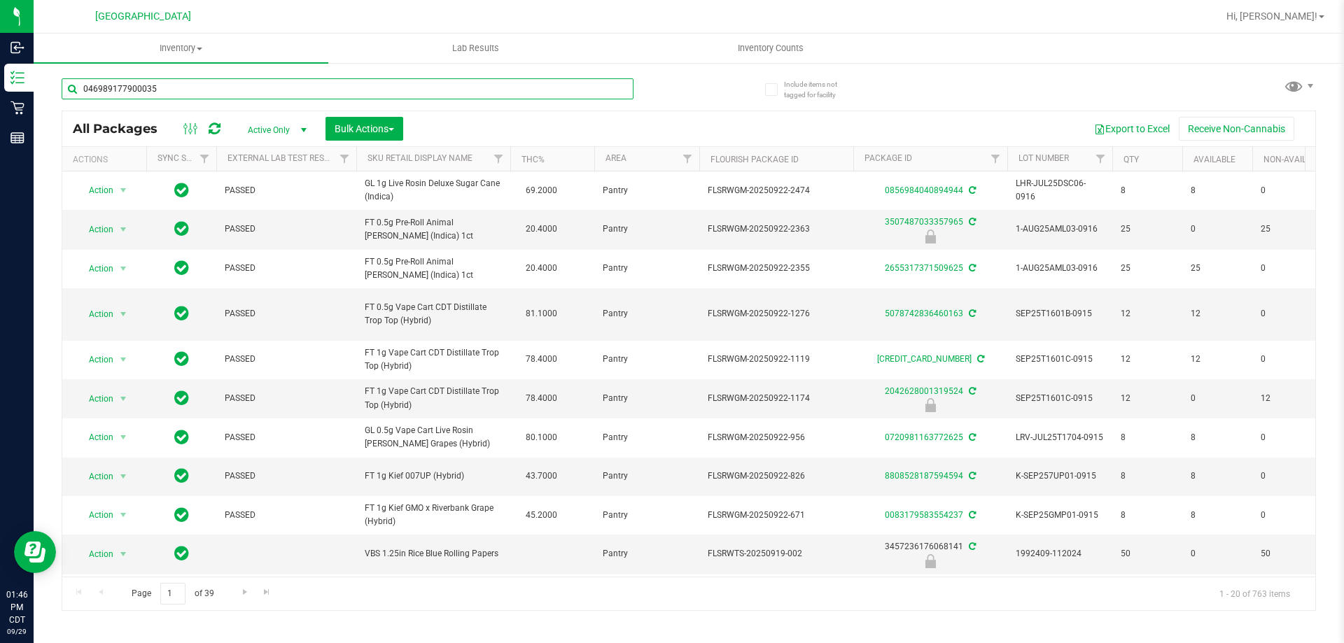
type input "0469891779000352"
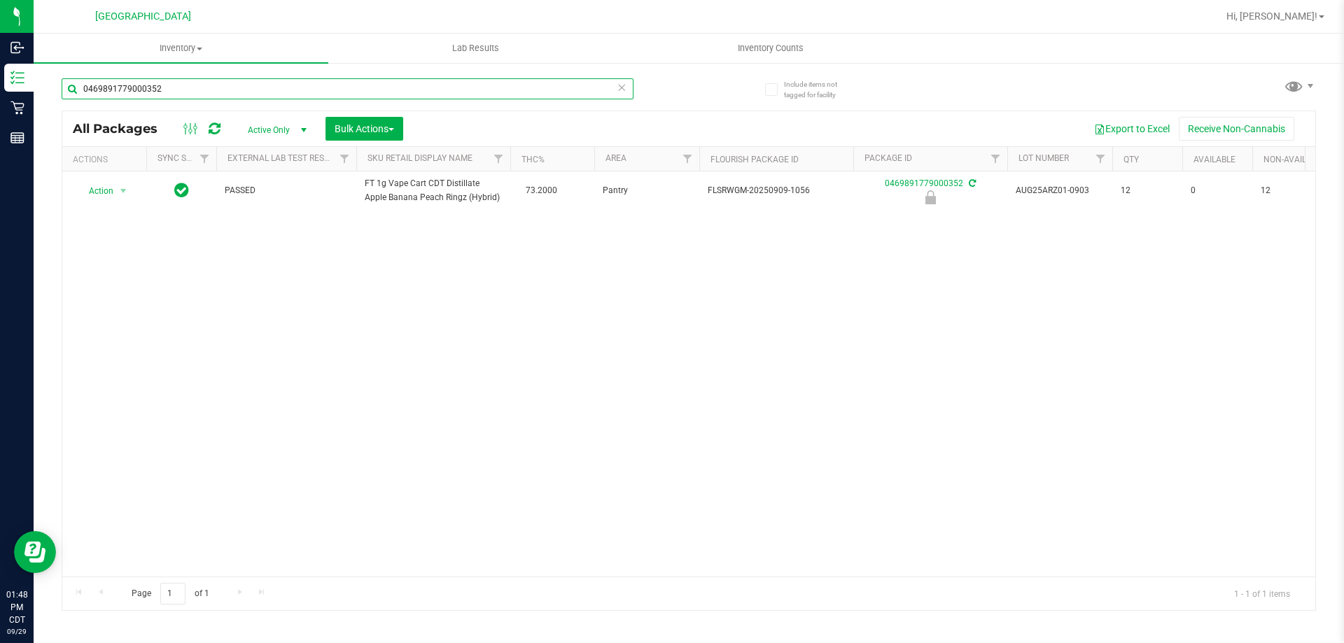
drag, startPoint x: 185, startPoint y: 91, endPoint x: 43, endPoint y: 112, distance: 143.6
click at [50, 111] on div "Include items not tagged for facility 0469891779000352 All Packages Active Only…" at bounding box center [689, 275] width 1310 height 427
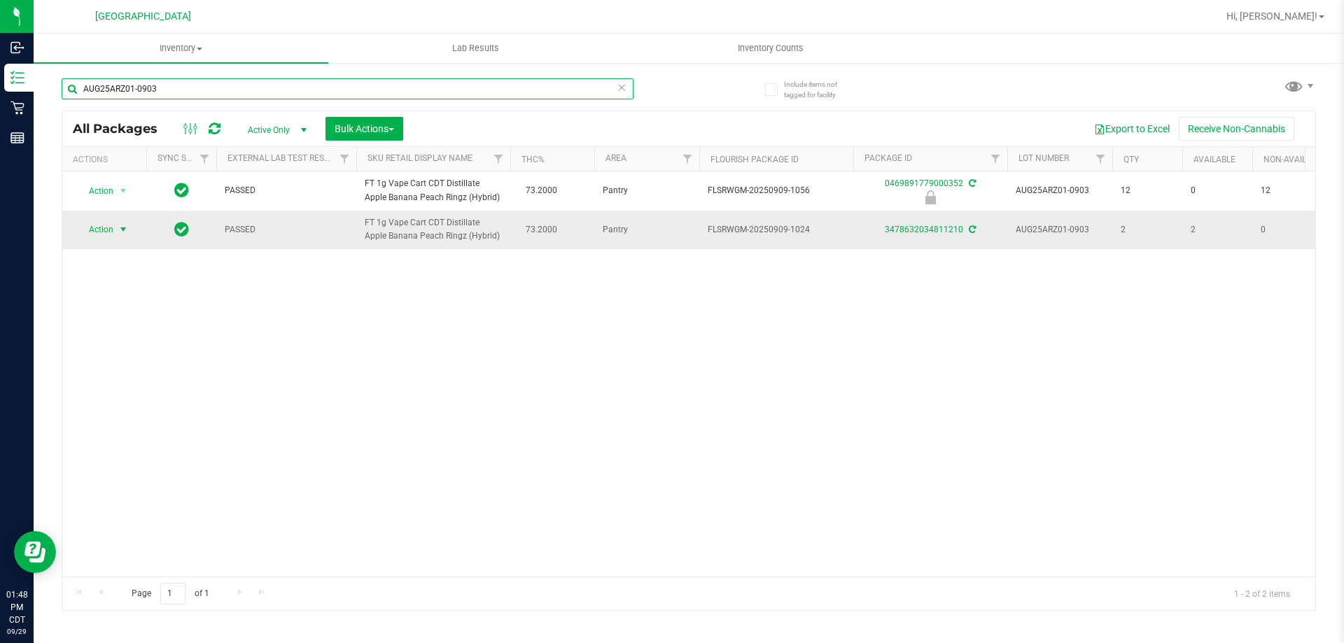
type input "AUG25ARZ01-0903"
click at [116, 232] on span "select" at bounding box center [123, 230] width 17 height 20
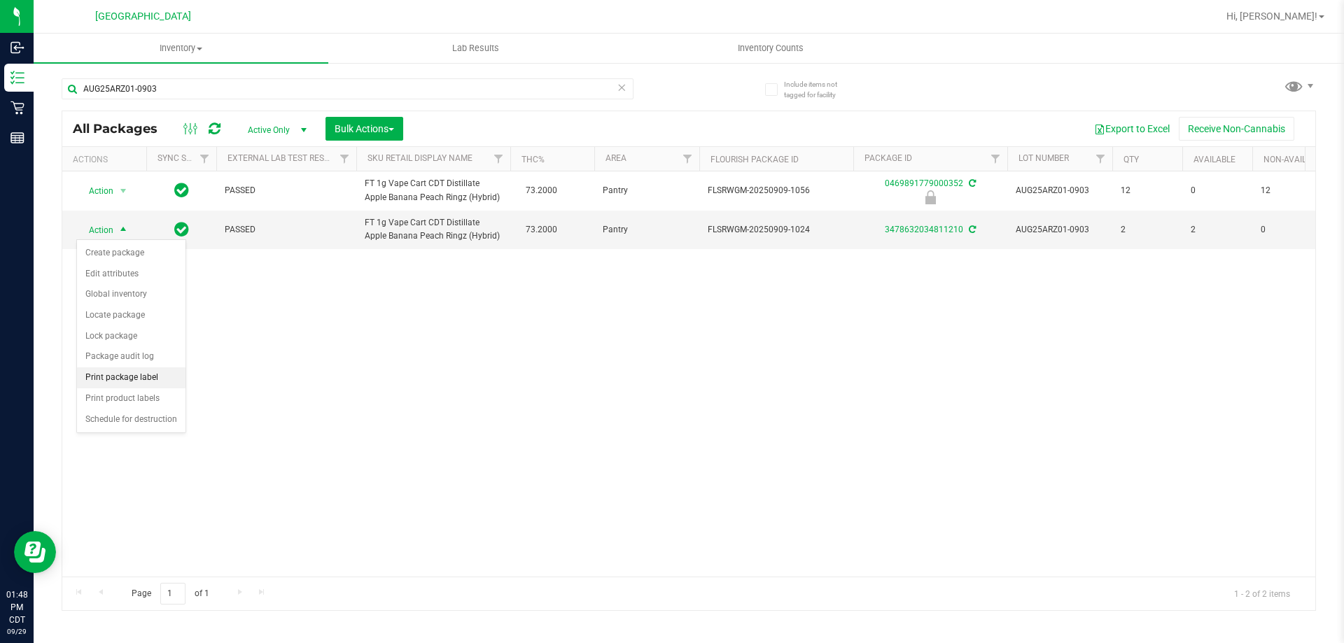
click at [139, 376] on li "Print package label" at bounding box center [131, 377] width 108 height 21
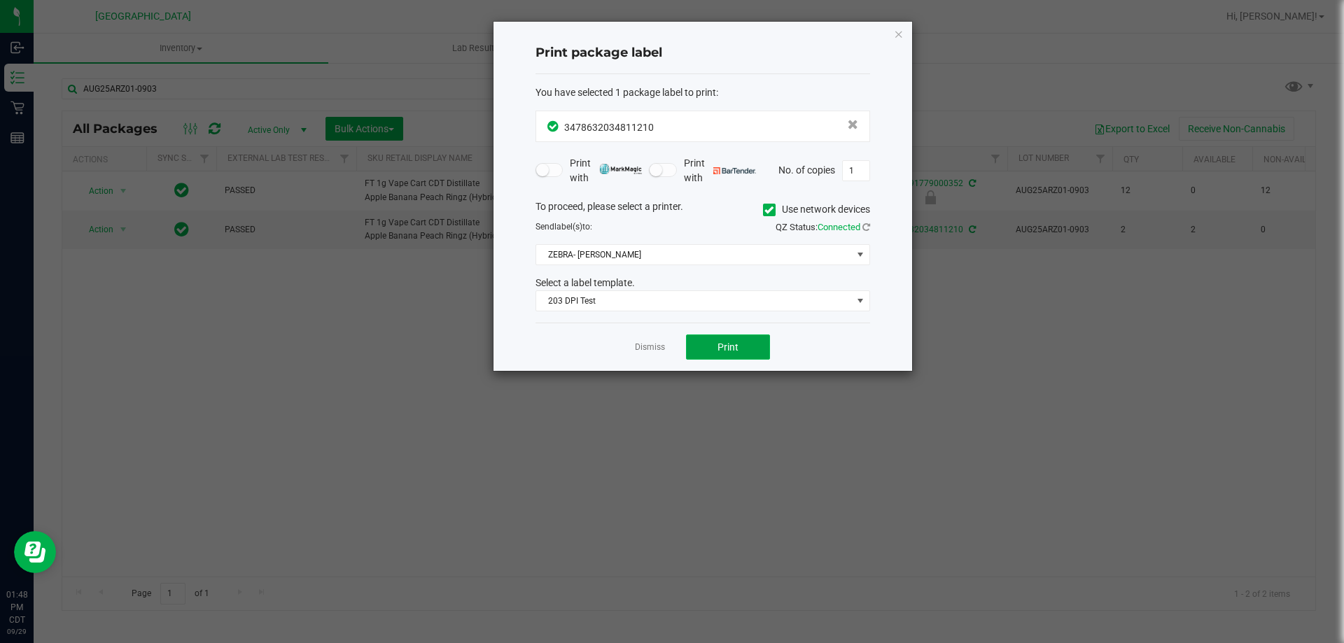
click at [730, 342] on span "Print" at bounding box center [727, 347] width 21 height 11
drag, startPoint x: 655, startPoint y: 348, endPoint x: 616, endPoint y: 269, distance: 87.6
click at [655, 347] on link "Dismiss" at bounding box center [650, 348] width 30 height 12
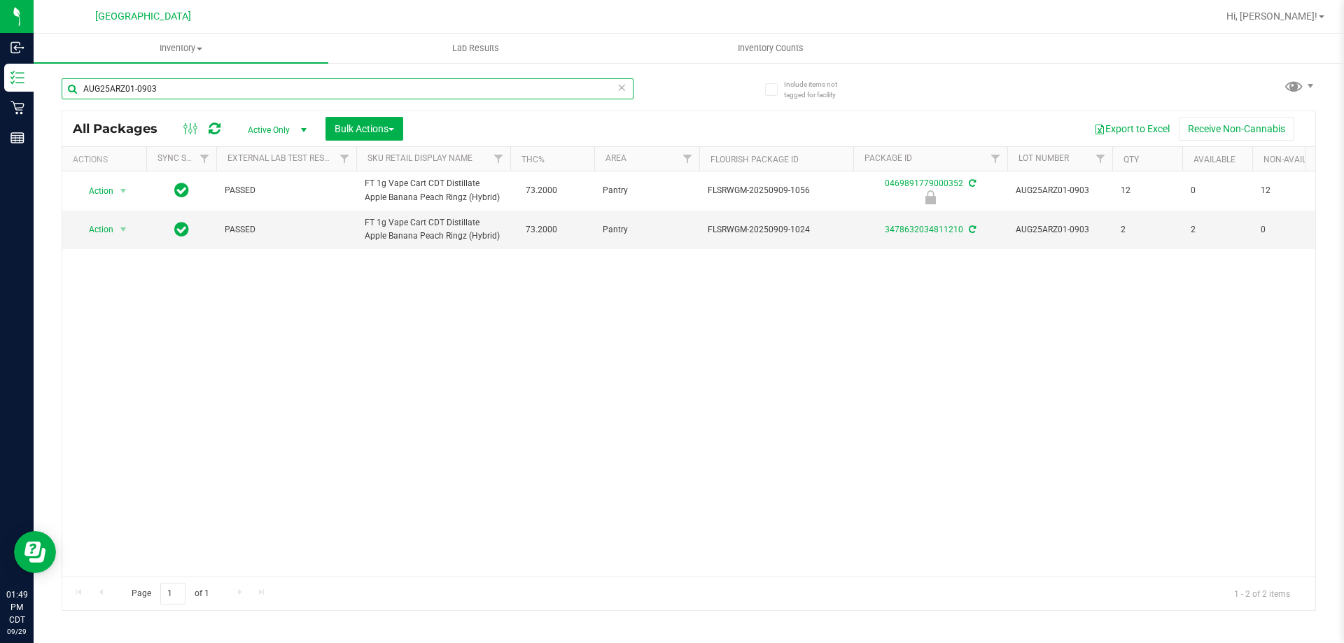
drag, startPoint x: 211, startPoint y: 91, endPoint x: 84, endPoint y: 89, distance: 127.4
click at [84, 89] on input "AUG25ARZ01-0903" at bounding box center [348, 88] width 572 height 21
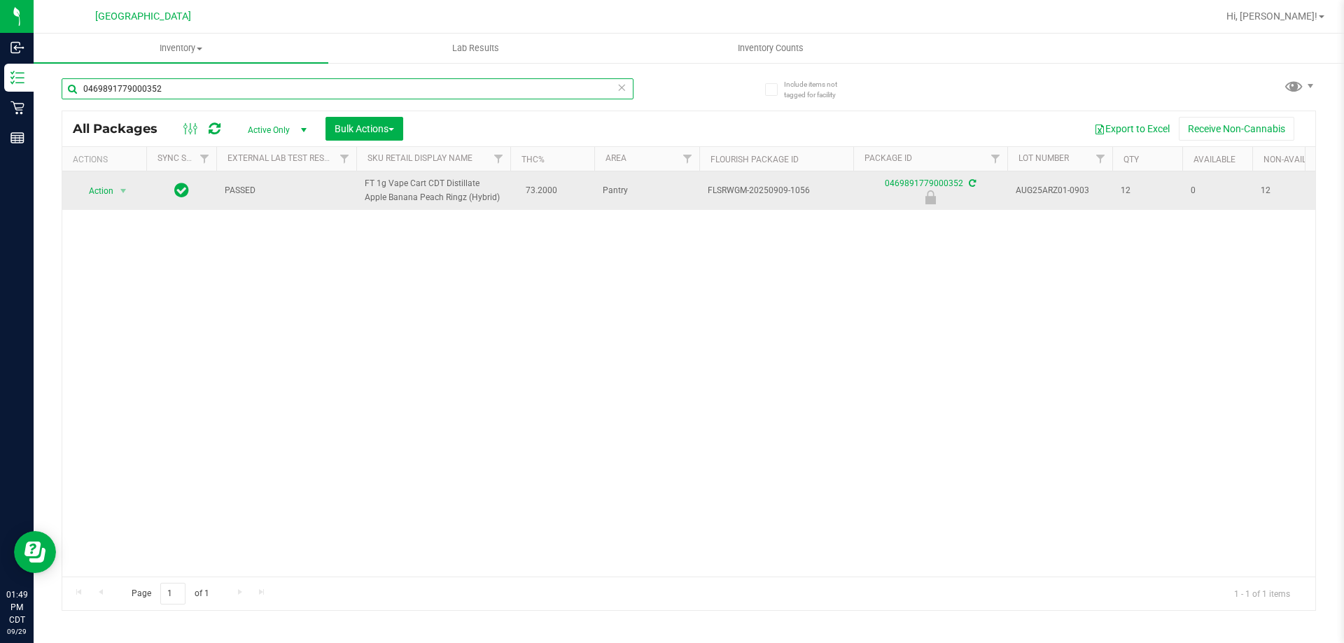
type input "0469891779000352"
click at [106, 190] on span "Action" at bounding box center [95, 191] width 38 height 20
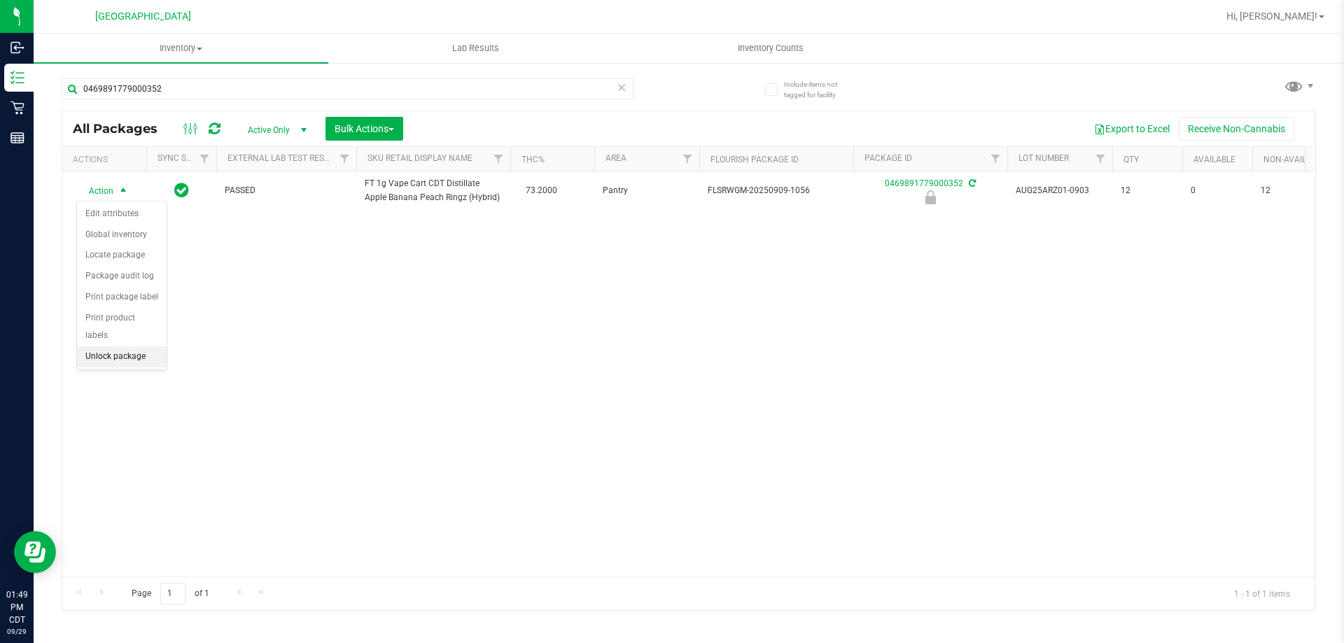
click at [133, 346] on li "Unlock package" at bounding box center [122, 356] width 90 height 21
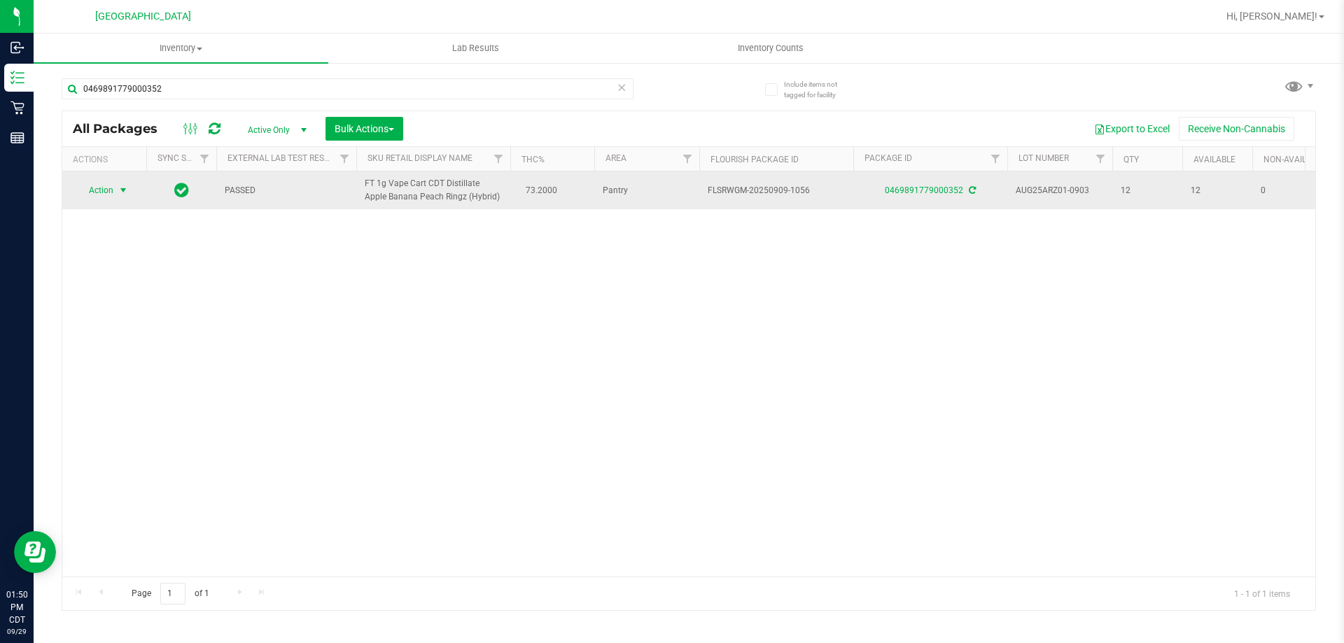
click at [102, 192] on span "Action" at bounding box center [95, 191] width 38 height 20
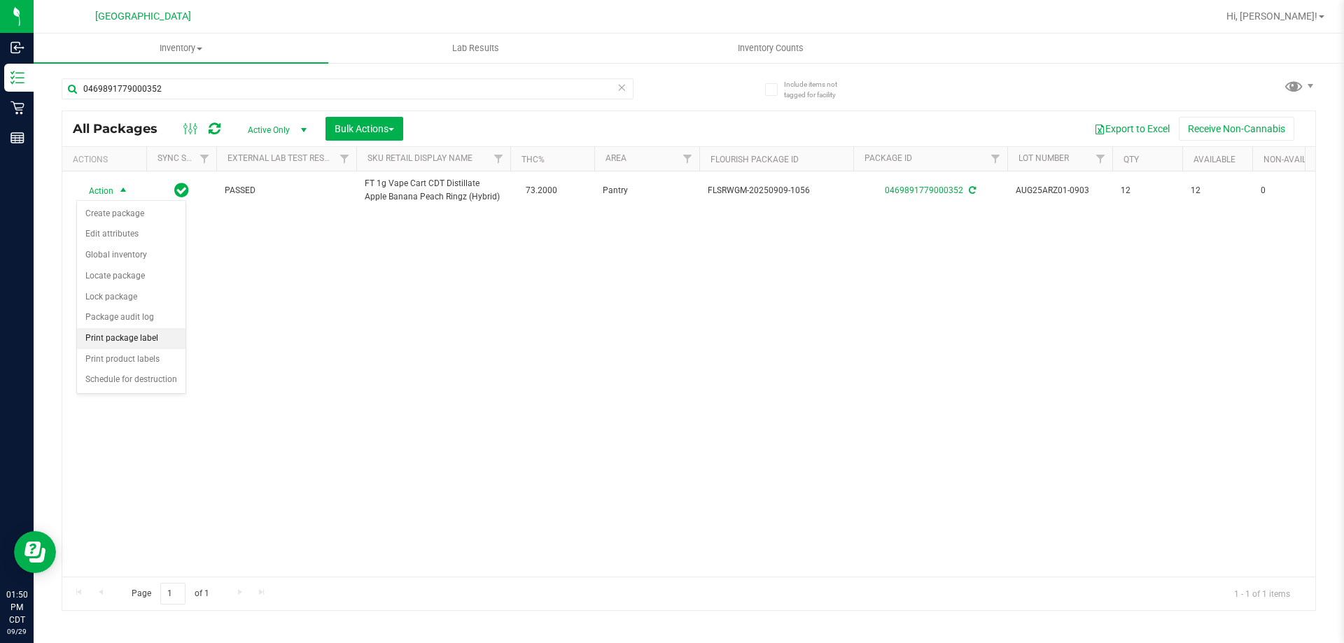
click at [143, 334] on li "Print package label" at bounding box center [131, 338] width 108 height 21
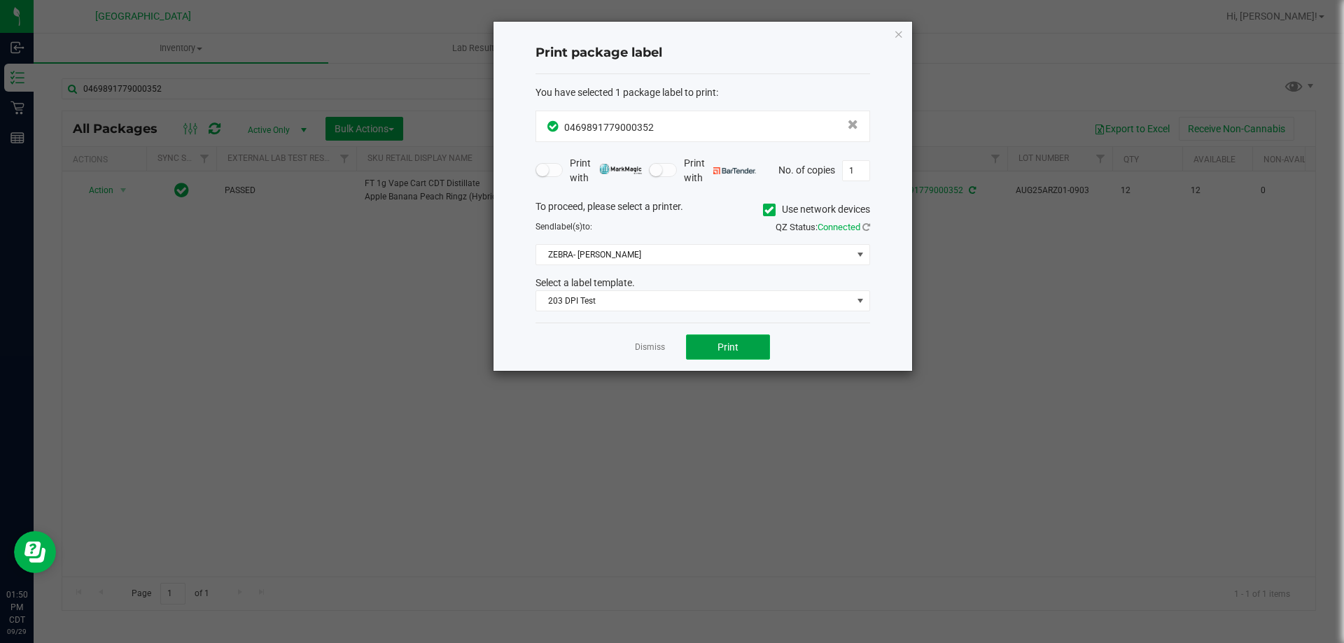
click at [692, 349] on button "Print" at bounding box center [728, 347] width 84 height 25
click at [651, 352] on link "Dismiss" at bounding box center [650, 348] width 30 height 12
